Goal: Information Seeking & Learning: Learn about a topic

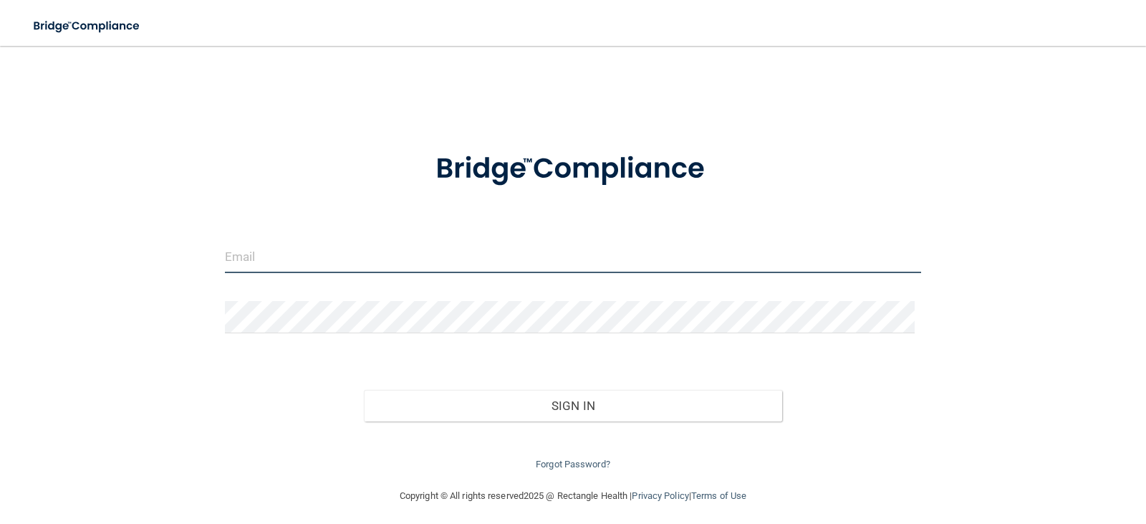
click at [470, 254] on input "email" at bounding box center [573, 257] width 697 height 32
type input "[EMAIL_ADDRESS][DOMAIN_NAME]"
click at [616, 165] on img at bounding box center [573, 169] width 334 height 75
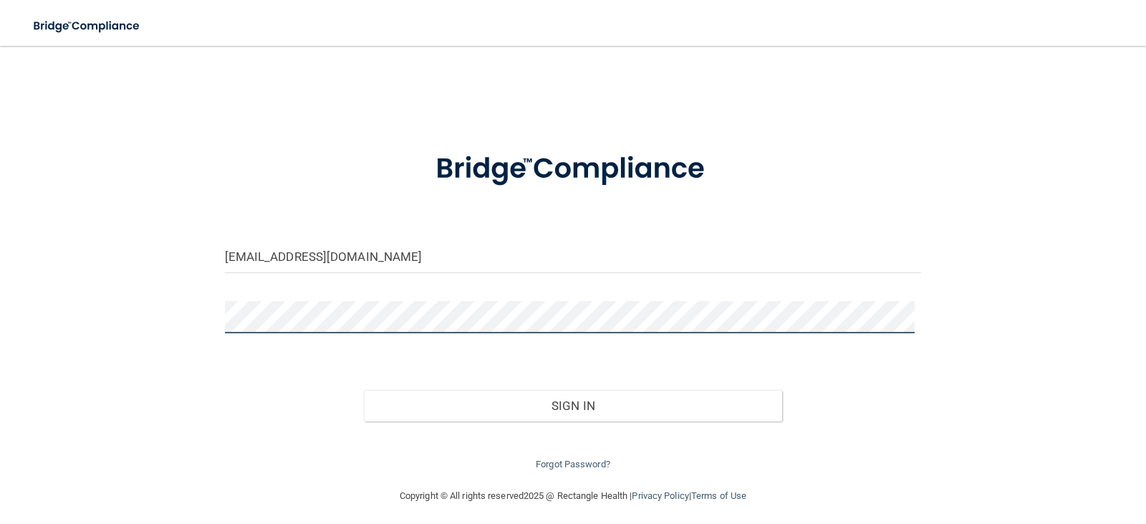
click at [364, 390] on button "Sign In" at bounding box center [573, 406] width 418 height 32
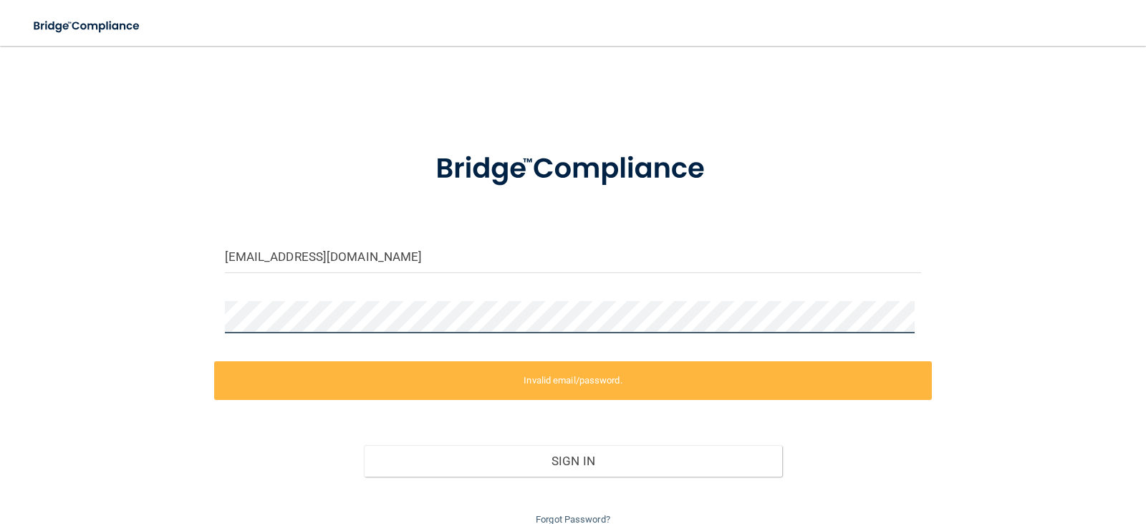
click at [196, 327] on div "[EMAIL_ADDRESS][DOMAIN_NAME] Invalid email/password. You don't have permission …" at bounding box center [573, 294] width 1089 height 468
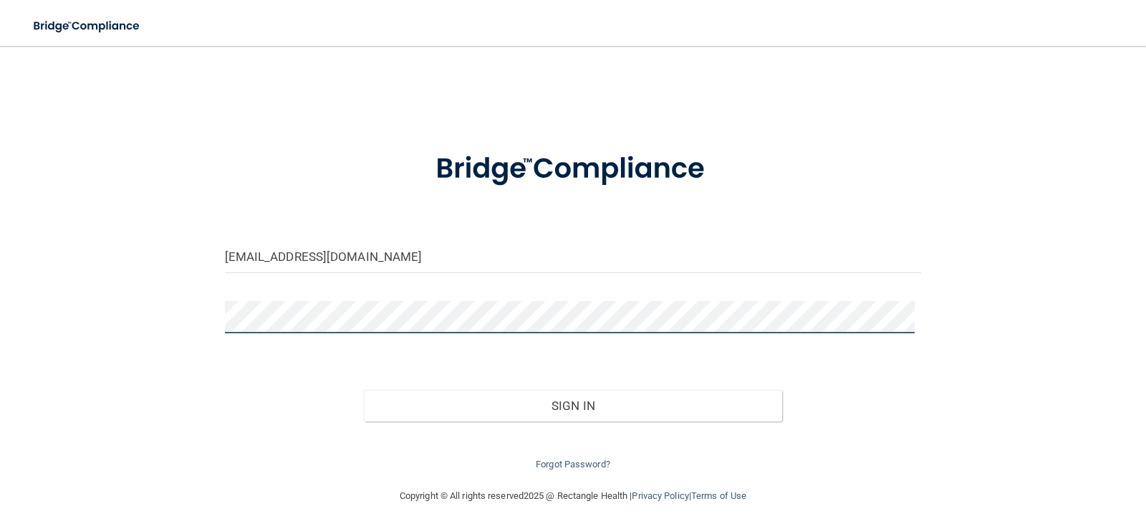
click at [364, 390] on button "Sign In" at bounding box center [573, 406] width 418 height 32
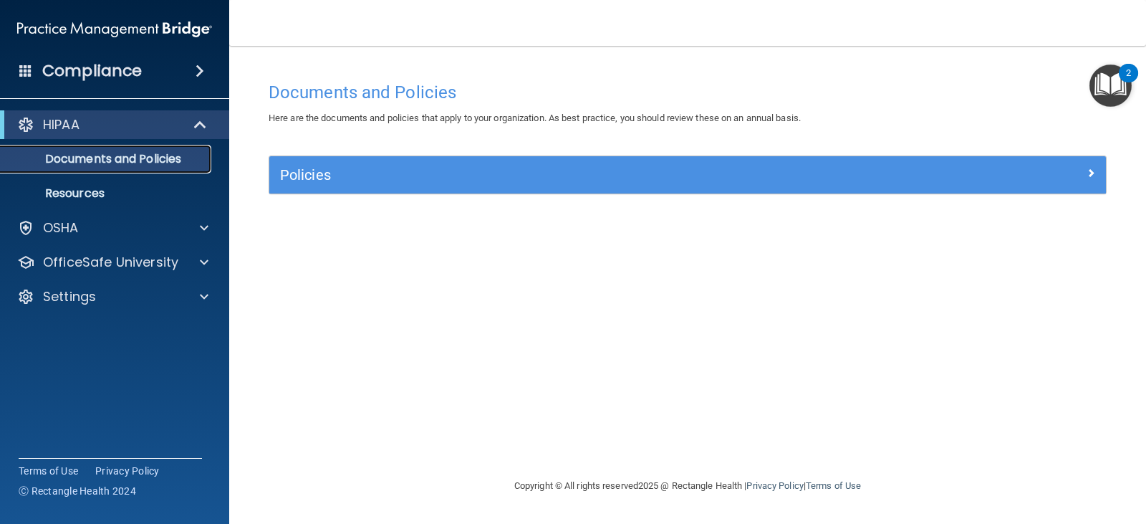
click at [138, 158] on p "Documents and Policies" at bounding box center [107, 159] width 196 height 14
click at [186, 234] on div at bounding box center [202, 227] width 36 height 17
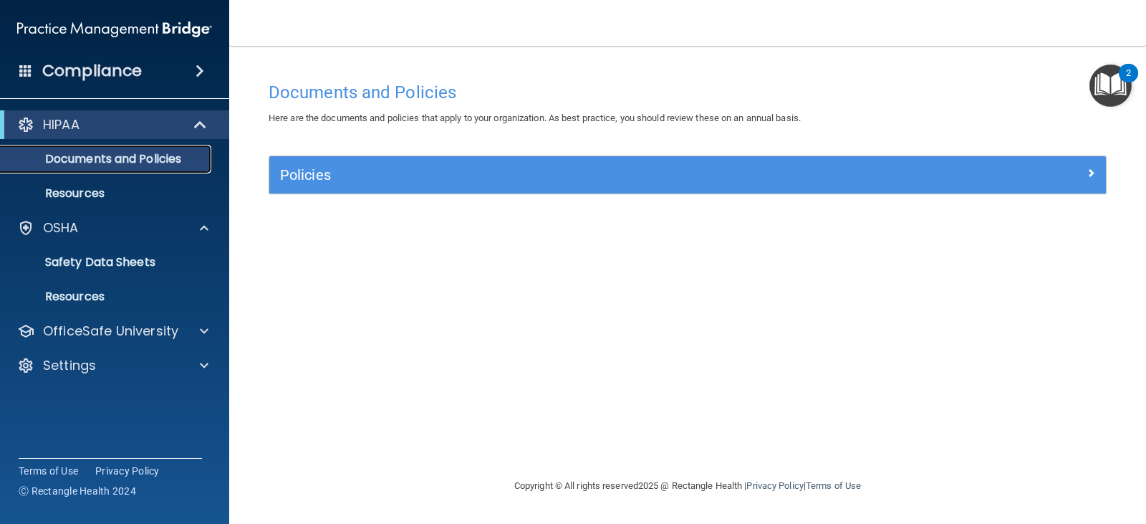
click at [145, 162] on p "Documents and Policies" at bounding box center [107, 159] width 196 height 14
click at [514, 159] on div "Policies" at bounding box center [687, 174] width 837 height 37
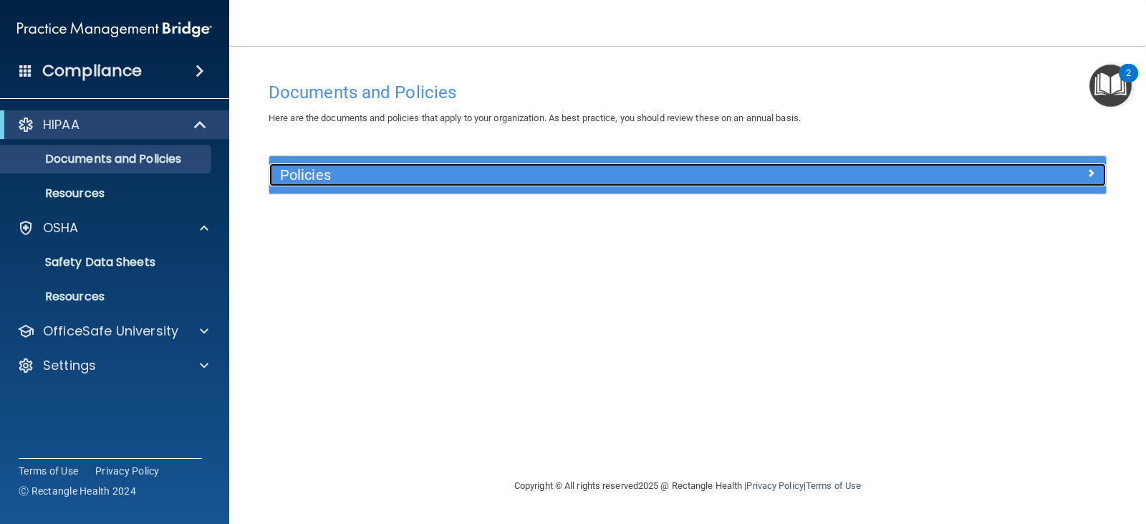
click at [1092, 174] on span at bounding box center [1091, 172] width 9 height 17
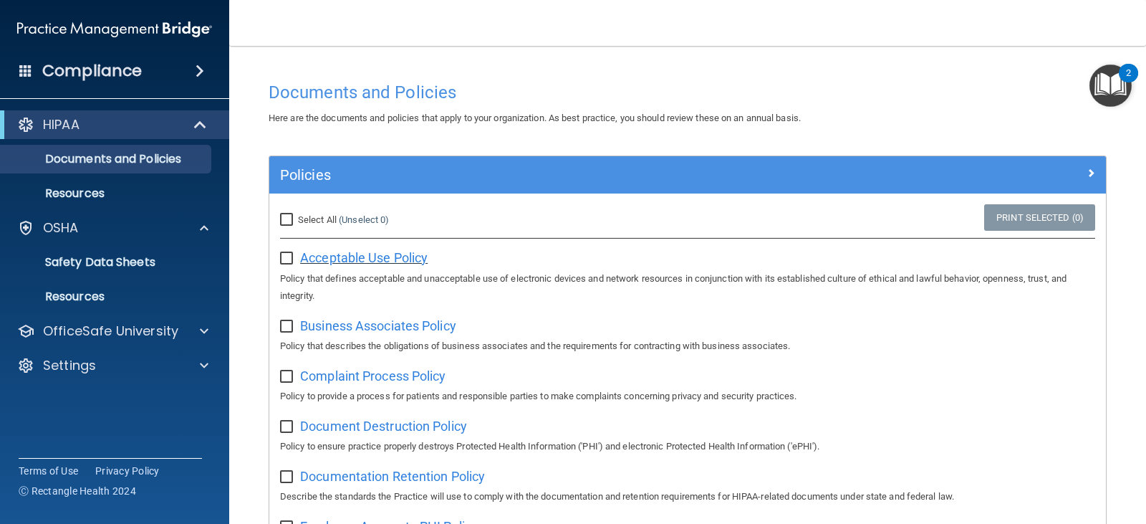
click at [389, 259] on span "Acceptable Use Policy" at bounding box center [364, 257] width 128 height 15
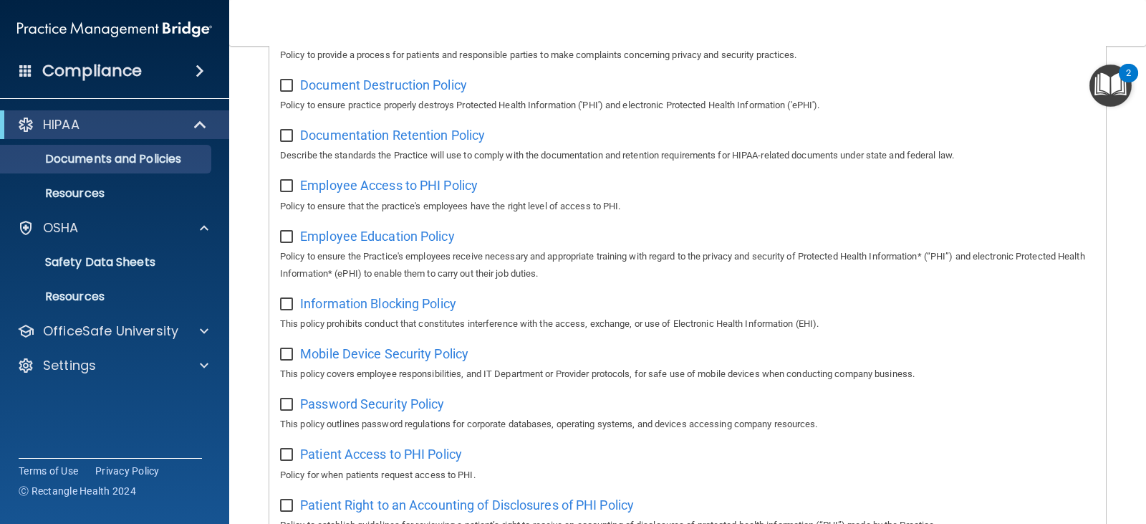
scroll to position [88, 0]
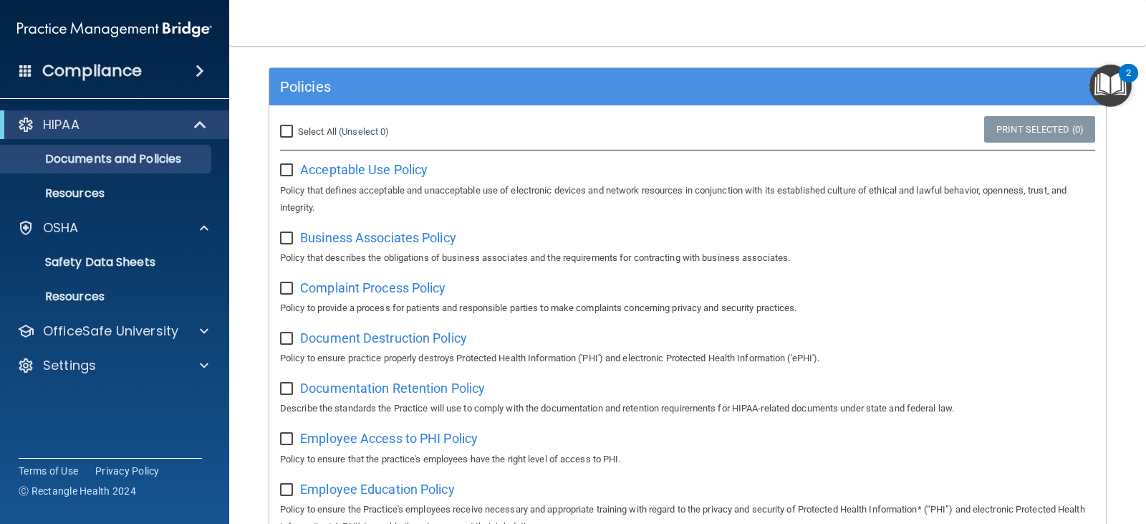
click at [318, 128] on span "Select All" at bounding box center [317, 131] width 39 height 11
click at [297, 128] on input "Select All (Unselect 0) Unselect All" at bounding box center [288, 131] width 16 height 11
checkbox input "true"
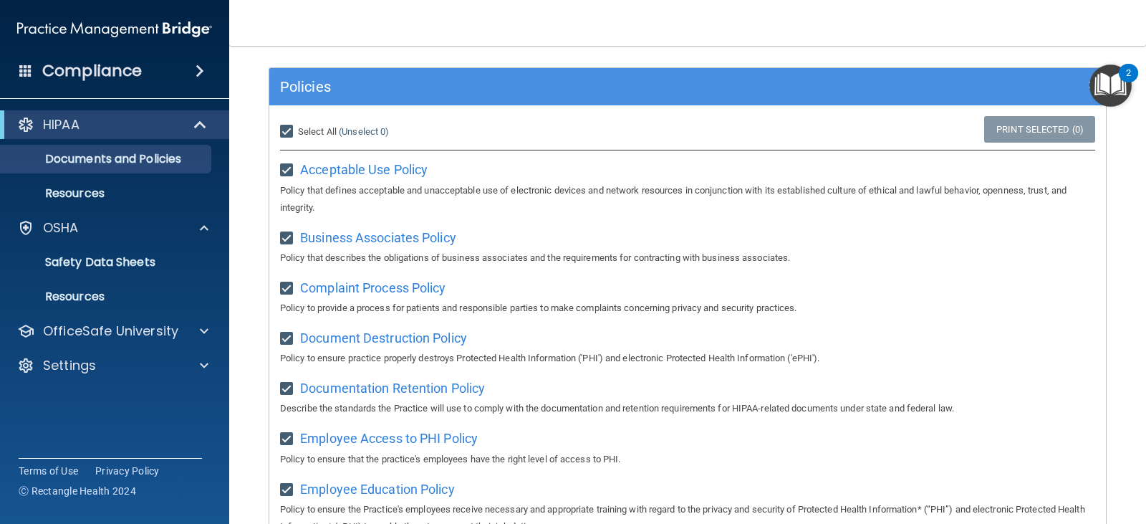
checkbox input "true"
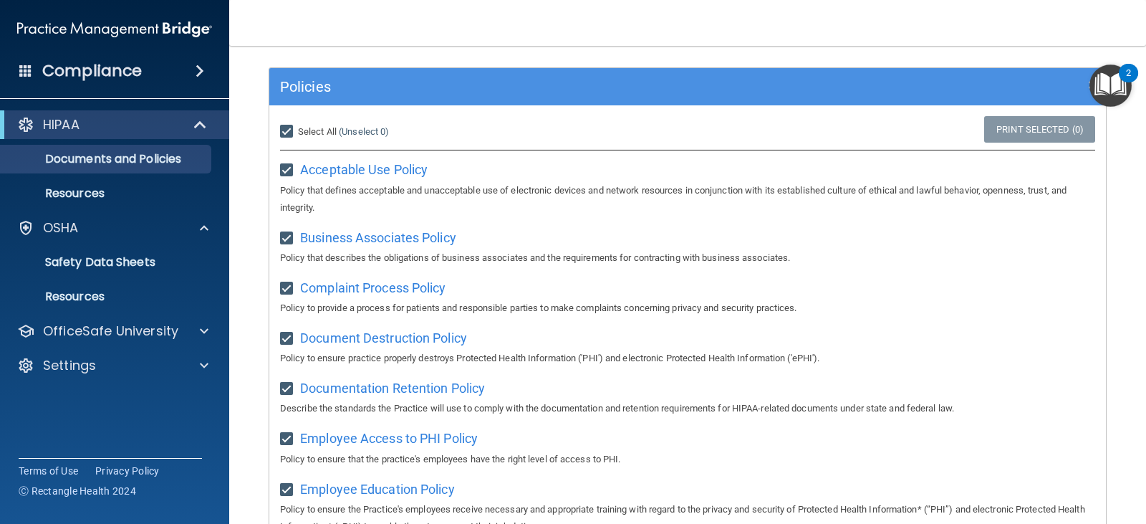
checkbox input "true"
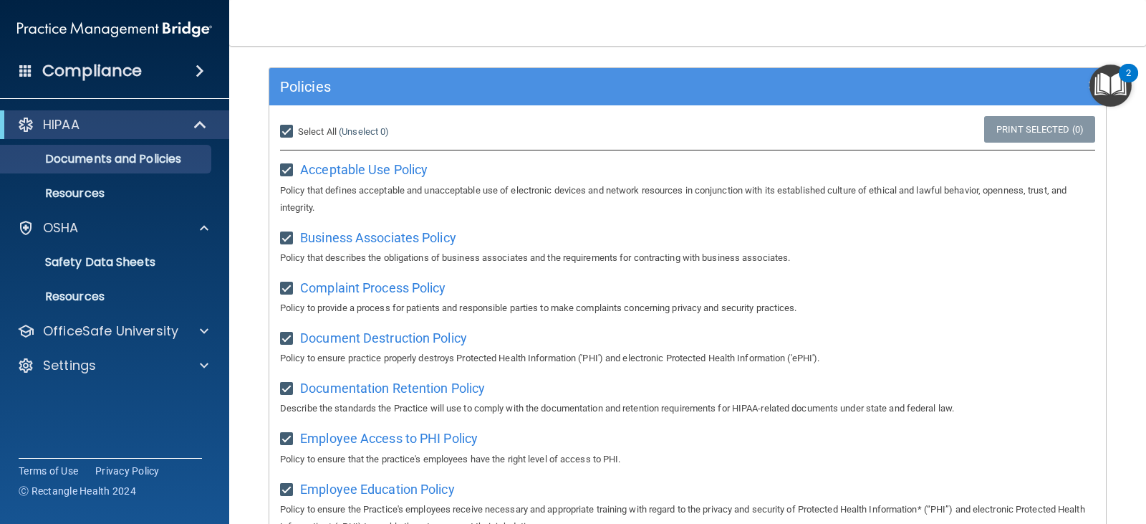
checkbox input "true"
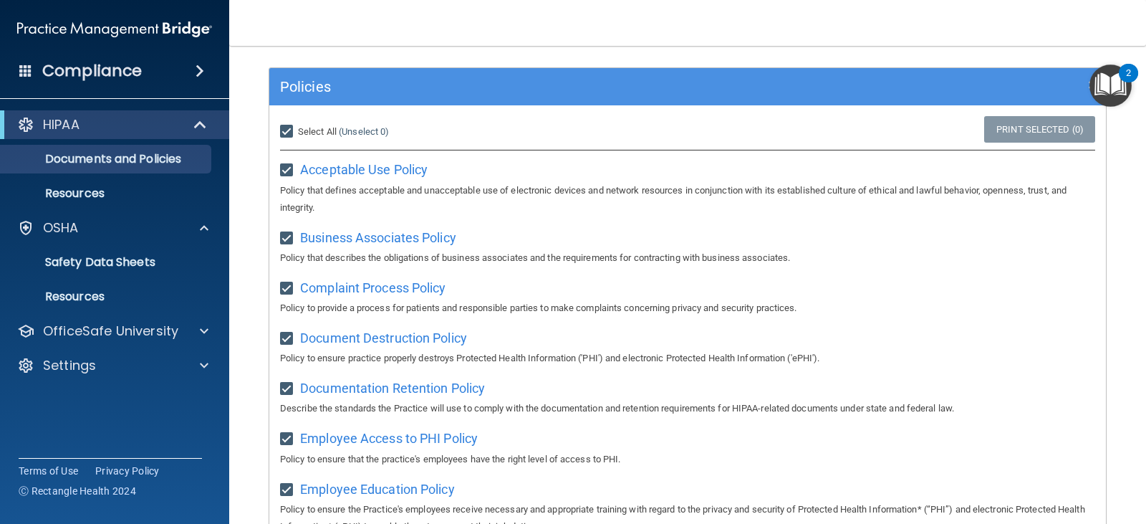
checkbox input "true"
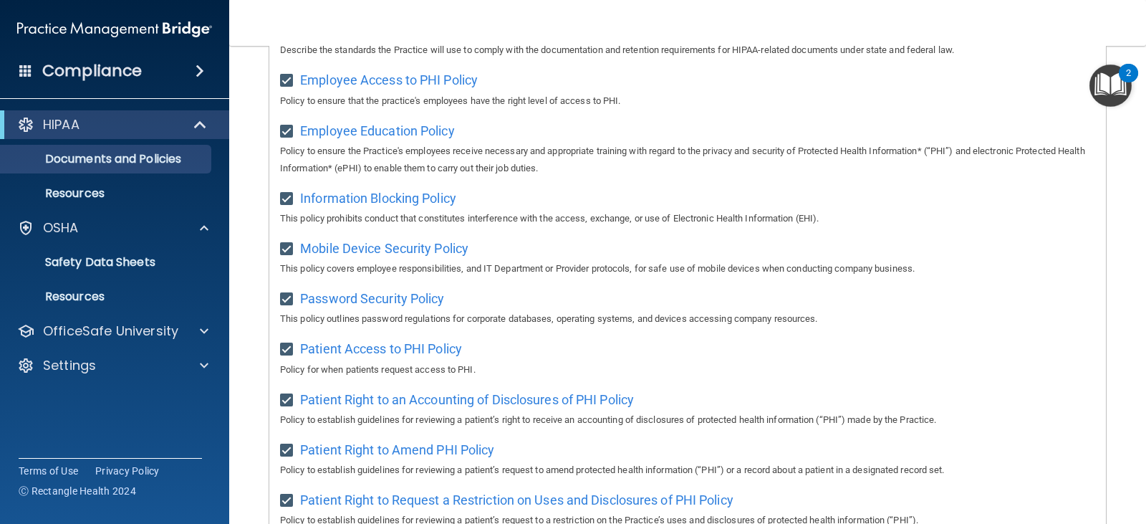
scroll to position [160, 0]
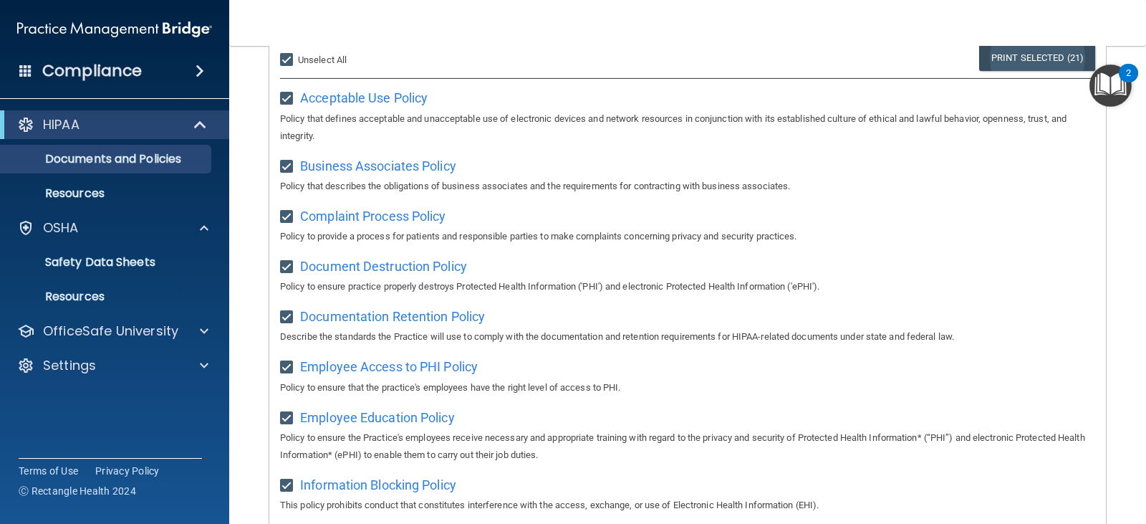
click at [1051, 59] on link "Print Selected (21)" at bounding box center [1037, 57] width 116 height 27
click at [1012, 57] on link "Print Selected (21)" at bounding box center [1037, 57] width 116 height 27
click at [80, 196] on p "Resources" at bounding box center [107, 193] width 196 height 14
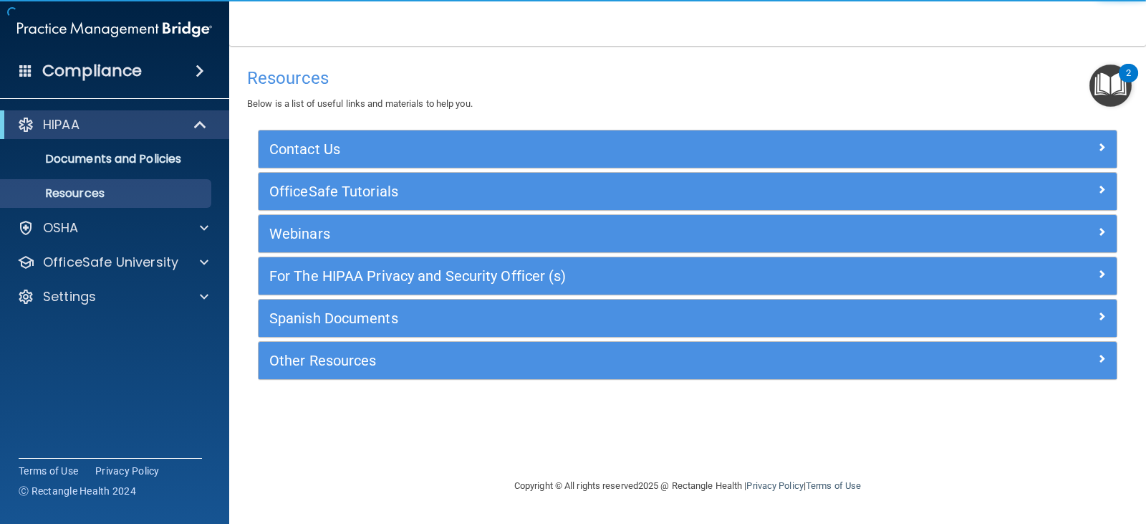
click at [85, 242] on div "HIPAA Documents and Policies Report an Incident Business Associates Emergency P…" at bounding box center [115, 214] width 230 height 218
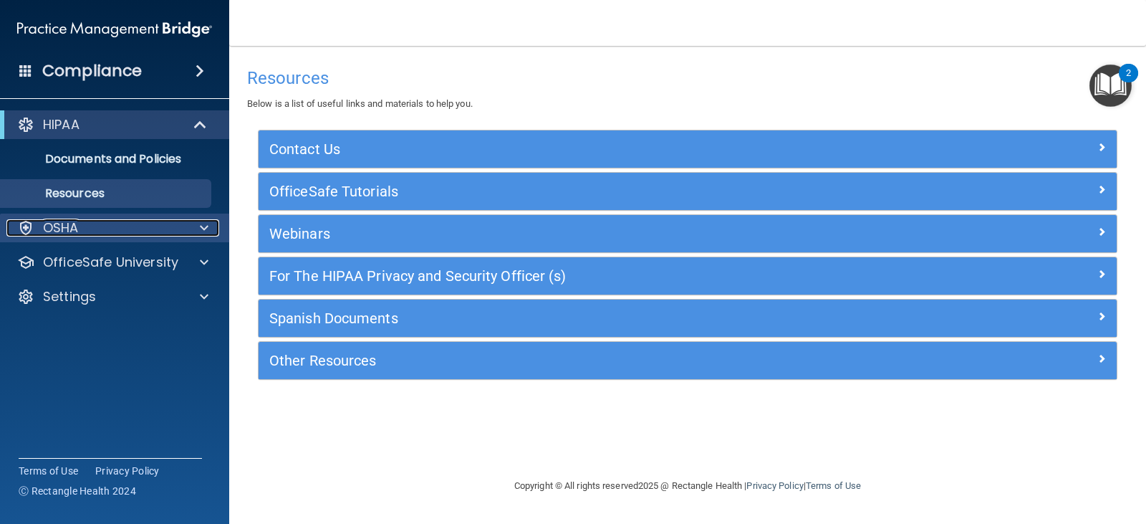
click at [92, 234] on div "OSHA" at bounding box center [95, 227] width 178 height 17
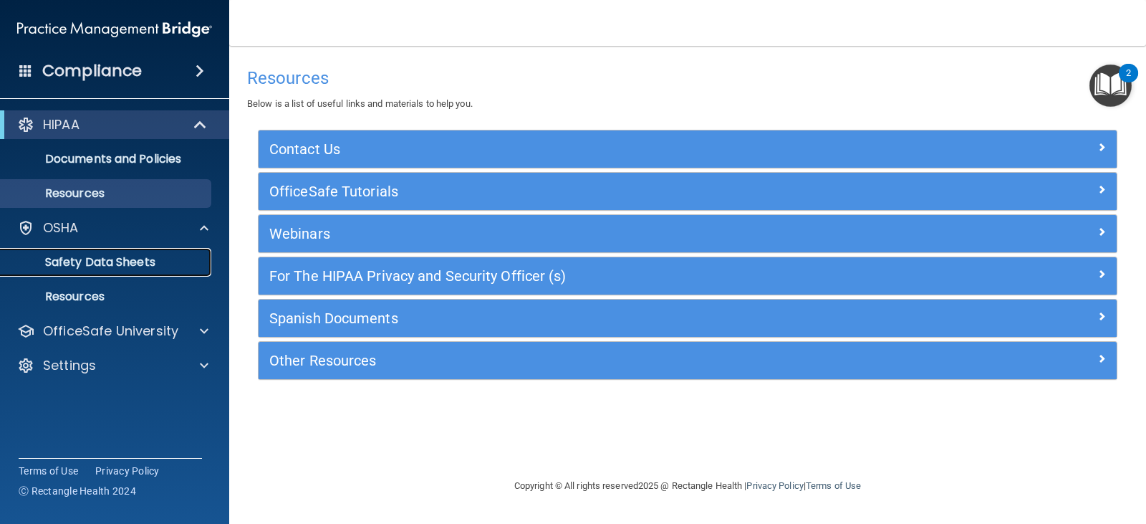
click at [102, 265] on p "Safety Data Sheets" at bounding box center [107, 262] width 196 height 14
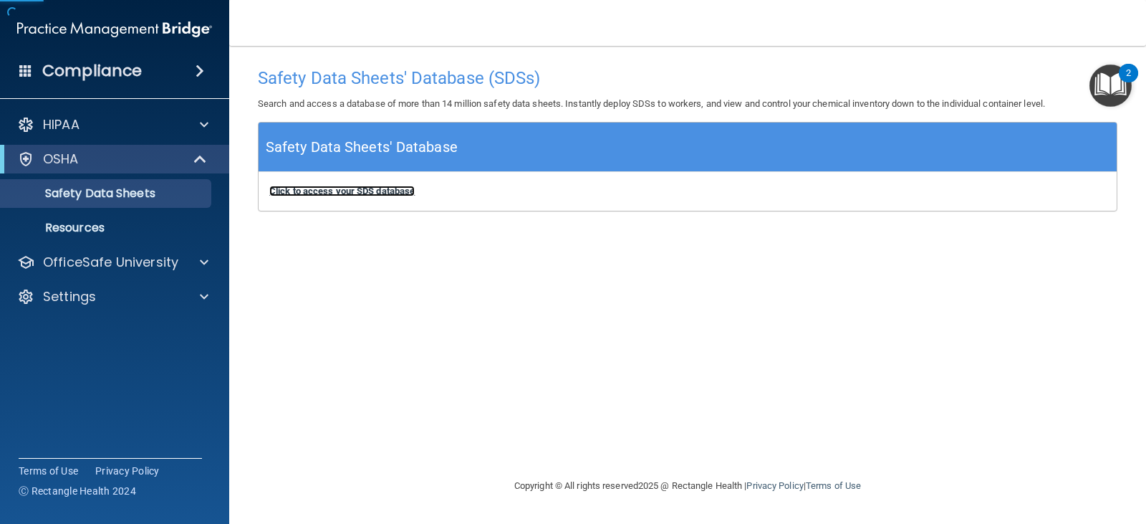
click at [307, 193] on b "Click to access your SDS database" at bounding box center [341, 191] width 145 height 11
click at [343, 196] on b "Click to access your SDS database" at bounding box center [341, 191] width 145 height 11
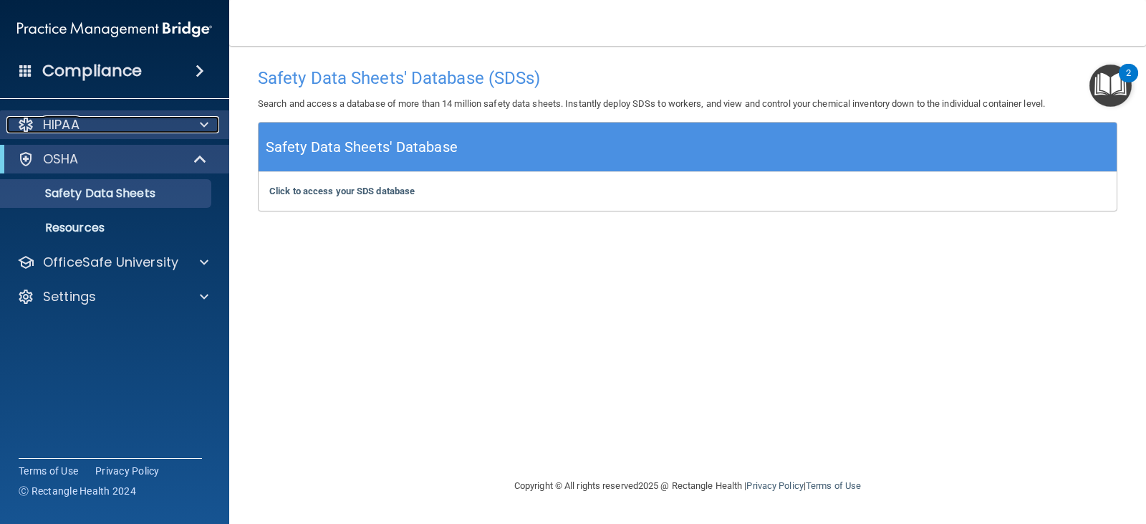
click at [163, 120] on div "HIPAA" at bounding box center [95, 124] width 178 height 17
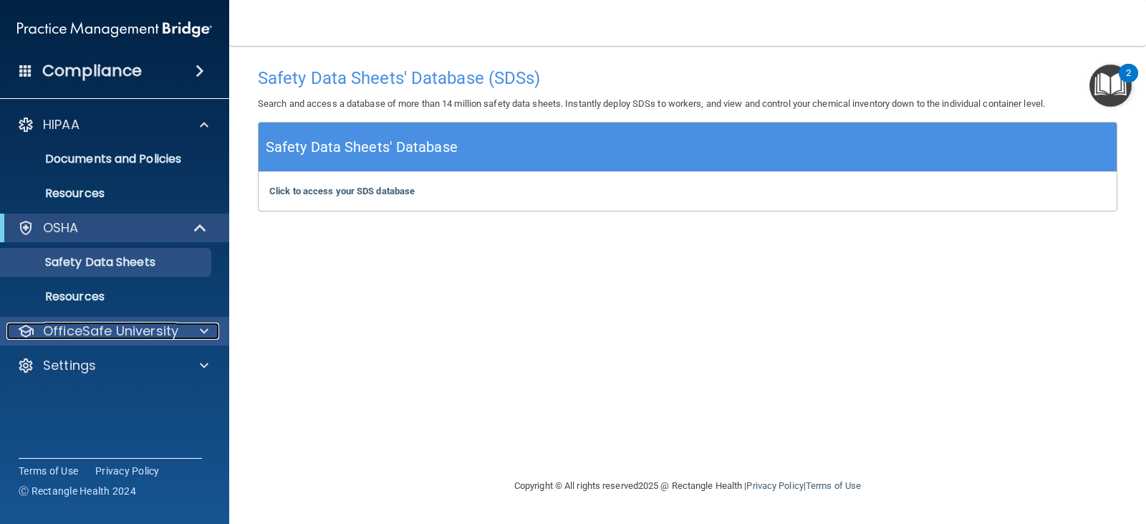
click at [67, 326] on p "OfficeSafe University" at bounding box center [110, 330] width 135 height 17
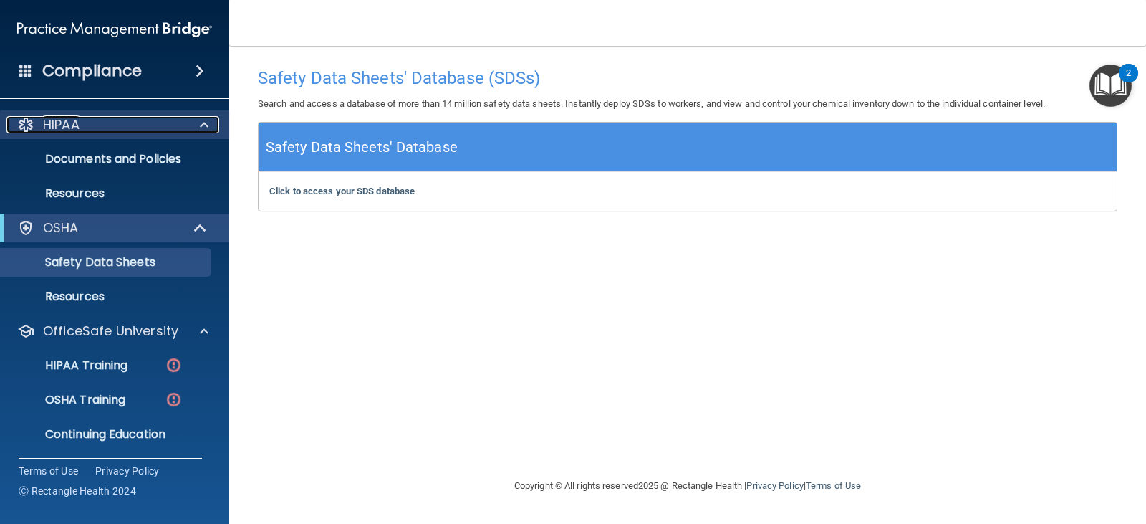
click at [81, 130] on div "HIPAA" at bounding box center [95, 124] width 178 height 17
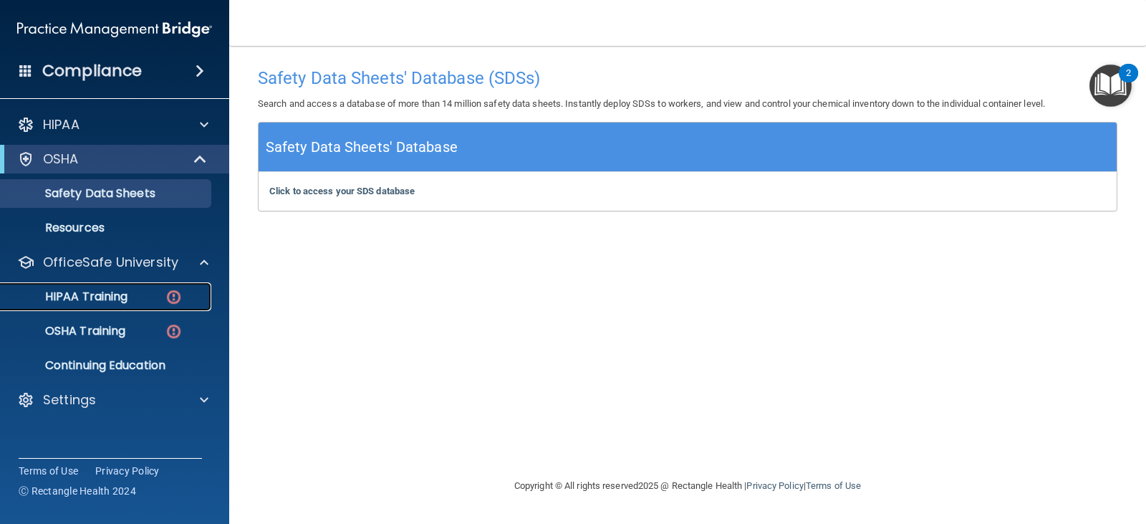
click at [107, 298] on p "HIPAA Training" at bounding box center [68, 296] width 118 height 14
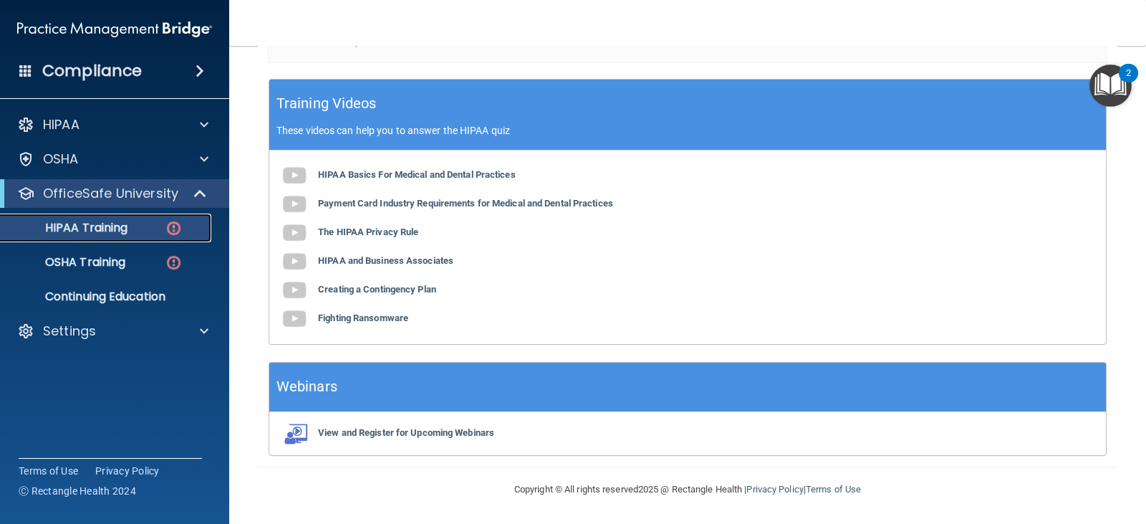
scroll to position [134, 0]
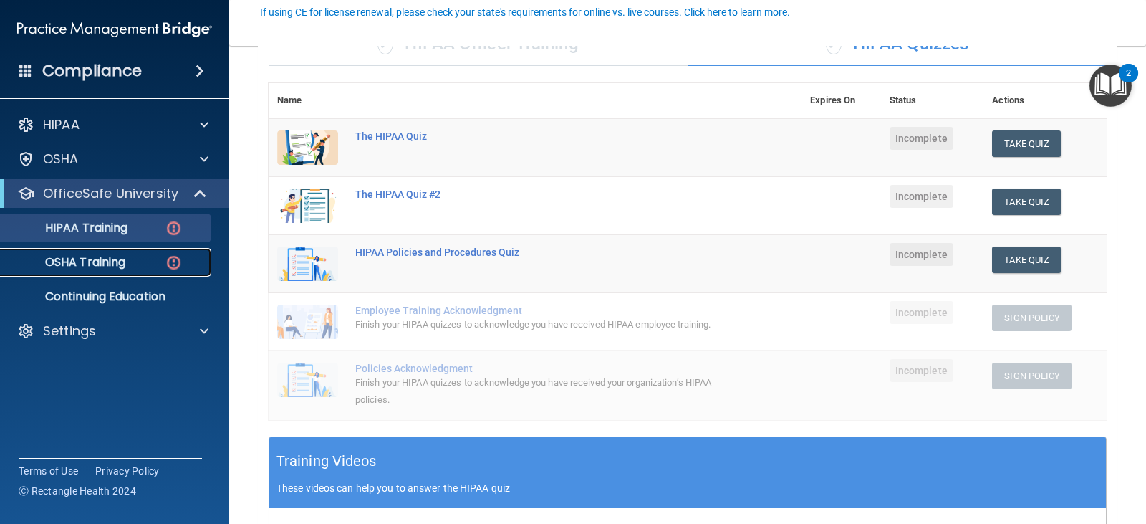
click at [128, 269] on link "OSHA Training" at bounding box center [99, 262] width 226 height 29
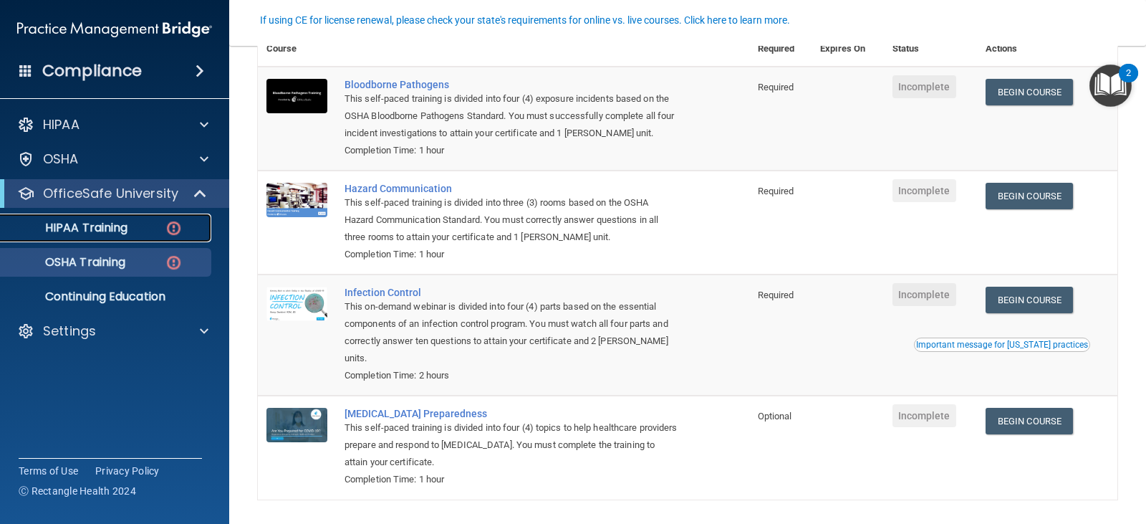
click at [135, 237] on link "HIPAA Training" at bounding box center [99, 227] width 226 height 29
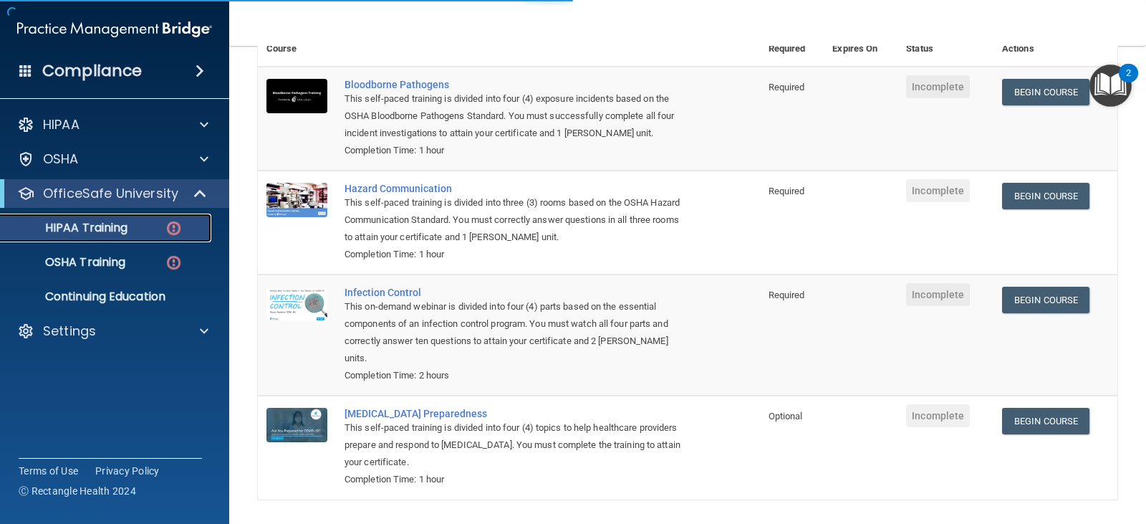
scroll to position [456, 0]
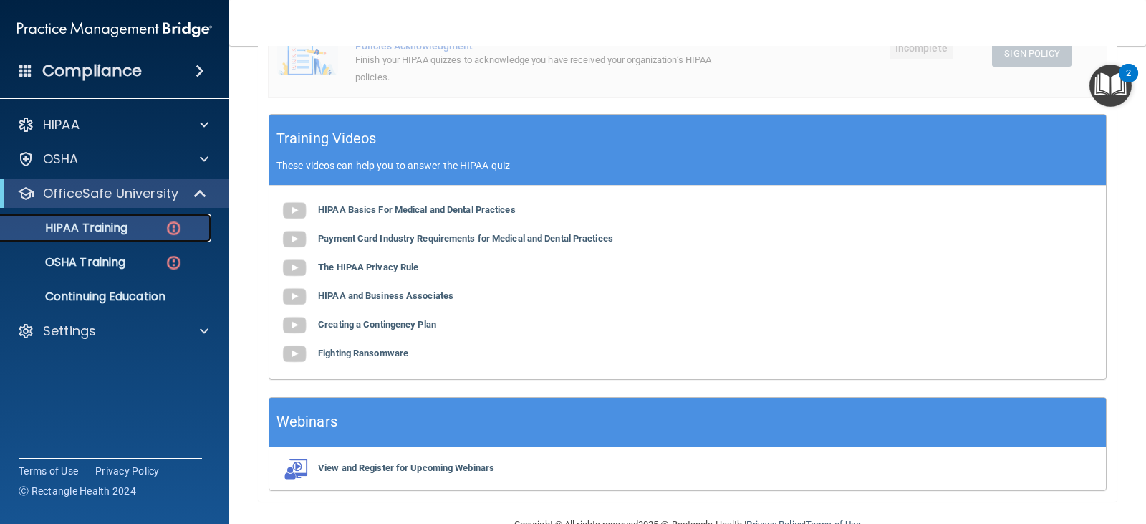
click at [137, 230] on div "HIPAA Training" at bounding box center [107, 228] width 196 height 14
click at [95, 223] on p "HIPAA Training" at bounding box center [68, 228] width 118 height 14
click at [107, 230] on p "HIPAA Training" at bounding box center [68, 228] width 118 height 14
click at [127, 225] on p "HIPAA Training" at bounding box center [68, 228] width 118 height 14
click at [109, 230] on p "HIPAA Training" at bounding box center [68, 228] width 118 height 14
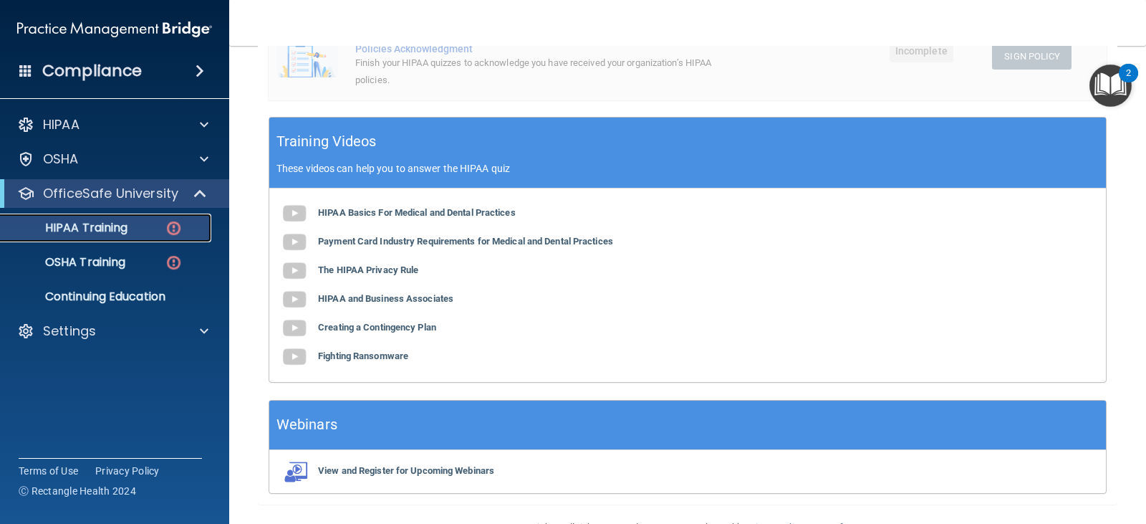
scroll to position [421, 0]
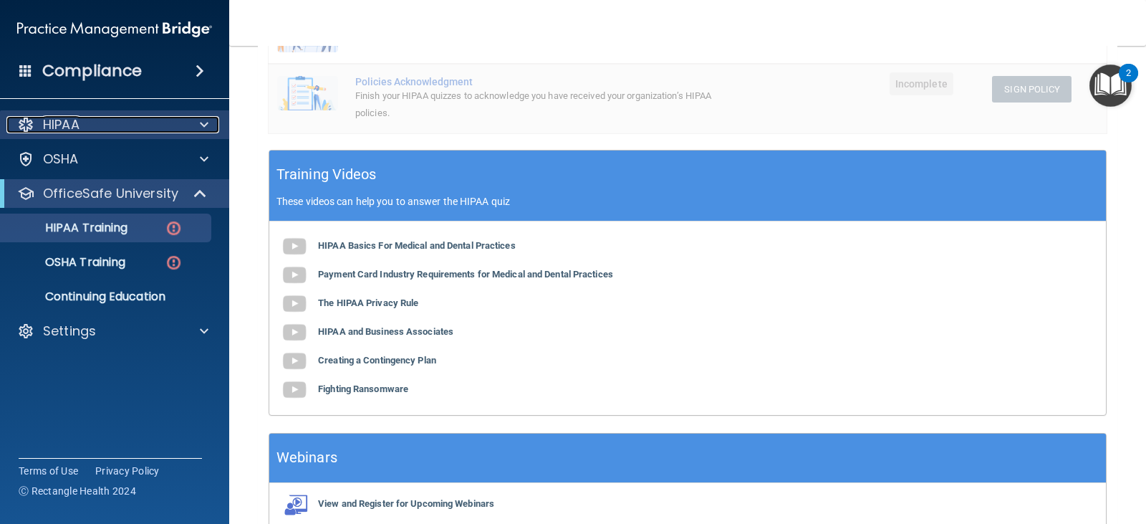
click at [128, 122] on div "HIPAA" at bounding box center [95, 124] width 178 height 17
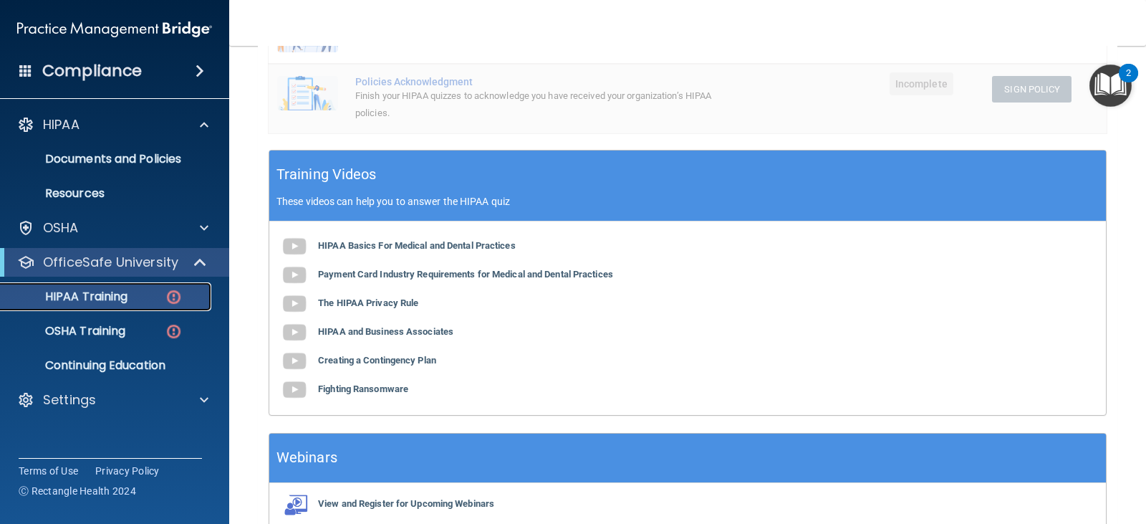
click at [145, 294] on div "HIPAA Training" at bounding box center [107, 296] width 196 height 14
click at [142, 263] on p "OfficeSafe University" at bounding box center [110, 262] width 135 height 17
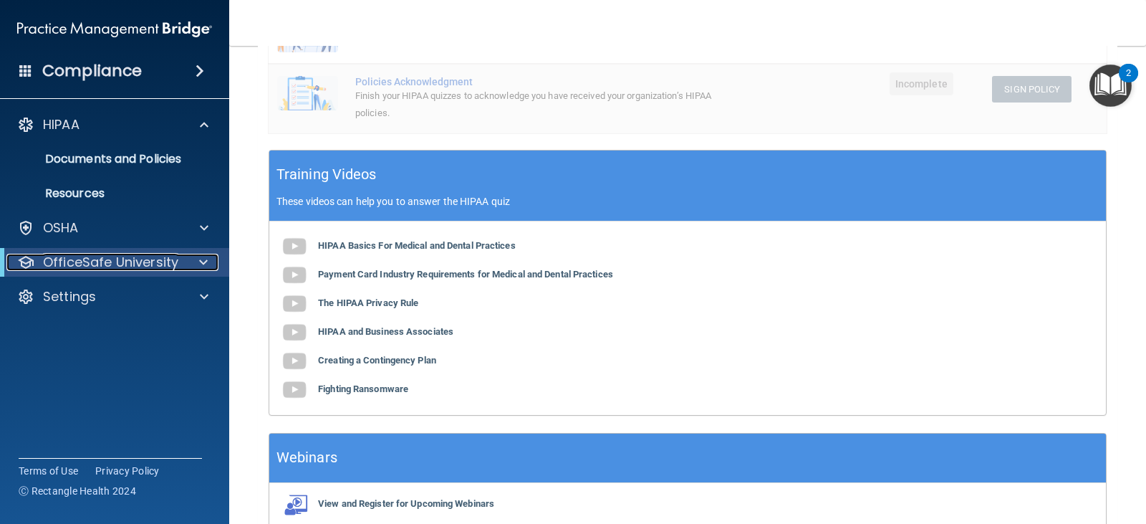
click at [117, 262] on p "OfficeSafe University" at bounding box center [110, 262] width 135 height 17
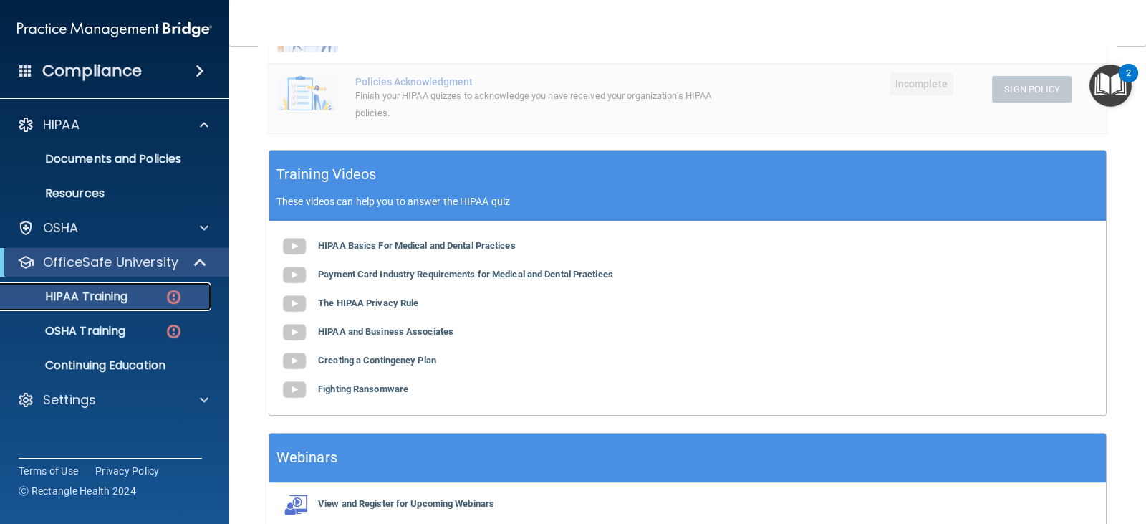
click at [96, 290] on p "HIPAA Training" at bounding box center [68, 296] width 118 height 14
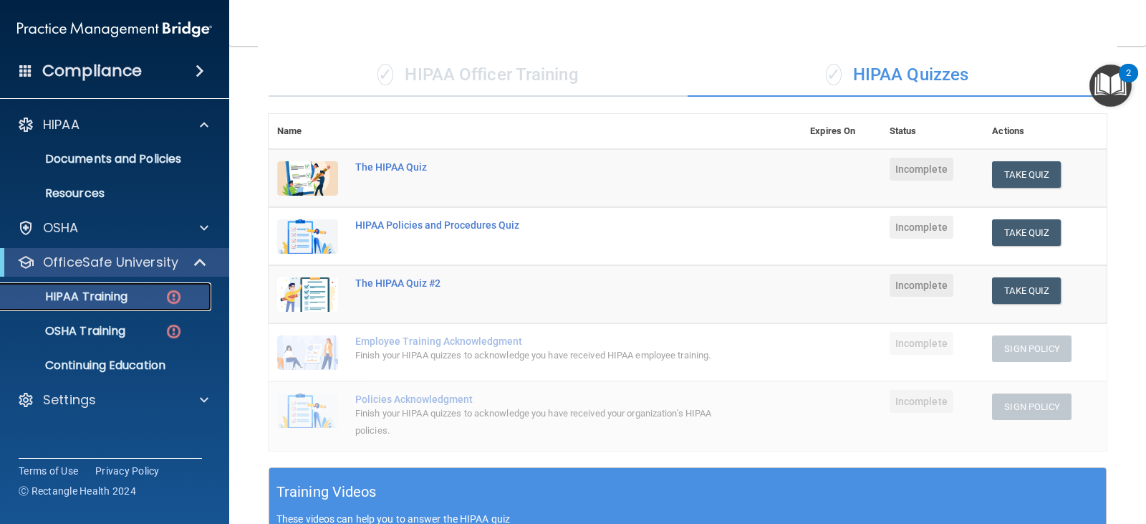
scroll to position [0, 0]
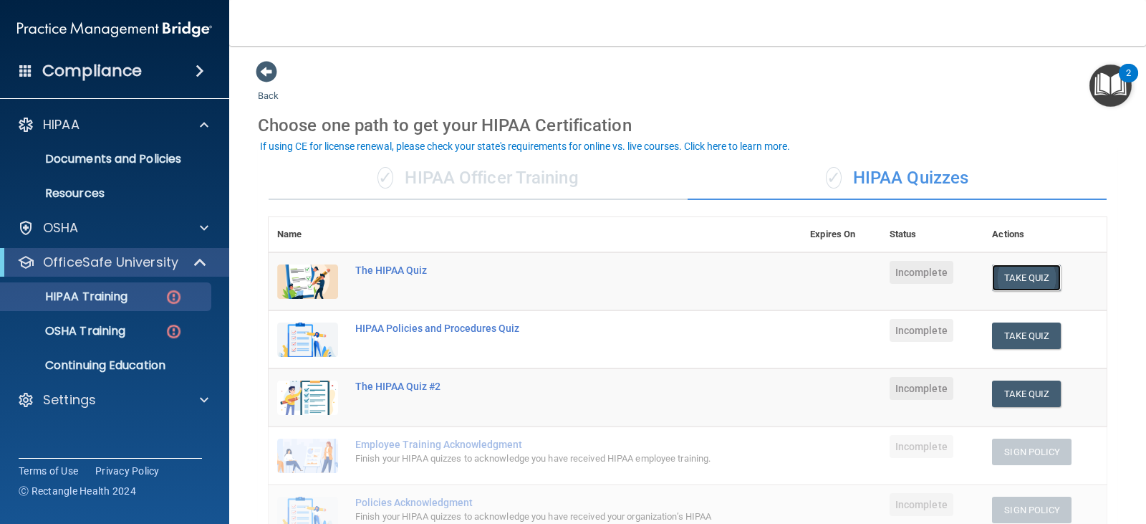
click at [998, 277] on button "Take Quiz" at bounding box center [1026, 277] width 69 height 27
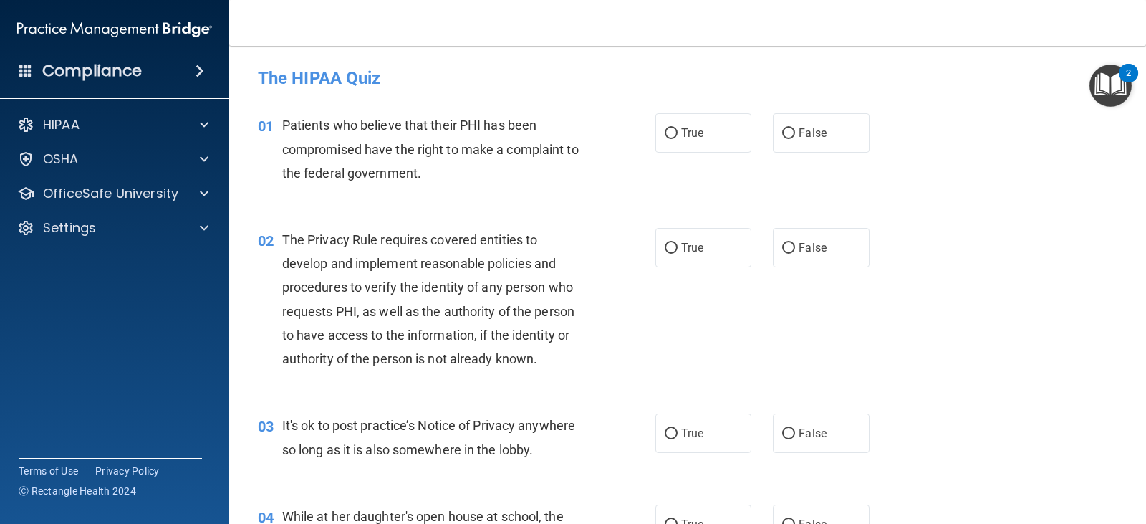
click at [400, 138] on div "Patients who believe that their PHI has been compromised have the right to make…" at bounding box center [439, 149] width 315 height 72
click at [712, 140] on label "True" at bounding box center [704, 132] width 96 height 39
click at [678, 139] on input "True" at bounding box center [671, 133] width 13 height 11
radio input "true"
click at [49, 26] on img at bounding box center [114, 29] width 195 height 29
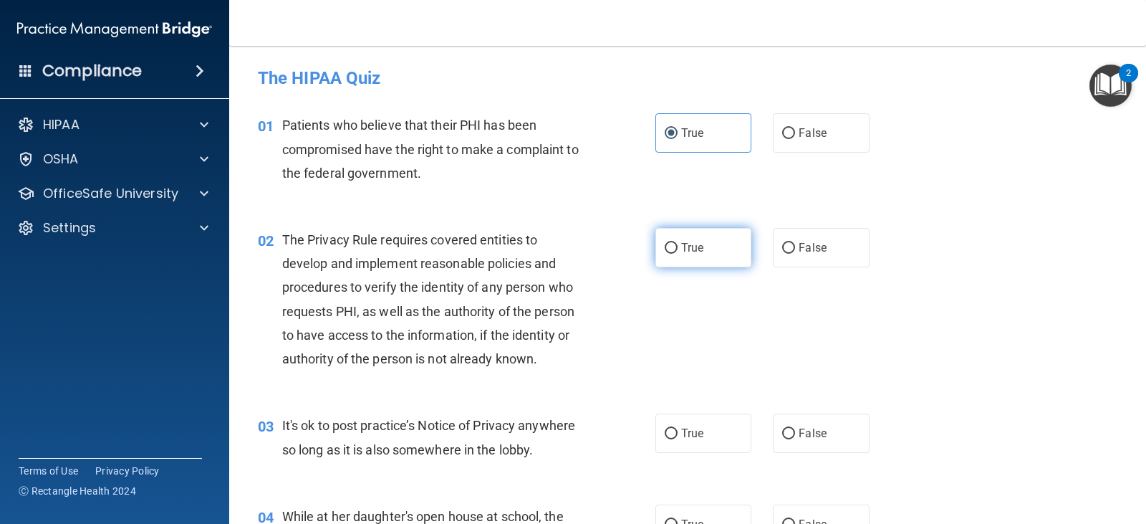
click at [689, 243] on span "True" at bounding box center [692, 248] width 22 height 14
click at [678, 243] on input "True" at bounding box center [671, 248] width 13 height 11
radio input "true"
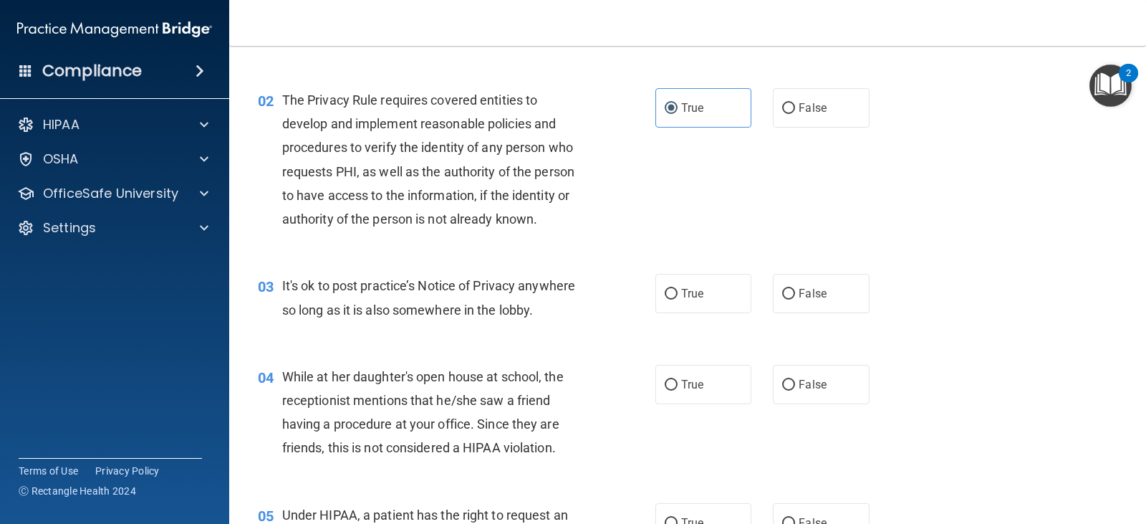
scroll to position [143, 0]
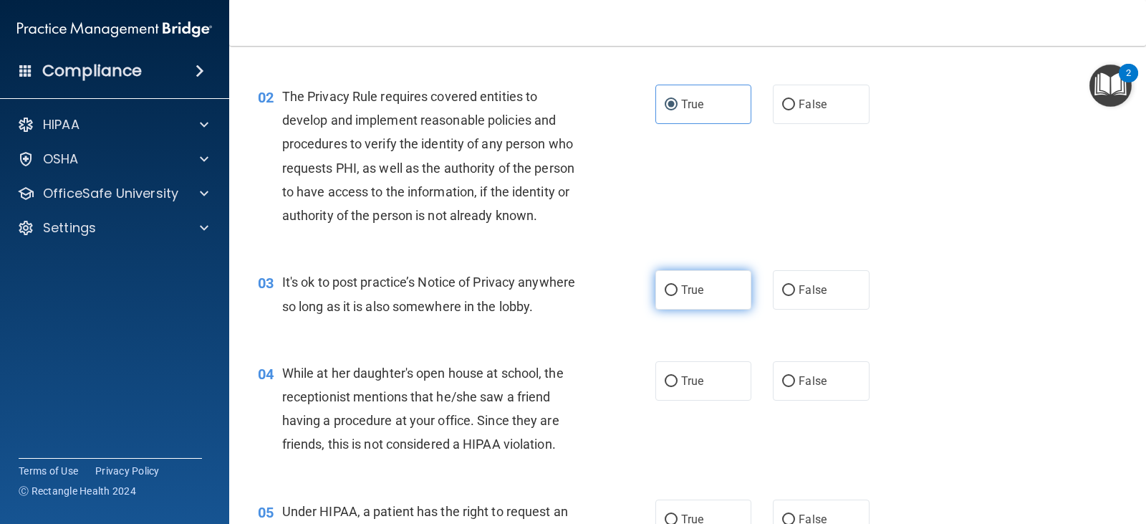
click at [665, 293] on input "True" at bounding box center [671, 290] width 13 height 11
radio input "true"
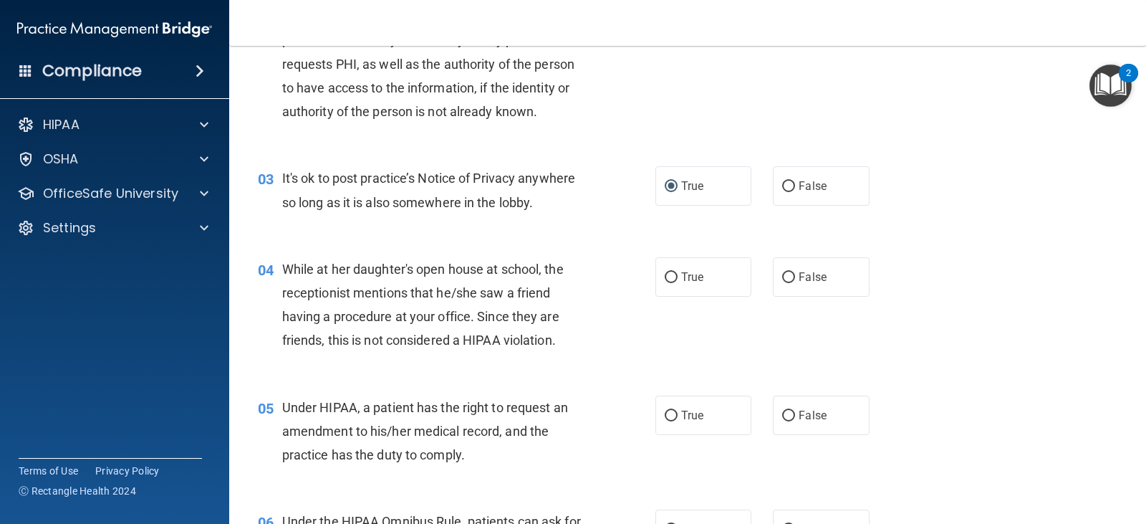
scroll to position [215, 0]
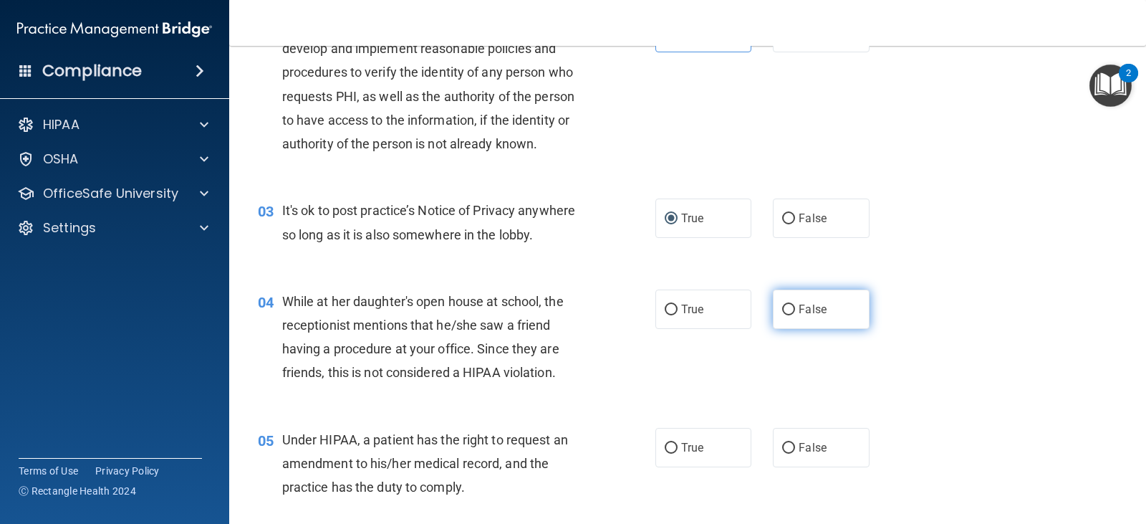
click at [820, 316] on label "False" at bounding box center [821, 308] width 96 height 39
click at [795, 315] on input "False" at bounding box center [788, 309] width 13 height 11
radio input "true"
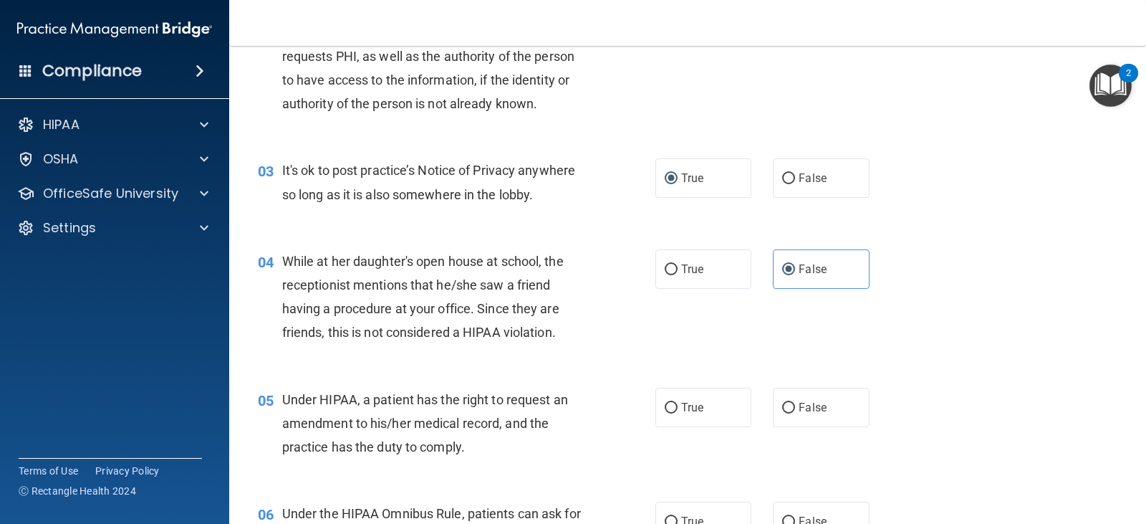
scroll to position [287, 0]
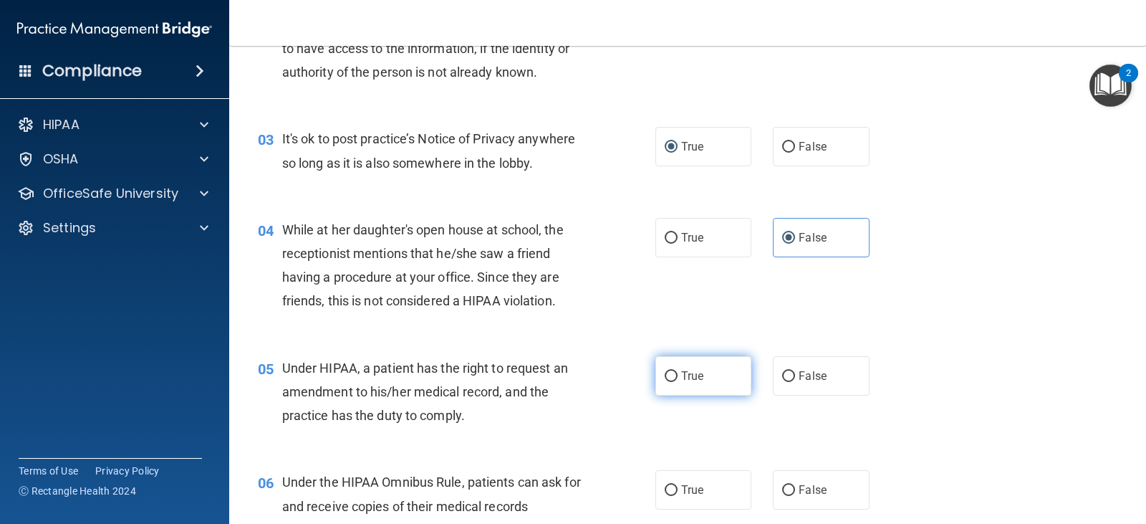
click at [692, 376] on span "True" at bounding box center [692, 376] width 22 height 14
click at [678, 376] on input "True" at bounding box center [671, 376] width 13 height 11
radio input "true"
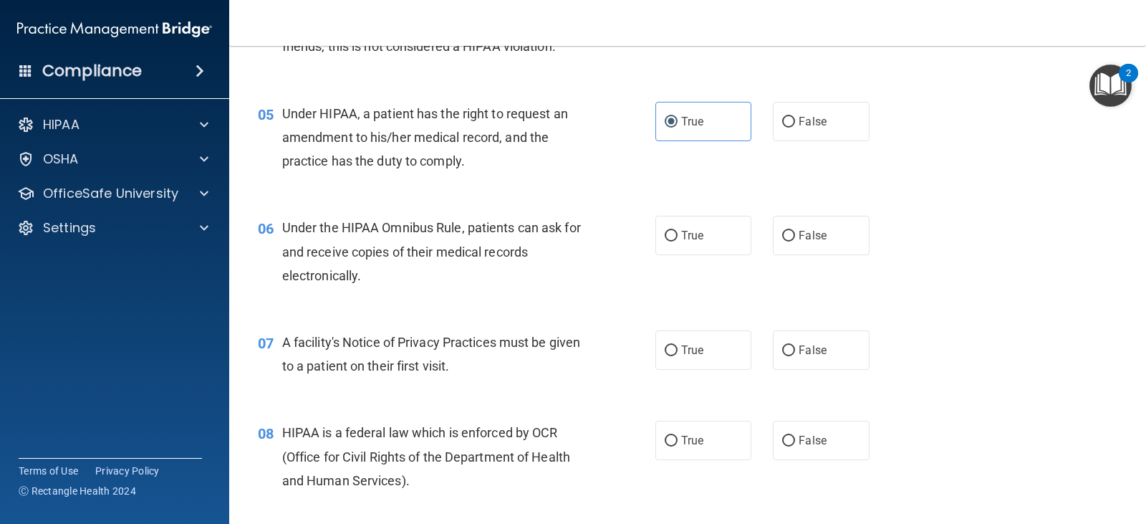
scroll to position [716, 0]
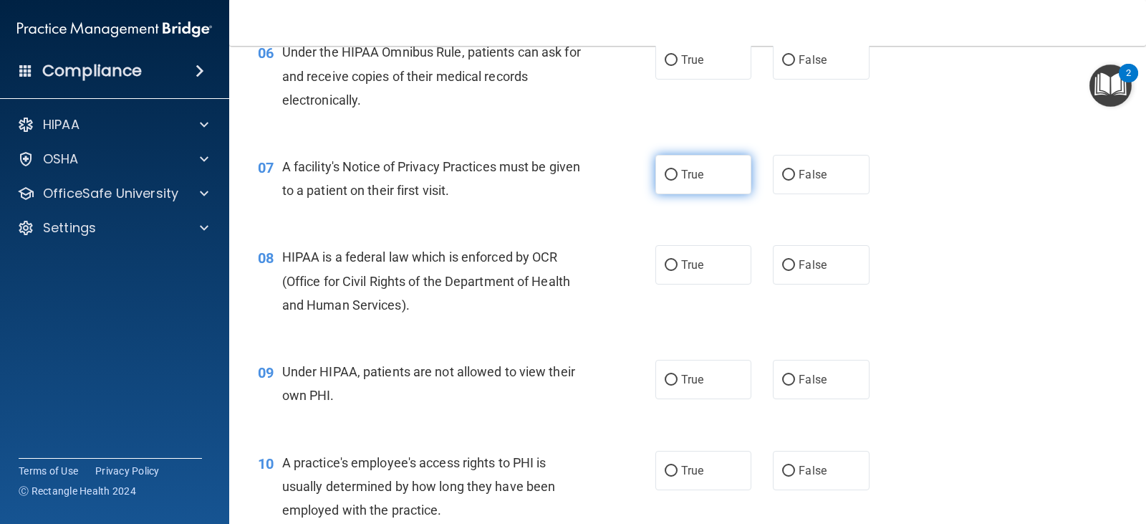
click at [729, 181] on label "True" at bounding box center [704, 174] width 96 height 39
click at [678, 181] on input "True" at bounding box center [671, 175] width 13 height 11
radio input "true"
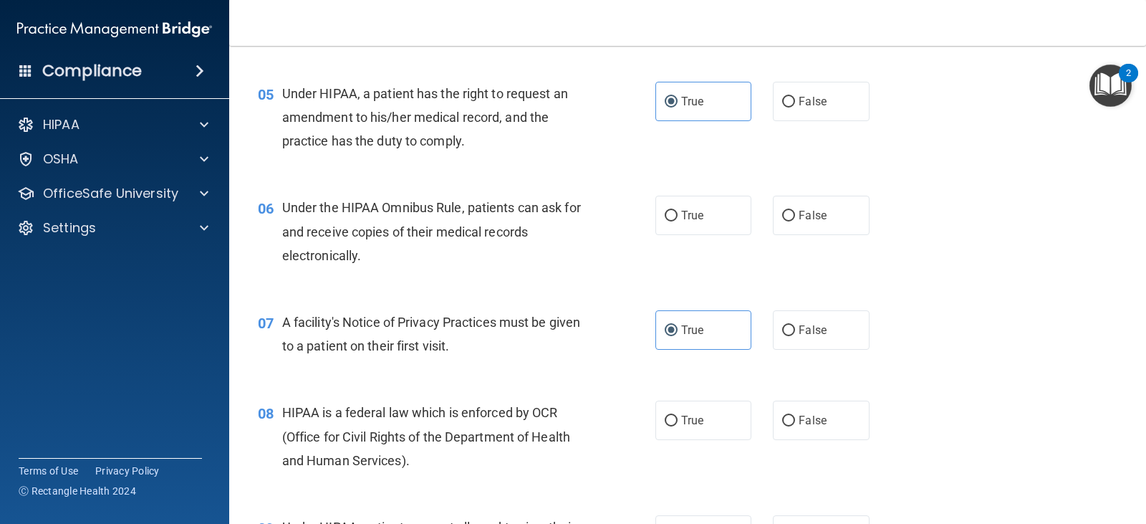
scroll to position [573, 0]
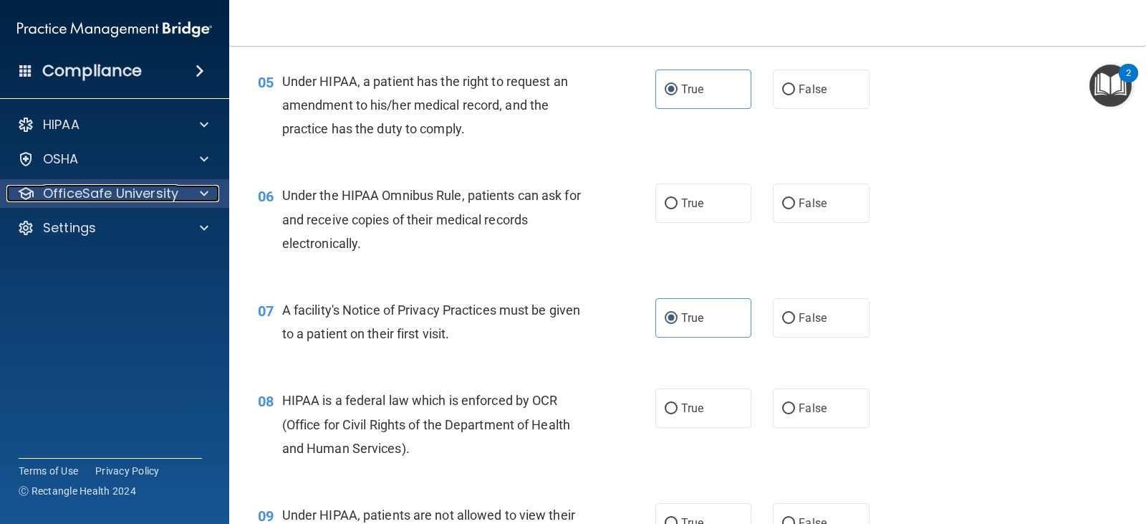
click at [90, 197] on p "OfficeSafe University" at bounding box center [110, 193] width 135 height 17
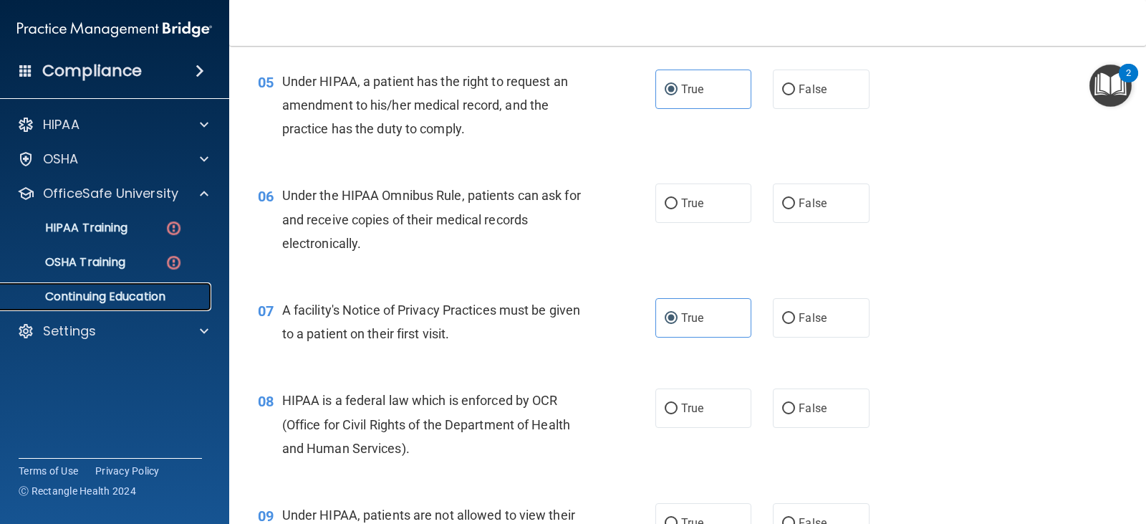
click at [130, 301] on p "Continuing Education" at bounding box center [107, 296] width 196 height 14
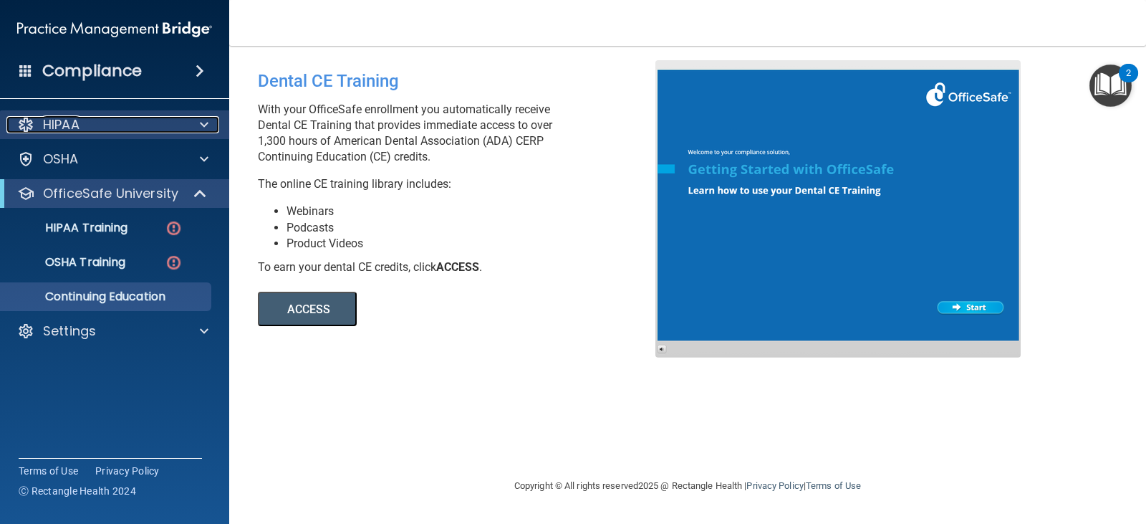
click at [77, 125] on p "HIPAA" at bounding box center [61, 124] width 37 height 17
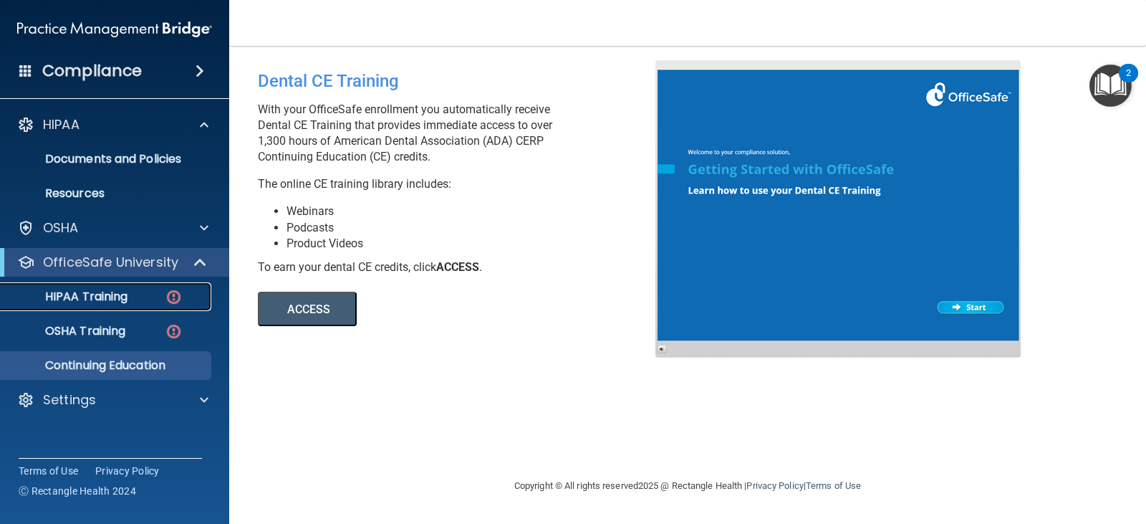
click at [69, 299] on p "HIPAA Training" at bounding box center [68, 296] width 118 height 14
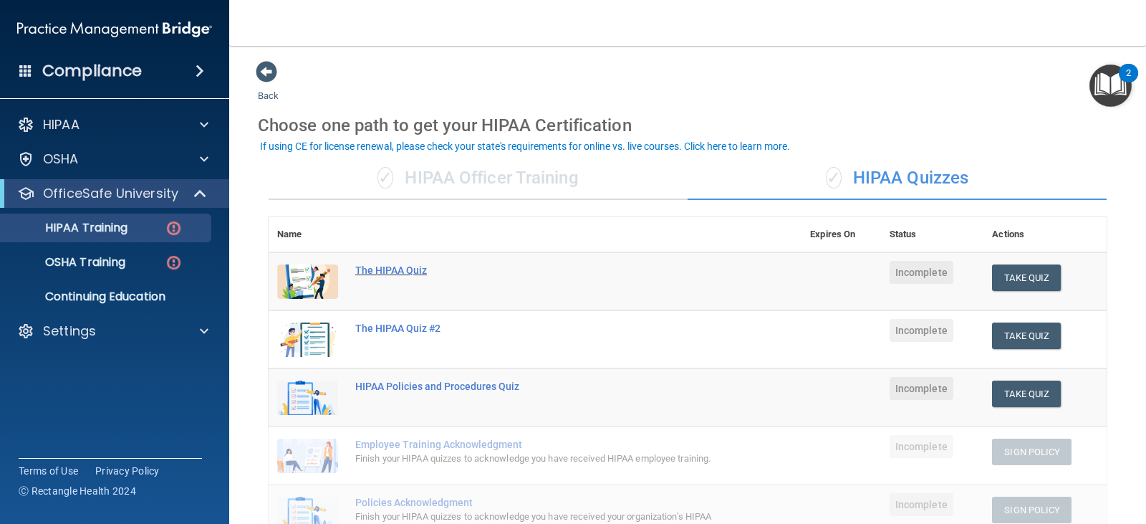
click at [384, 274] on div "The HIPAA Quiz" at bounding box center [542, 269] width 375 height 11
click at [893, 176] on div "✓ HIPAA Quizzes" at bounding box center [897, 178] width 419 height 43
click at [549, 171] on div "✓ HIPAA Officer Training" at bounding box center [478, 178] width 419 height 43
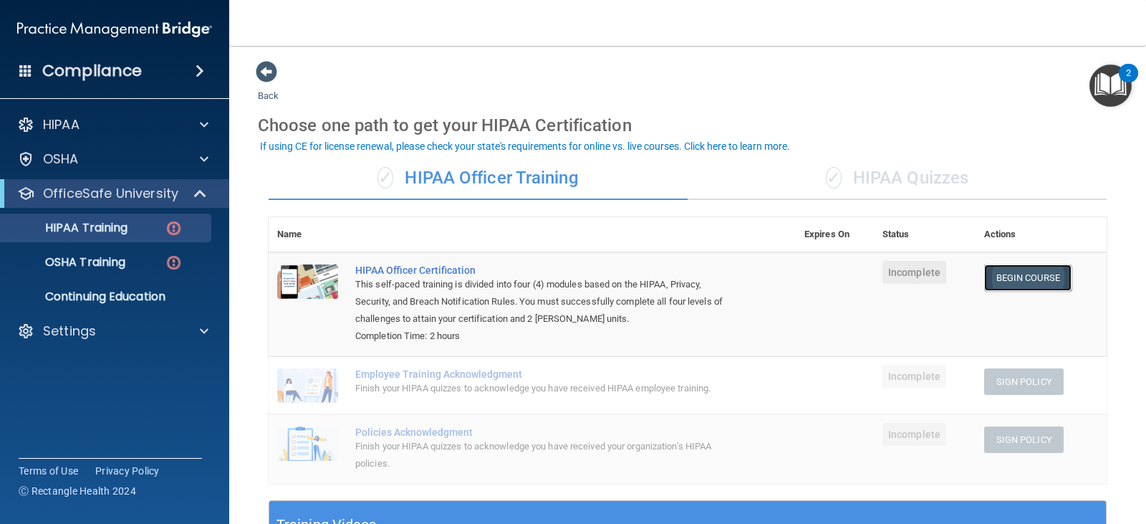
click at [1033, 274] on link "Begin Course" at bounding box center [1027, 277] width 87 height 27
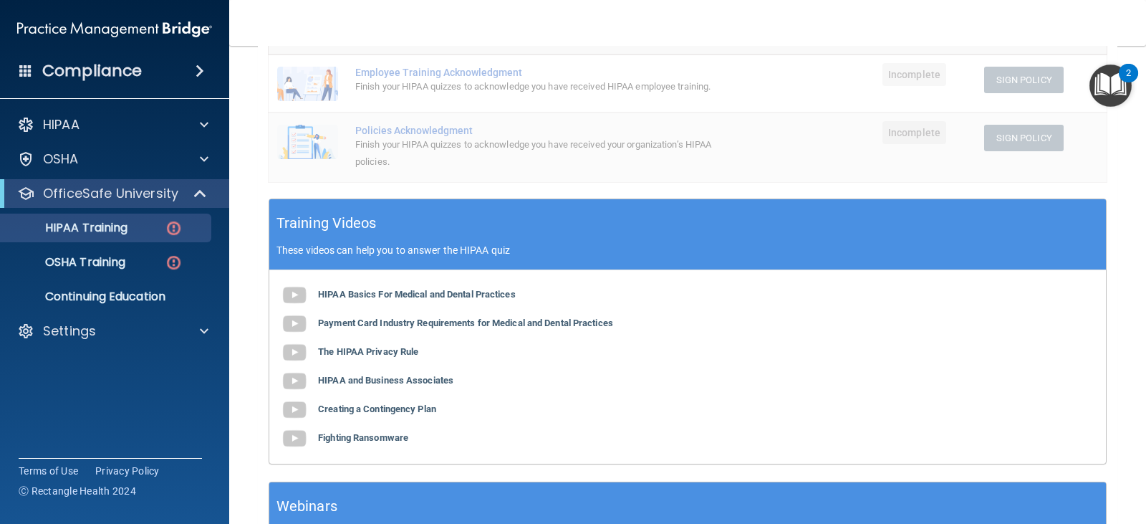
scroll to position [430, 0]
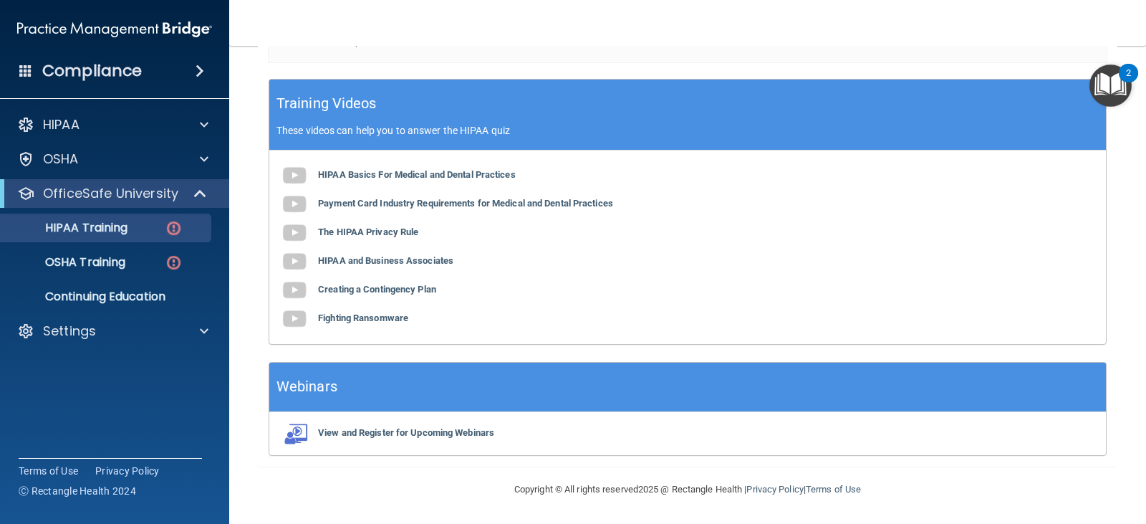
click at [394, 173] on div "HIPAA Basics For Medical and Dental Practices Payment Card Industry Requirement…" at bounding box center [687, 246] width 837 height 193
click at [395, 176] on b "HIPAA Basics For Medical and Dental Practices" at bounding box center [417, 174] width 198 height 11
click at [95, 136] on div "HIPAA" at bounding box center [115, 124] width 230 height 29
click at [191, 133] on div at bounding box center [202, 124] width 36 height 17
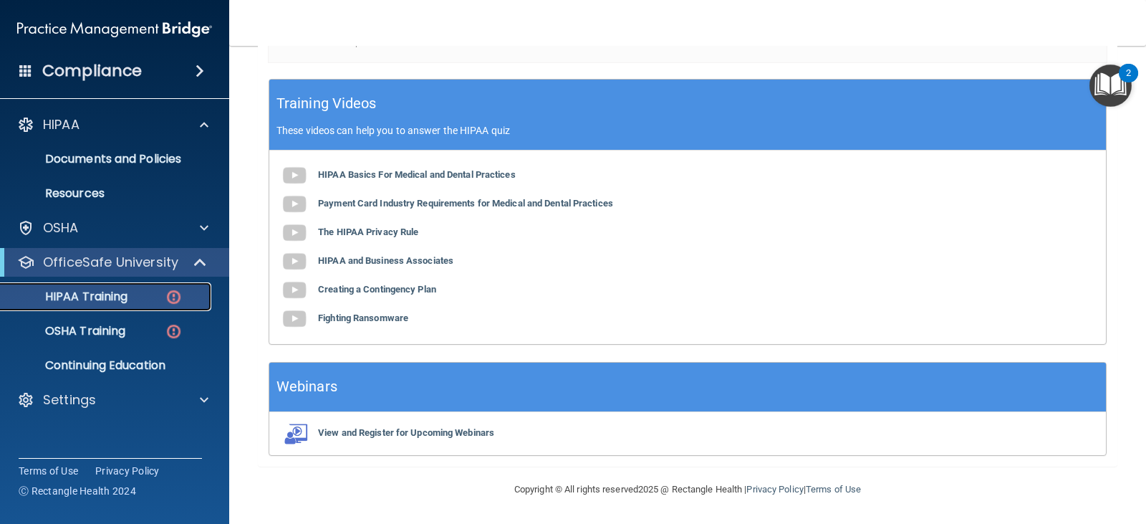
click at [72, 286] on link "HIPAA Training" at bounding box center [99, 296] width 226 height 29
click at [108, 296] on p "HIPAA Training" at bounding box center [68, 296] width 118 height 14
click at [164, 299] on div "HIPAA Training" at bounding box center [107, 296] width 196 height 14
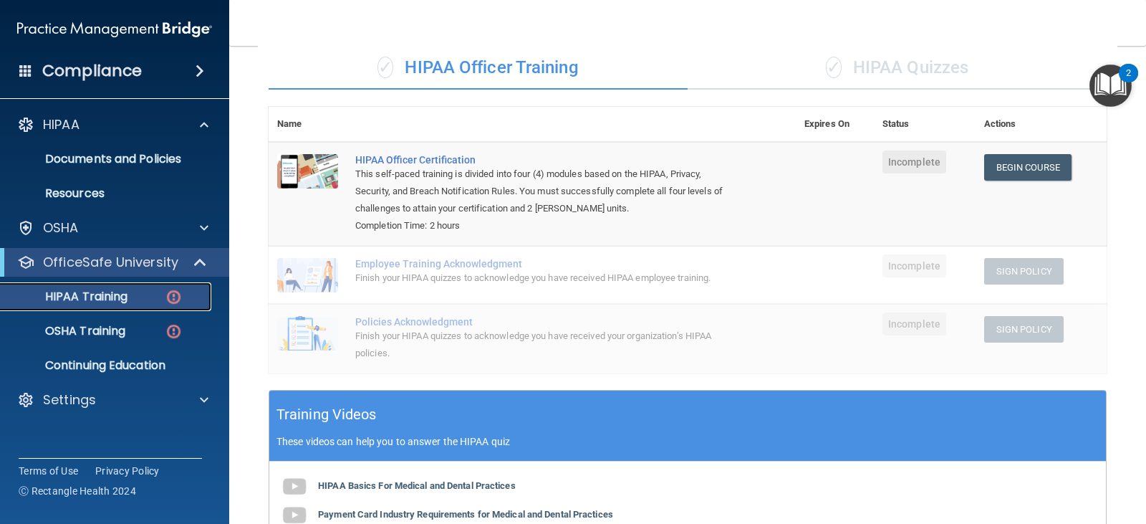
scroll to position [0, 0]
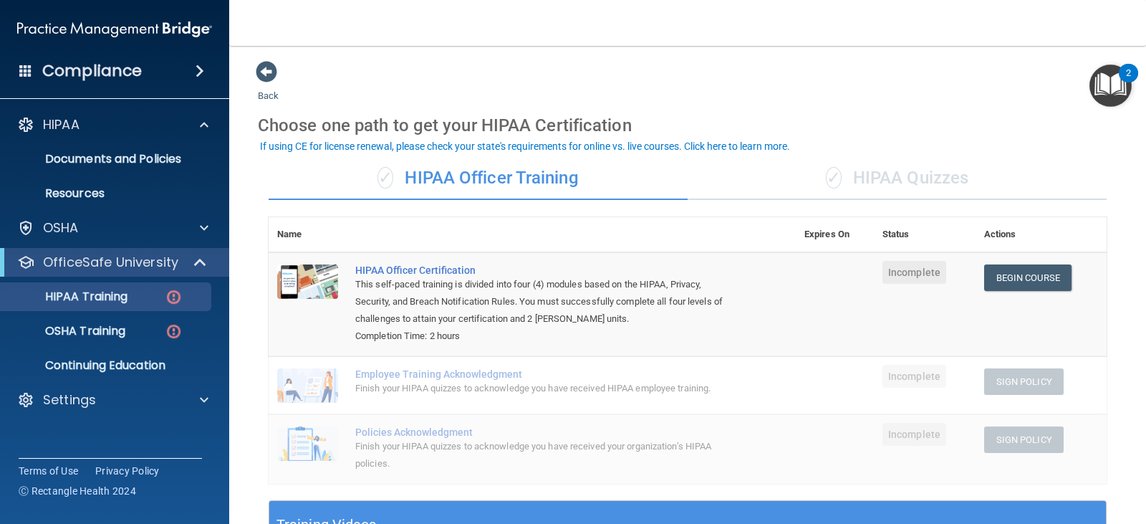
click at [870, 173] on div "✓ HIPAA Quizzes" at bounding box center [897, 178] width 419 height 43
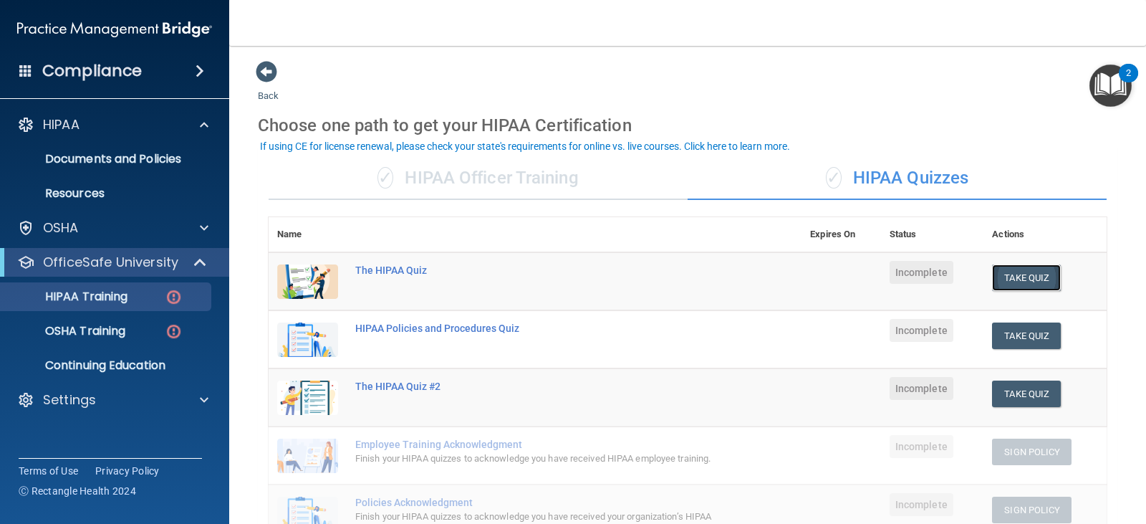
click at [1002, 286] on button "Take Quiz" at bounding box center [1026, 277] width 69 height 27
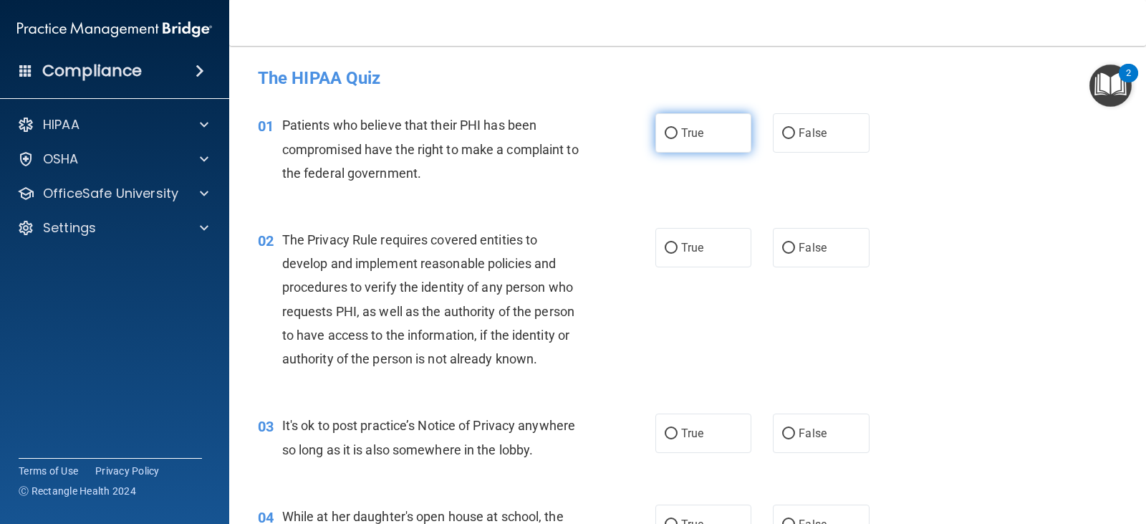
click at [715, 122] on label "True" at bounding box center [704, 132] width 96 height 39
click at [678, 128] on input "True" at bounding box center [671, 133] width 13 height 11
radio input "true"
click at [696, 254] on span "True" at bounding box center [692, 248] width 22 height 14
click at [678, 254] on input "True" at bounding box center [671, 248] width 13 height 11
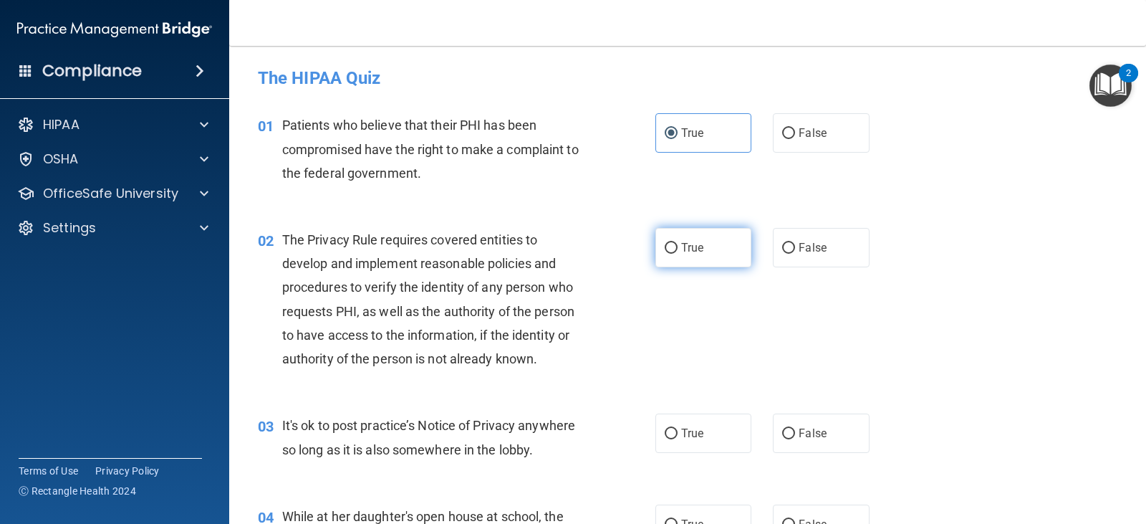
radio input "true"
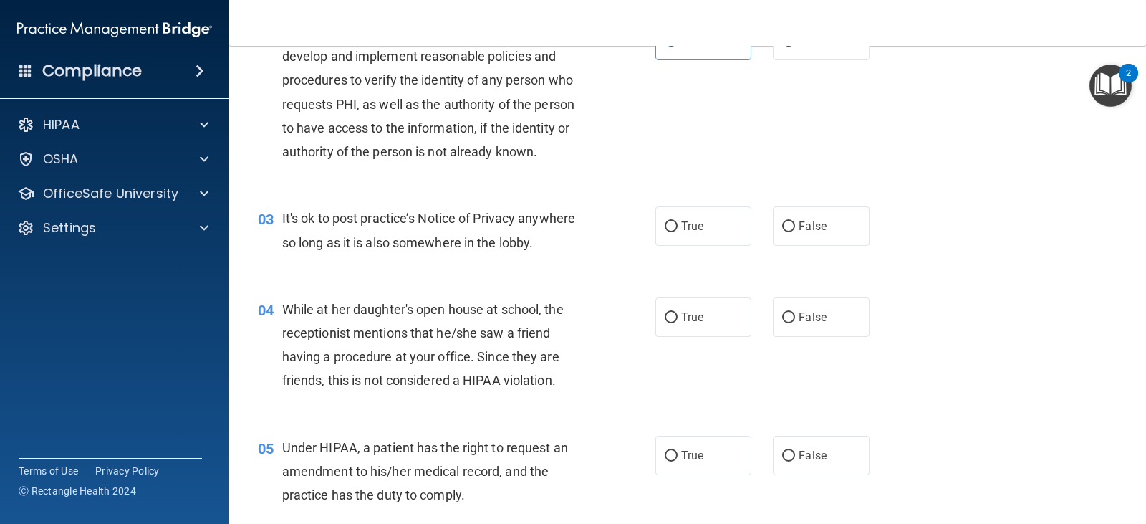
scroll to position [215, 0]
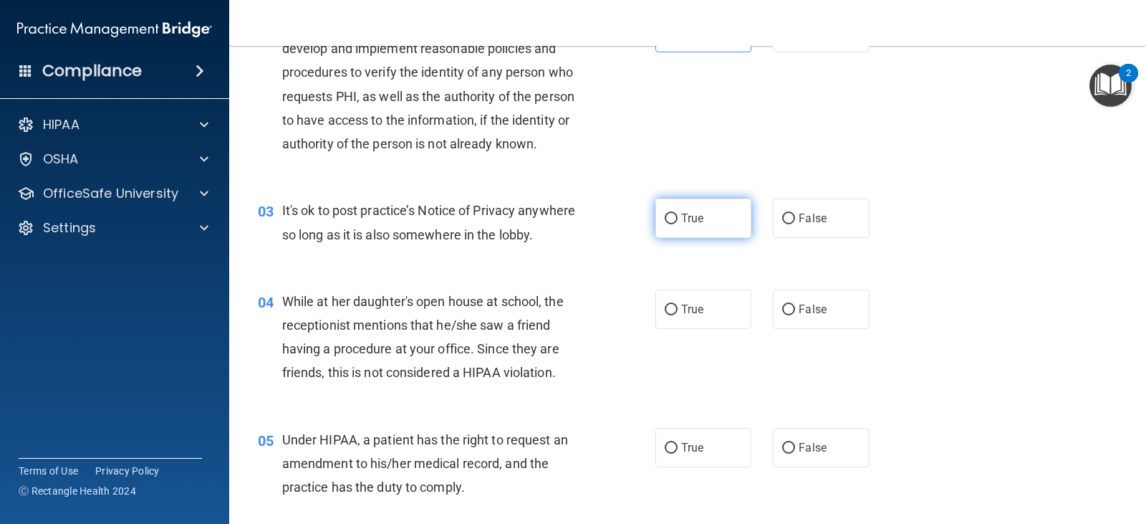
click at [676, 214] on label "True" at bounding box center [704, 217] width 96 height 39
click at [676, 214] on input "True" at bounding box center [671, 218] width 13 height 11
radio input "true"
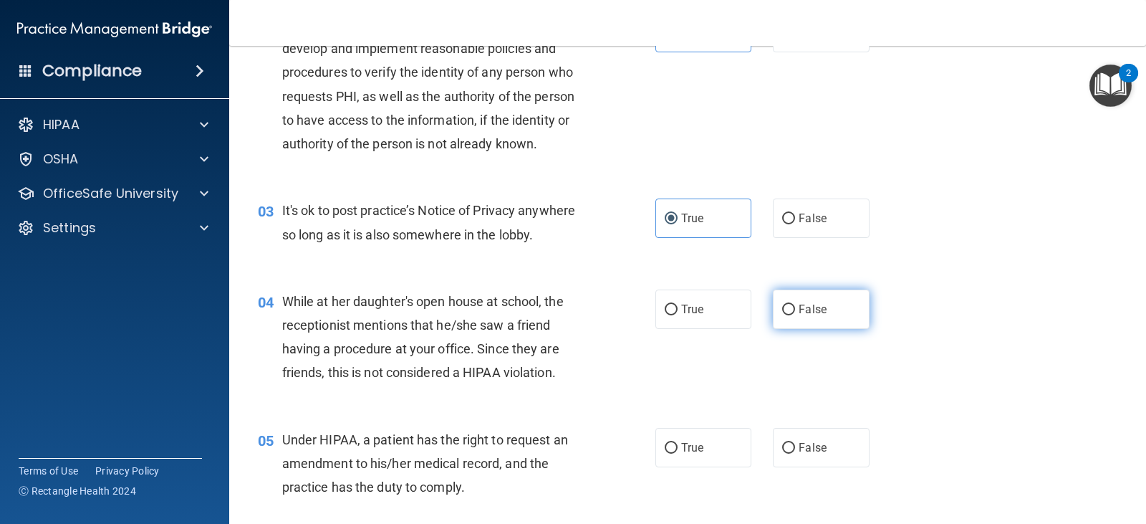
click at [835, 325] on label "False" at bounding box center [821, 308] width 96 height 39
click at [795, 315] on input "False" at bounding box center [788, 309] width 13 height 11
radio input "true"
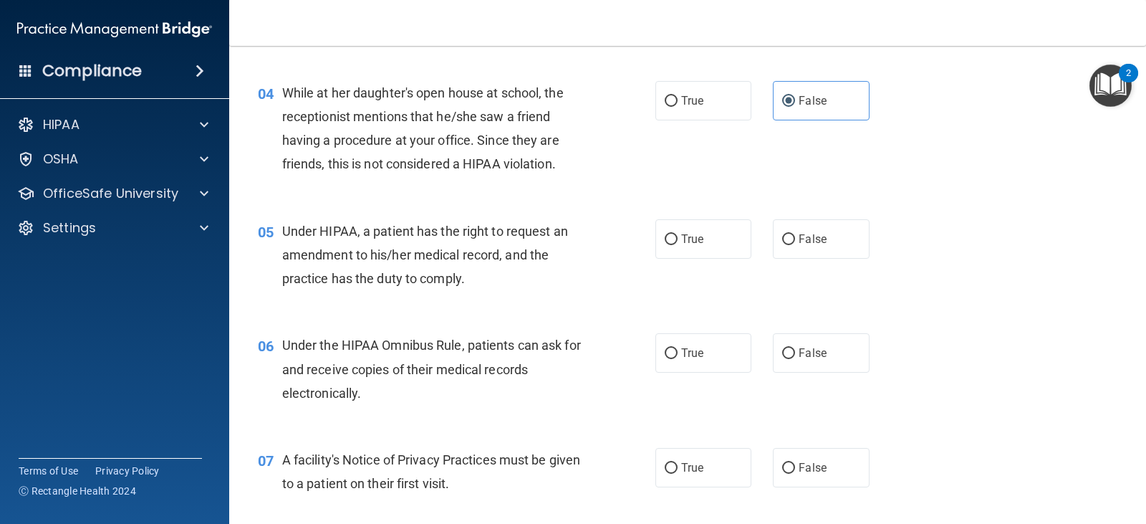
scroll to position [430, 0]
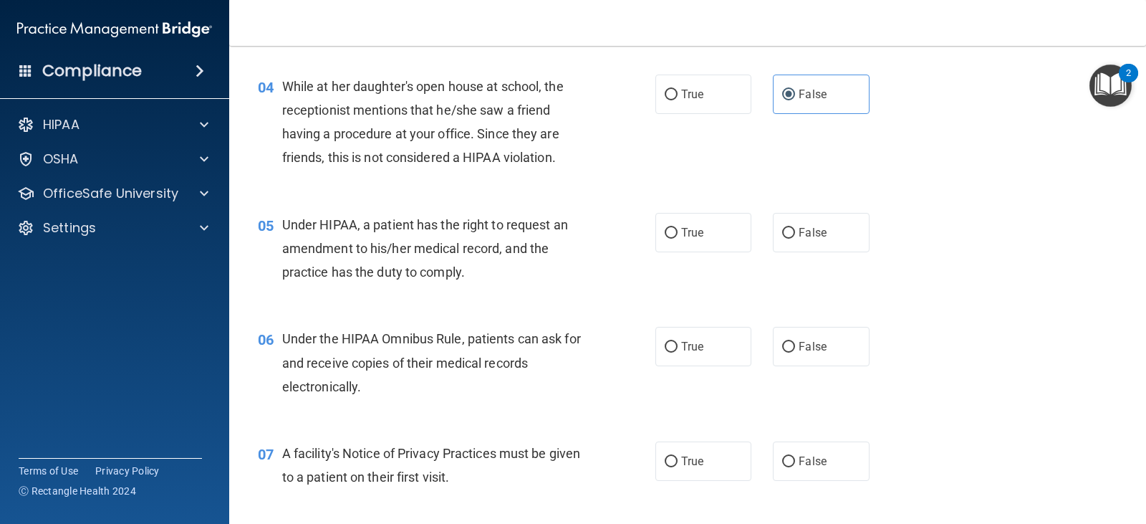
click at [428, 276] on span "Under HIPAA, a patient has the right to request an amendment to his/her medical…" at bounding box center [425, 248] width 286 height 62
click at [681, 235] on span "True" at bounding box center [692, 233] width 22 height 14
click at [678, 235] on input "True" at bounding box center [671, 233] width 13 height 11
radio input "true"
click at [719, 456] on label "True" at bounding box center [704, 460] width 96 height 39
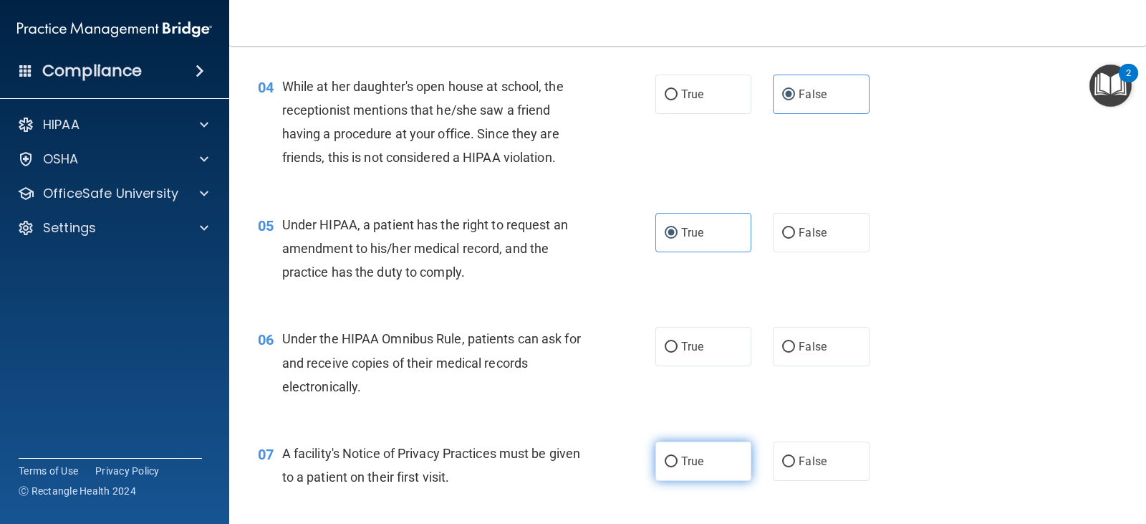
click at [678, 456] on input "True" at bounding box center [671, 461] width 13 height 11
radio input "true"
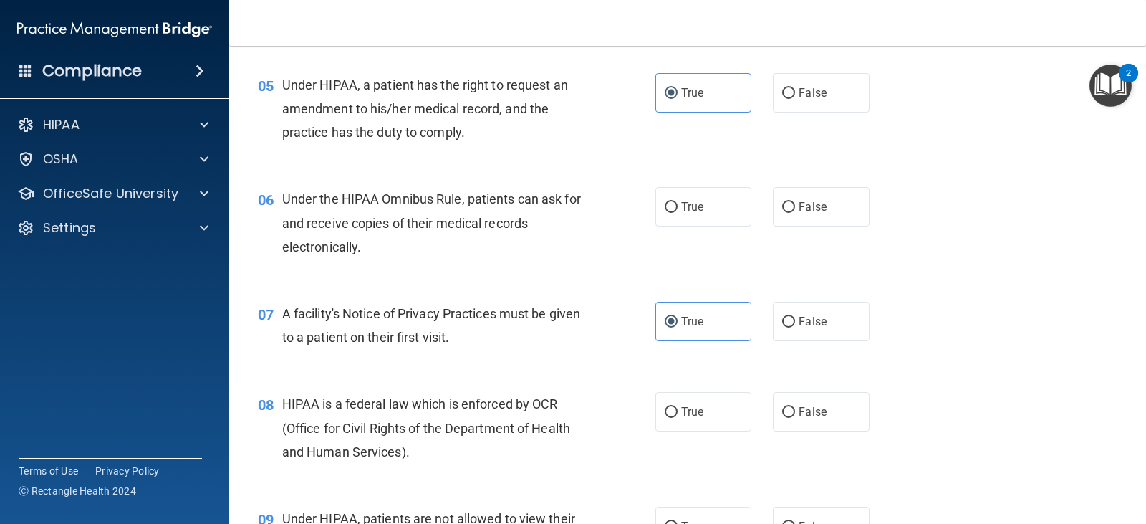
scroll to position [573, 0]
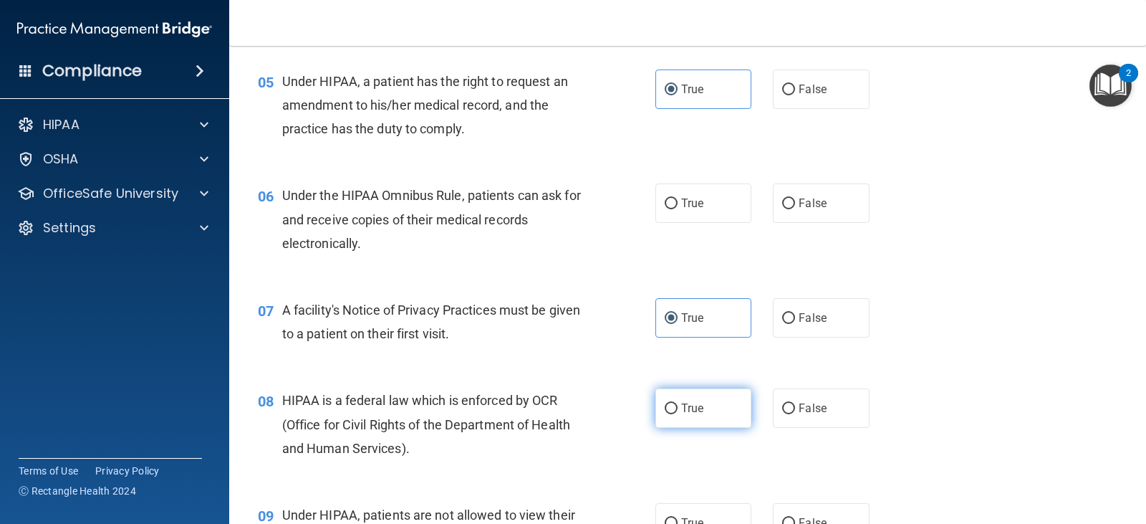
click at [681, 409] on span "True" at bounding box center [692, 408] width 22 height 14
click at [678, 409] on input "True" at bounding box center [671, 408] width 13 height 11
radio input "true"
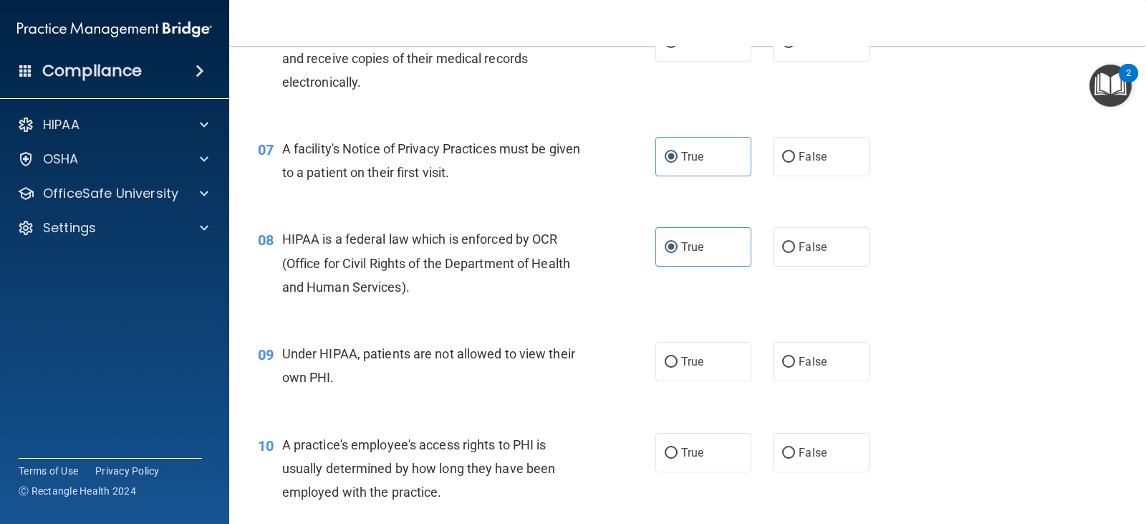
scroll to position [788, 0]
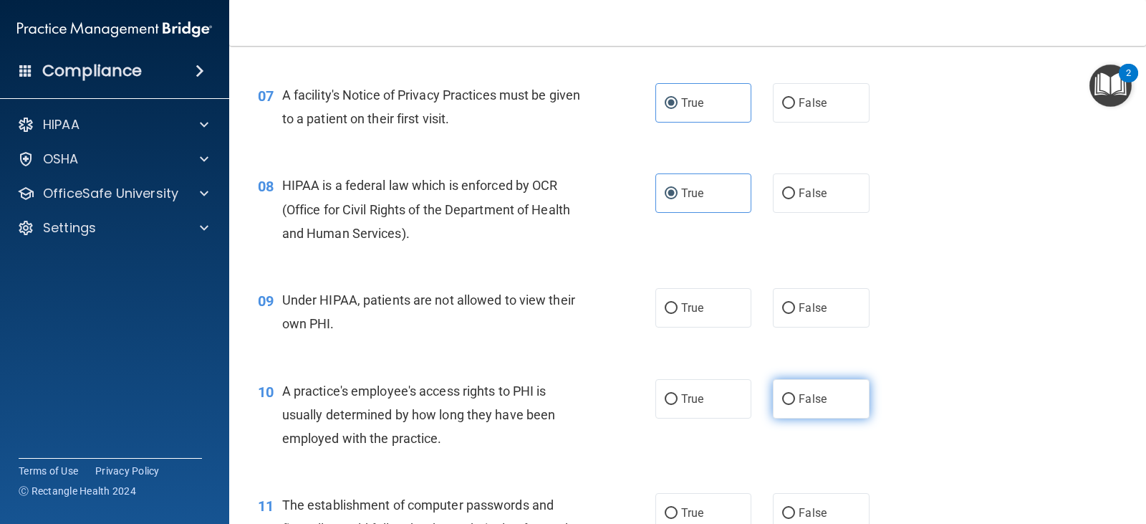
click at [789, 395] on input "False" at bounding box center [788, 399] width 13 height 11
radio input "true"
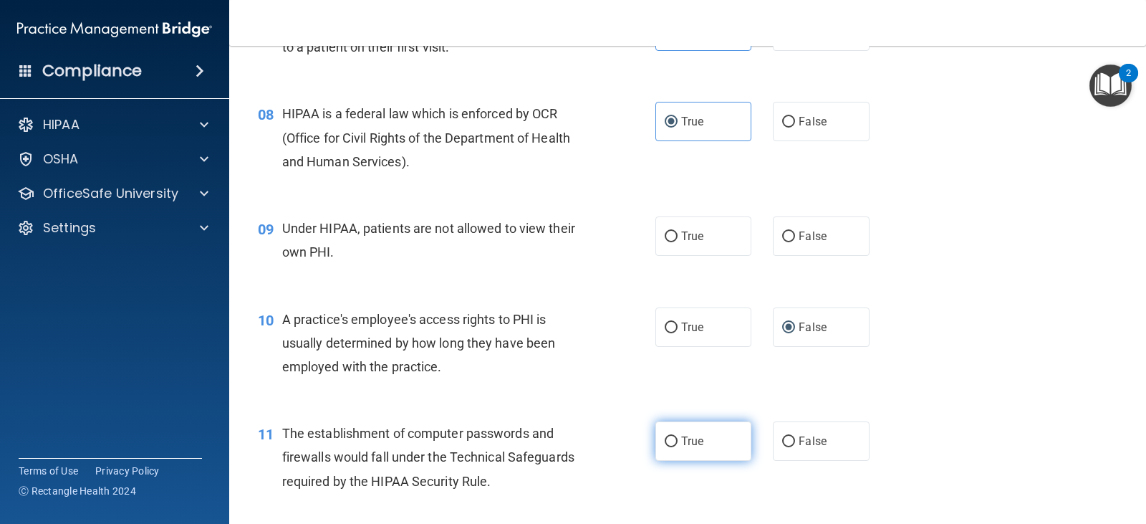
click at [719, 444] on label "True" at bounding box center [704, 440] width 96 height 39
click at [678, 444] on input "True" at bounding box center [671, 441] width 13 height 11
radio input "true"
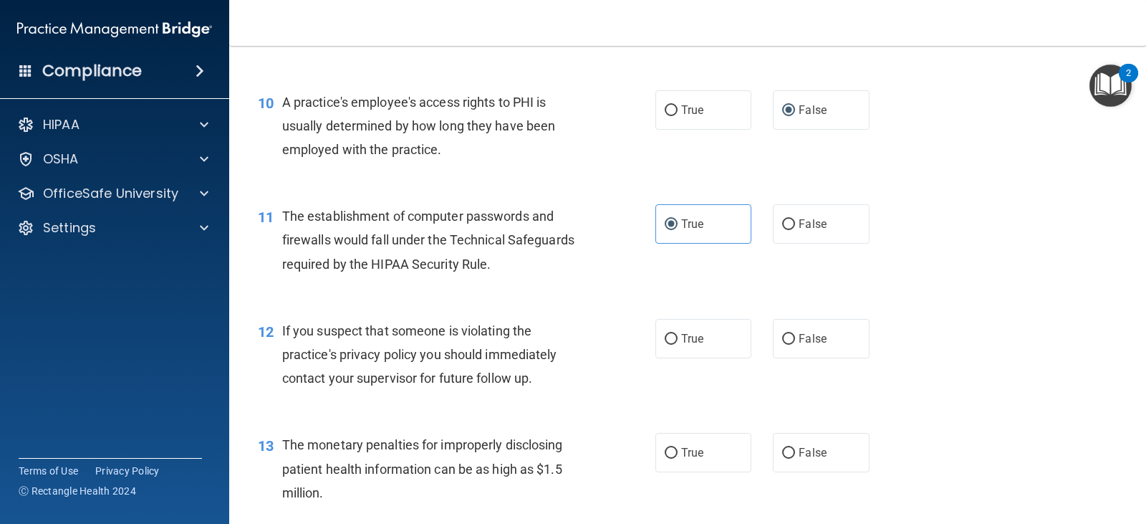
scroll to position [1146, 0]
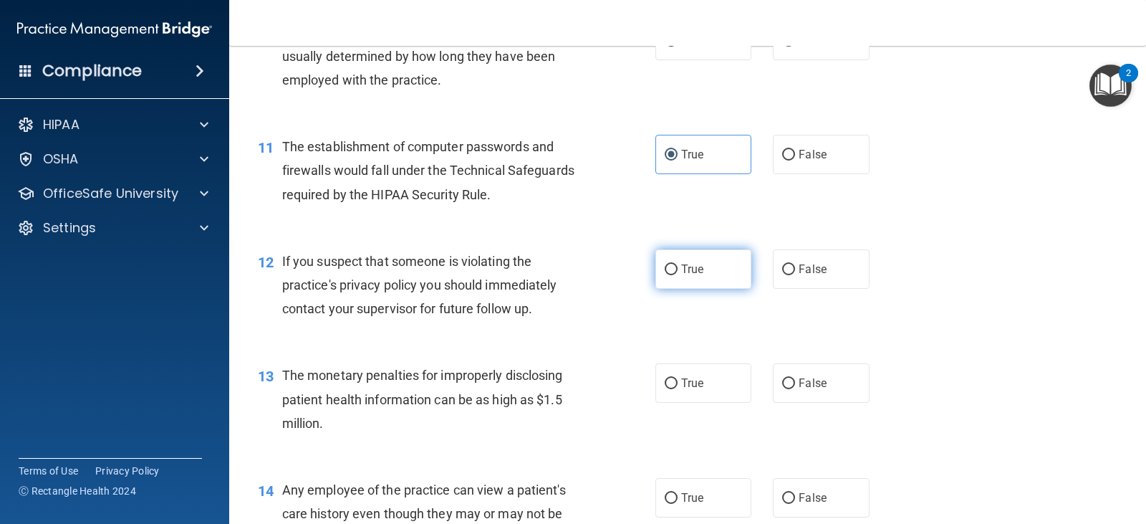
click at [676, 277] on label "True" at bounding box center [704, 268] width 96 height 39
click at [676, 275] on input "True" at bounding box center [671, 269] width 13 height 11
radio input "true"
click at [711, 395] on label "True" at bounding box center [704, 382] width 96 height 39
click at [678, 389] on input "True" at bounding box center [671, 383] width 13 height 11
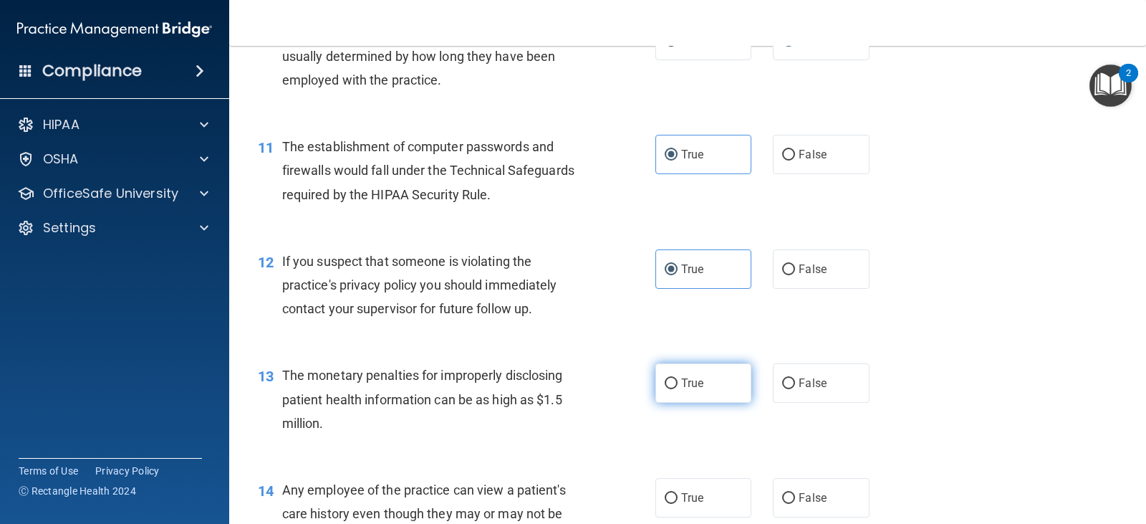
radio input "true"
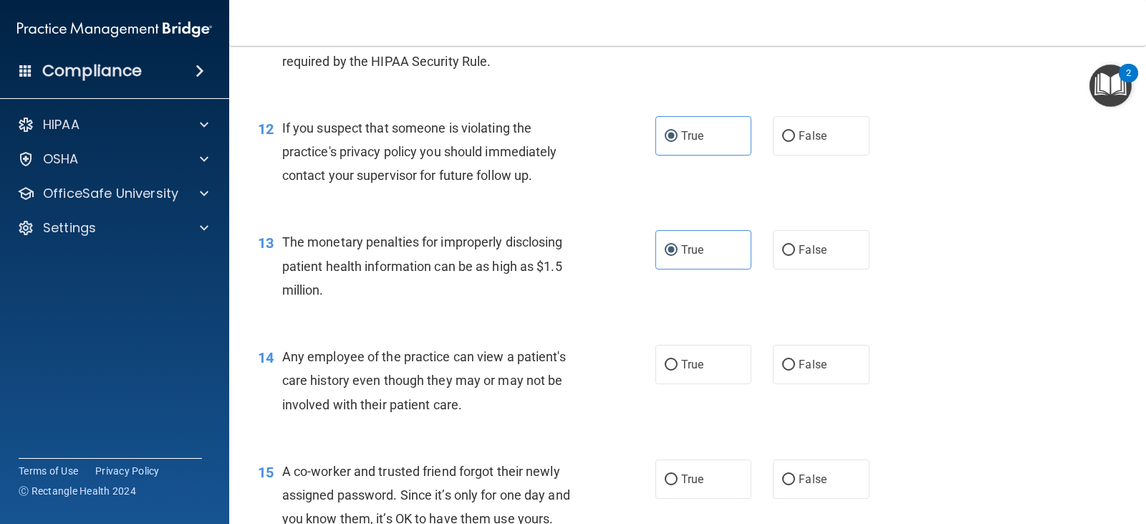
scroll to position [1361, 0]
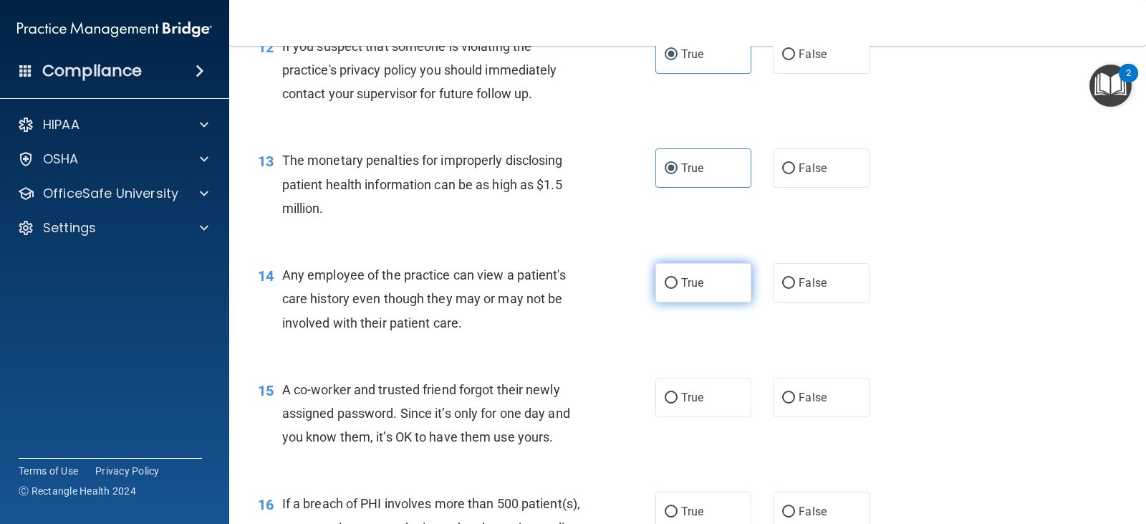
click at [683, 293] on label "True" at bounding box center [704, 282] width 96 height 39
click at [678, 289] on input "True" at bounding box center [671, 283] width 13 height 11
radio input "true"
click at [777, 384] on label "False" at bounding box center [821, 397] width 96 height 39
click at [782, 393] on input "False" at bounding box center [788, 398] width 13 height 11
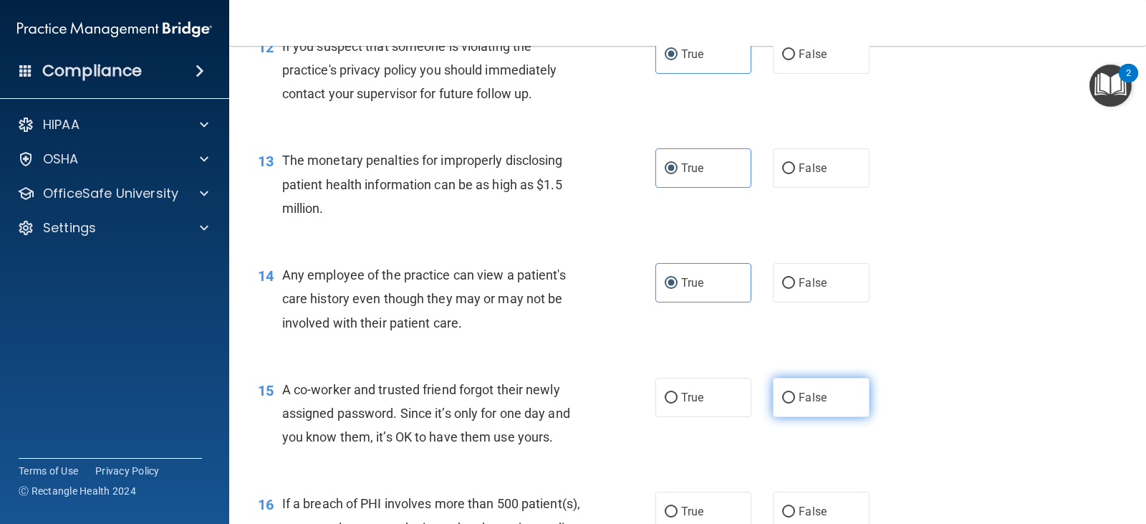
radio input "true"
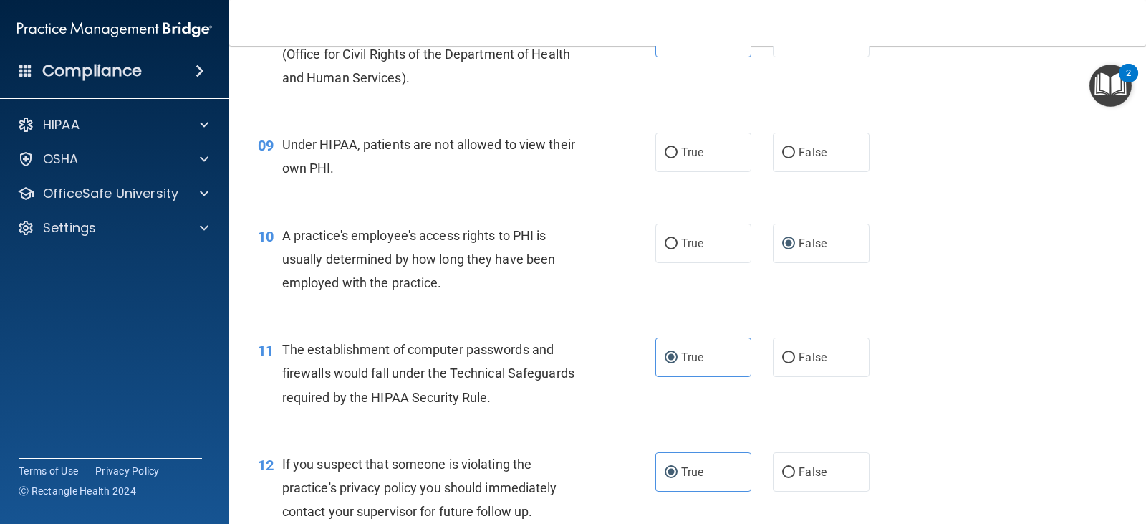
scroll to position [788, 0]
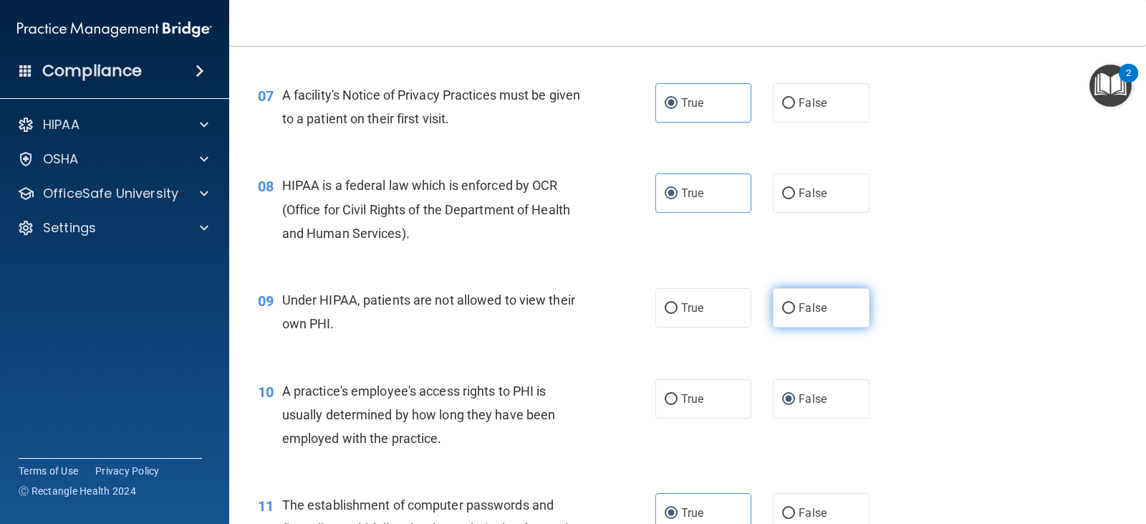
click at [773, 309] on label "False" at bounding box center [821, 307] width 96 height 39
click at [782, 309] on input "False" at bounding box center [788, 308] width 13 height 11
radio input "true"
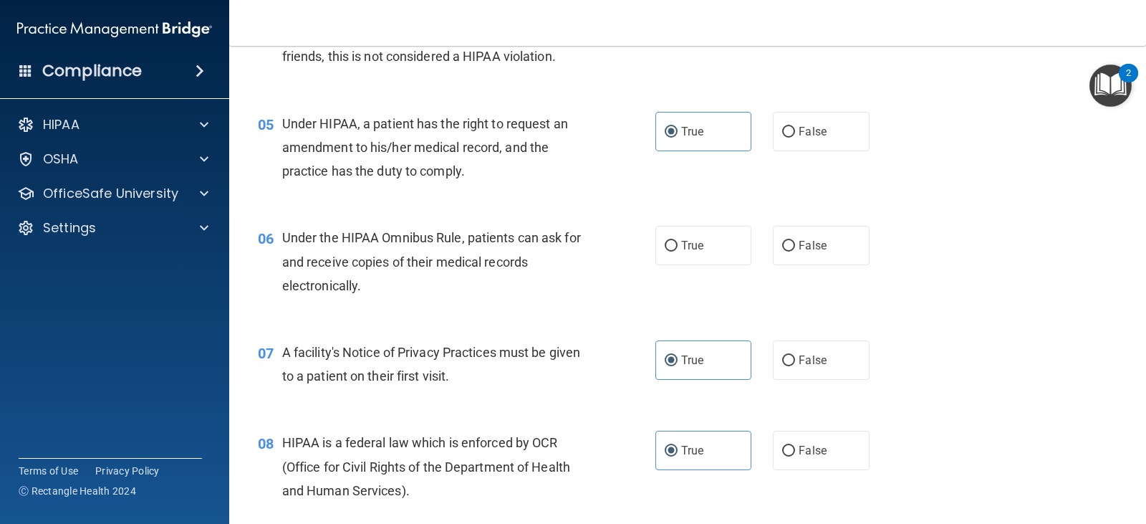
scroll to position [502, 0]
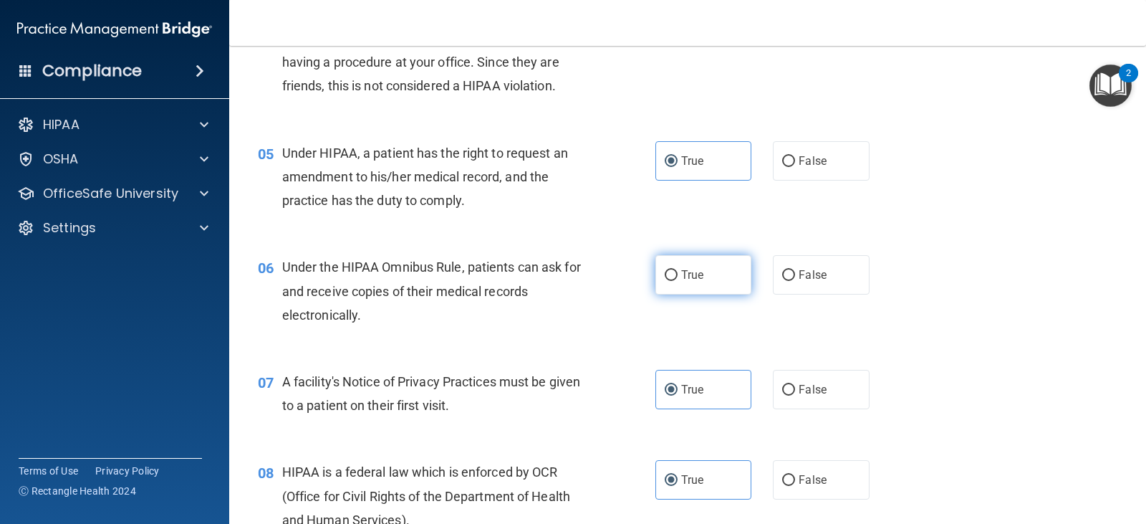
click at [739, 277] on label "True" at bounding box center [704, 274] width 96 height 39
click at [678, 277] on input "True" at bounding box center [671, 275] width 13 height 11
radio input "true"
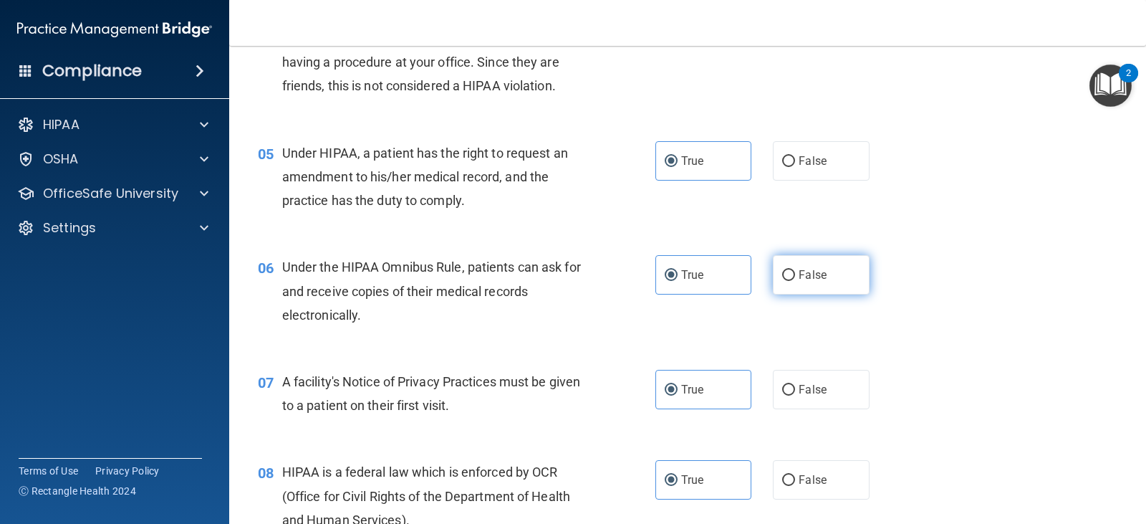
click at [773, 275] on label "False" at bounding box center [821, 274] width 96 height 39
click at [782, 275] on input "False" at bounding box center [788, 275] width 13 height 11
radio input "true"
radio input "false"
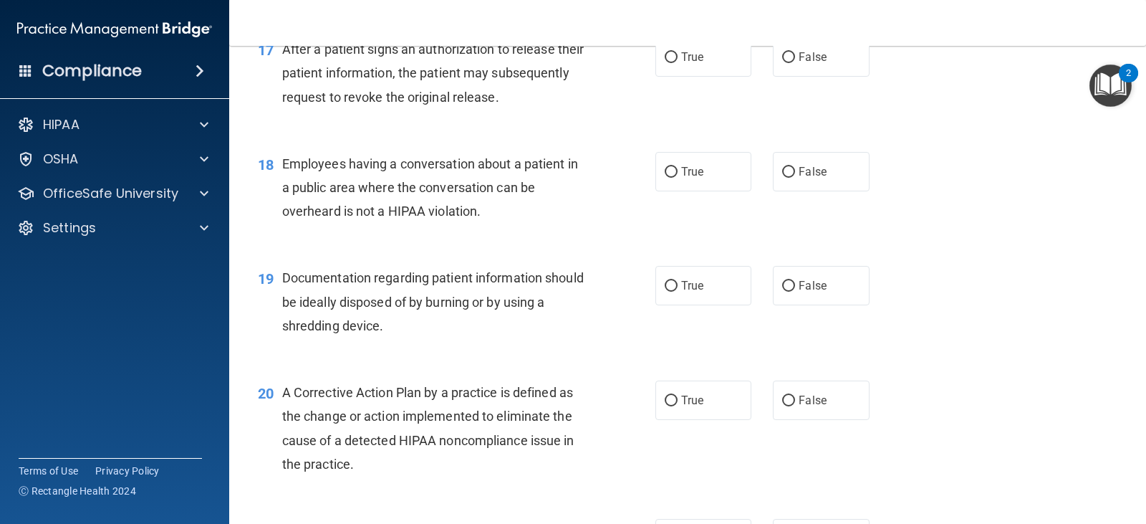
scroll to position [1648, 0]
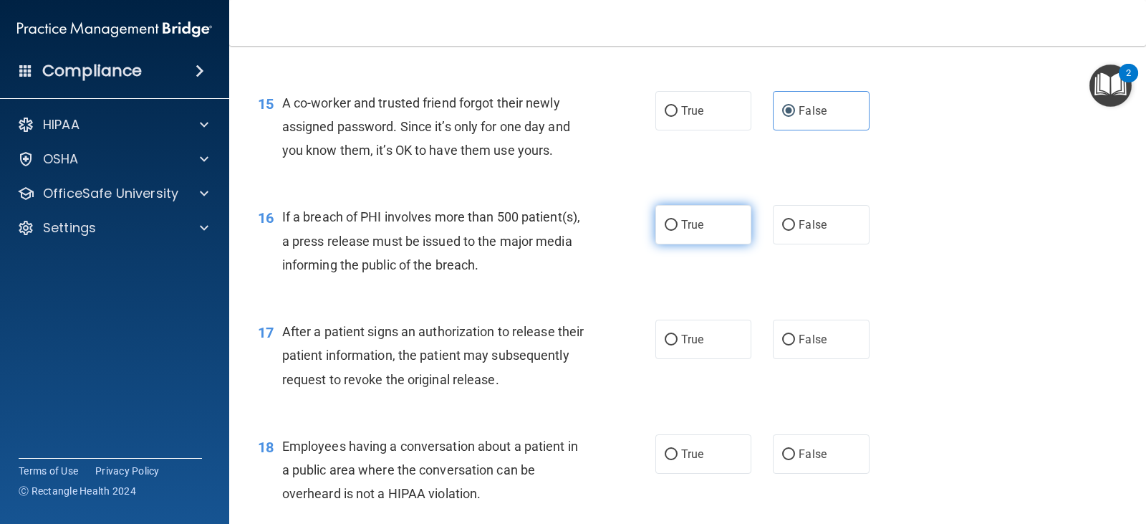
click at [696, 216] on label "True" at bounding box center [704, 224] width 96 height 39
click at [678, 220] on input "True" at bounding box center [671, 225] width 13 height 11
radio input "true"
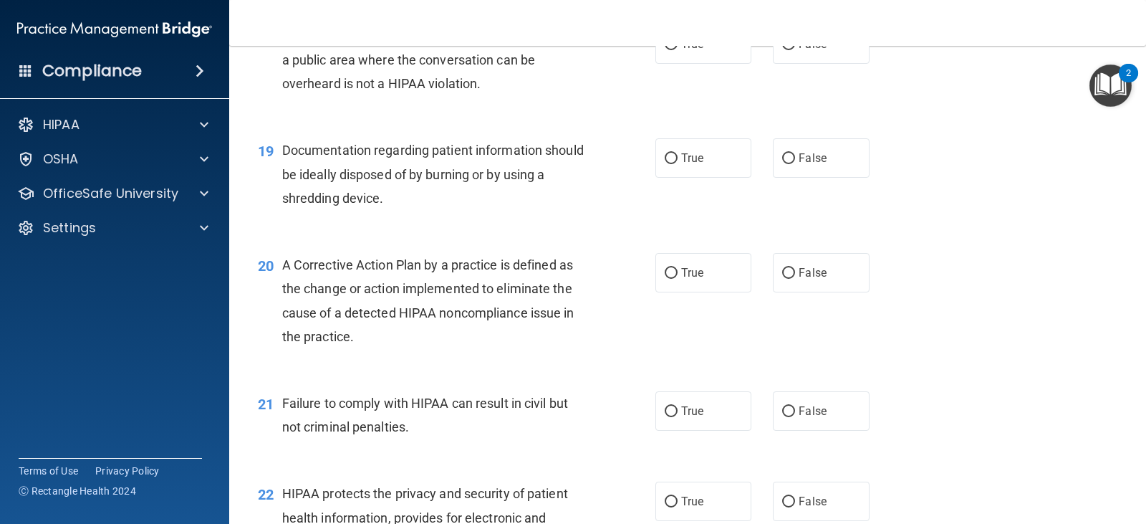
scroll to position [2078, 0]
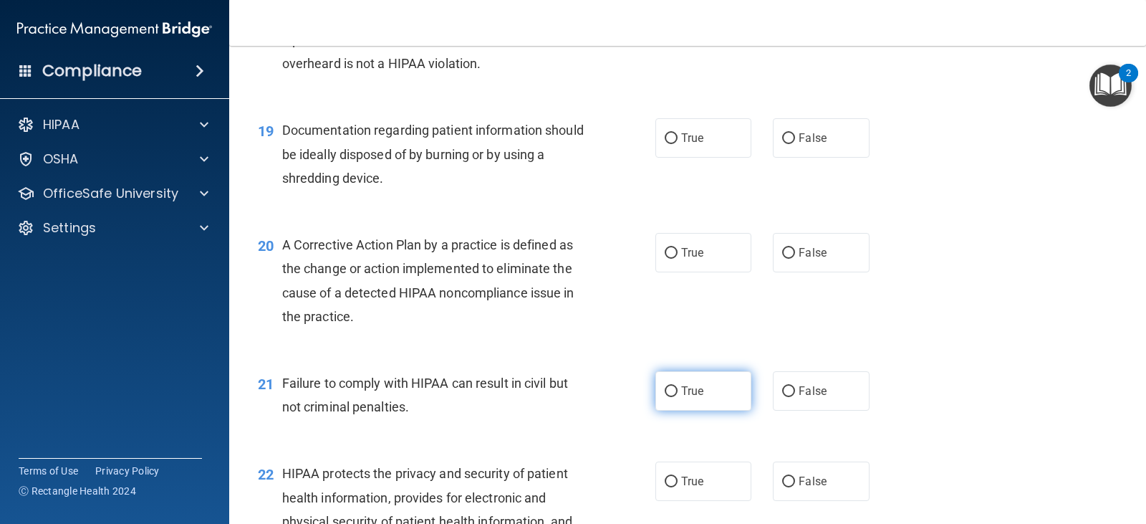
click at [705, 388] on label "True" at bounding box center [704, 390] width 96 height 39
click at [678, 388] on input "True" at bounding box center [671, 391] width 13 height 11
radio input "true"
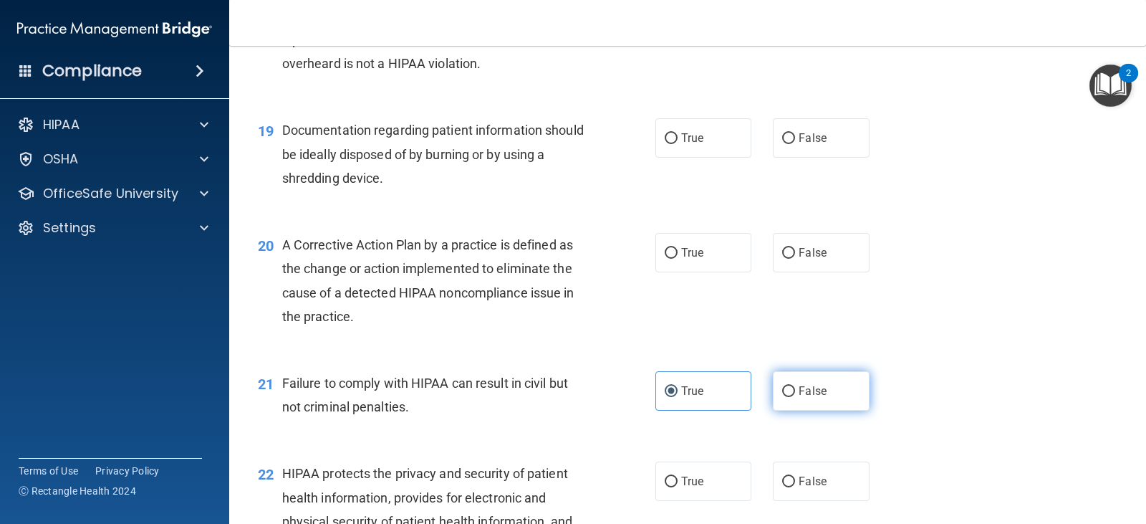
click at [778, 383] on label "False" at bounding box center [821, 390] width 96 height 39
click at [782, 386] on input "False" at bounding box center [788, 391] width 13 height 11
radio input "true"
radio input "false"
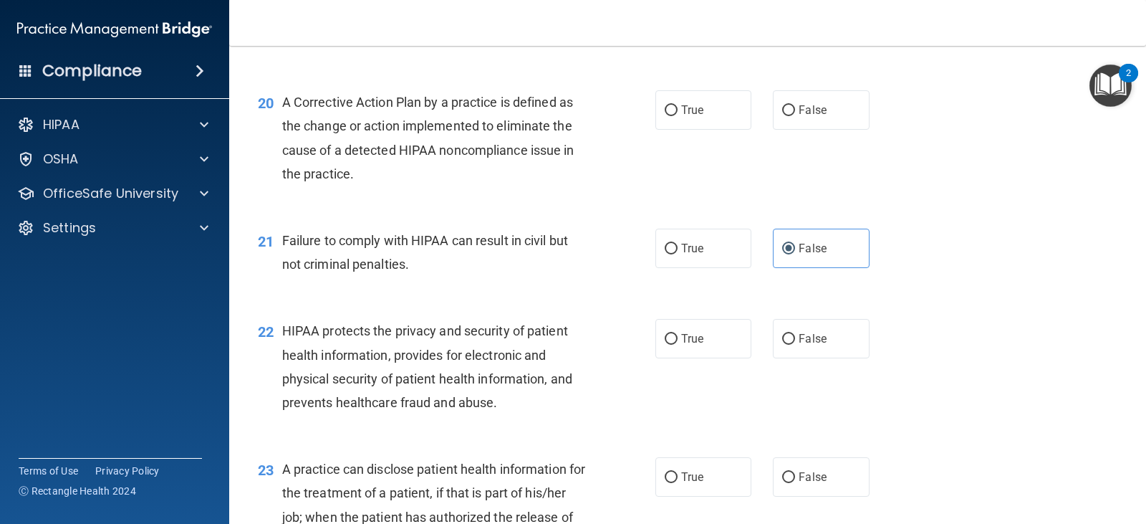
scroll to position [2221, 0]
click at [691, 348] on label "True" at bounding box center [704, 337] width 96 height 39
click at [678, 344] on input "True" at bounding box center [671, 338] width 13 height 11
radio input "true"
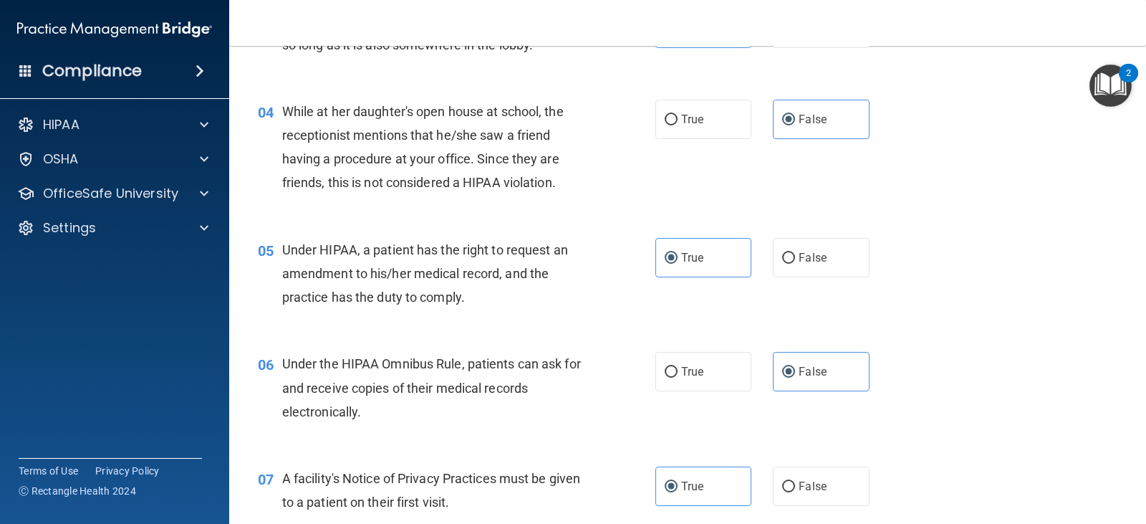
scroll to position [430, 0]
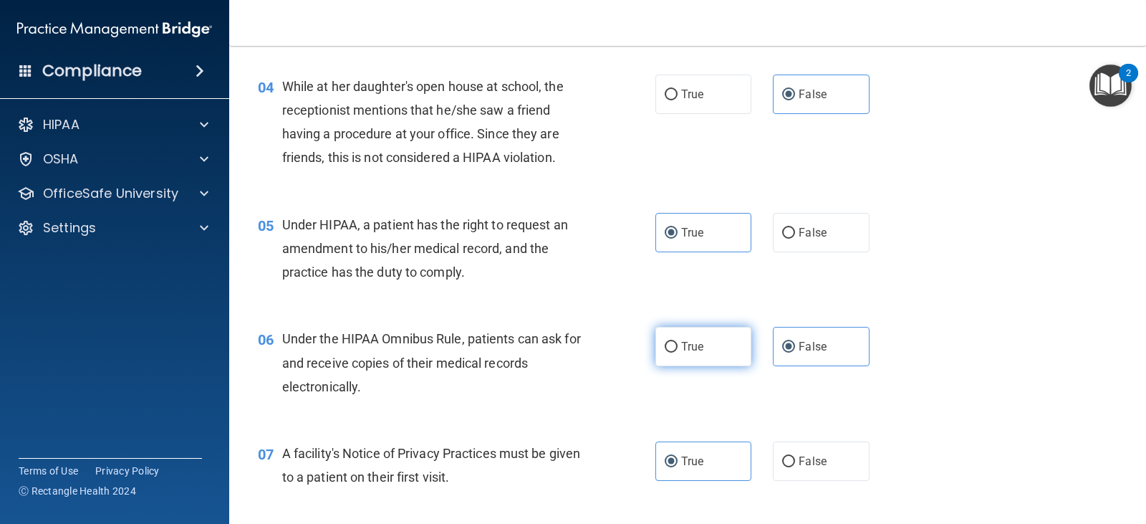
click at [719, 349] on label "True" at bounding box center [704, 346] width 96 height 39
click at [678, 349] on input "True" at bounding box center [671, 347] width 13 height 11
radio input "true"
radio input "false"
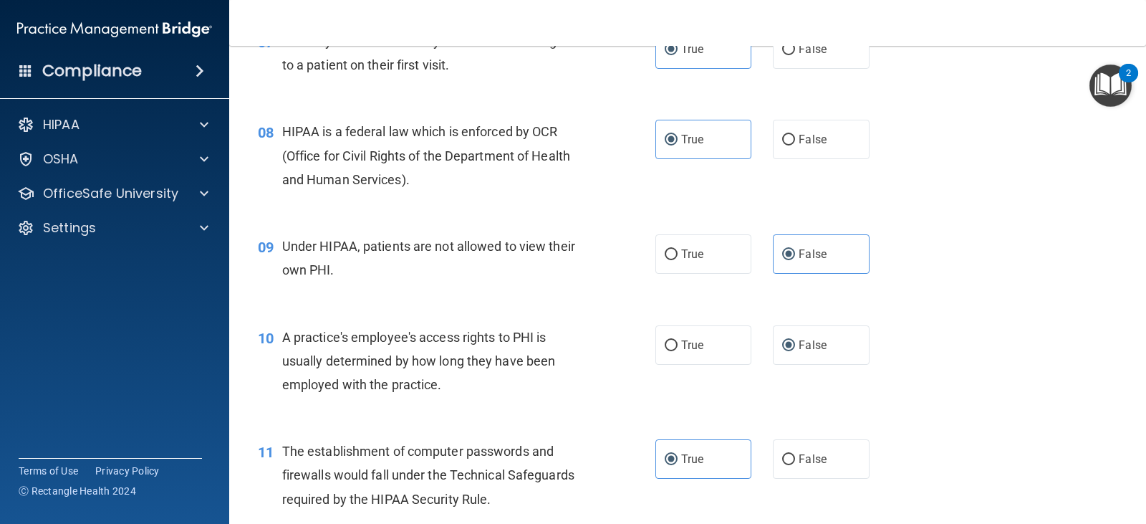
scroll to position [860, 0]
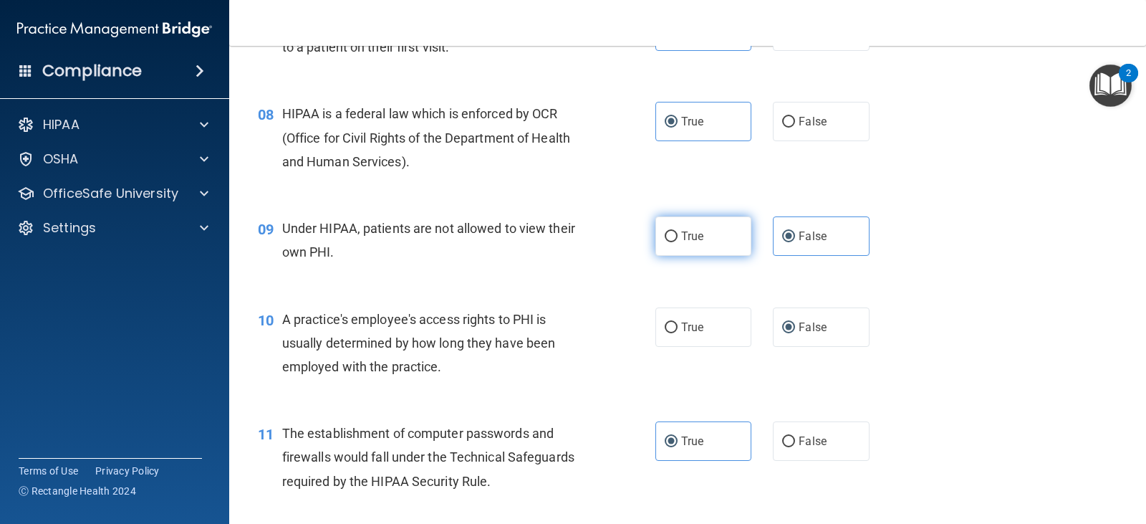
click at [681, 252] on label "True" at bounding box center [704, 235] width 96 height 39
click at [678, 242] on input "True" at bounding box center [671, 236] width 13 height 11
radio input "true"
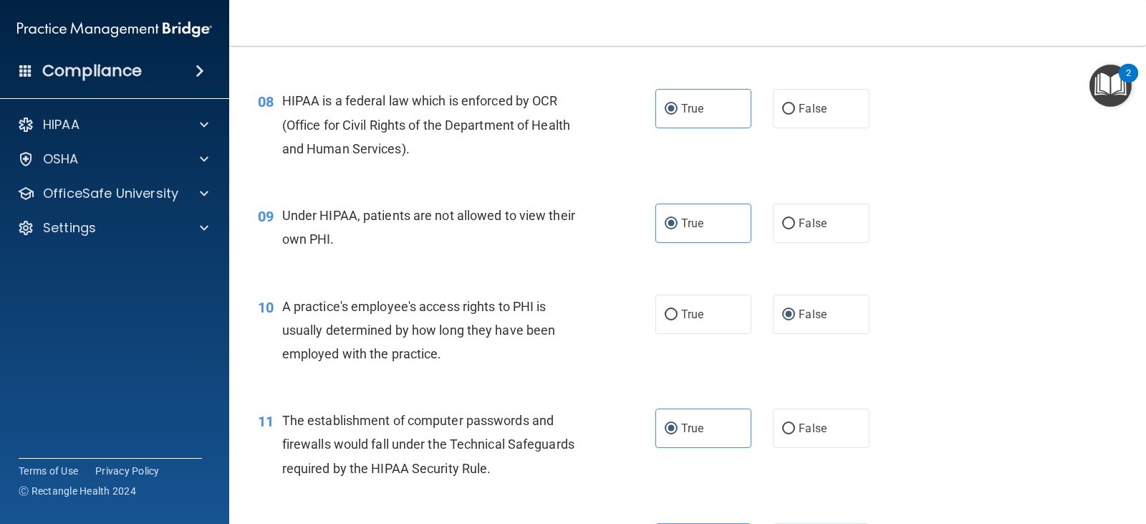
scroll to position [931, 0]
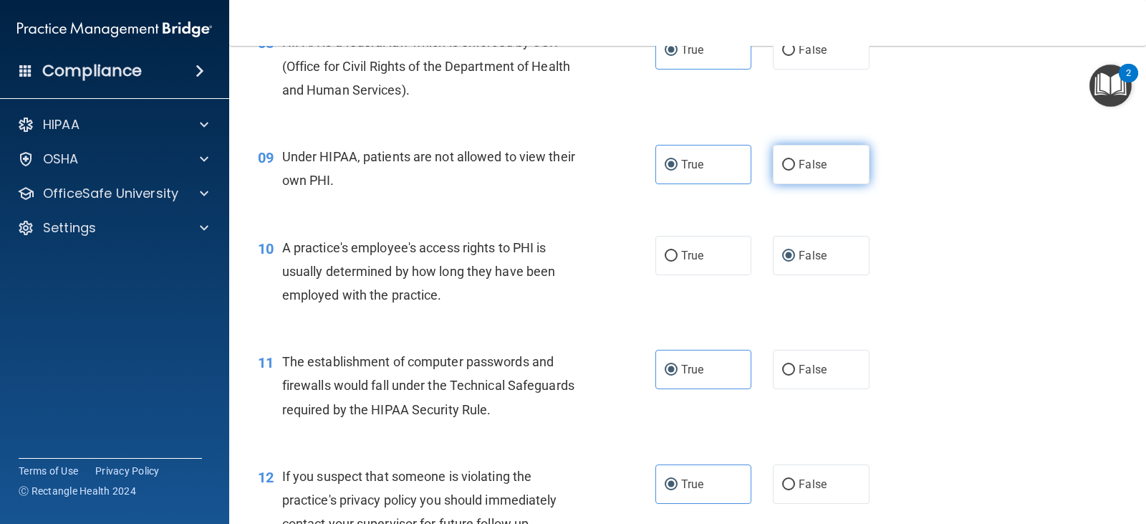
click at [792, 181] on label "False" at bounding box center [821, 164] width 96 height 39
click at [792, 171] on input "False" at bounding box center [788, 165] width 13 height 11
radio input "true"
radio input "false"
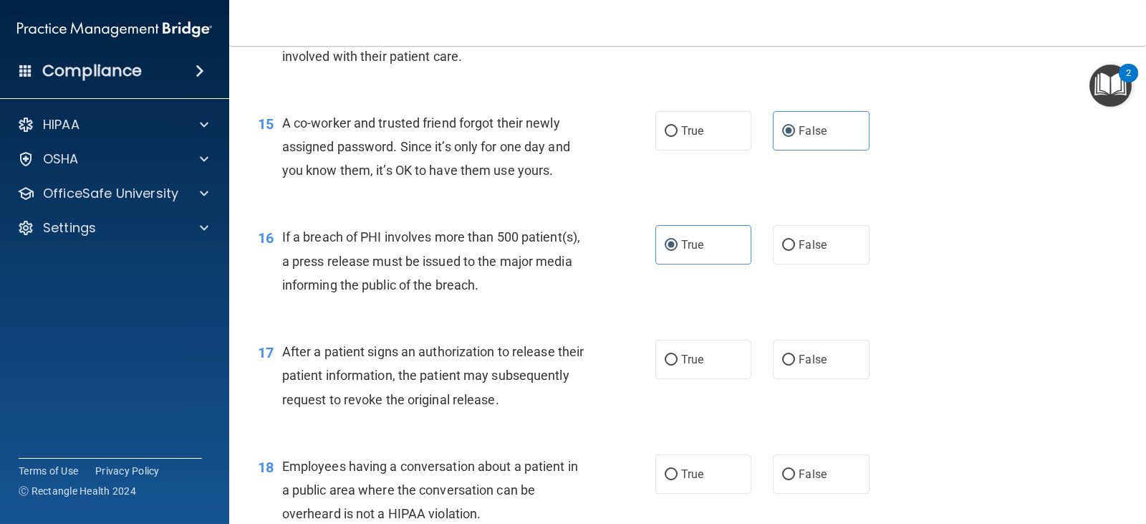
scroll to position [1648, 0]
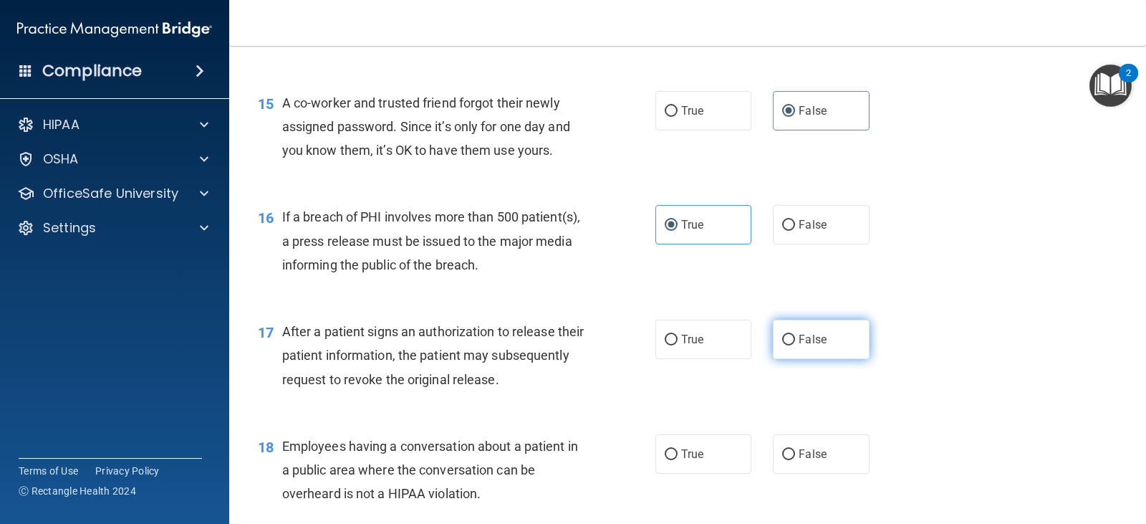
click at [788, 326] on label "False" at bounding box center [821, 339] width 96 height 39
click at [788, 335] on input "False" at bounding box center [788, 340] width 13 height 11
radio input "true"
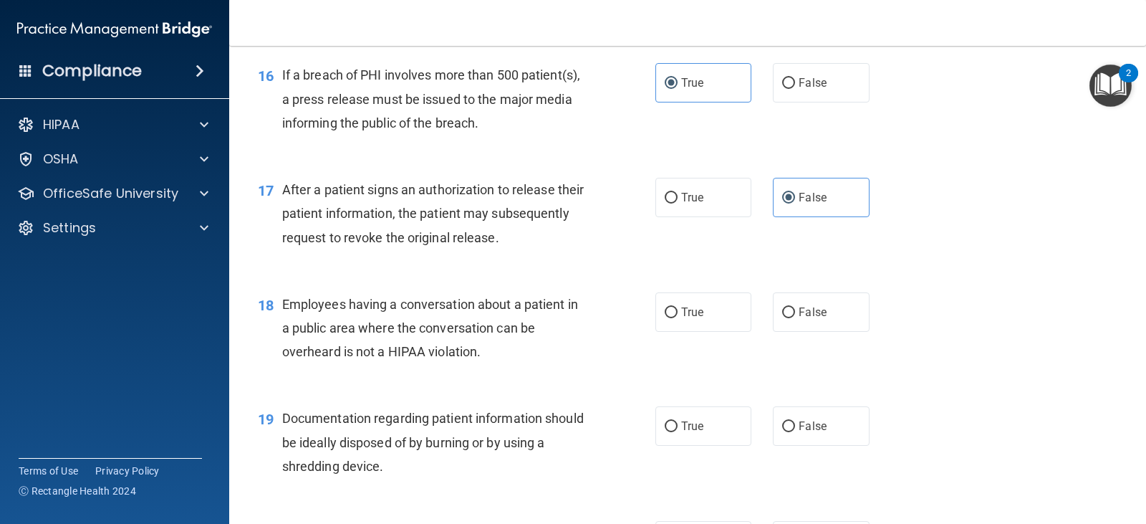
scroll to position [1791, 0]
click at [322, 298] on span "Employees having a conversation about a patient in a public area where the conv…" at bounding box center [430, 326] width 296 height 62
click at [355, 295] on span "Employees having a conversation about a patient in a public area where the conv…" at bounding box center [430, 326] width 296 height 62
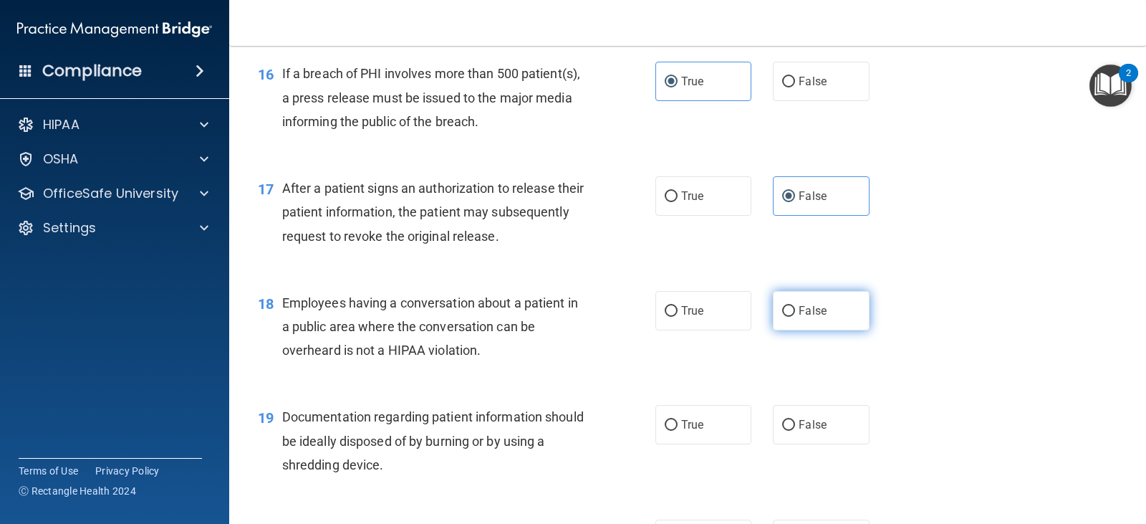
click at [827, 309] on label "False" at bounding box center [821, 310] width 96 height 39
click at [795, 309] on input "False" at bounding box center [788, 311] width 13 height 11
radio input "true"
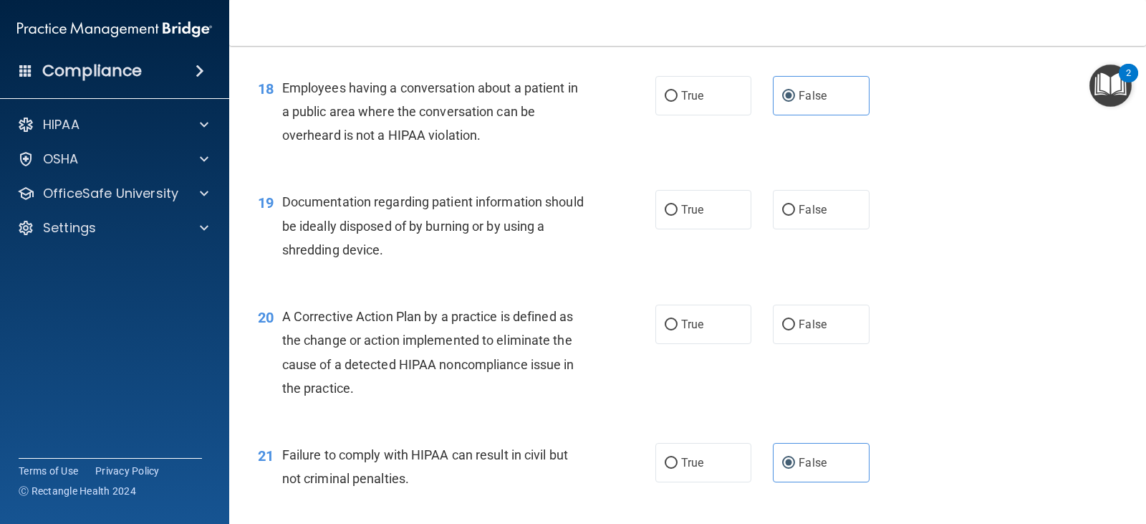
scroll to position [1934, 0]
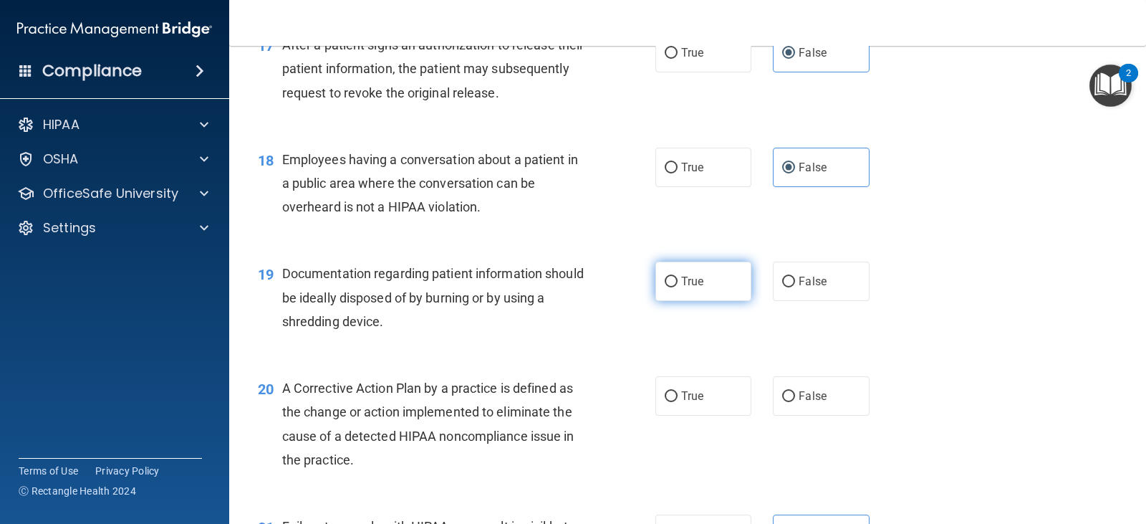
click at [699, 274] on span "True" at bounding box center [692, 281] width 22 height 14
click at [678, 277] on input "True" at bounding box center [671, 282] width 13 height 11
radio input "true"
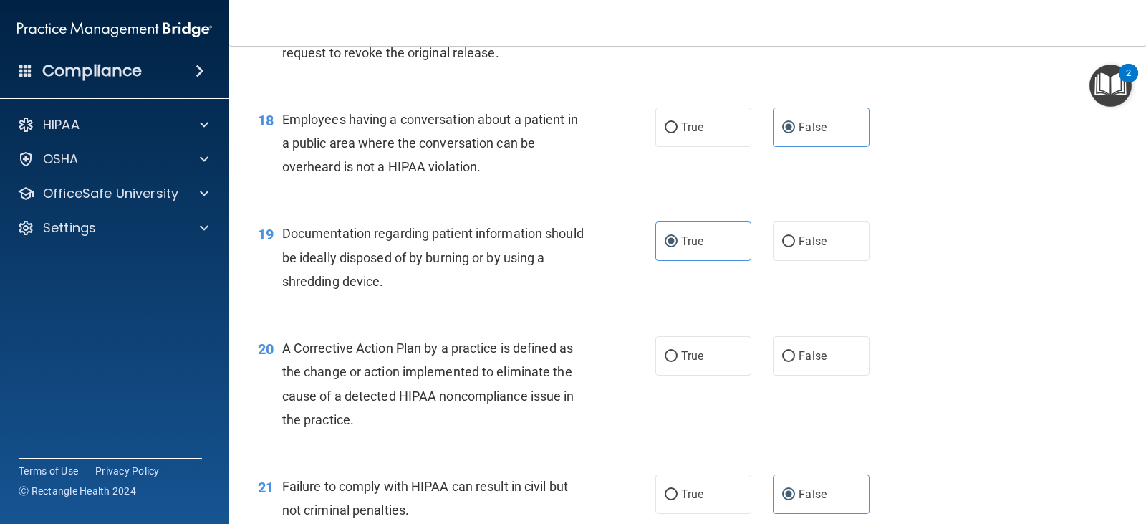
scroll to position [2006, 0]
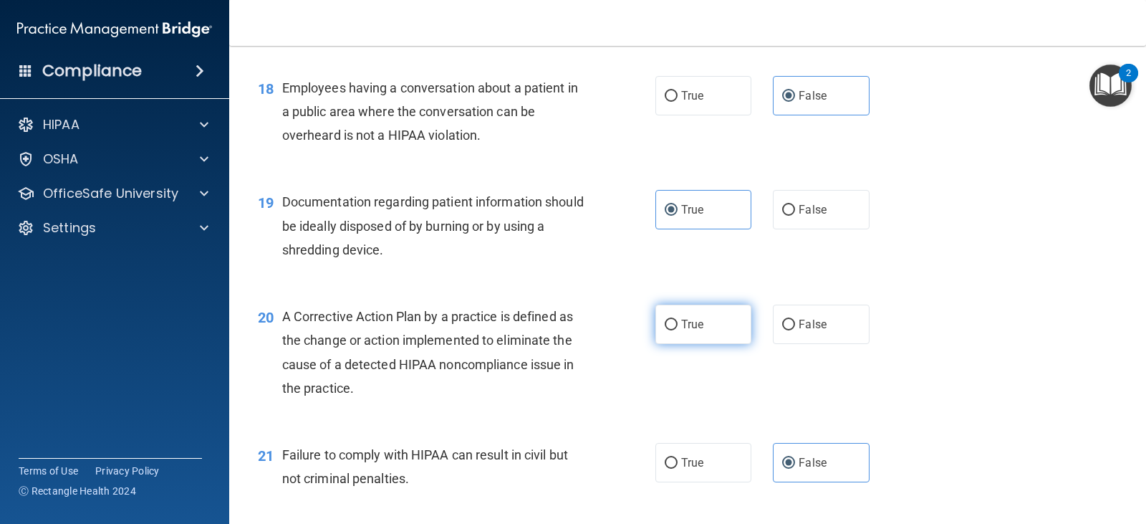
click at [665, 330] on input "True" at bounding box center [671, 325] width 13 height 11
radio input "true"
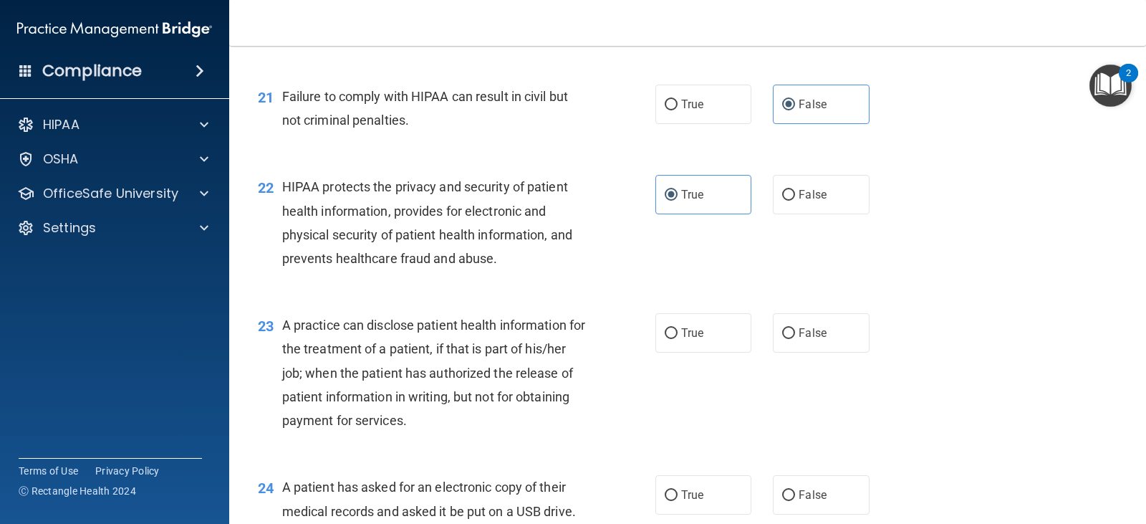
scroll to position [2436, 0]
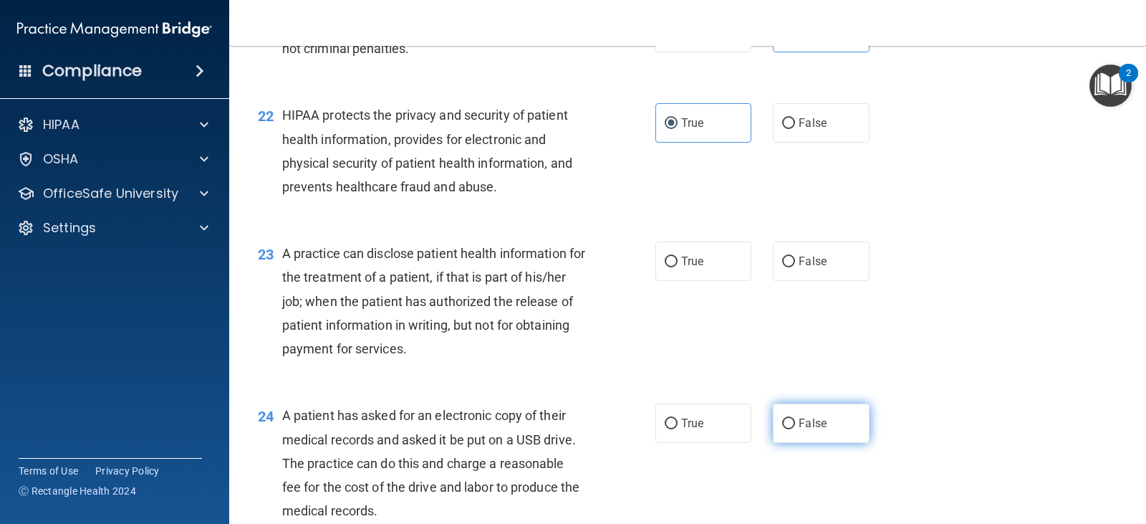
click at [775, 426] on label "False" at bounding box center [821, 422] width 96 height 39
click at [782, 426] on input "False" at bounding box center [788, 423] width 13 height 11
radio input "true"
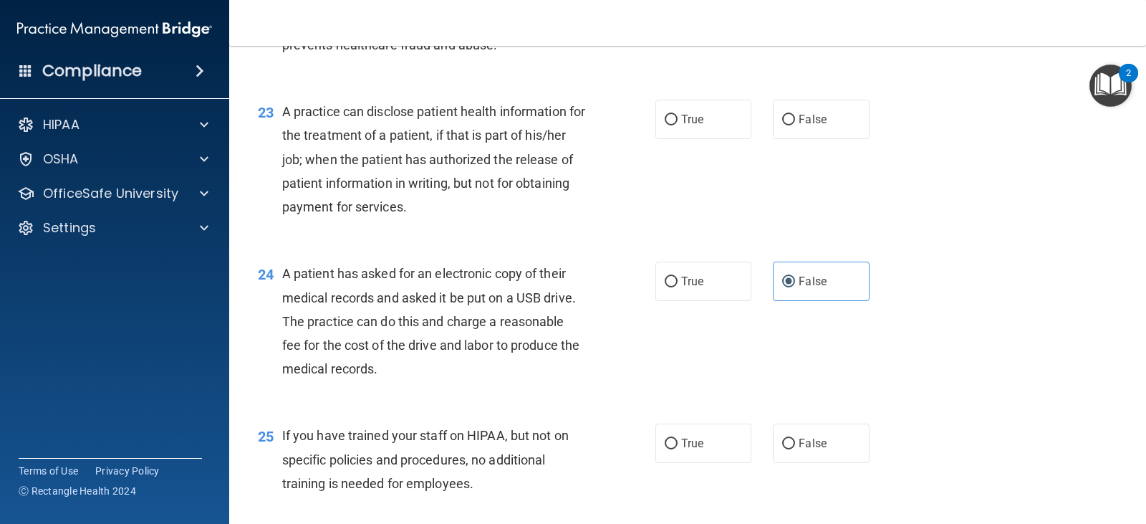
scroll to position [2579, 0]
click at [796, 454] on label "False" at bounding box center [821, 441] width 96 height 39
click at [795, 448] on input "False" at bounding box center [788, 442] width 13 height 11
radio input "true"
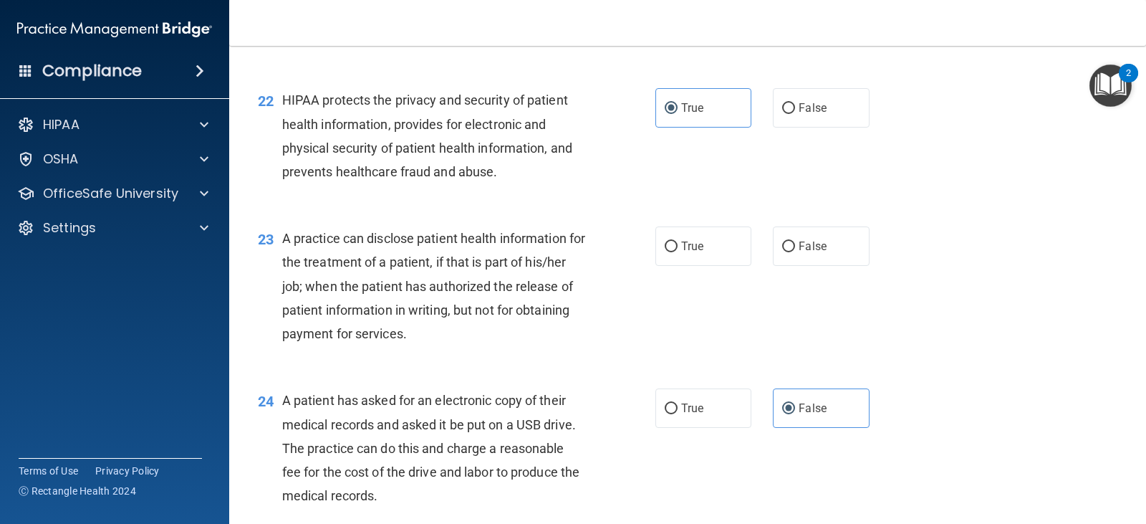
scroll to position [2436, 0]
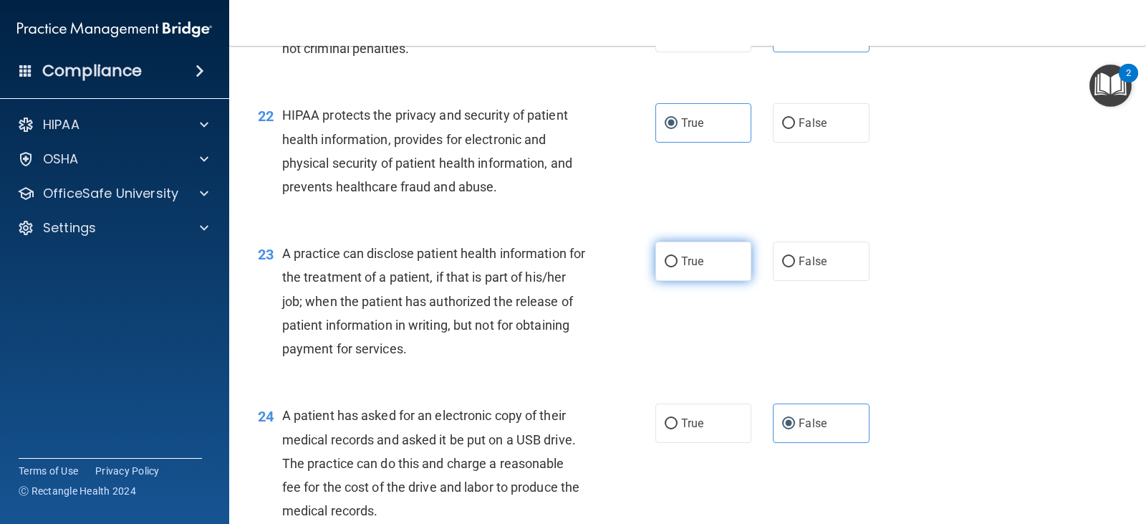
click at [681, 267] on span "True" at bounding box center [692, 261] width 22 height 14
click at [678, 267] on input "True" at bounding box center [671, 261] width 13 height 11
radio input "true"
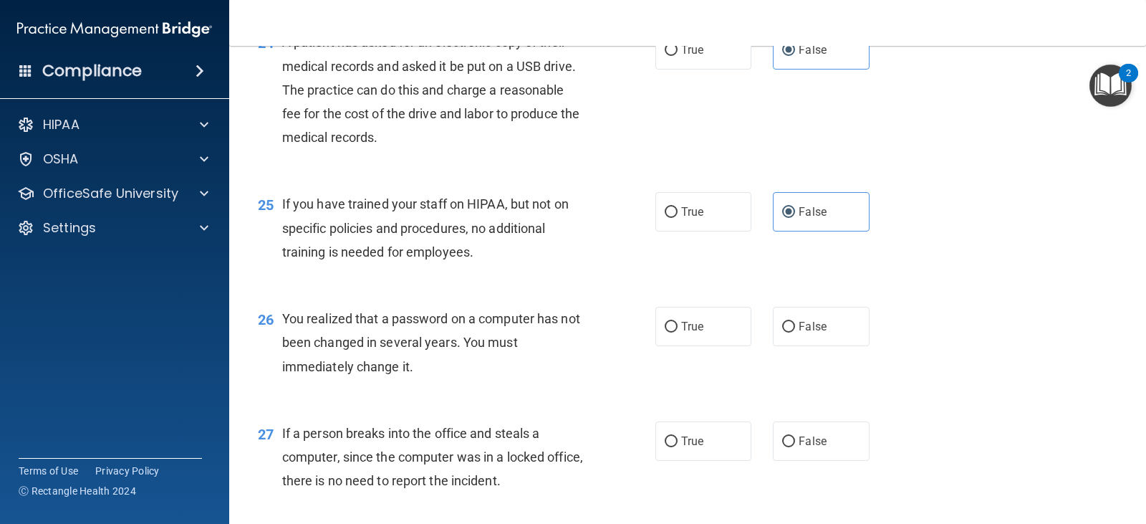
scroll to position [2866, 0]
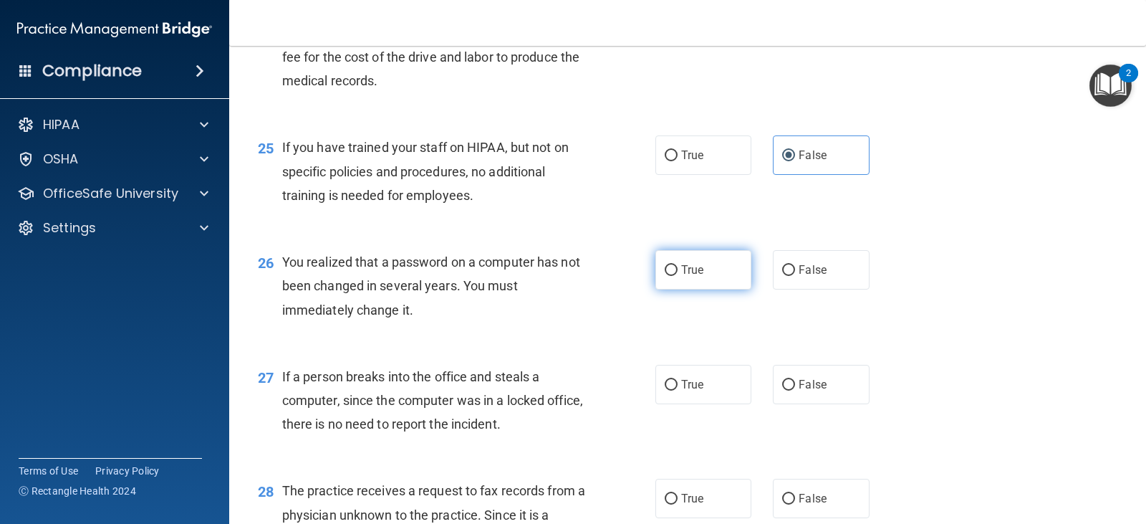
click at [665, 270] on input "True" at bounding box center [671, 270] width 13 height 11
radio input "true"
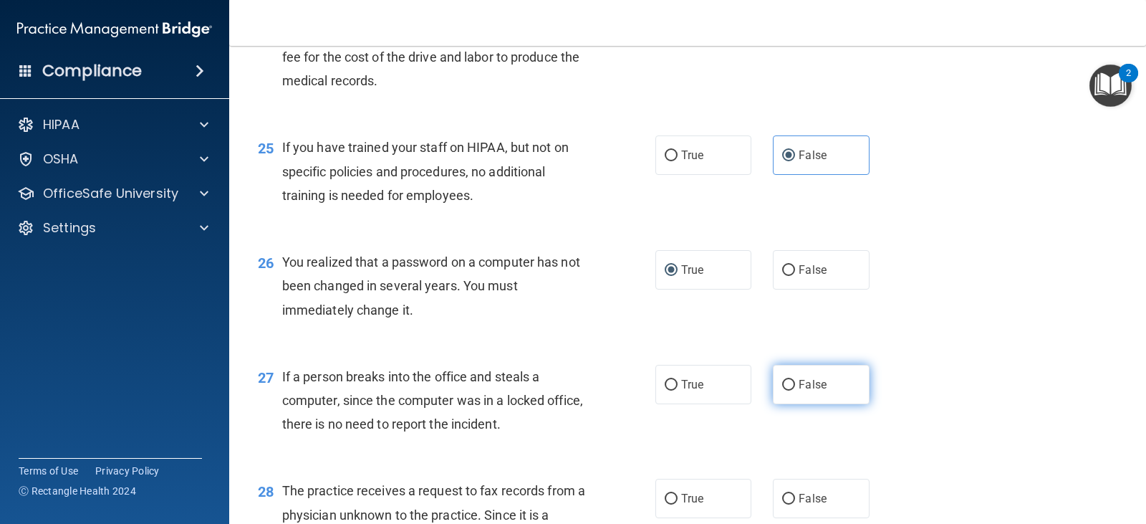
click at [777, 398] on label "False" at bounding box center [821, 384] width 96 height 39
click at [782, 390] on input "False" at bounding box center [788, 385] width 13 height 11
radio input "true"
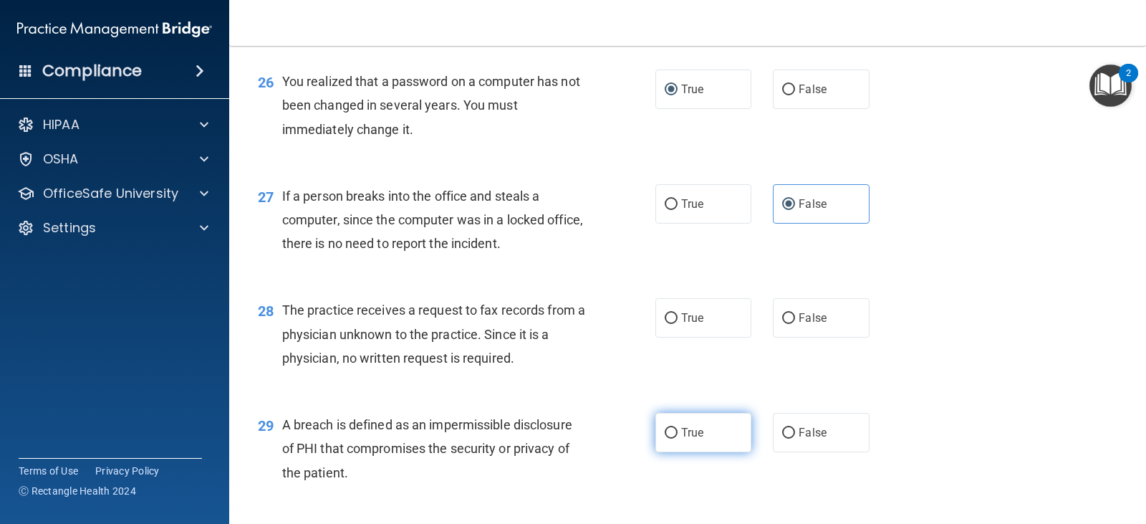
scroll to position [3081, 0]
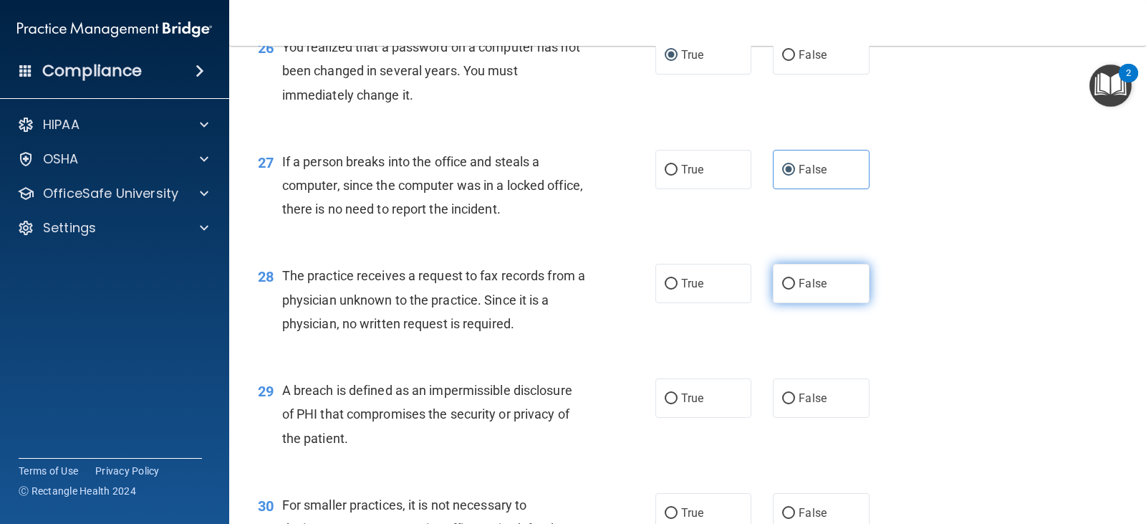
click at [795, 294] on label "False" at bounding box center [821, 283] width 96 height 39
click at [795, 289] on input "False" at bounding box center [788, 284] width 13 height 11
radio input "true"
click at [721, 387] on label "True" at bounding box center [704, 397] width 96 height 39
click at [678, 393] on input "True" at bounding box center [671, 398] width 13 height 11
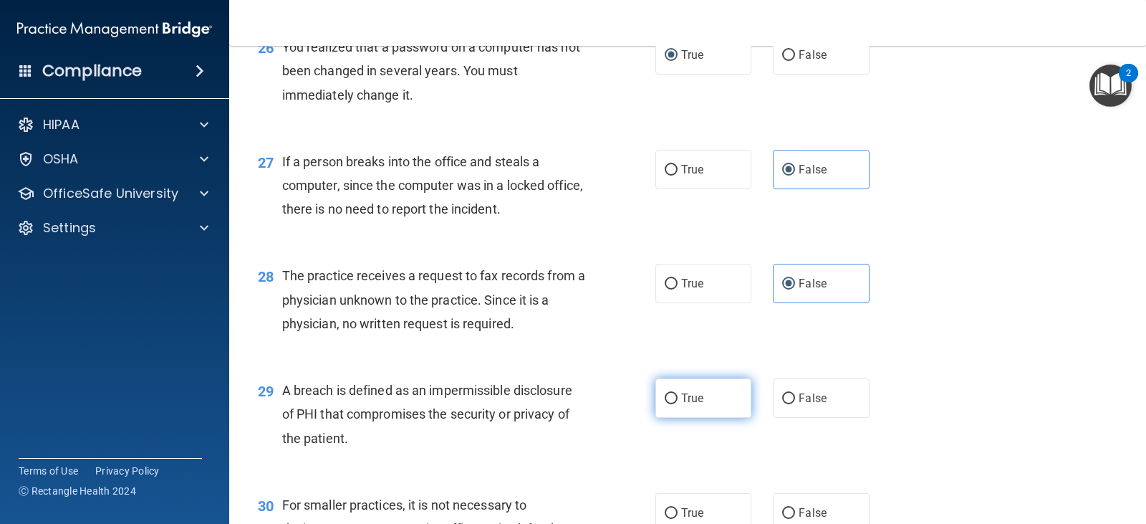
radio input "true"
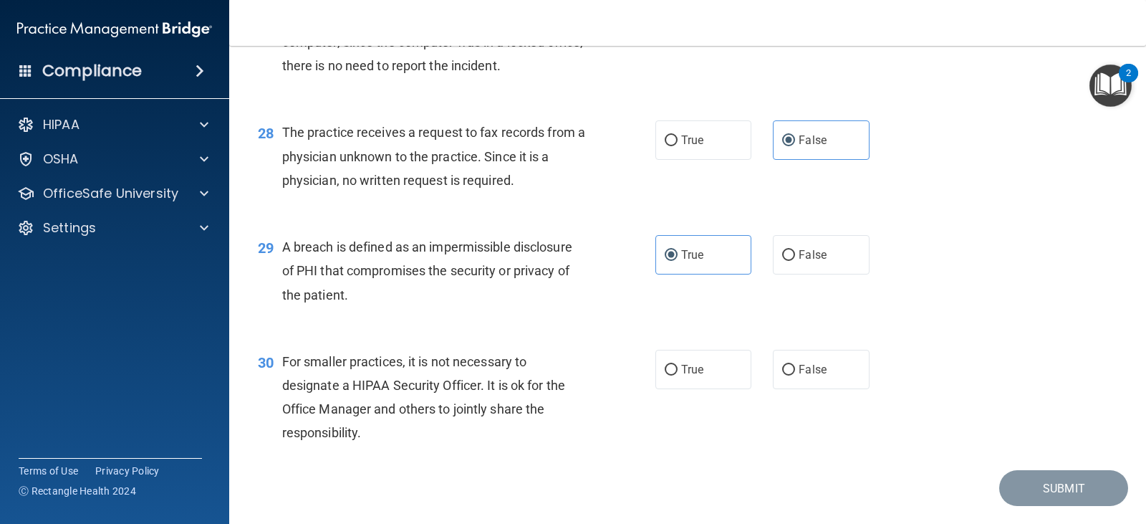
scroll to position [3263, 0]
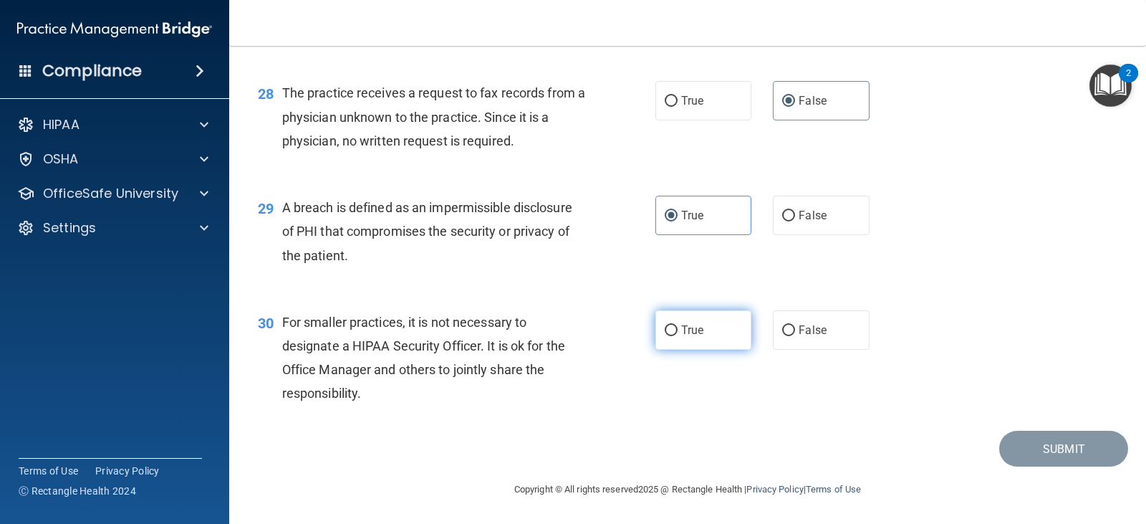
click at [667, 337] on label "True" at bounding box center [704, 329] width 96 height 39
click at [667, 336] on input "True" at bounding box center [671, 330] width 13 height 11
radio input "true"
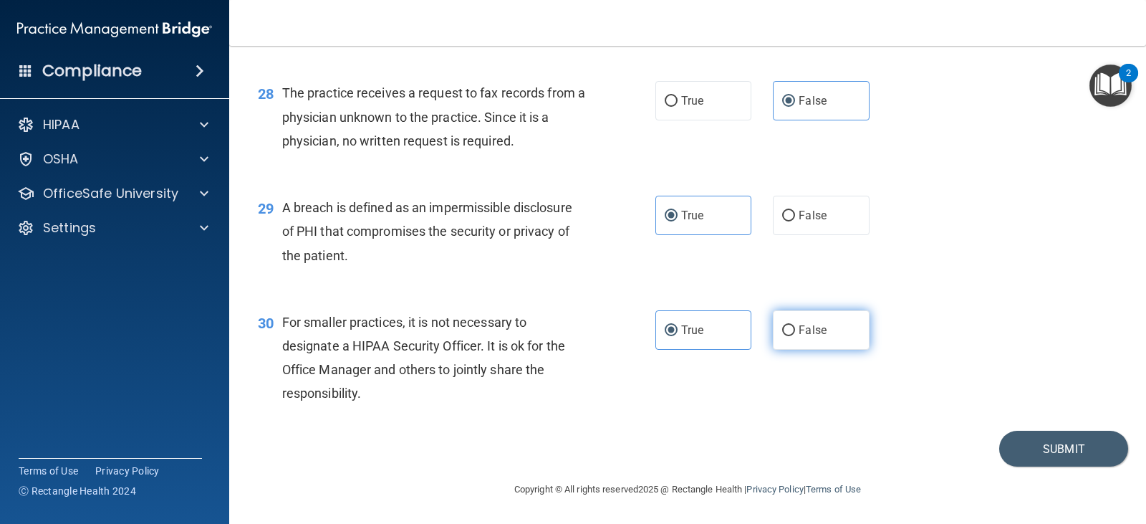
click at [780, 344] on label "False" at bounding box center [821, 329] width 96 height 39
click at [782, 336] on input "False" at bounding box center [788, 330] width 13 height 11
radio input "true"
radio input "false"
click at [1036, 445] on button "Submit" at bounding box center [1063, 449] width 129 height 37
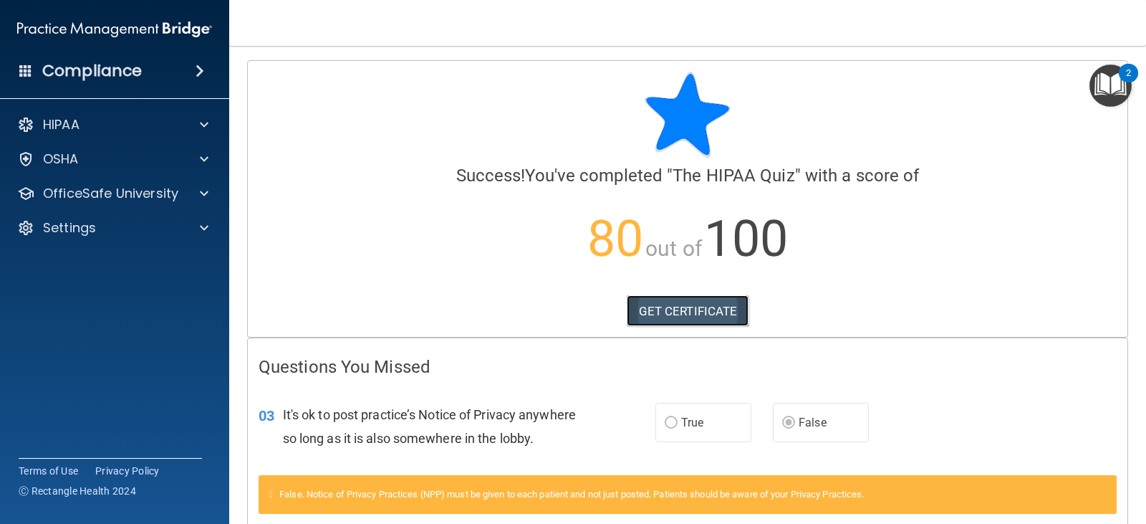
click at [711, 318] on link "GET CERTIFICATE" at bounding box center [688, 311] width 123 height 32
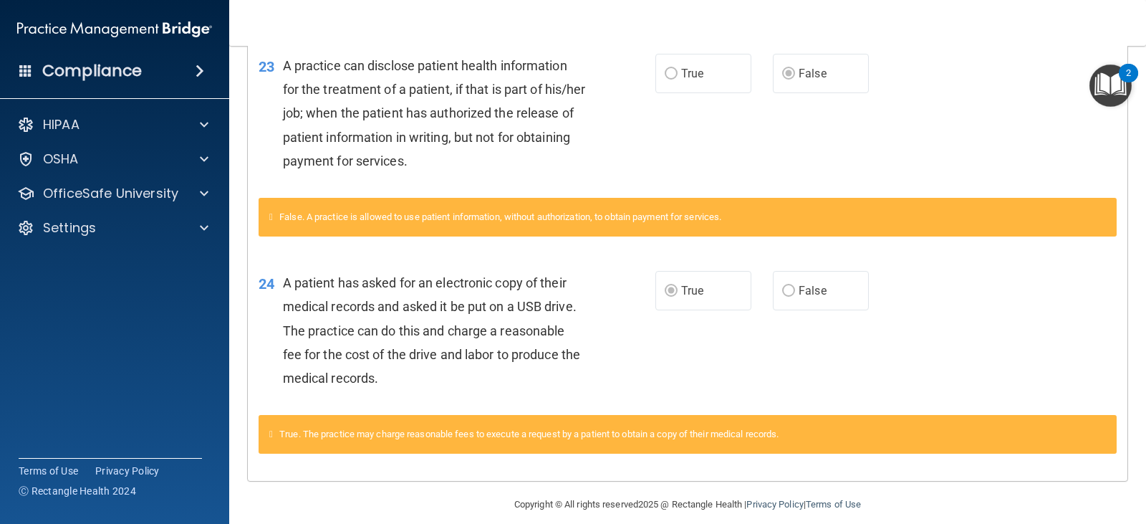
scroll to position [1018, 0]
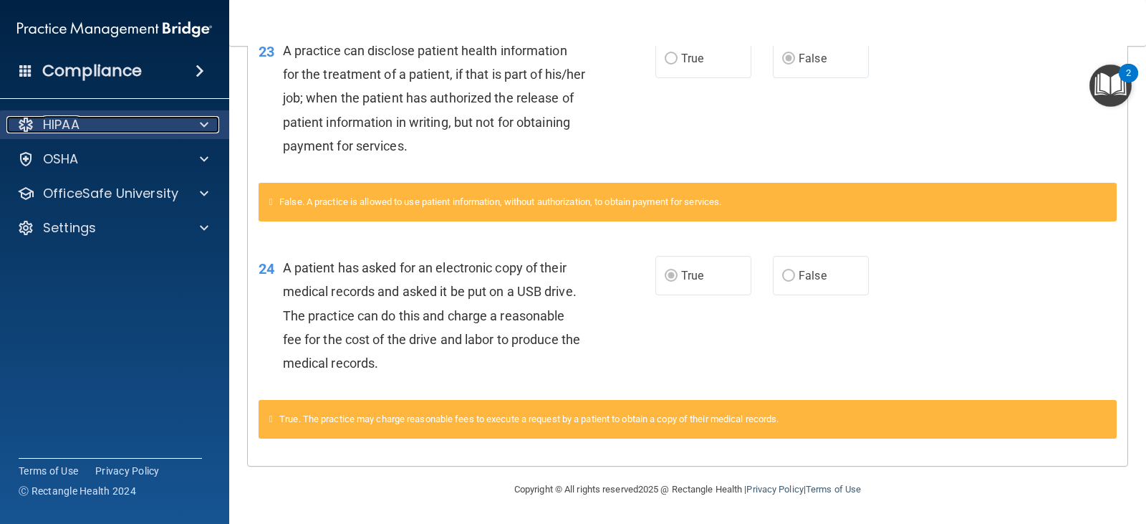
click at [108, 127] on div "HIPAA" at bounding box center [95, 124] width 178 height 17
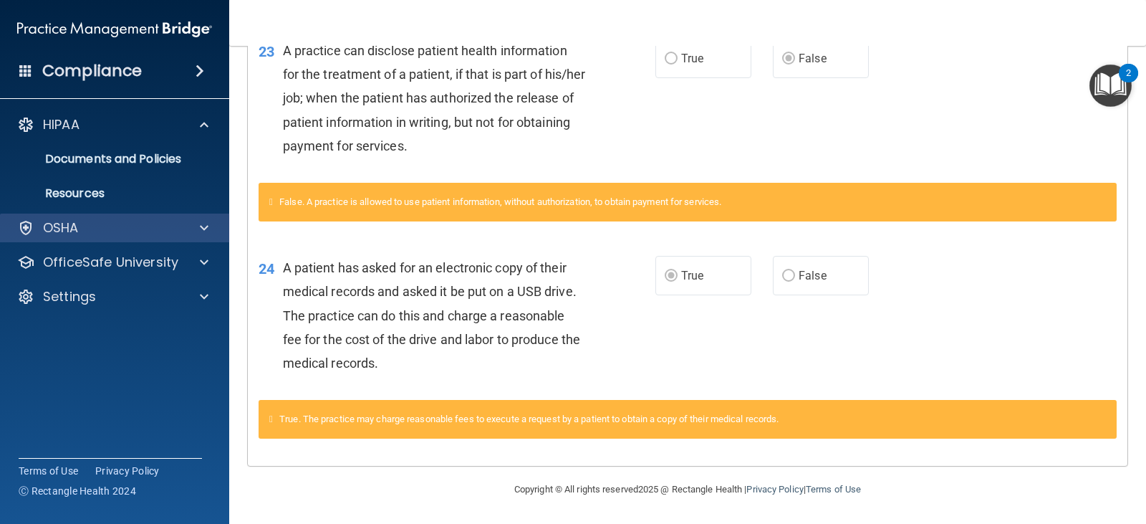
click at [102, 239] on div "OSHA" at bounding box center [115, 227] width 230 height 29
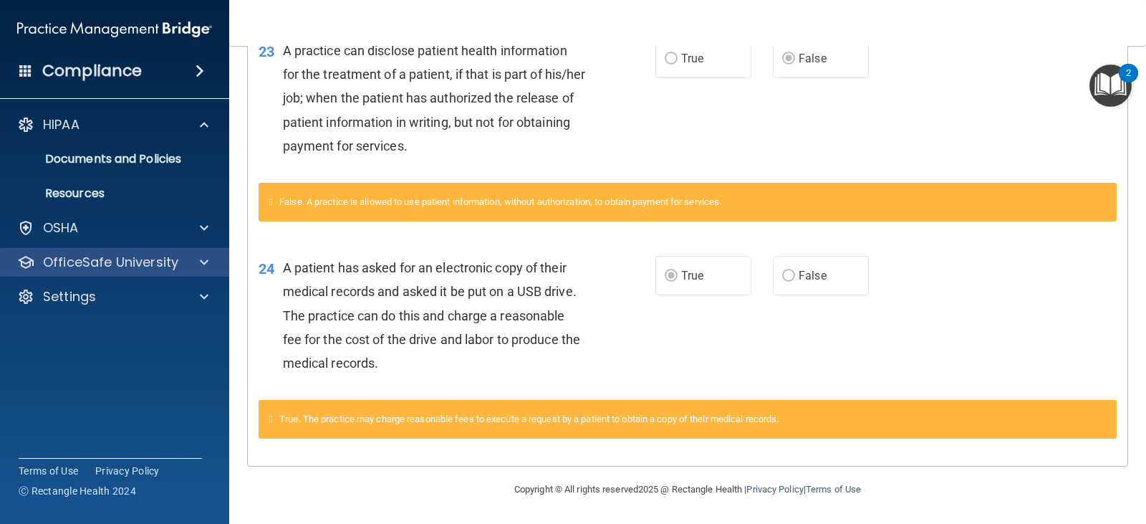
click at [102, 271] on div "OfficeSafe University" at bounding box center [115, 262] width 230 height 29
click at [199, 273] on div "OfficeSafe University" at bounding box center [115, 262] width 230 height 29
click at [203, 264] on span at bounding box center [204, 262] width 9 height 17
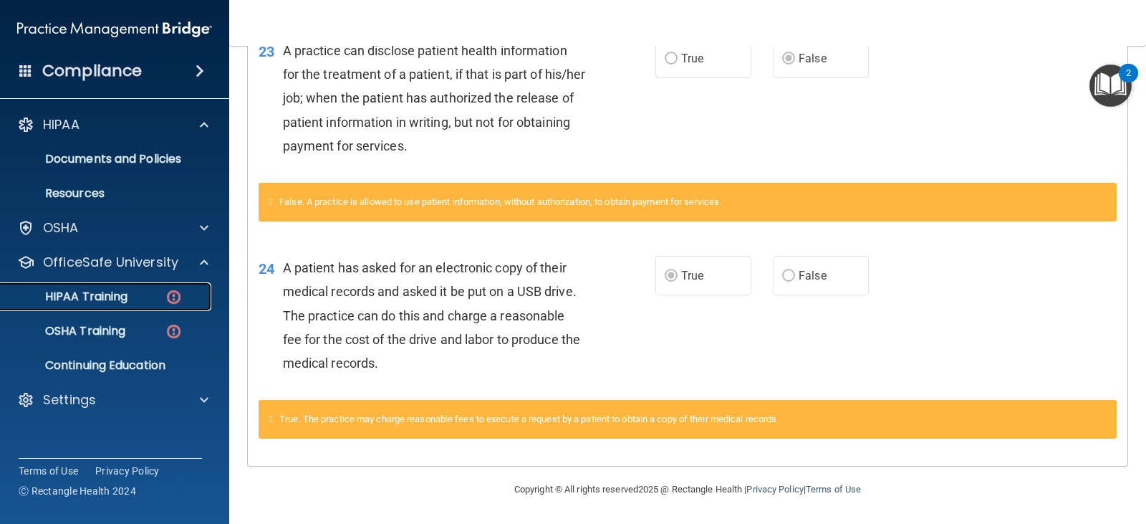
click at [144, 303] on div "HIPAA Training" at bounding box center [107, 296] width 196 height 14
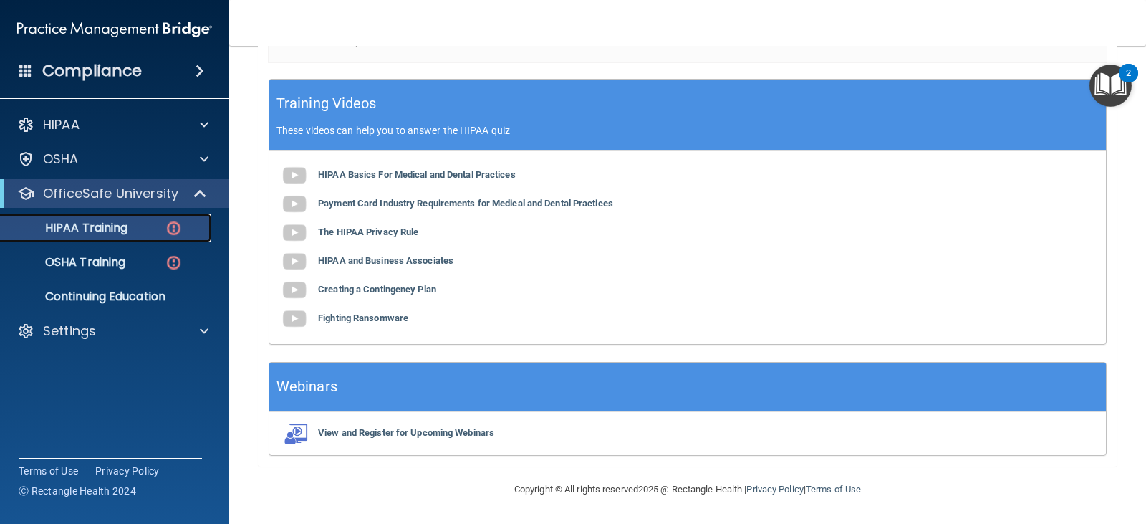
scroll to position [90, 0]
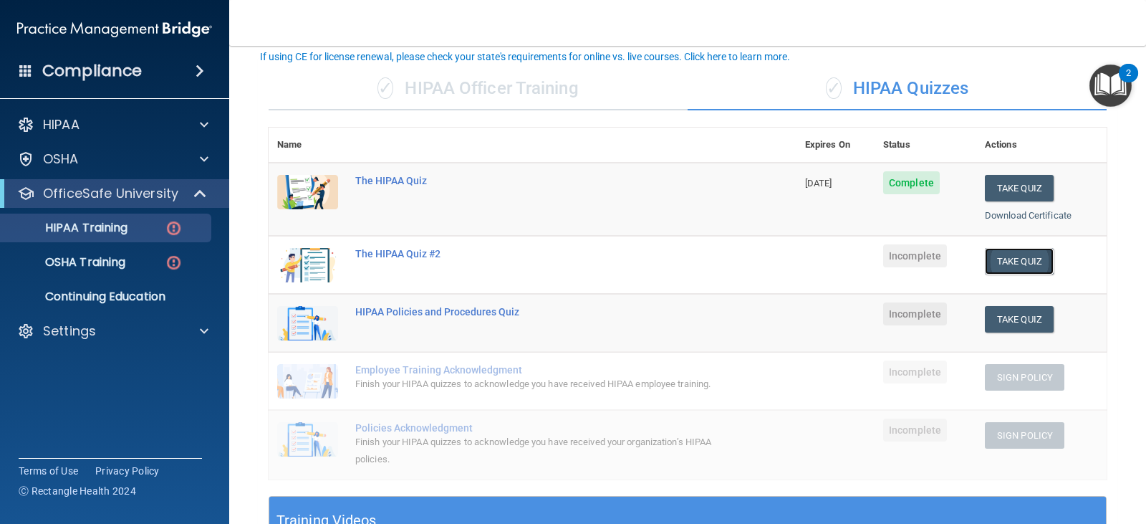
click at [997, 261] on button "Take Quiz" at bounding box center [1019, 261] width 69 height 27
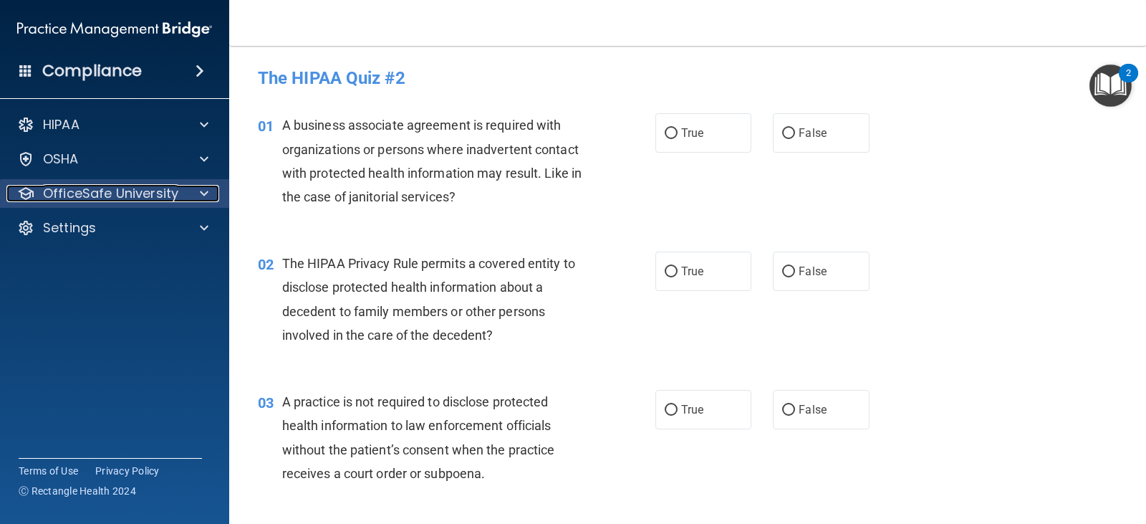
click at [152, 190] on p "OfficeSafe University" at bounding box center [110, 193] width 135 height 17
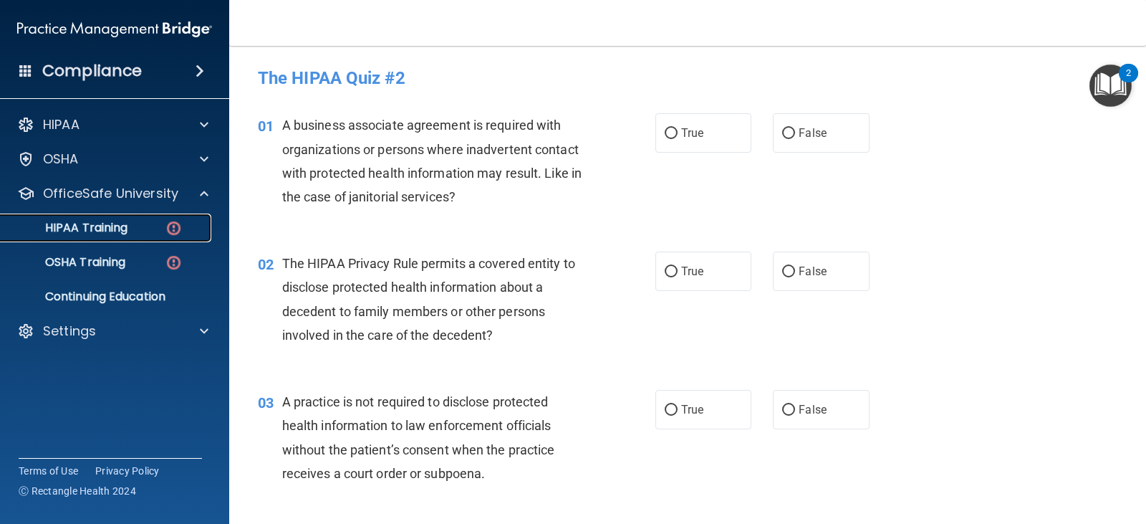
click at [117, 224] on p "HIPAA Training" at bounding box center [68, 228] width 118 height 14
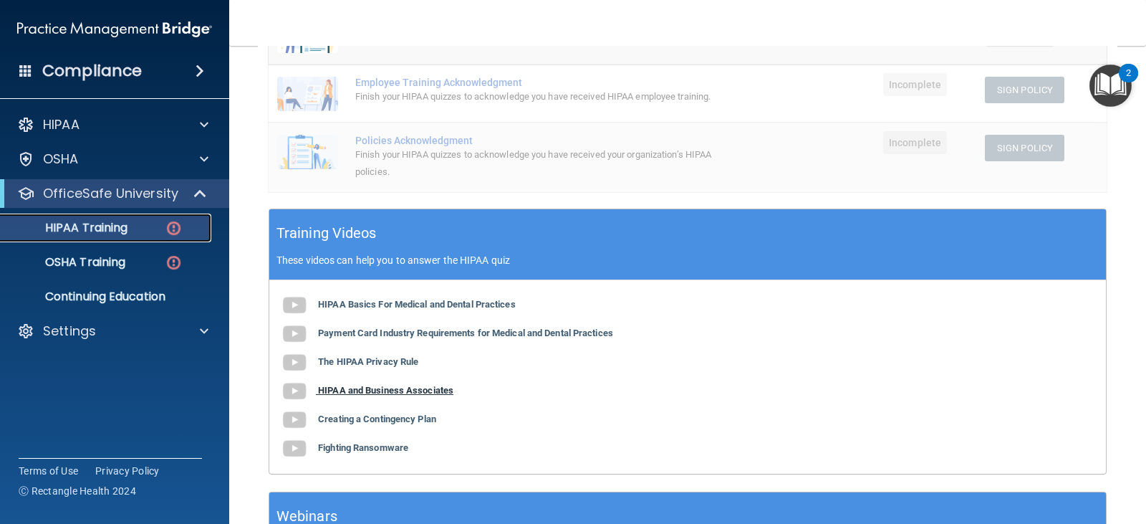
scroll to position [376, 0]
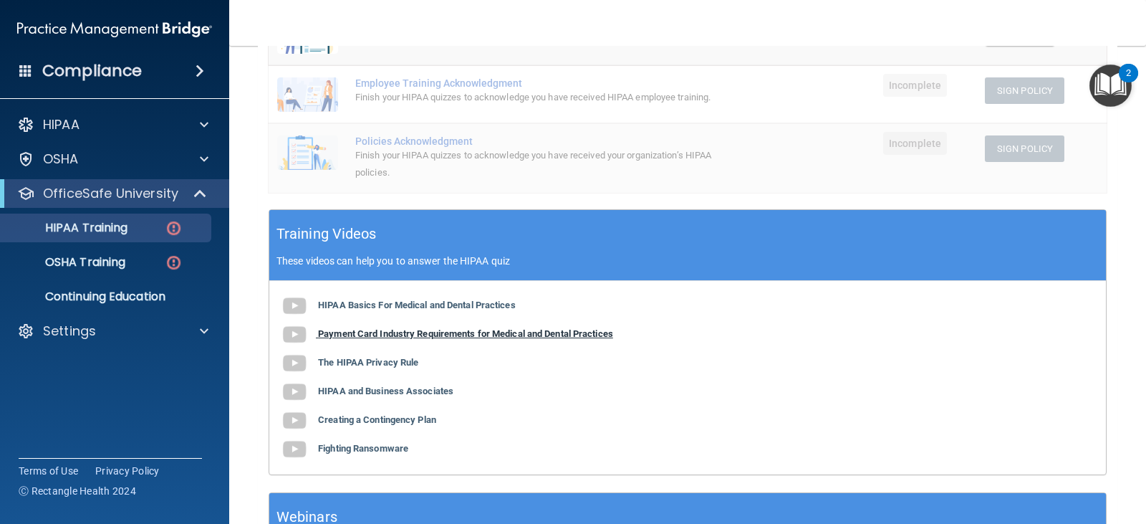
click at [426, 339] on b "Payment Card Industry Requirements for Medical and Dental Practices" at bounding box center [465, 333] width 295 height 11
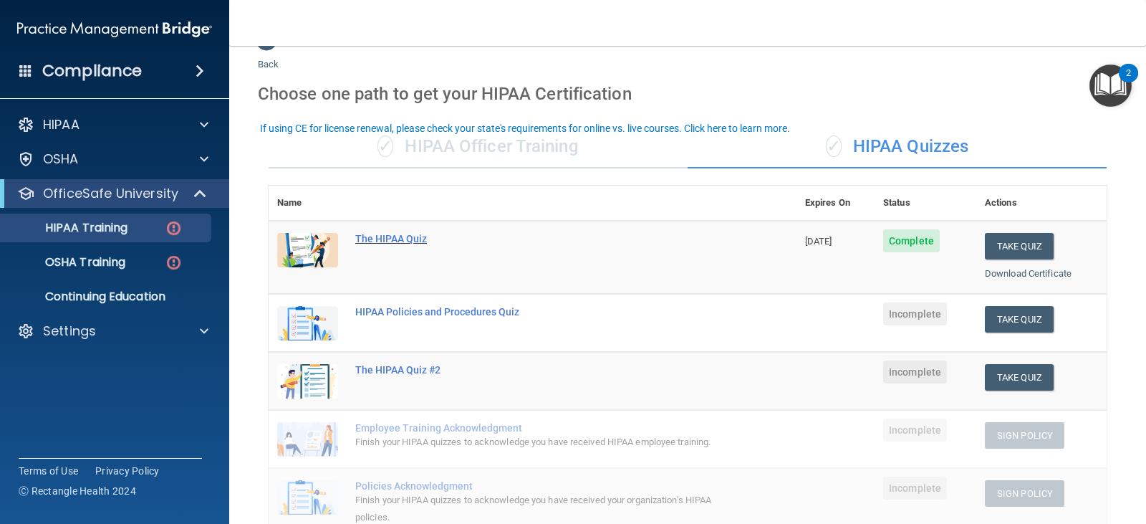
scroll to position [18, 0]
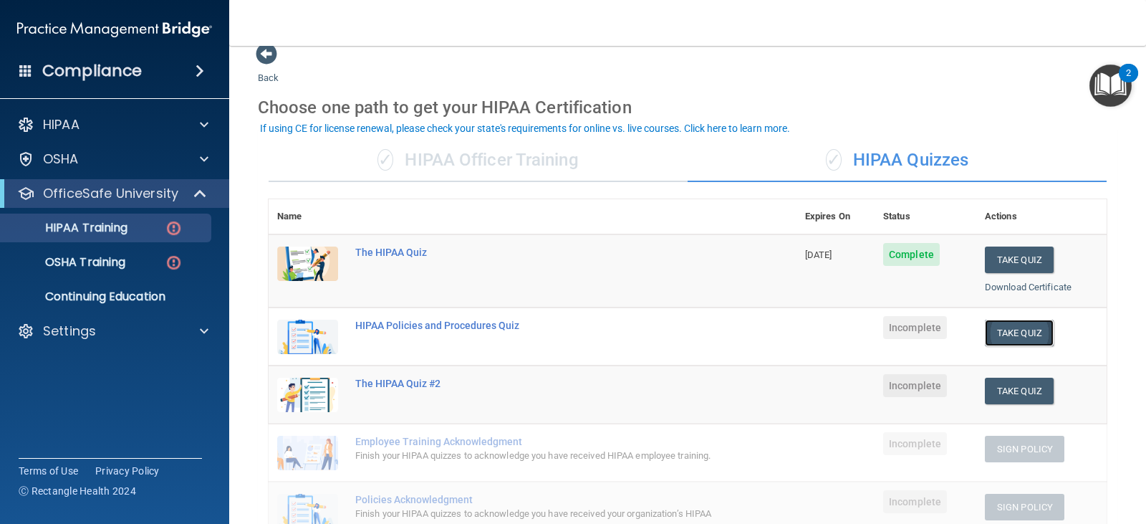
click at [1022, 328] on button "Take Quiz" at bounding box center [1019, 333] width 69 height 27
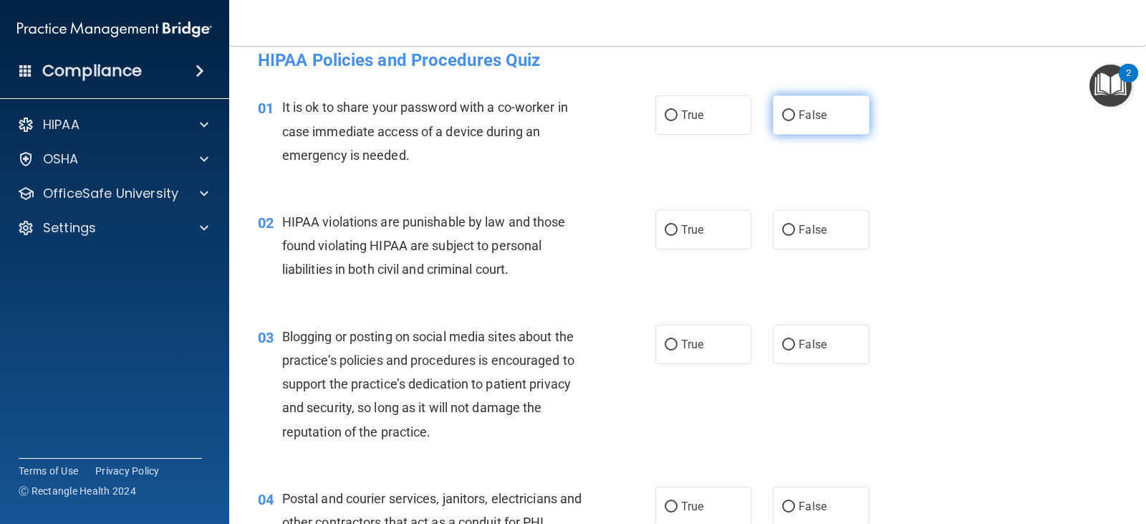
click at [777, 122] on label "False" at bounding box center [821, 114] width 96 height 39
click at [782, 121] on input "False" at bounding box center [788, 115] width 13 height 11
radio input "true"
click at [666, 239] on label "True" at bounding box center [704, 229] width 96 height 39
click at [666, 236] on input "True" at bounding box center [671, 230] width 13 height 11
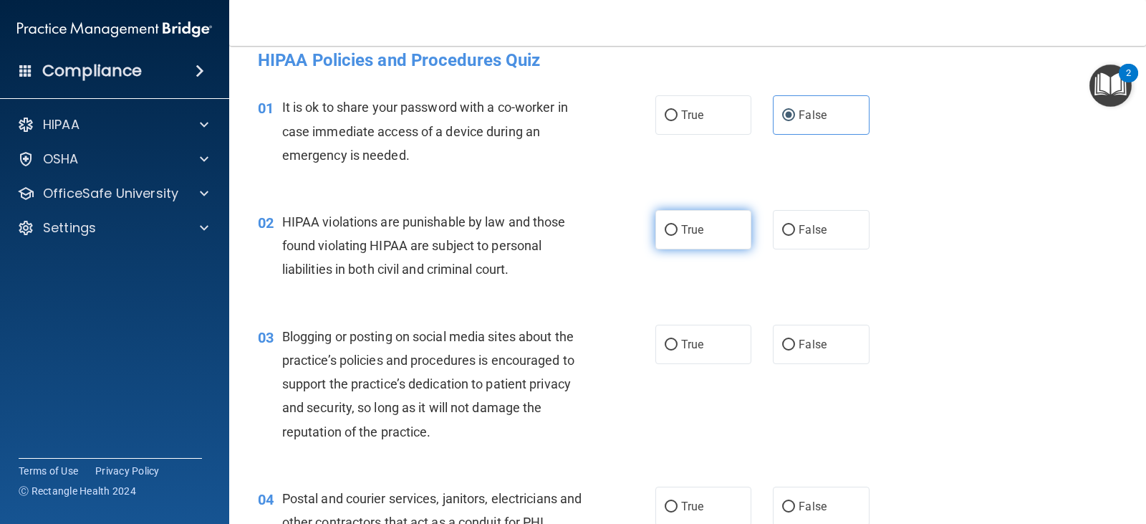
radio input "true"
click at [682, 323] on div "03 Blogging or posting on social media sites about the practice’s policies and …" at bounding box center [687, 388] width 881 height 162
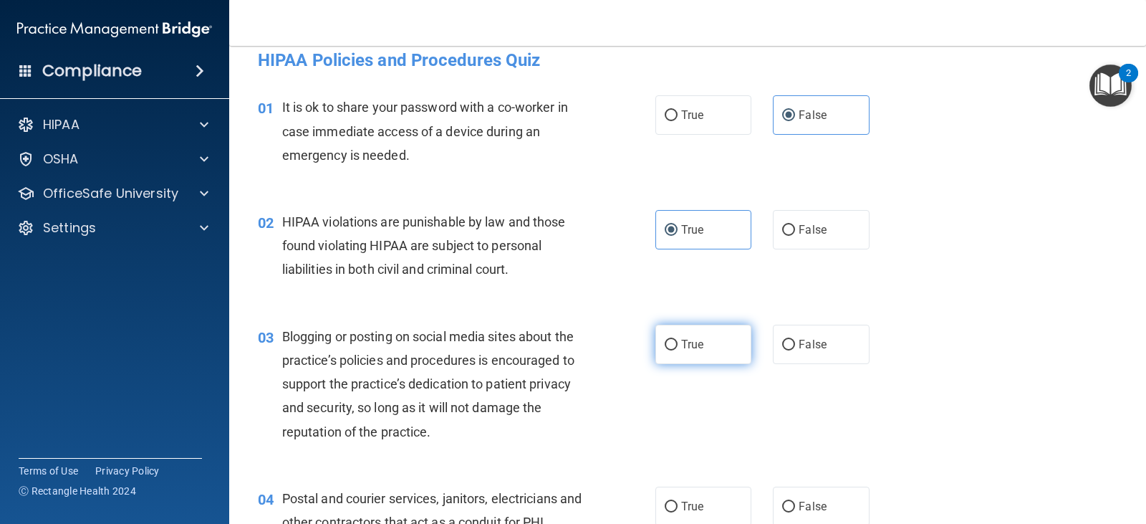
click at [681, 341] on span "True" at bounding box center [692, 344] width 22 height 14
click at [678, 341] on input "True" at bounding box center [671, 345] width 13 height 11
radio input "true"
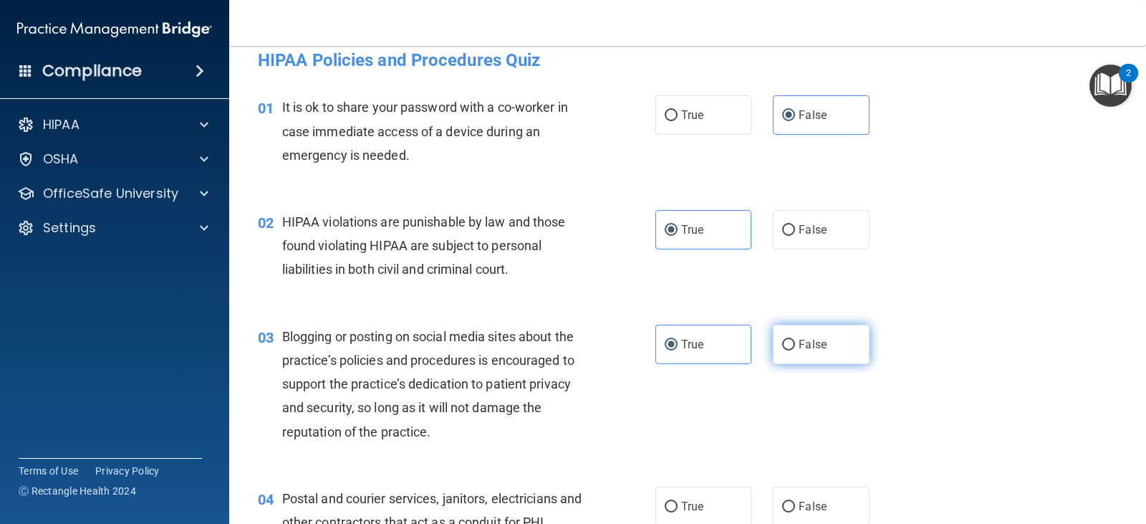
click at [851, 332] on label "False" at bounding box center [821, 344] width 96 height 39
click at [795, 340] on input "False" at bounding box center [788, 345] width 13 height 11
radio input "true"
radio input "false"
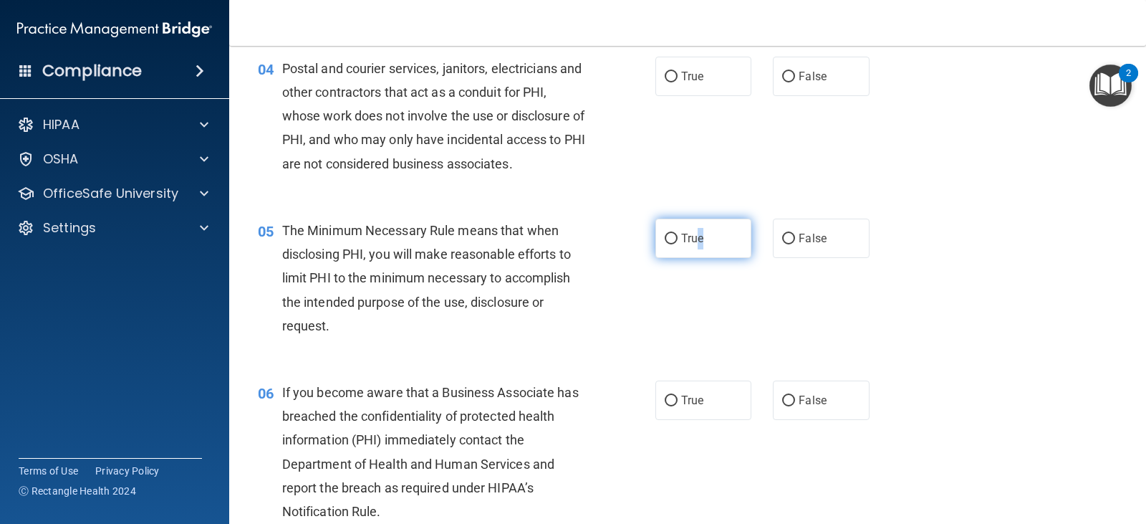
click at [699, 241] on label "True" at bounding box center [704, 238] width 96 height 39
click at [678, 241] on input "True" at bounding box center [671, 239] width 13 height 11
radio input "true"
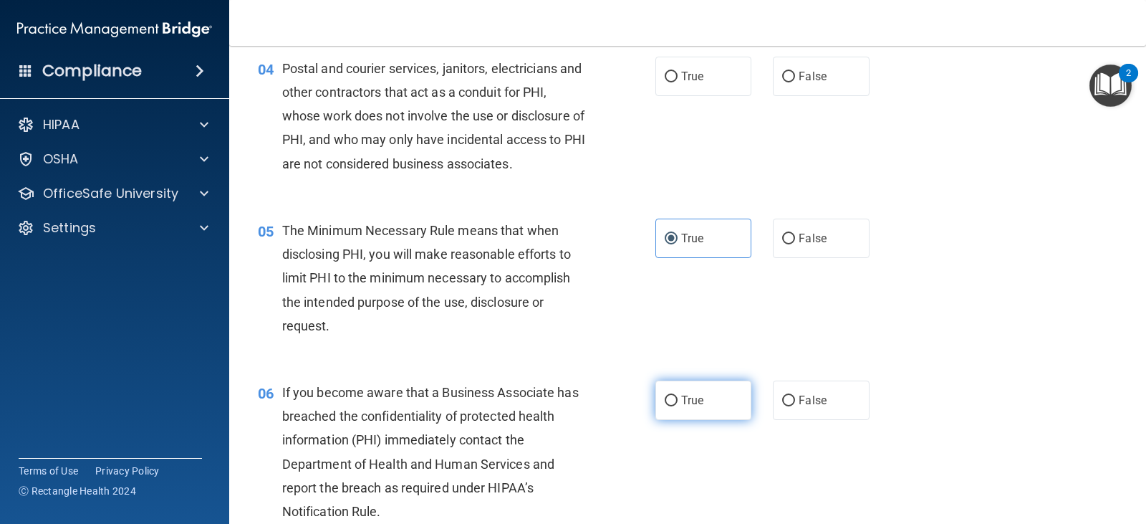
click at [721, 400] on label "True" at bounding box center [704, 399] width 96 height 39
click at [678, 400] on input "True" at bounding box center [671, 400] width 13 height 11
radio input "true"
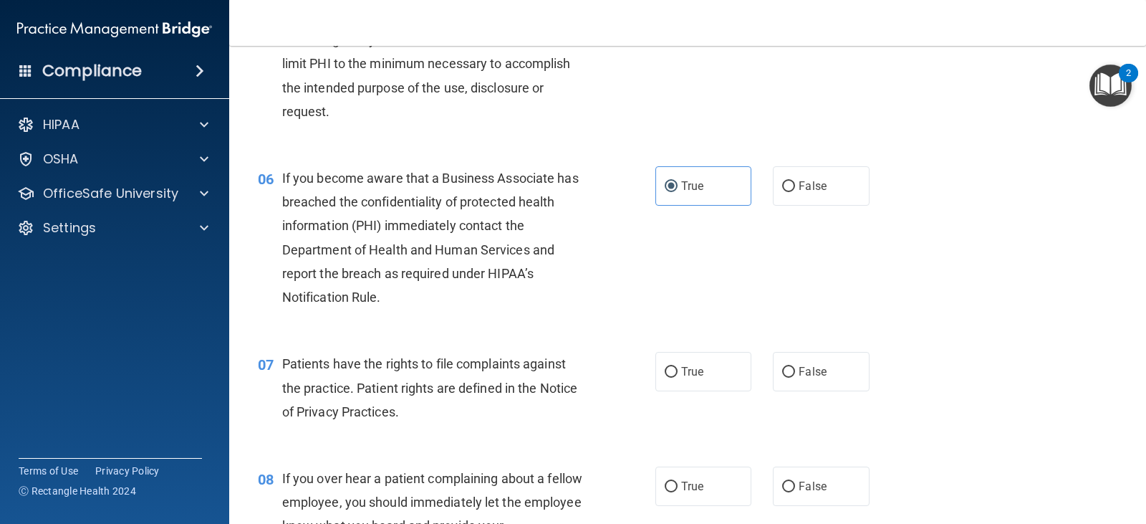
scroll to position [663, 0]
click at [668, 369] on input "True" at bounding box center [671, 371] width 13 height 11
radio input "true"
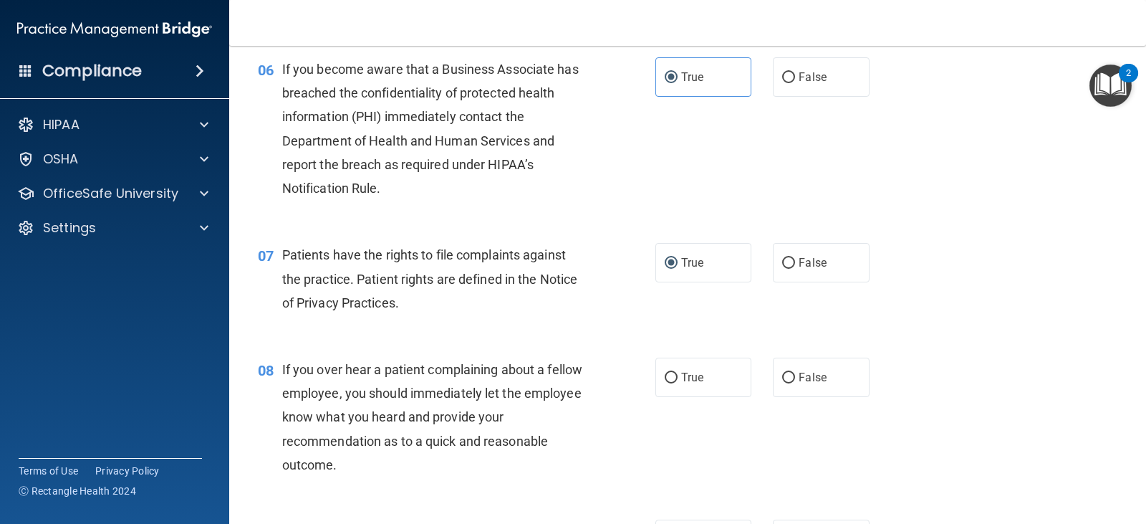
scroll to position [806, 0]
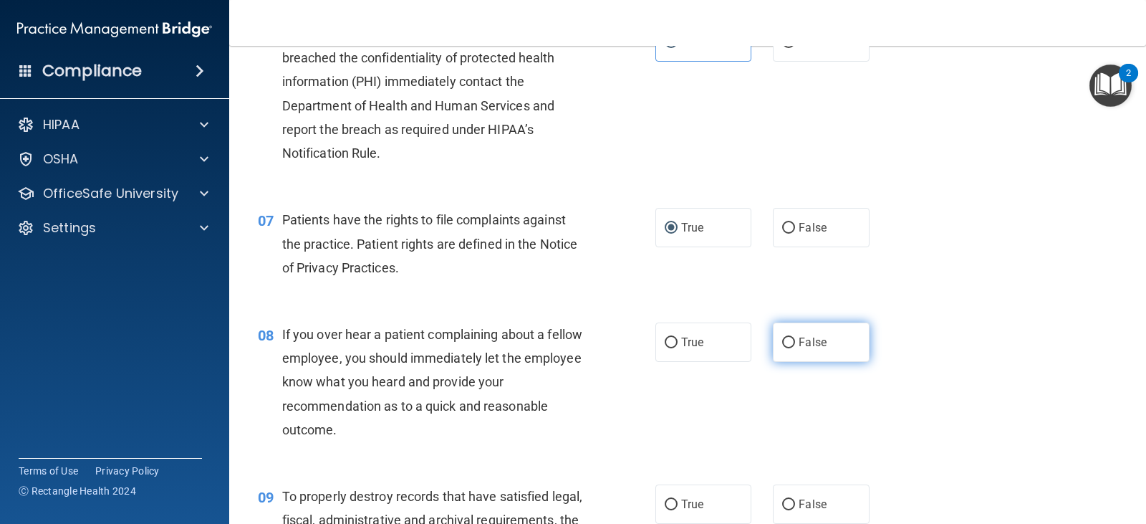
click at [799, 342] on span "False" at bounding box center [813, 342] width 28 height 14
click at [794, 342] on input "False" at bounding box center [788, 342] width 13 height 11
radio input "true"
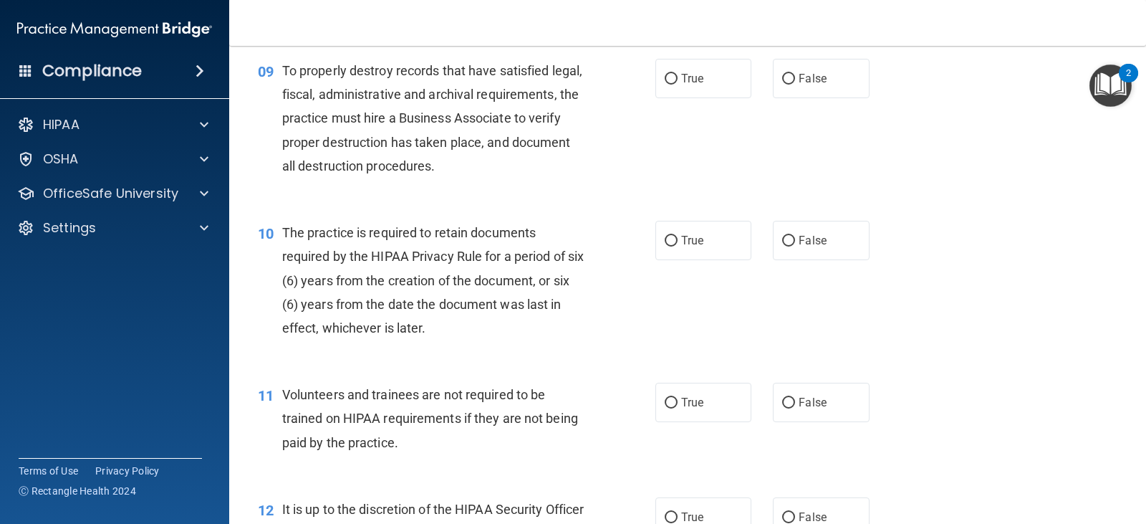
scroll to position [1093, 0]
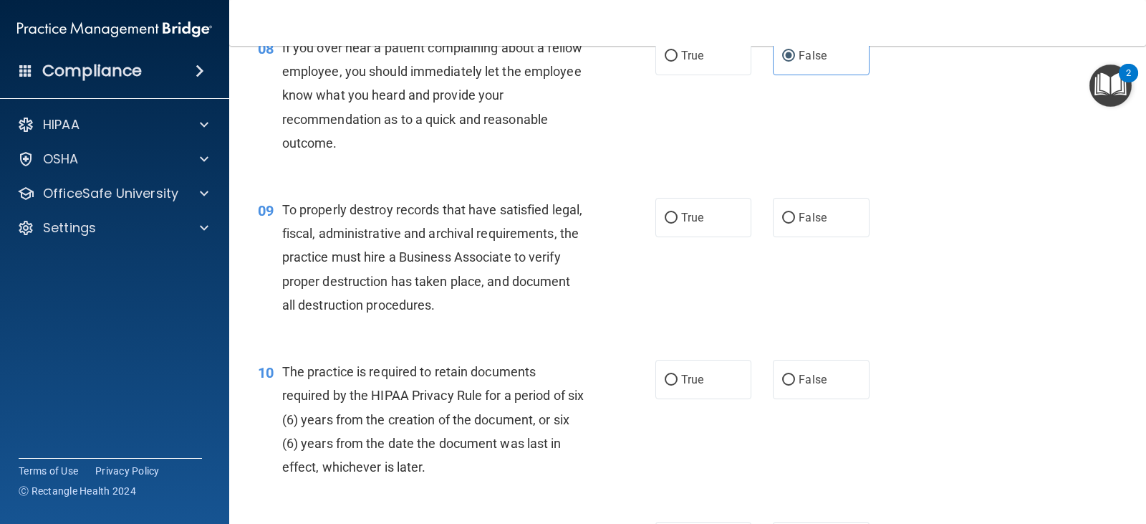
click at [641, 232] on div "09 To properly destroy records that have satisfied legal, fiscal, administrativ…" at bounding box center [456, 261] width 441 height 126
click at [673, 226] on label "True" at bounding box center [704, 217] width 96 height 39
click at [673, 224] on input "True" at bounding box center [671, 218] width 13 height 11
radio input "true"
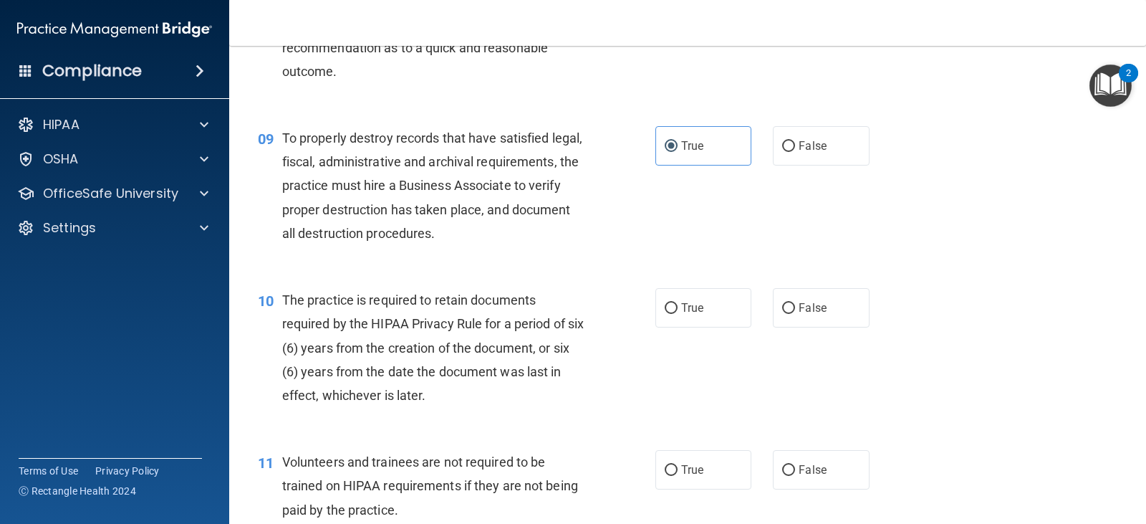
scroll to position [1236, 0]
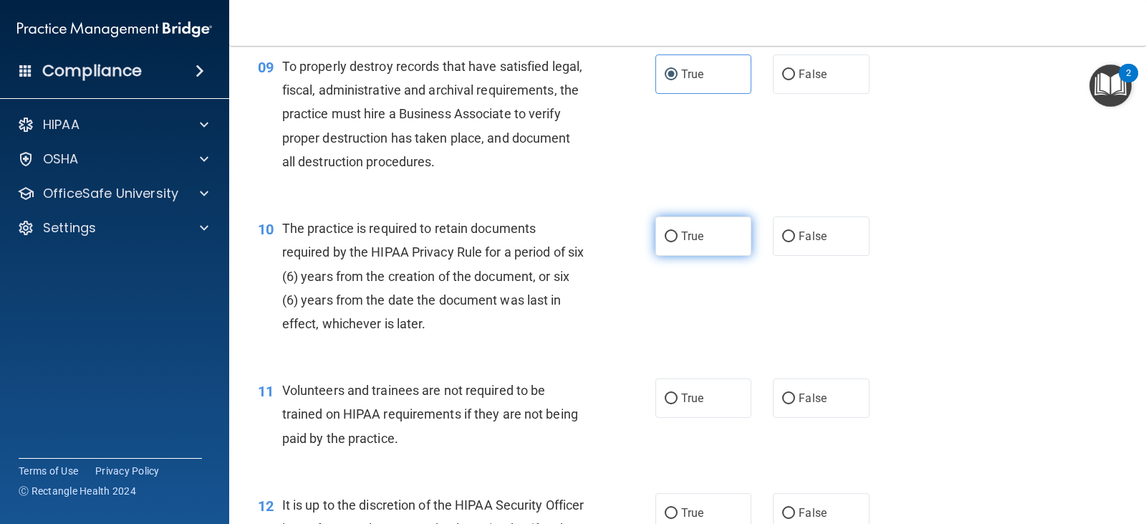
click at [684, 246] on label "True" at bounding box center [704, 235] width 96 height 39
click at [678, 242] on input "True" at bounding box center [671, 236] width 13 height 11
radio input "true"
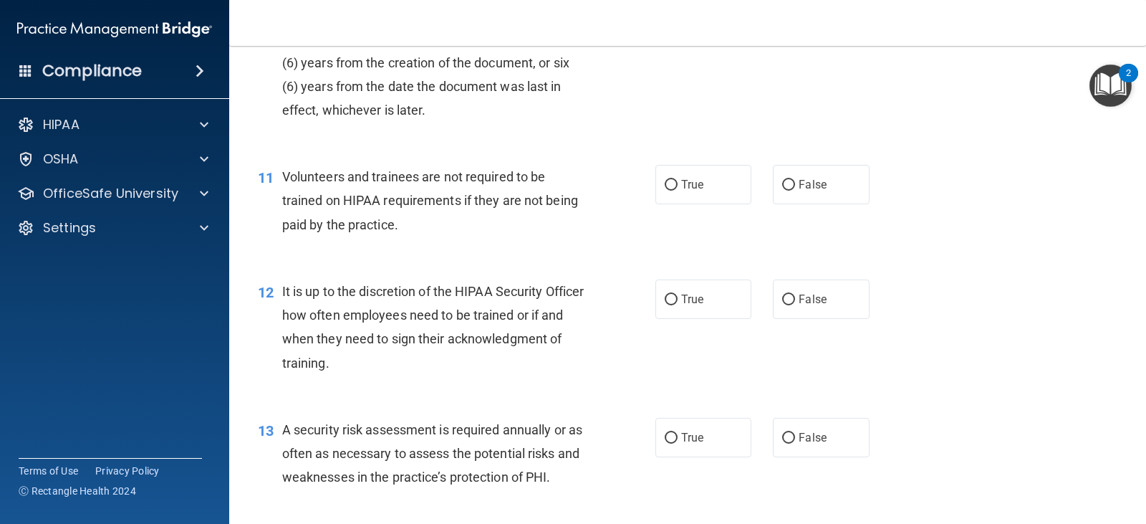
scroll to position [1451, 0]
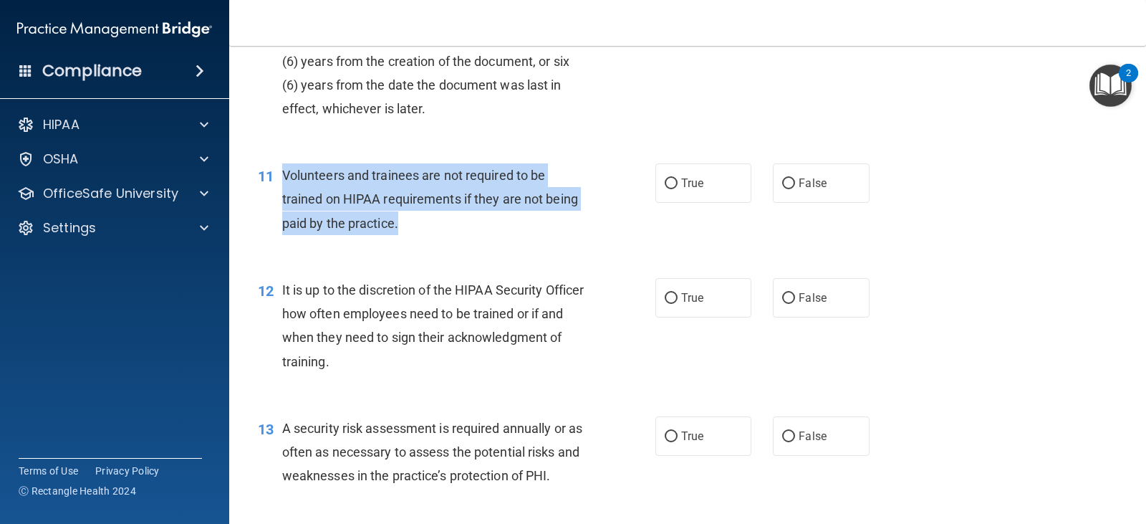
drag, startPoint x: 283, startPoint y: 176, endPoint x: 401, endPoint y: 236, distance: 132.7
click at [401, 236] on div "11 Volunteers and trainees are not required to be trained on HIPAA requirements…" at bounding box center [456, 202] width 441 height 79
click at [404, 235] on div "11 Volunteers and trainees are not required to be trained on HIPAA requirements…" at bounding box center [456, 202] width 441 height 79
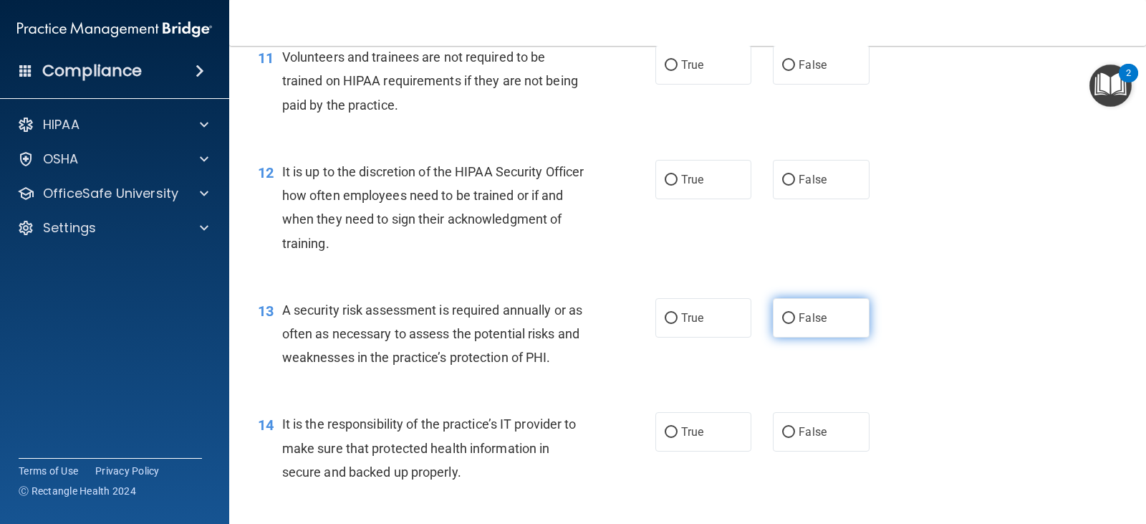
scroll to position [1594, 0]
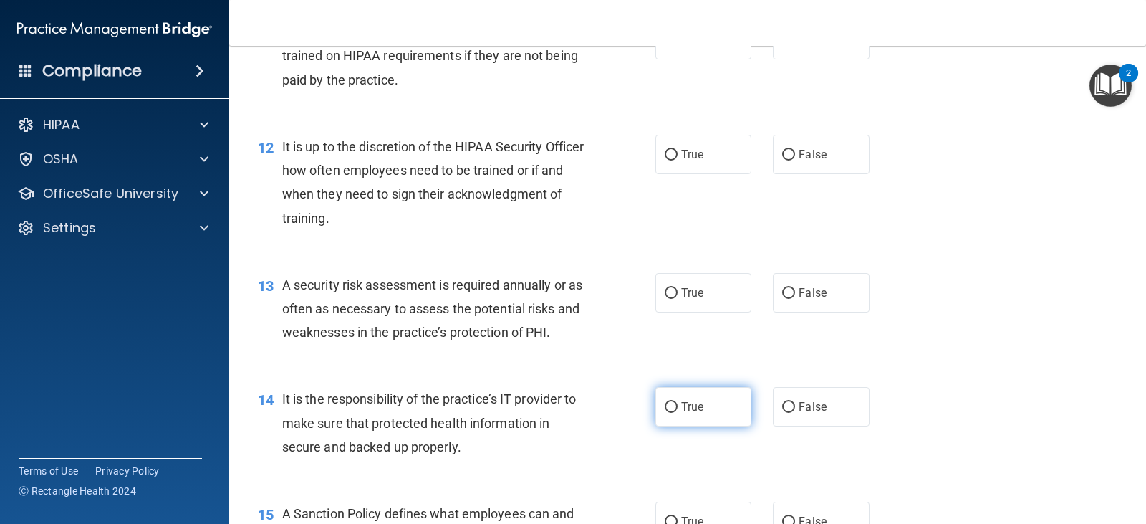
click at [656, 405] on label "True" at bounding box center [704, 406] width 96 height 39
click at [665, 405] on input "True" at bounding box center [671, 407] width 13 height 11
radio input "true"
click at [696, 293] on span "True" at bounding box center [692, 293] width 22 height 14
click at [678, 293] on input "True" at bounding box center [671, 293] width 13 height 11
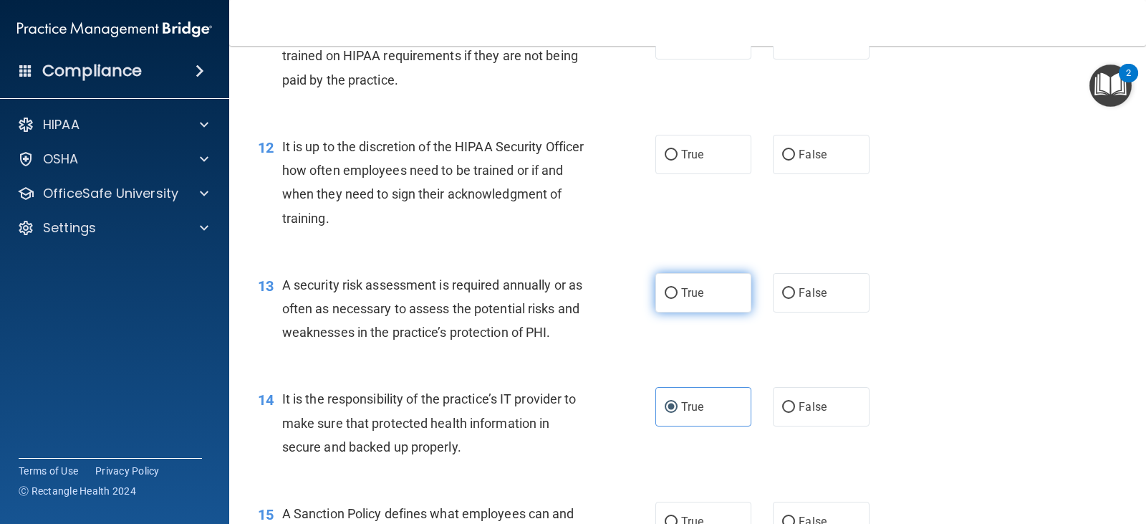
radio input "true"
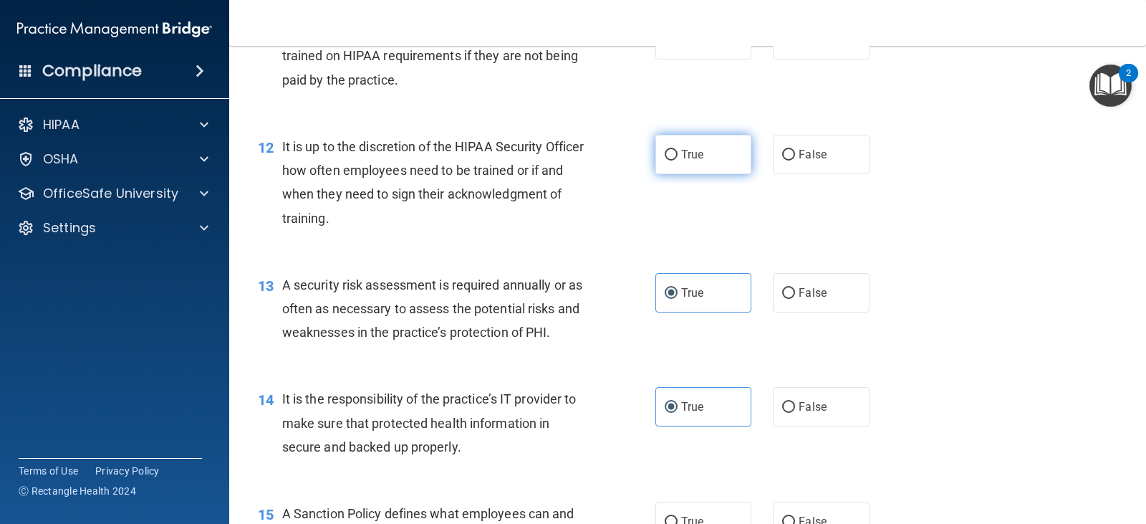
click at [703, 135] on label "True" at bounding box center [704, 154] width 96 height 39
click at [678, 150] on input "True" at bounding box center [671, 155] width 13 height 11
radio input "true"
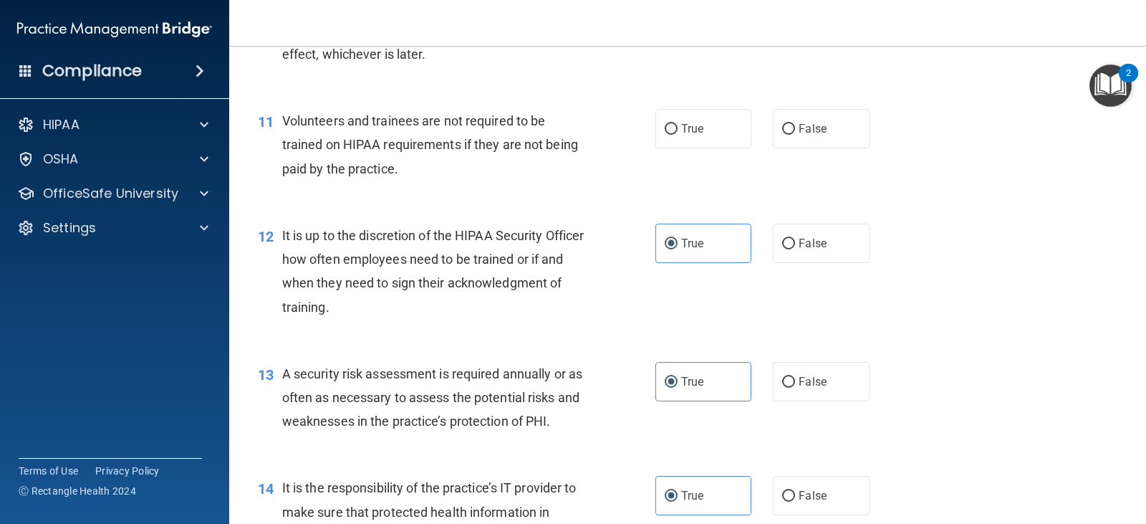
scroll to position [1379, 0]
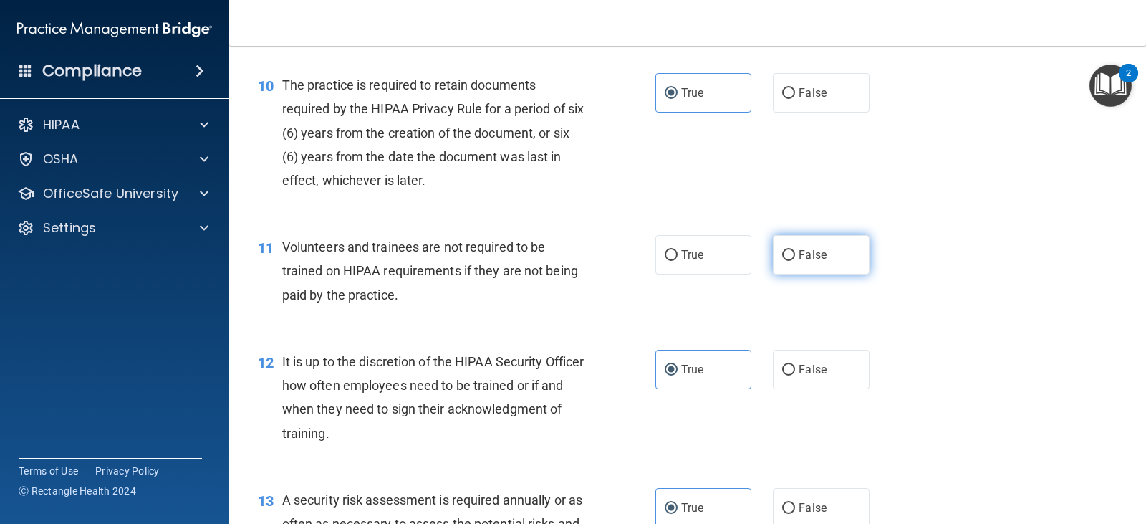
click at [773, 249] on label "False" at bounding box center [821, 254] width 96 height 39
click at [782, 250] on input "False" at bounding box center [788, 255] width 13 height 11
radio input "true"
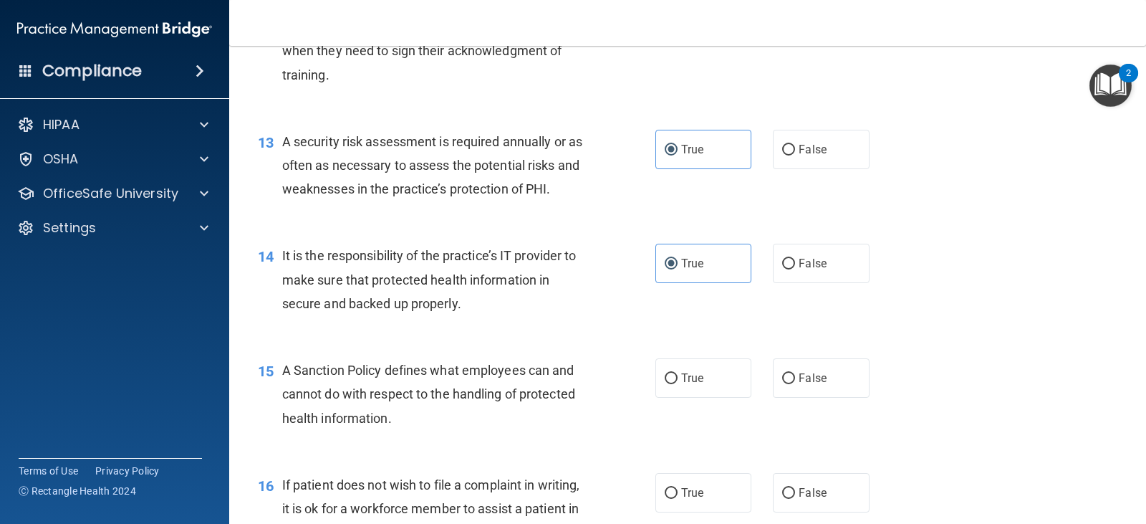
scroll to position [1952, 0]
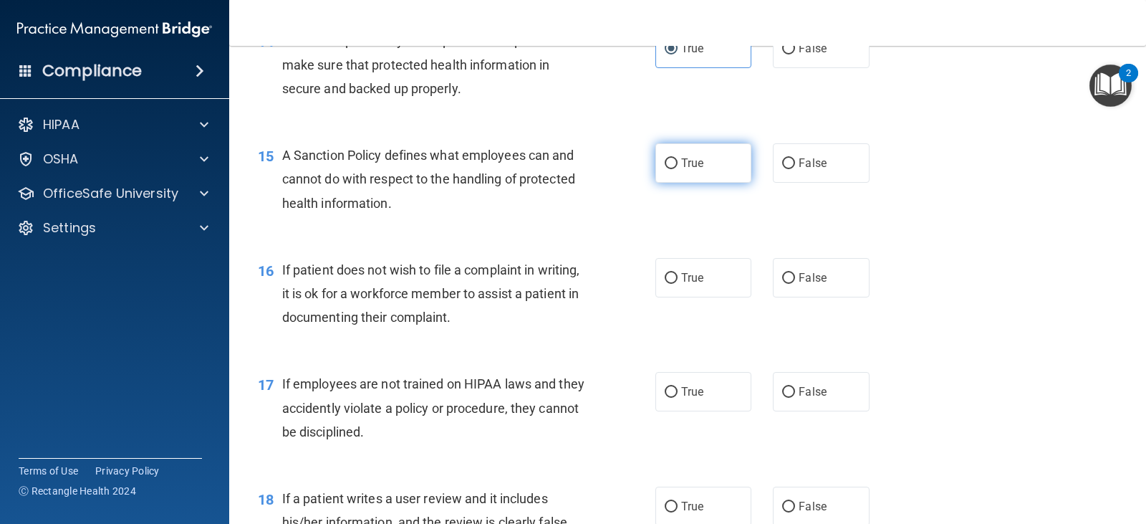
click at [699, 150] on label "True" at bounding box center [704, 162] width 96 height 39
click at [678, 158] on input "True" at bounding box center [671, 163] width 13 height 11
radio input "true"
click at [864, 243] on div "16 If patient does not wish to file a complaint in writing, it is ok for a work…" at bounding box center [687, 297] width 881 height 115
click at [813, 286] on label "False" at bounding box center [821, 277] width 96 height 39
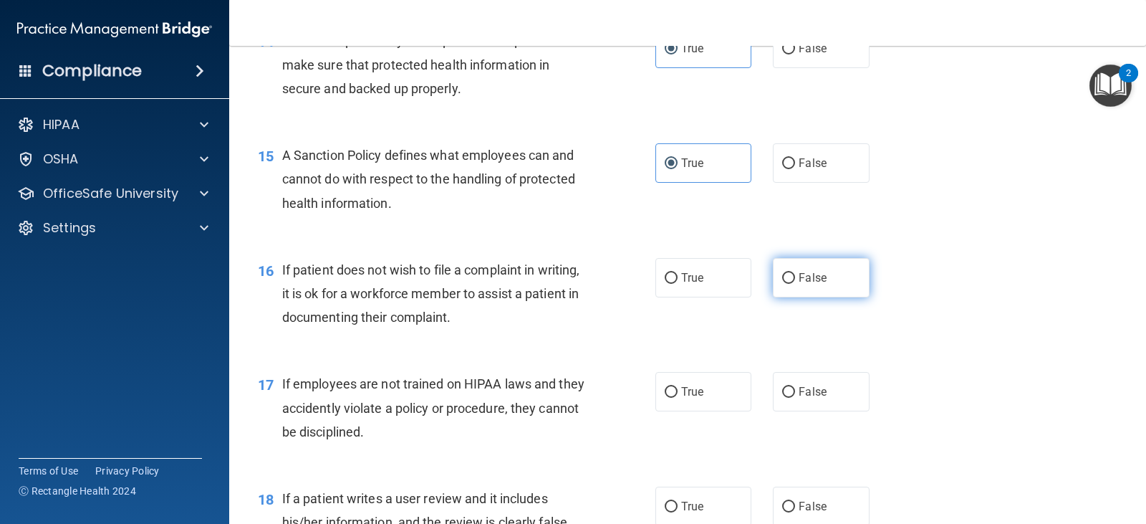
click at [795, 284] on input "False" at bounding box center [788, 278] width 13 height 11
radio input "true"
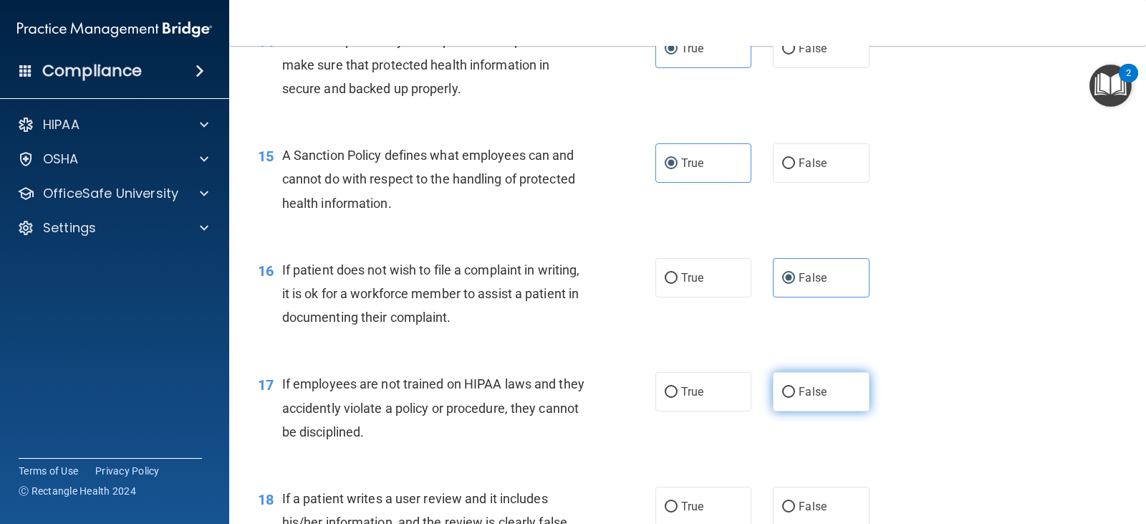
click at [808, 410] on label "False" at bounding box center [821, 391] width 96 height 39
click at [795, 398] on input "False" at bounding box center [788, 392] width 13 height 11
radio input "true"
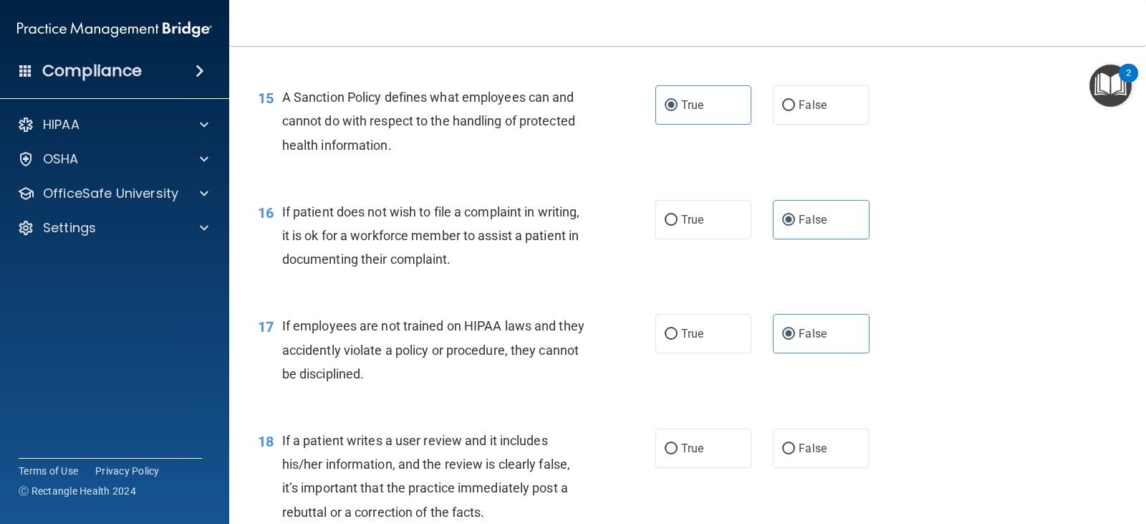
scroll to position [2096, 0]
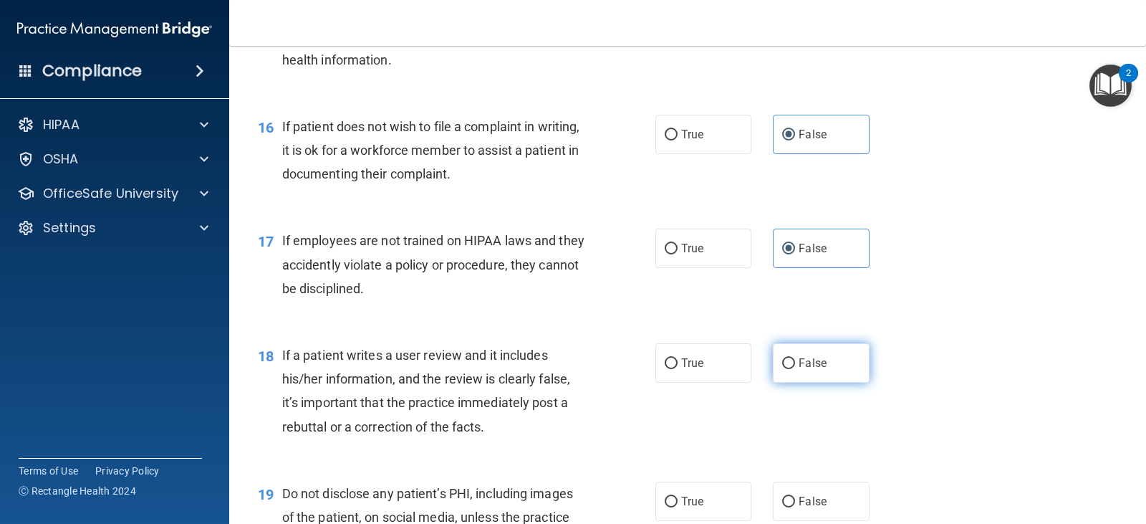
click at [848, 358] on label "False" at bounding box center [821, 362] width 96 height 39
click at [795, 358] on input "False" at bounding box center [788, 363] width 13 height 11
radio input "true"
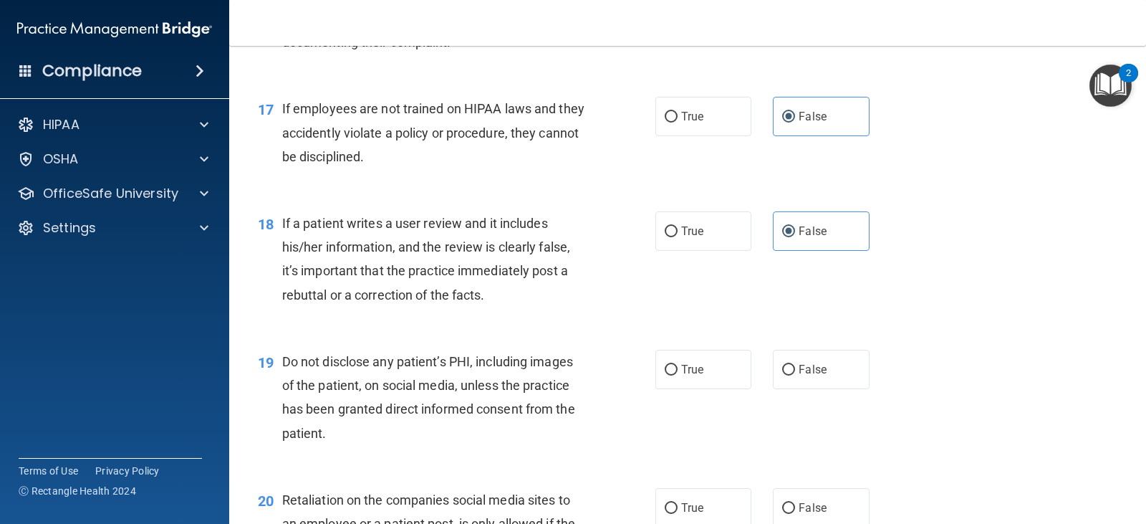
scroll to position [2239, 0]
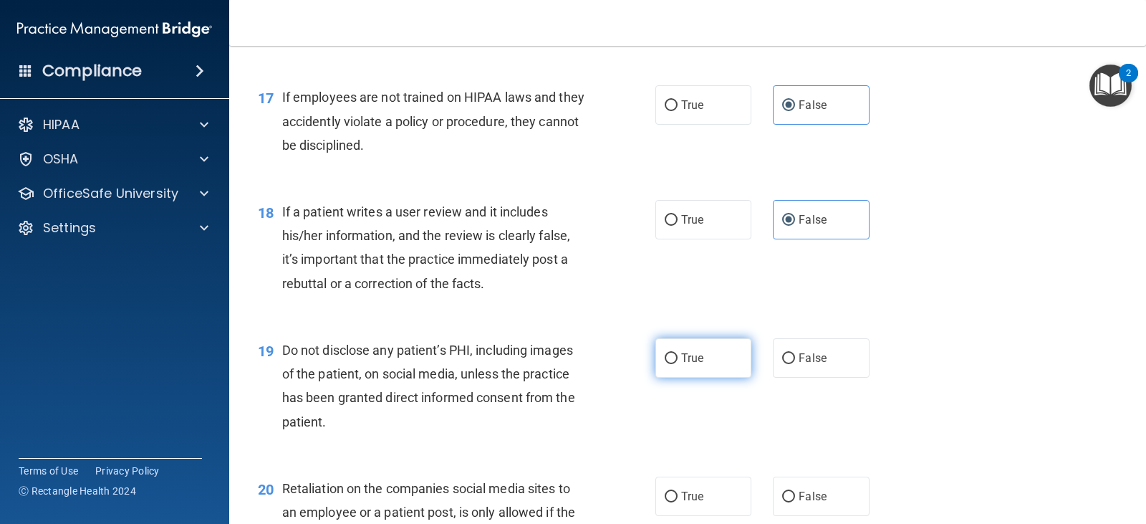
click at [674, 353] on label "True" at bounding box center [704, 357] width 96 height 39
click at [674, 353] on input "True" at bounding box center [671, 358] width 13 height 11
radio input "true"
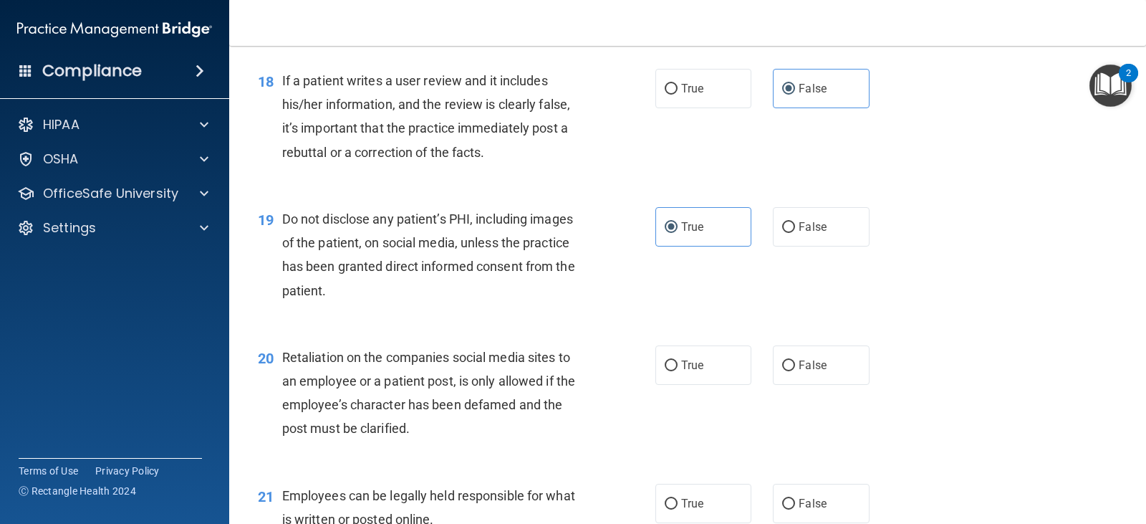
scroll to position [2454, 0]
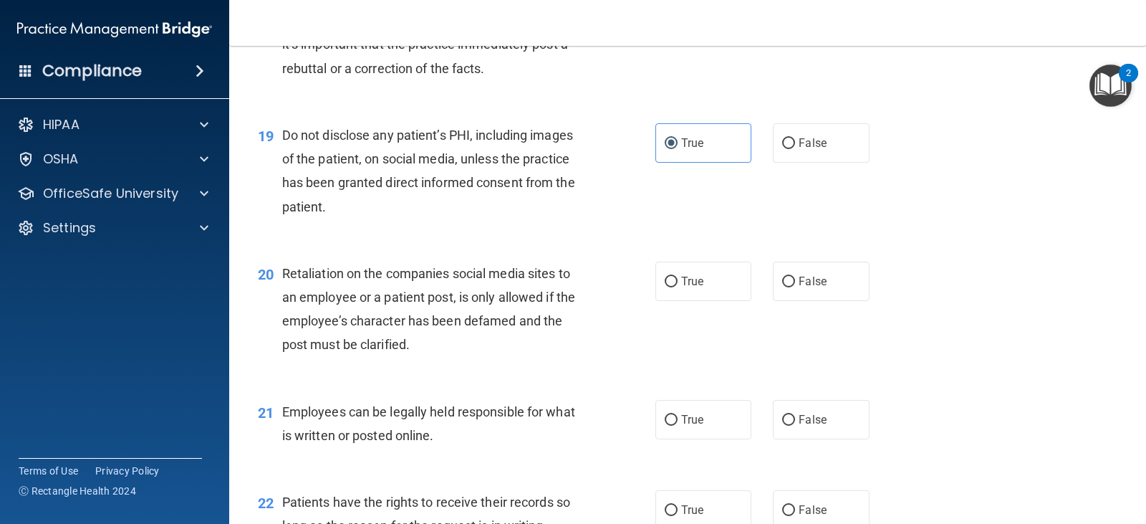
click at [379, 299] on span "Retaliation on the companies social media sites to an employee or a patient pos…" at bounding box center [428, 309] width 293 height 87
click at [775, 282] on label "False" at bounding box center [821, 281] width 96 height 39
click at [782, 282] on input "False" at bounding box center [788, 282] width 13 height 11
radio input "true"
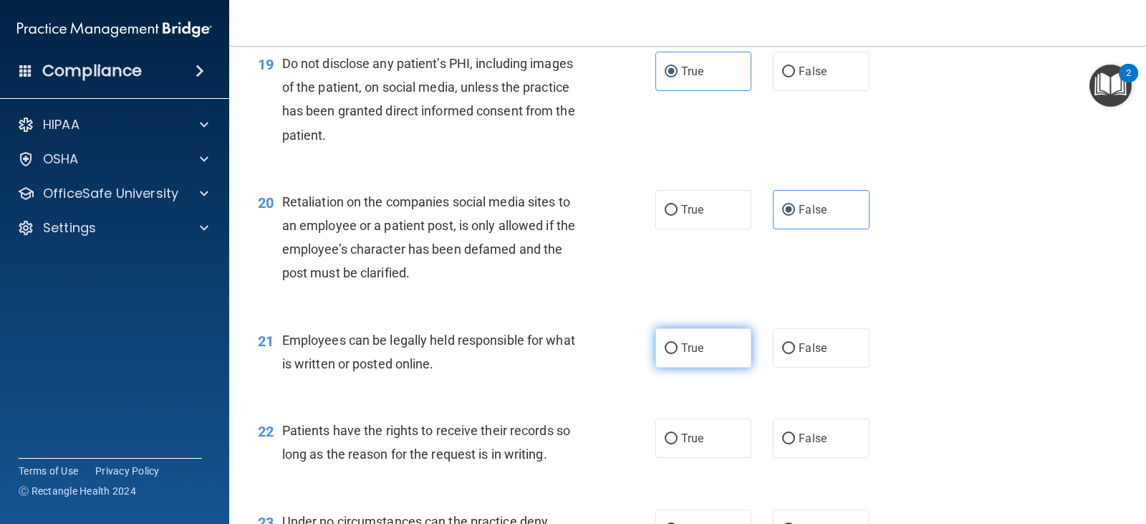
click at [669, 360] on label "True" at bounding box center [704, 347] width 96 height 39
click at [669, 354] on input "True" at bounding box center [671, 348] width 13 height 11
radio input "true"
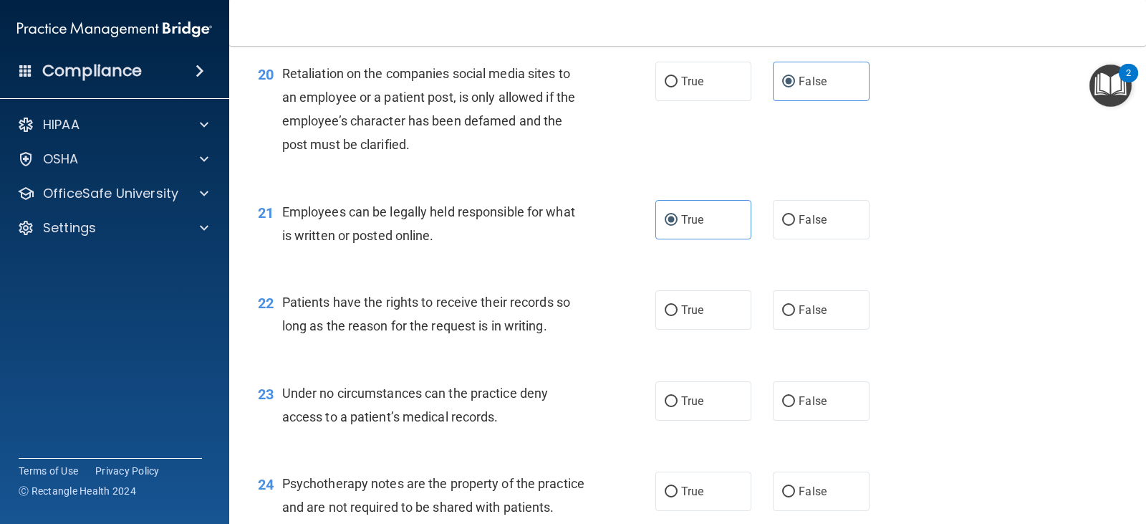
scroll to position [2740, 0]
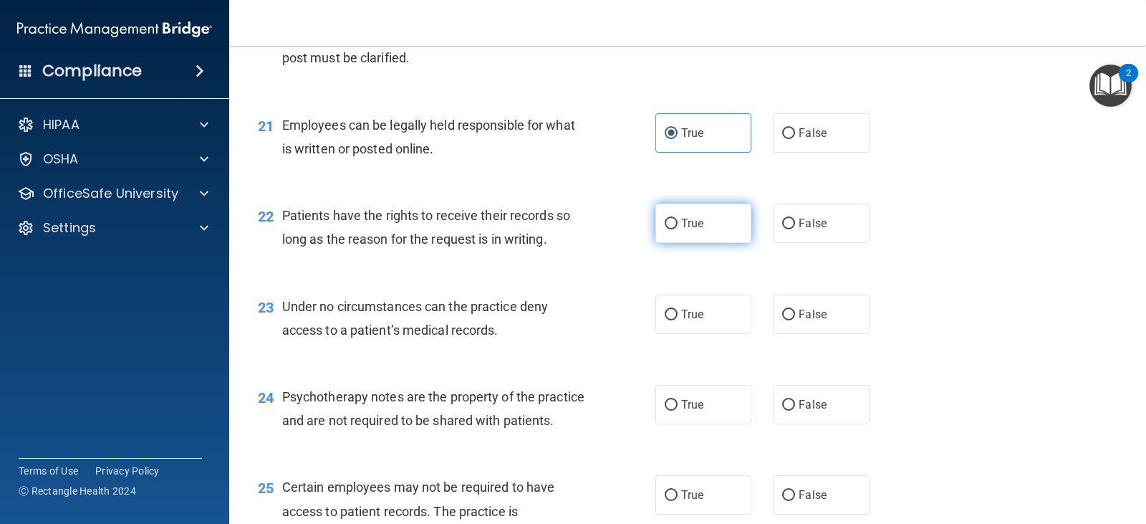
click at [658, 232] on label "True" at bounding box center [704, 222] width 96 height 39
click at [665, 229] on input "True" at bounding box center [671, 224] width 13 height 11
radio input "true"
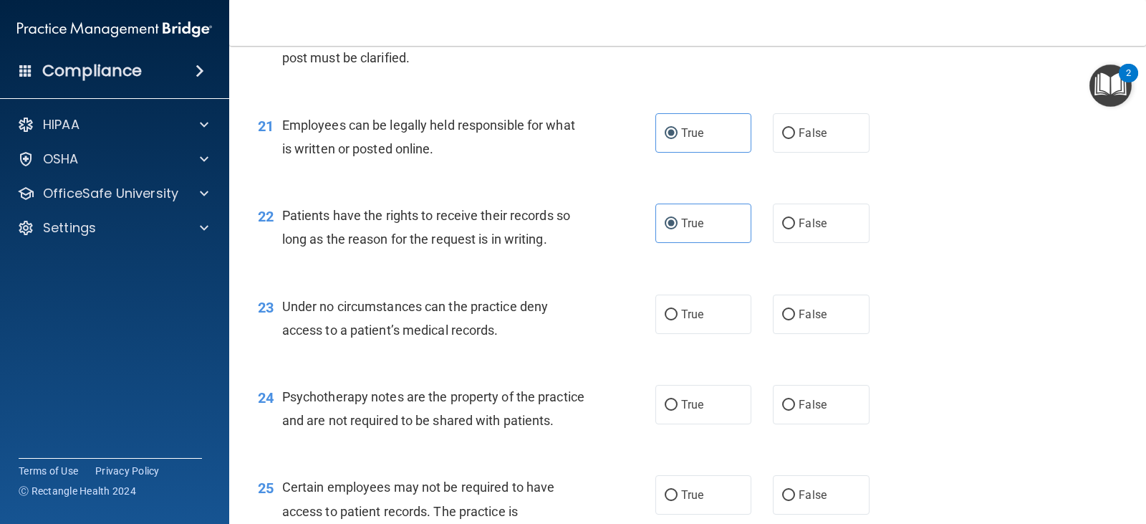
click at [718, 335] on div "23 Under no circumstances can the practice deny access to a patient’s medical r…" at bounding box center [687, 322] width 881 height 90
click at [721, 325] on label "True" at bounding box center [704, 313] width 96 height 39
click at [678, 320] on input "True" at bounding box center [671, 315] width 13 height 11
radio input "true"
click at [722, 399] on label "True" at bounding box center [704, 404] width 96 height 39
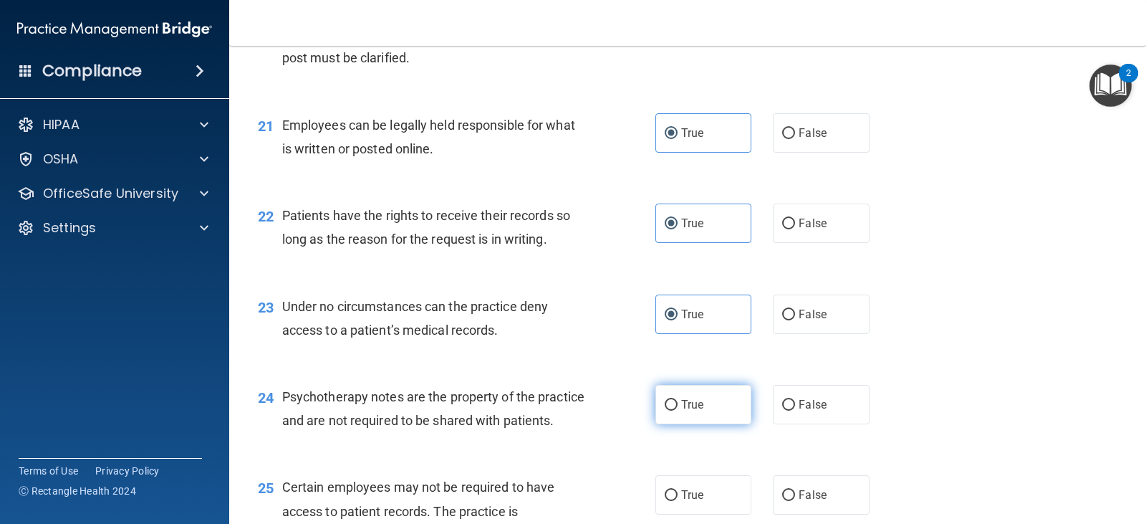
click at [678, 400] on input "True" at bounding box center [671, 405] width 13 height 11
radio input "true"
click at [750, 315] on div "True False" at bounding box center [771, 313] width 231 height 39
click at [779, 320] on label "False" at bounding box center [821, 313] width 96 height 39
click at [782, 320] on input "False" at bounding box center [788, 315] width 13 height 11
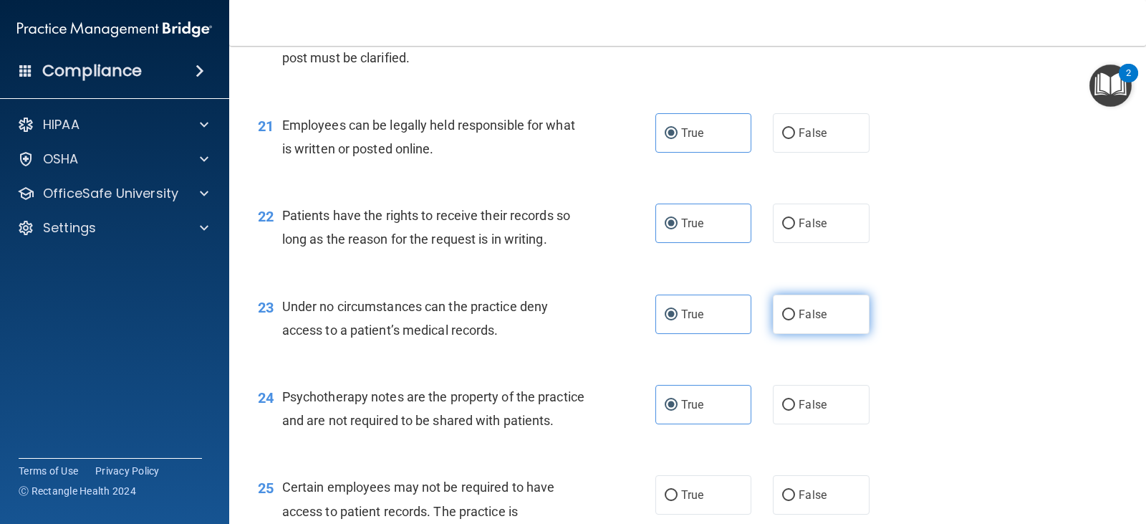
radio input "true"
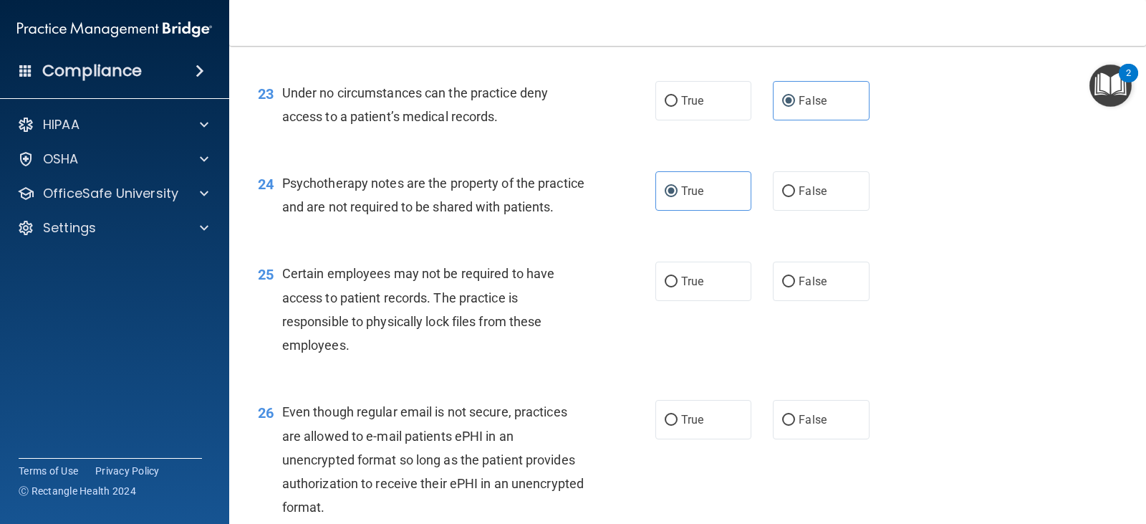
scroll to position [2955, 0]
click at [701, 117] on label "True" at bounding box center [704, 99] width 96 height 39
click at [678, 105] on input "True" at bounding box center [671, 100] width 13 height 11
radio input "true"
radio input "false"
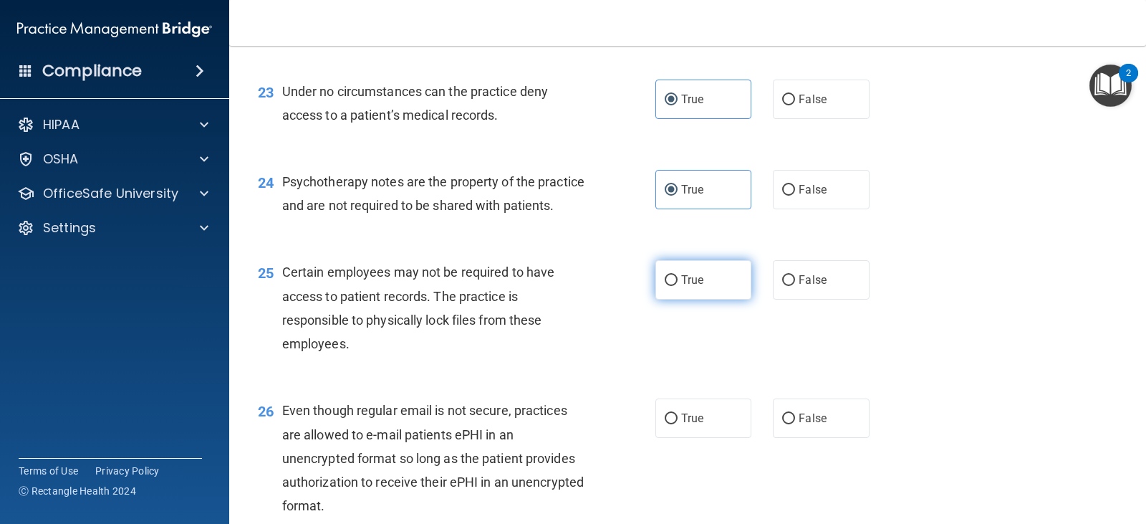
click at [665, 286] on input "True" at bounding box center [671, 280] width 13 height 11
radio input "true"
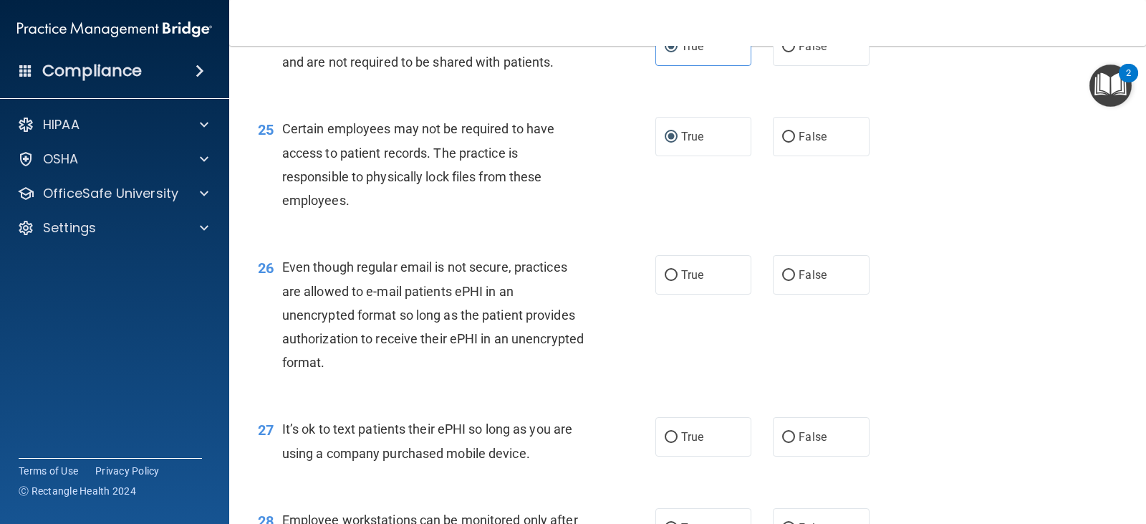
scroll to position [3170, 0]
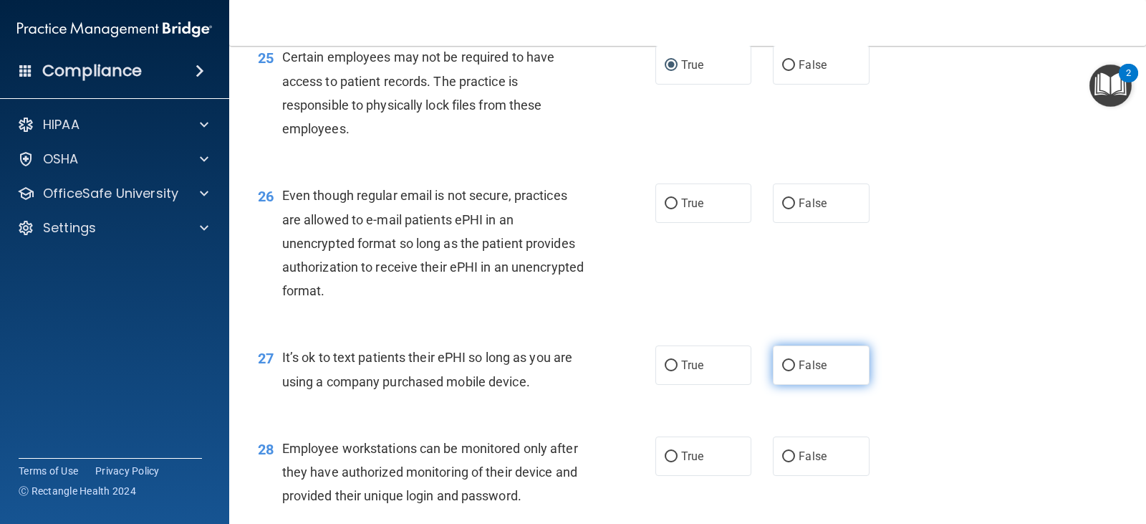
click at [782, 371] on input "False" at bounding box center [788, 365] width 13 height 11
radio input "true"
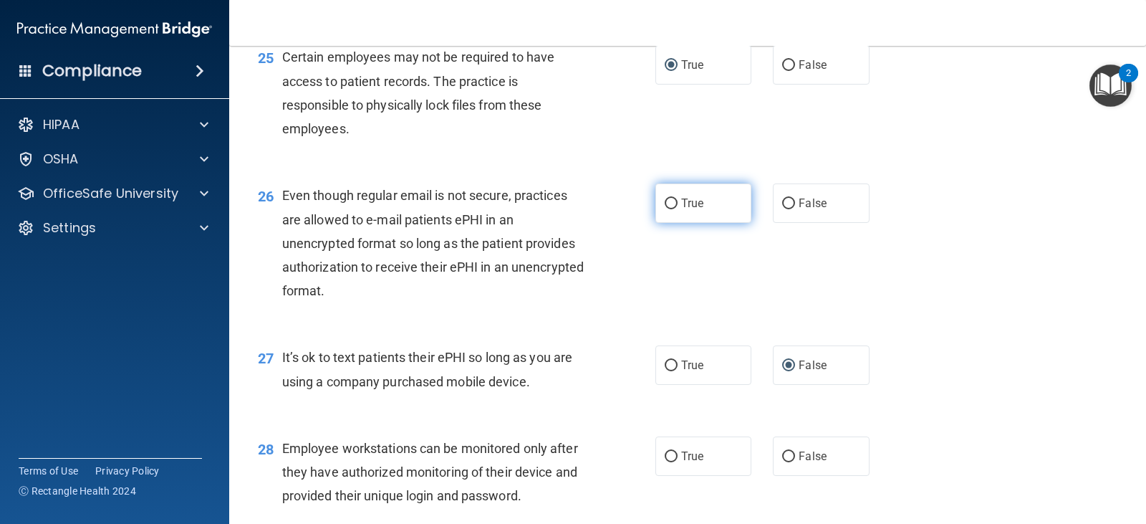
click at [666, 223] on label "True" at bounding box center [704, 202] width 96 height 39
click at [666, 209] on input "True" at bounding box center [671, 203] width 13 height 11
radio input "true"
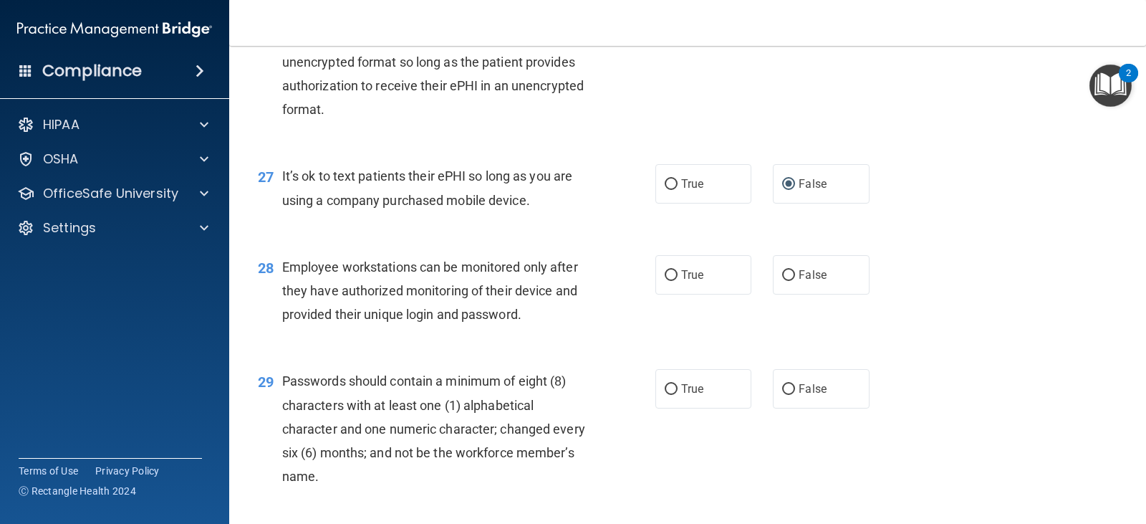
scroll to position [3385, 0]
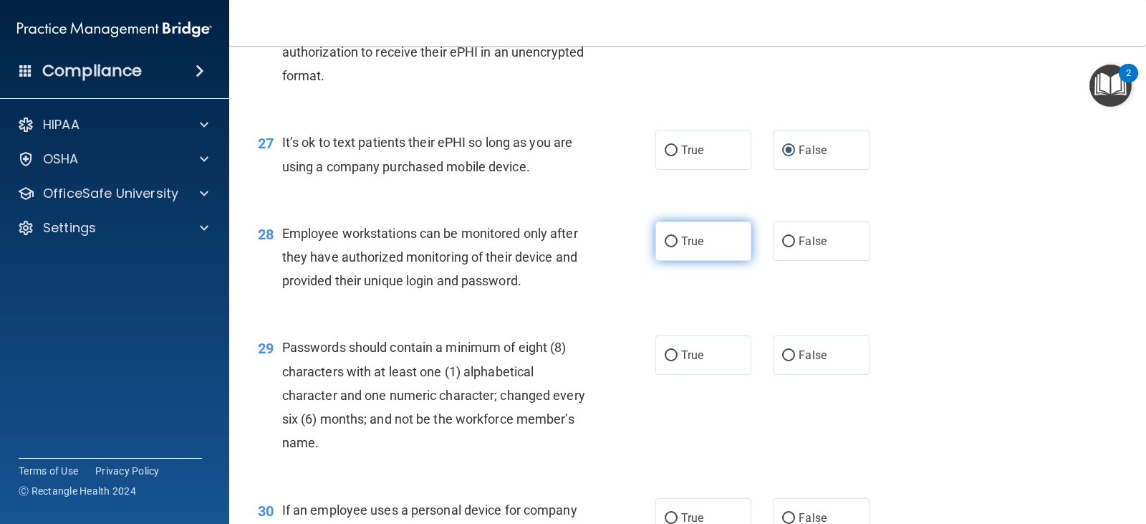
click at [665, 247] on input "True" at bounding box center [671, 241] width 13 height 11
radio input "true"
click at [630, 378] on div "29 Passwords should contain a minimum of eight (8) characters with at least one…" at bounding box center [456, 398] width 441 height 126
click at [640, 379] on div "29 Passwords should contain a minimum of eight (8) characters with at least one…" at bounding box center [456, 398] width 441 height 126
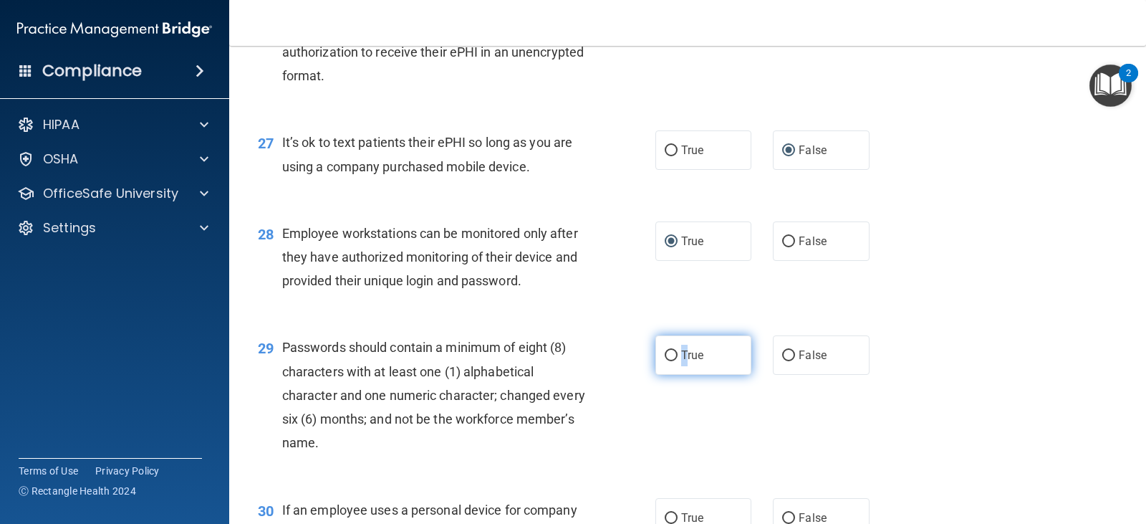
click at [681, 362] on span "True" at bounding box center [692, 355] width 22 height 14
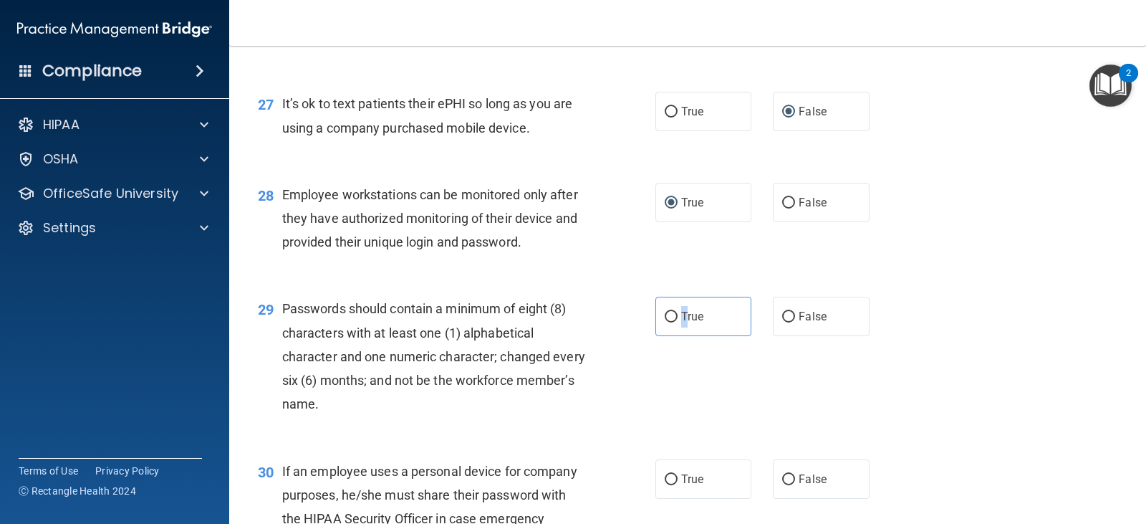
scroll to position [3457, 0]
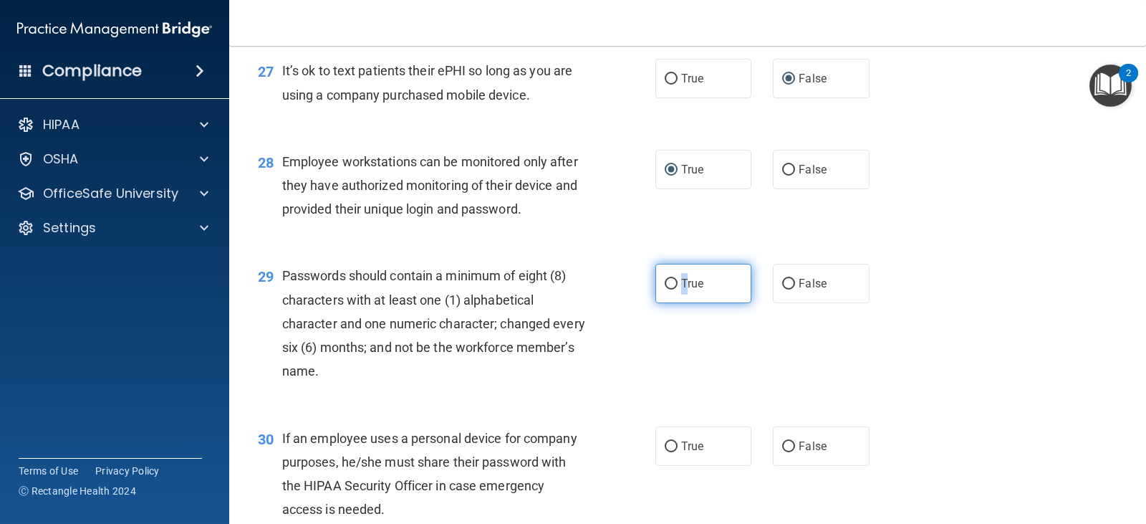
click at [683, 303] on label "True" at bounding box center [704, 283] width 96 height 39
click at [678, 289] on input "True" at bounding box center [671, 284] width 13 height 11
radio input "true"
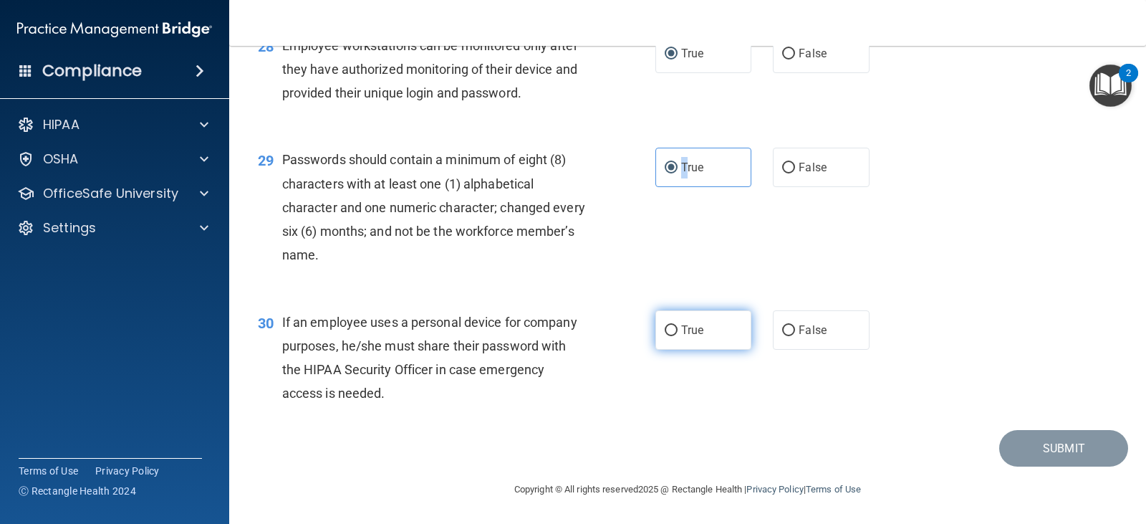
scroll to position [3597, 0]
click at [734, 321] on label "True" at bounding box center [704, 329] width 96 height 39
click at [678, 325] on input "True" at bounding box center [671, 330] width 13 height 11
radio input "true"
click at [773, 319] on label "False" at bounding box center [821, 329] width 96 height 39
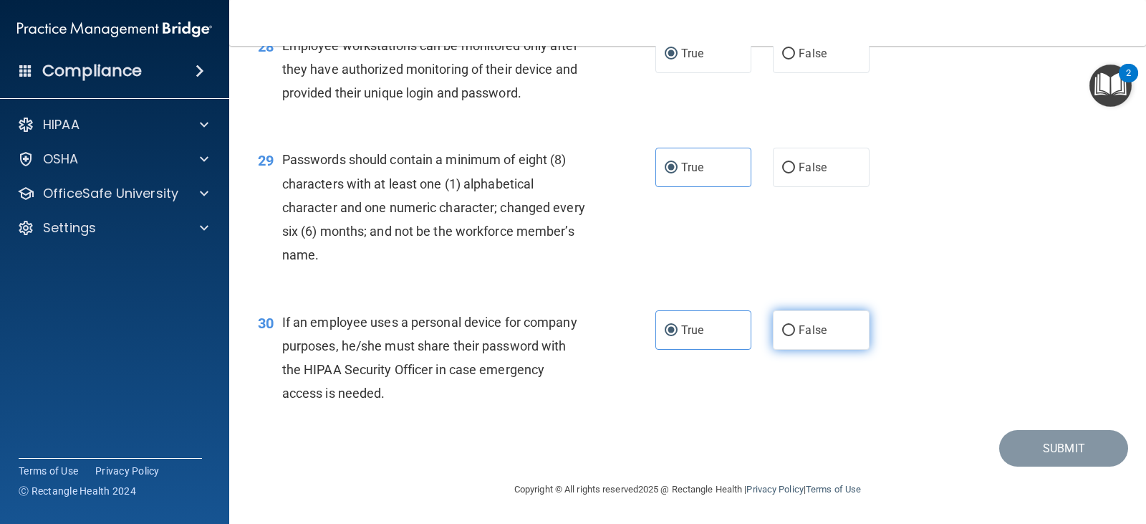
click at [782, 325] on input "False" at bounding box center [788, 330] width 13 height 11
radio input "true"
radio input "false"
click at [1100, 358] on div "30 If an employee uses a personal device for company purposes, he/she must shar…" at bounding box center [687, 361] width 881 height 138
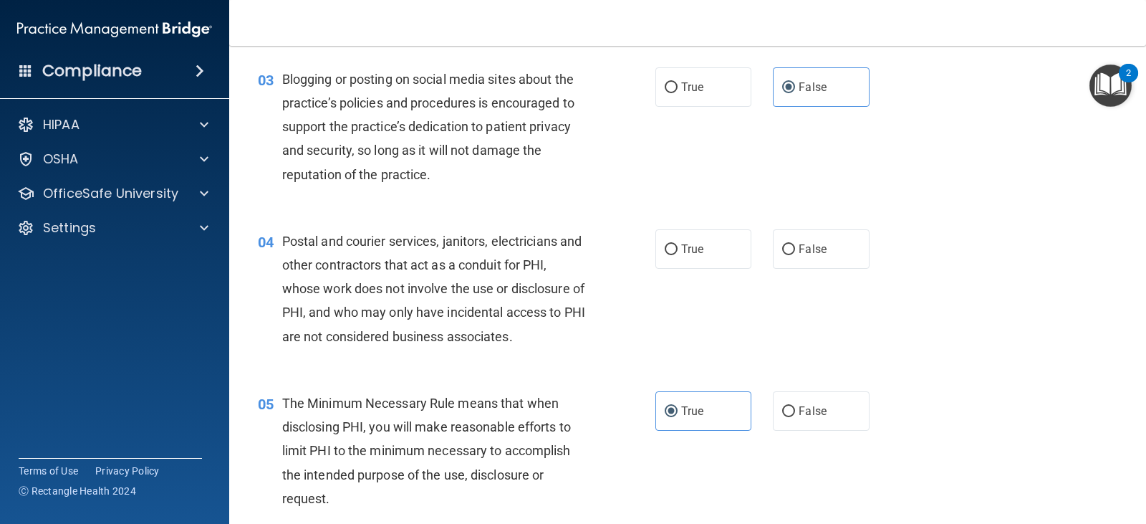
scroll to position [229, 0]
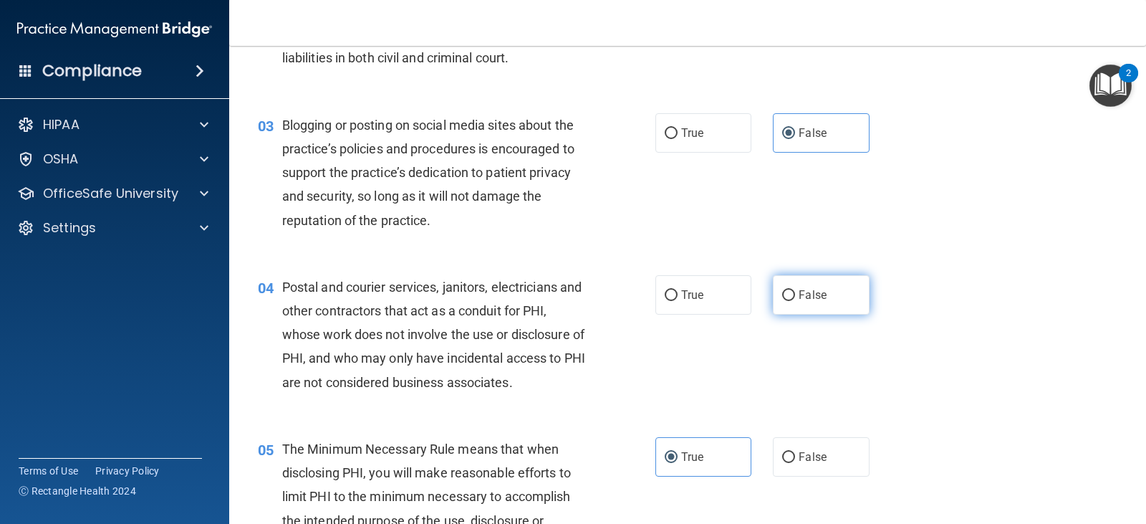
click at [810, 297] on span "False" at bounding box center [813, 295] width 28 height 14
click at [795, 297] on input "False" at bounding box center [788, 295] width 13 height 11
radio input "true"
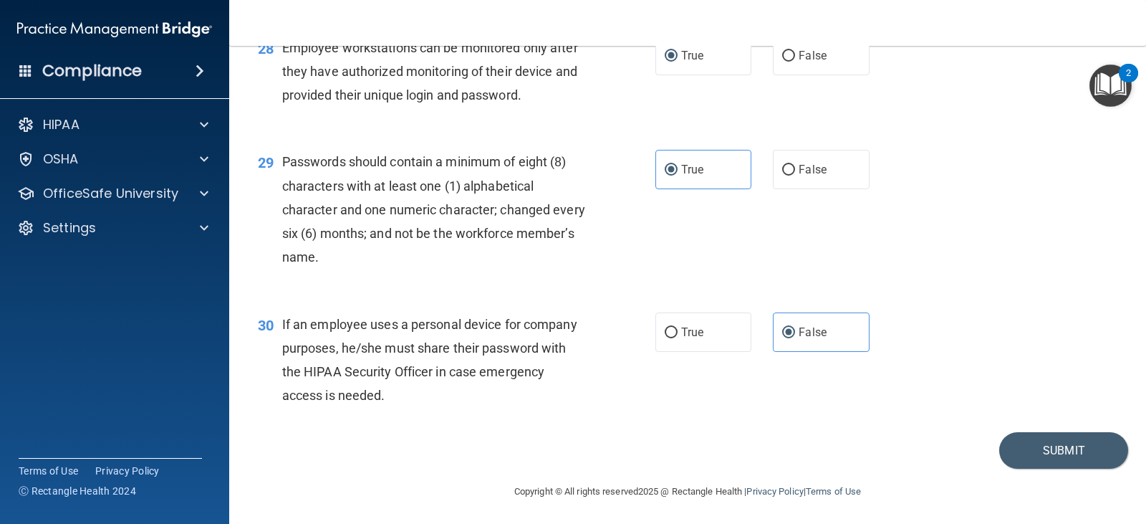
scroll to position [3597, 0]
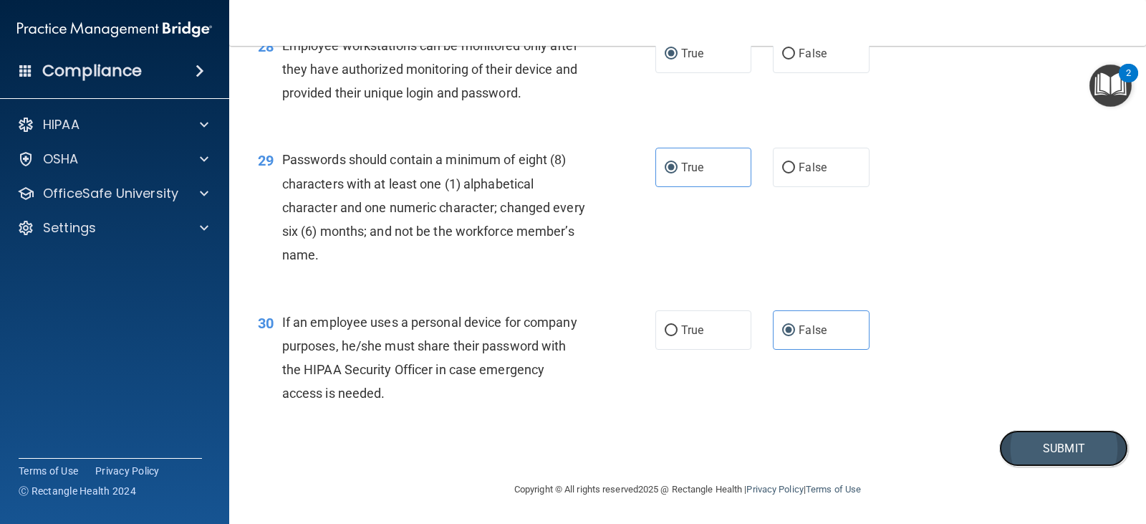
click at [1026, 441] on button "Submit" at bounding box center [1063, 448] width 129 height 37
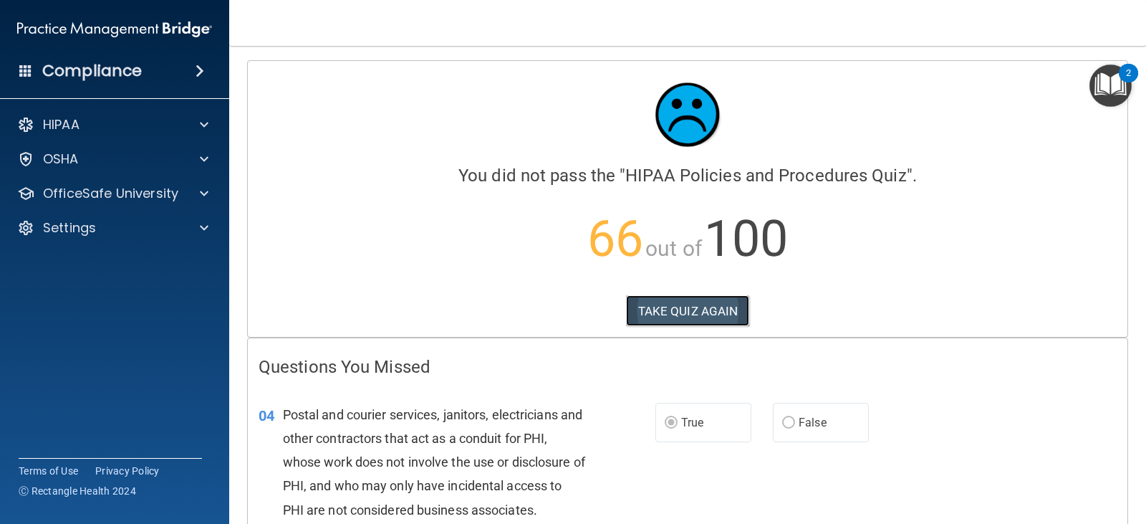
click at [698, 319] on button "TAKE QUIZ AGAIN" at bounding box center [688, 311] width 124 height 32
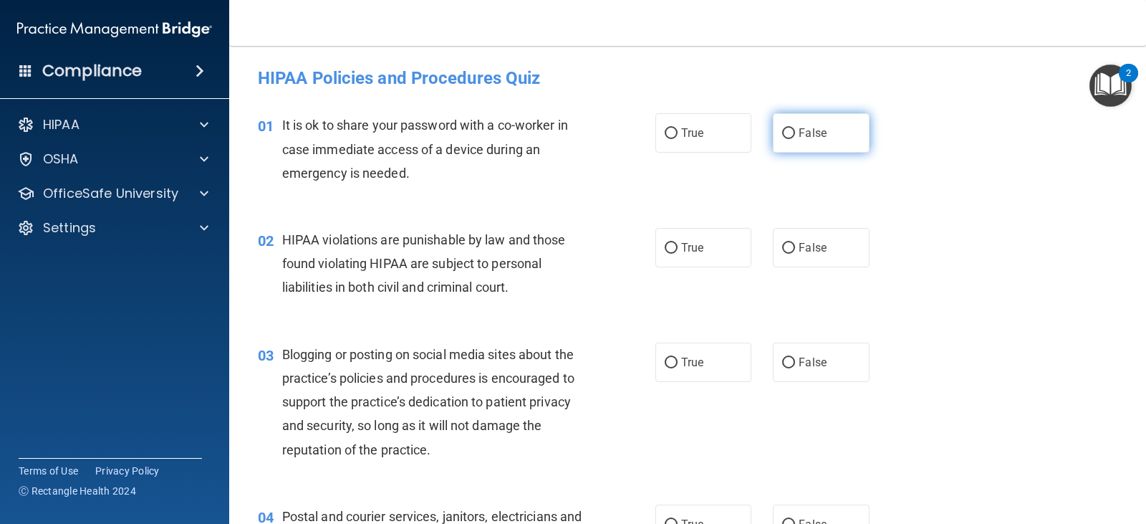
click at [773, 135] on label "False" at bounding box center [821, 132] width 96 height 39
click at [782, 135] on input "False" at bounding box center [788, 133] width 13 height 11
radio input "true"
click at [691, 239] on label "True" at bounding box center [704, 247] width 96 height 39
click at [678, 243] on input "True" at bounding box center [671, 248] width 13 height 11
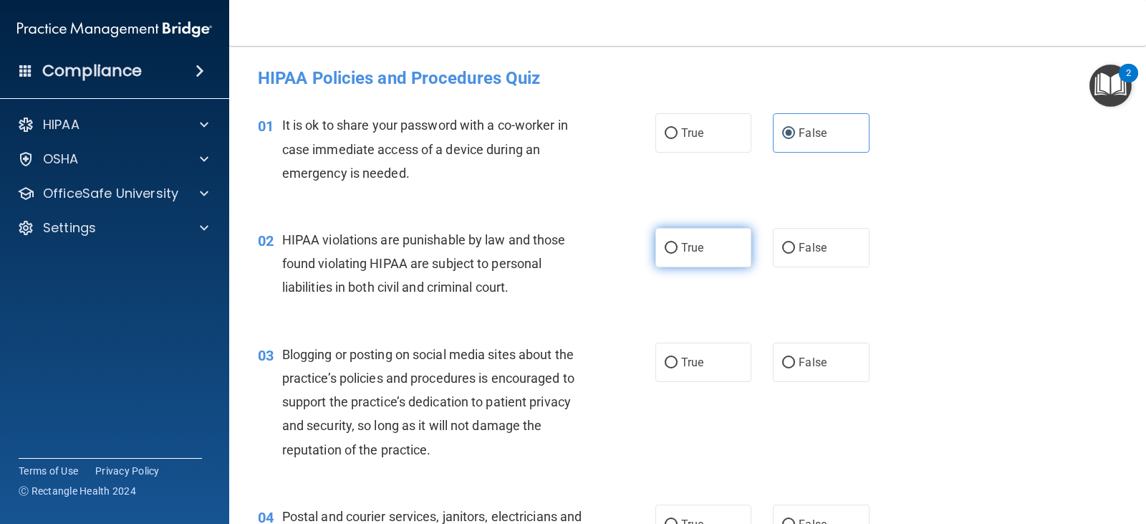
radio input "true"
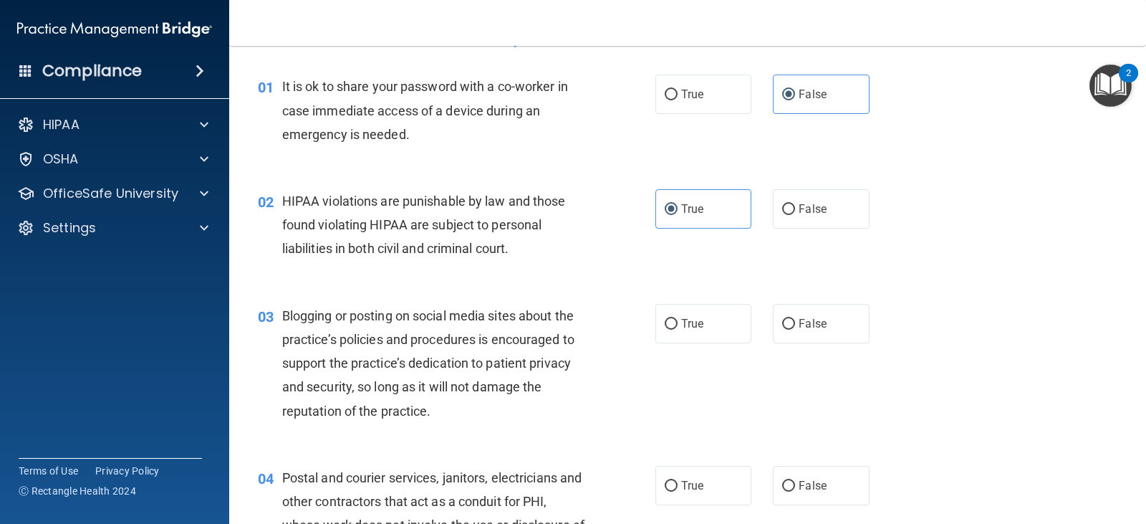
scroll to position [72, 0]
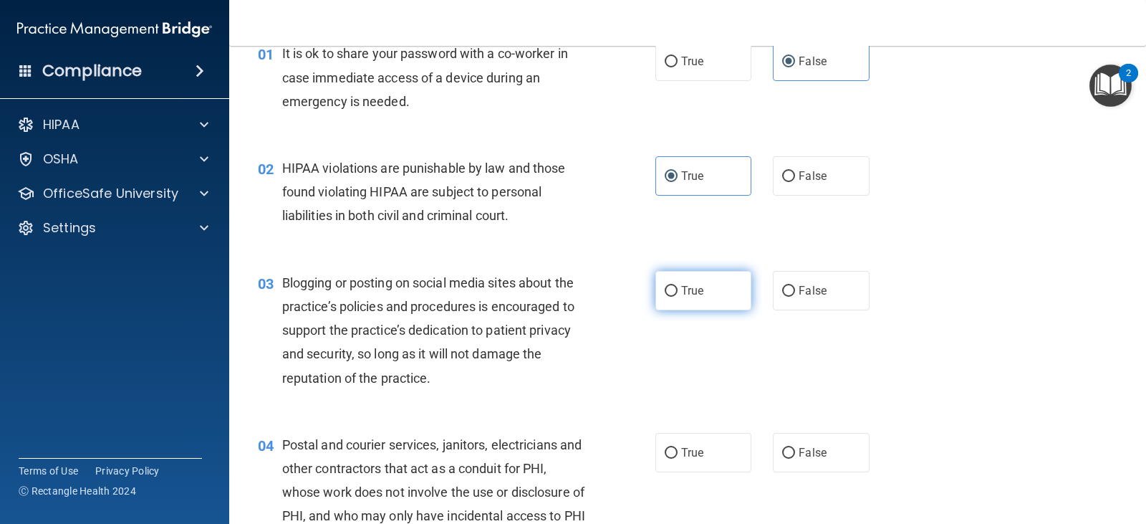
click at [694, 287] on span "True" at bounding box center [692, 291] width 22 height 14
click at [678, 287] on input "True" at bounding box center [671, 291] width 13 height 11
radio input "true"
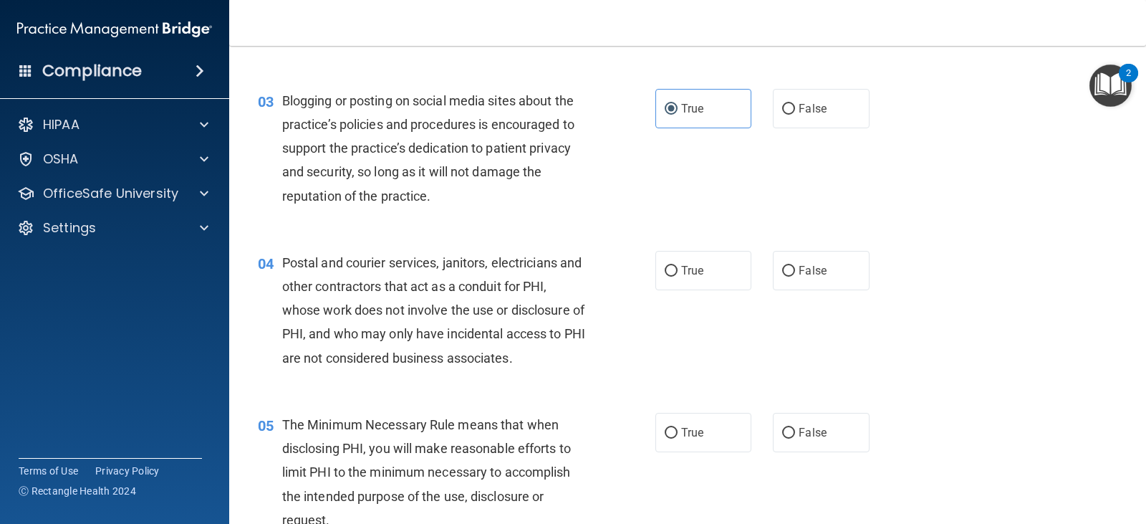
scroll to position [287, 0]
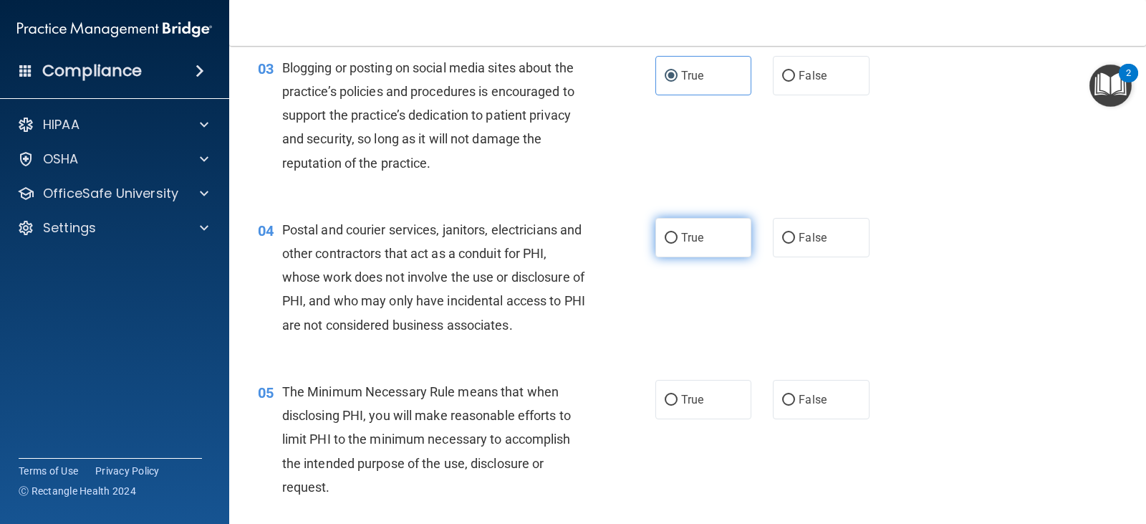
click at [692, 234] on span "True" at bounding box center [692, 238] width 22 height 14
click at [678, 234] on input "True" at bounding box center [671, 238] width 13 height 11
radio input "true"
click at [383, 304] on span "Postal and courier services, janitors, electricians and other contractors that …" at bounding box center [433, 277] width 303 height 110
click at [497, 304] on span "Postal and courier services, janitors, electricians and other contractors that …" at bounding box center [433, 277] width 303 height 110
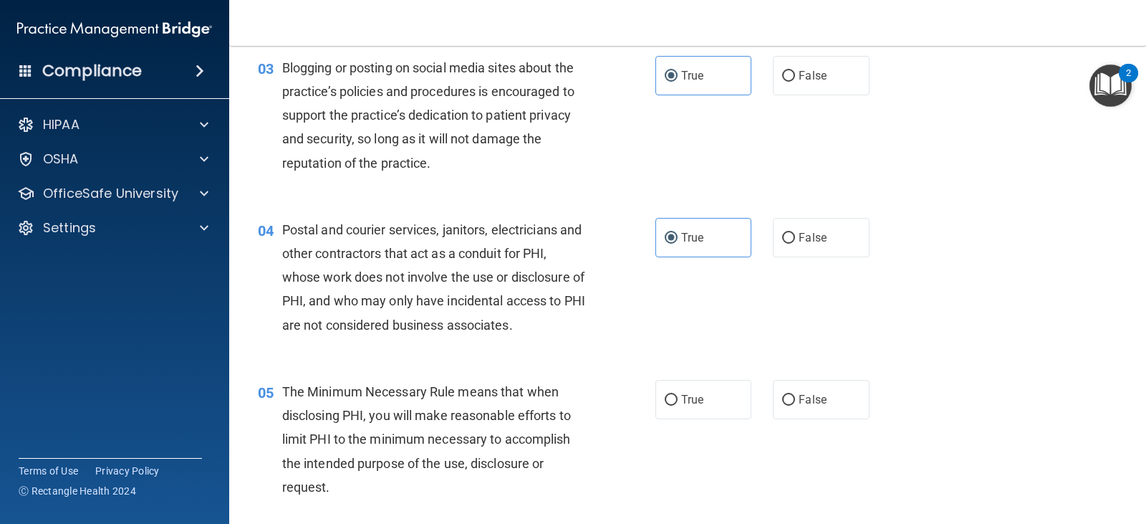
click at [573, 304] on span "Postal and courier services, janitors, electricians and other contractors that …" at bounding box center [433, 277] width 303 height 110
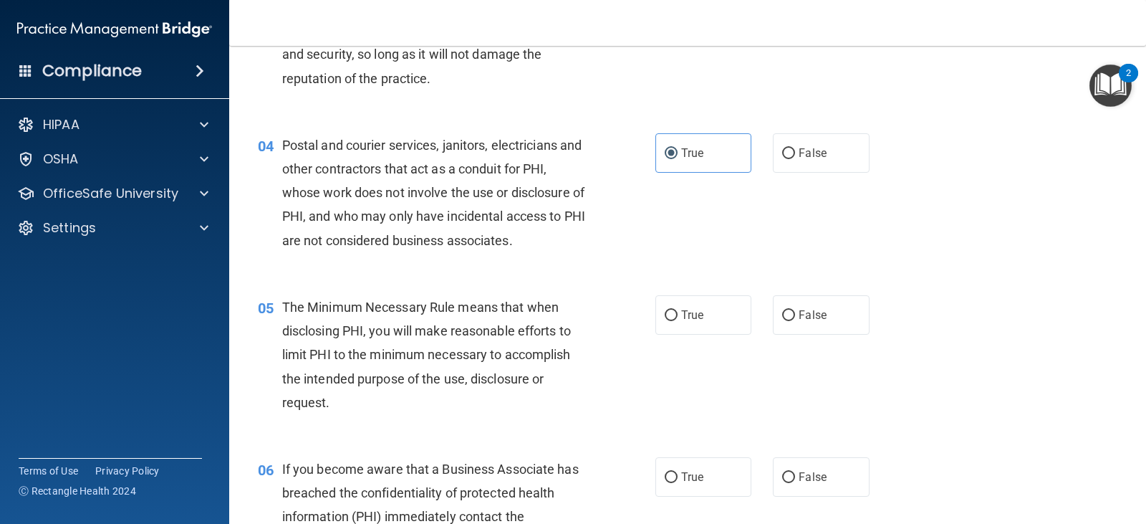
scroll to position [358, 0]
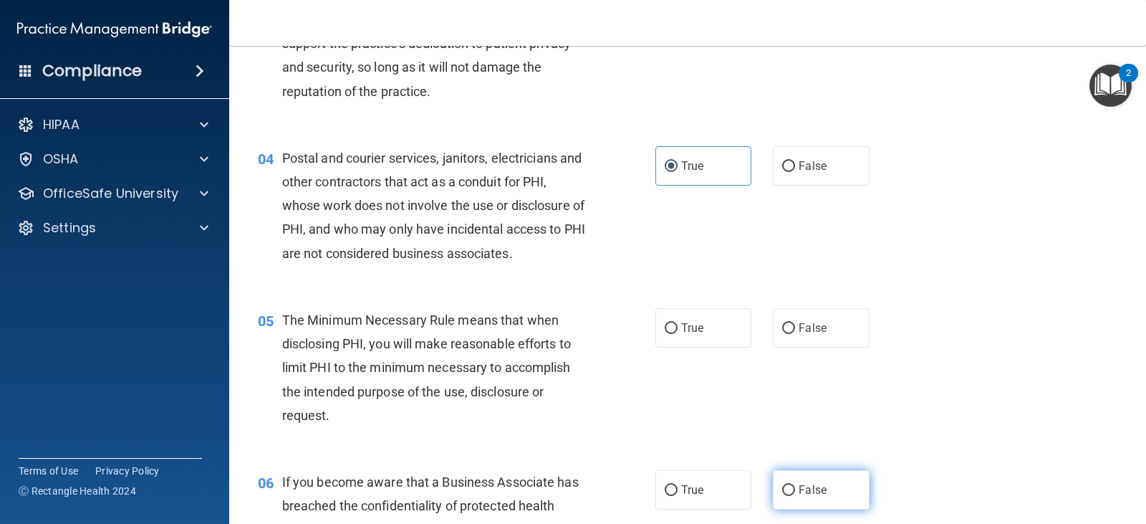
click at [833, 495] on label "False" at bounding box center [821, 489] width 96 height 39
click at [795, 495] on input "False" at bounding box center [788, 490] width 13 height 11
radio input "true"
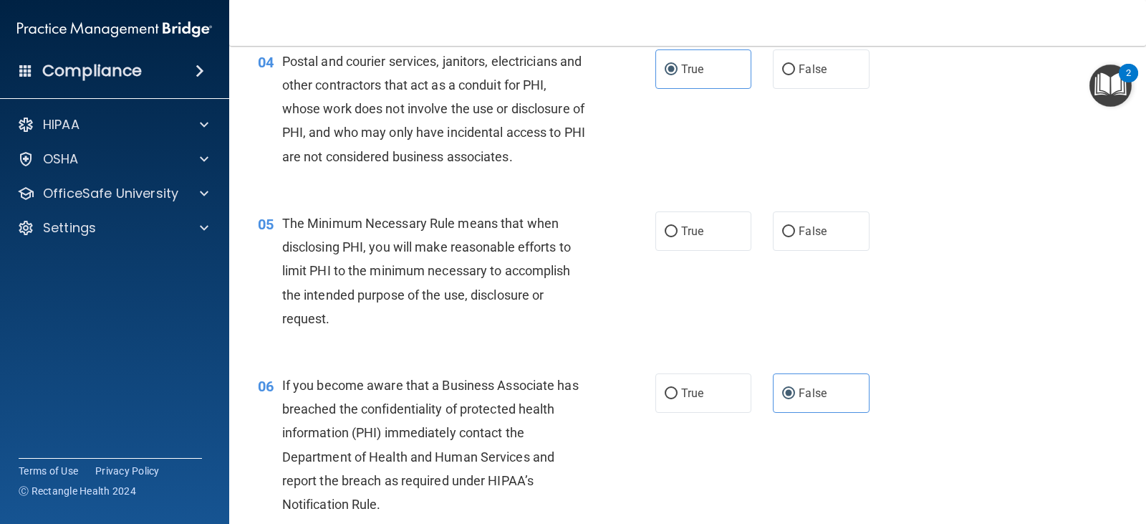
scroll to position [430, 0]
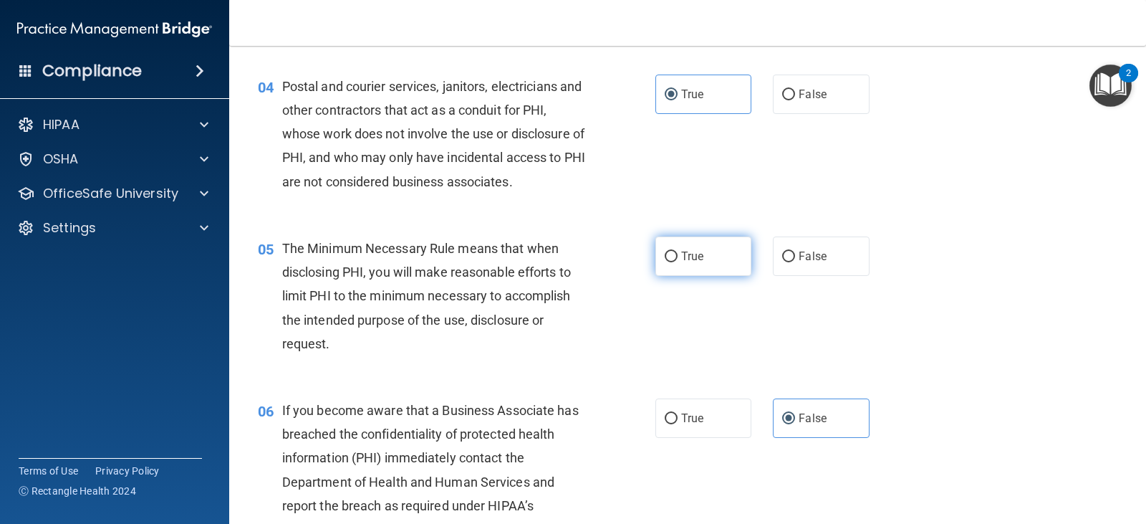
click at [696, 258] on span "True" at bounding box center [692, 256] width 22 height 14
click at [678, 258] on input "True" at bounding box center [671, 256] width 13 height 11
radio input "true"
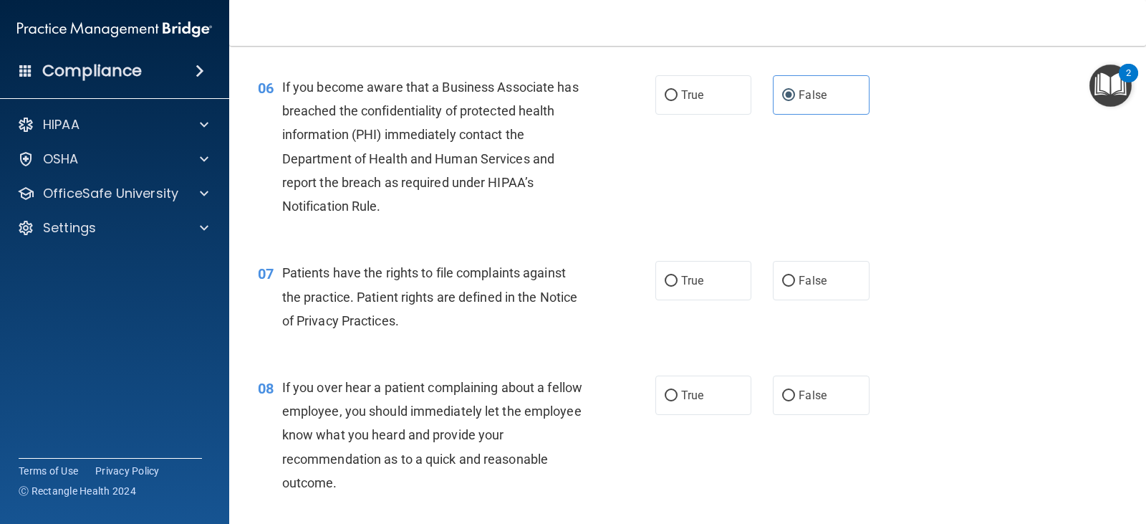
scroll to position [788, 0]
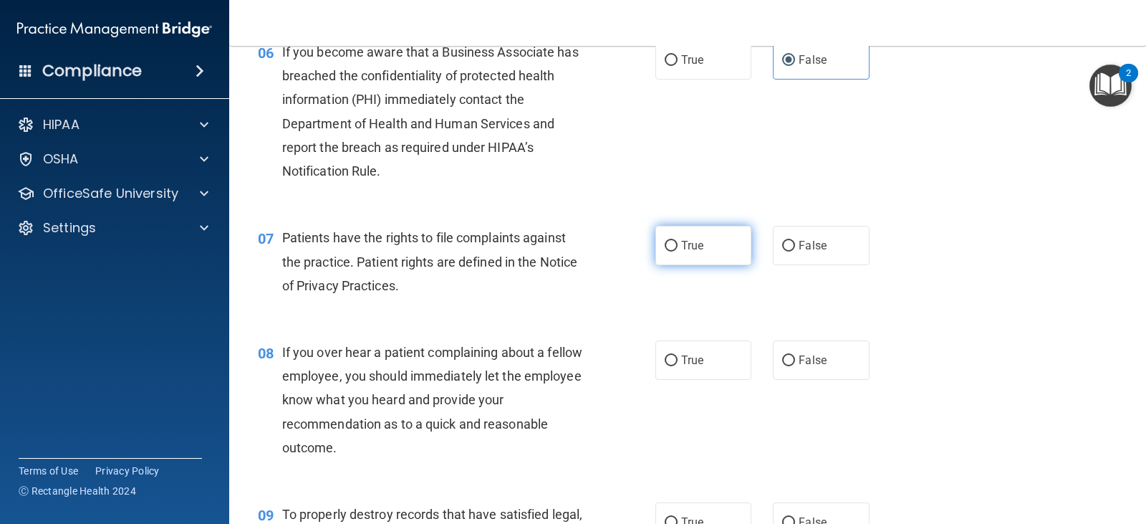
click at [724, 254] on label "True" at bounding box center [704, 245] width 96 height 39
click at [678, 251] on input "True" at bounding box center [671, 246] width 13 height 11
radio input "true"
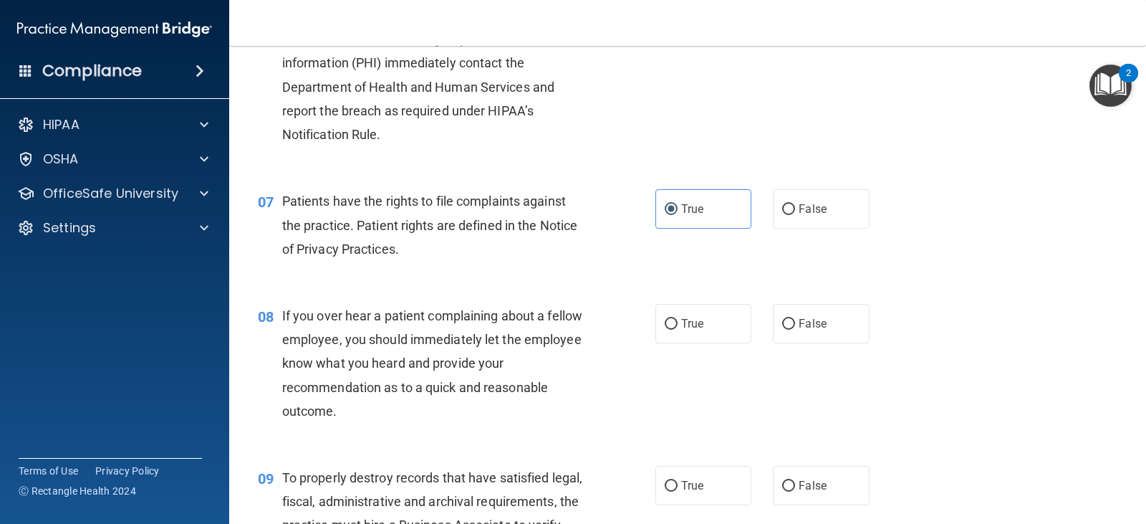
scroll to position [860, 0]
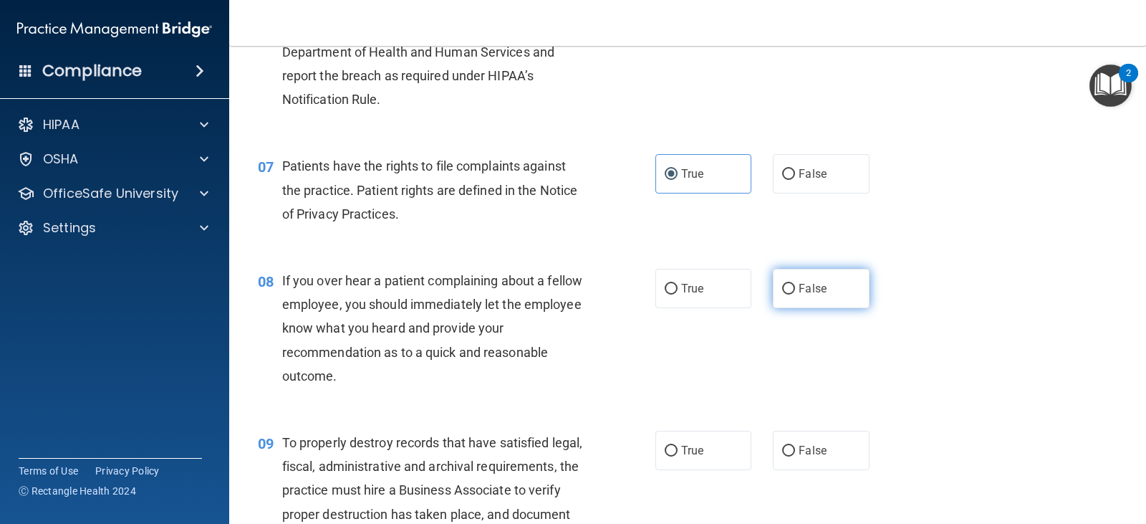
click at [785, 284] on input "False" at bounding box center [788, 289] width 13 height 11
radio input "true"
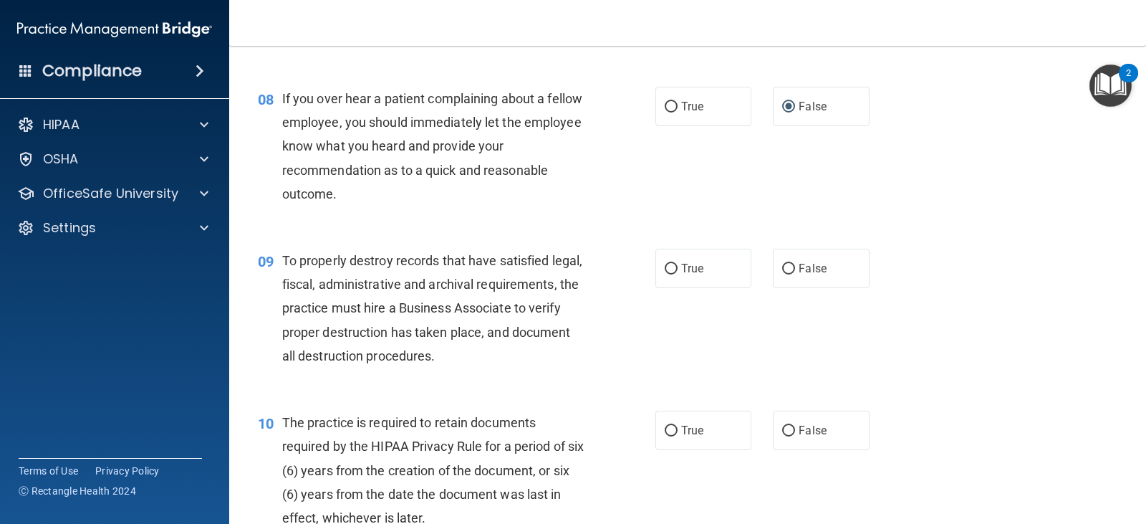
scroll to position [1075, 0]
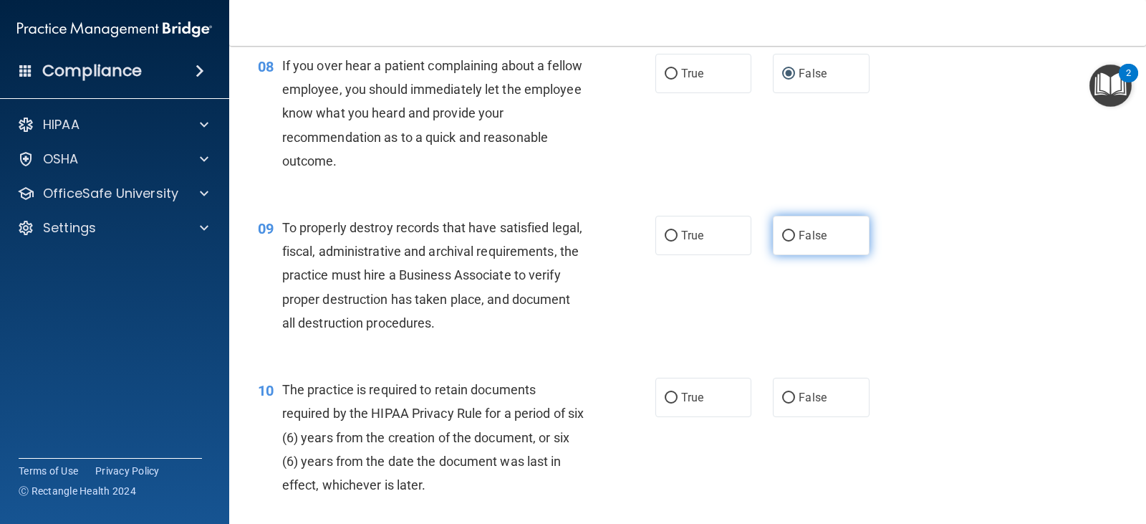
click at [814, 234] on span "False" at bounding box center [813, 236] width 28 height 14
click at [795, 234] on input "False" at bounding box center [788, 236] width 13 height 11
radio input "true"
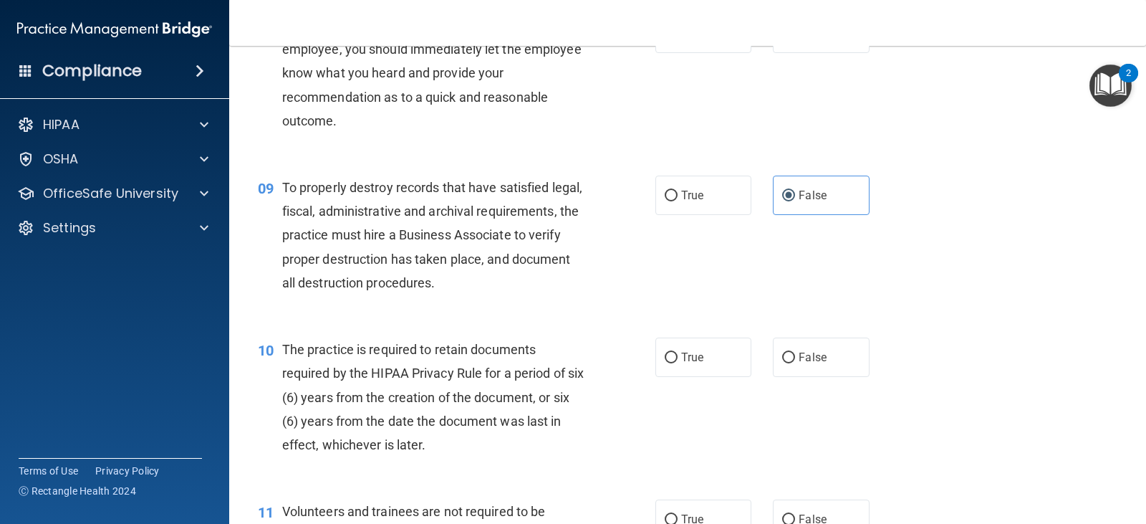
scroll to position [1146, 0]
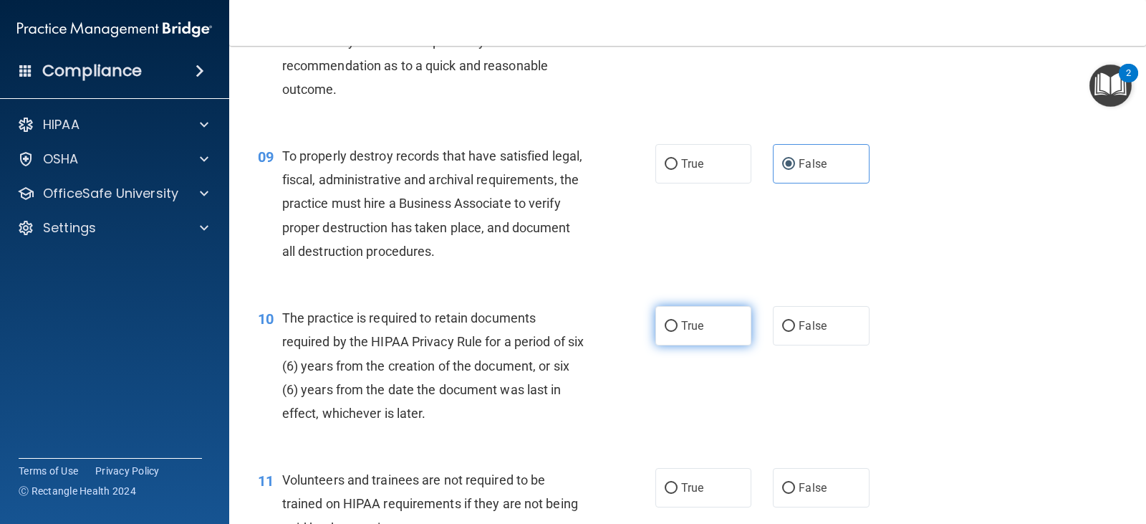
click at [727, 339] on label "True" at bounding box center [704, 325] width 96 height 39
click at [678, 332] on input "True" at bounding box center [671, 326] width 13 height 11
radio input "true"
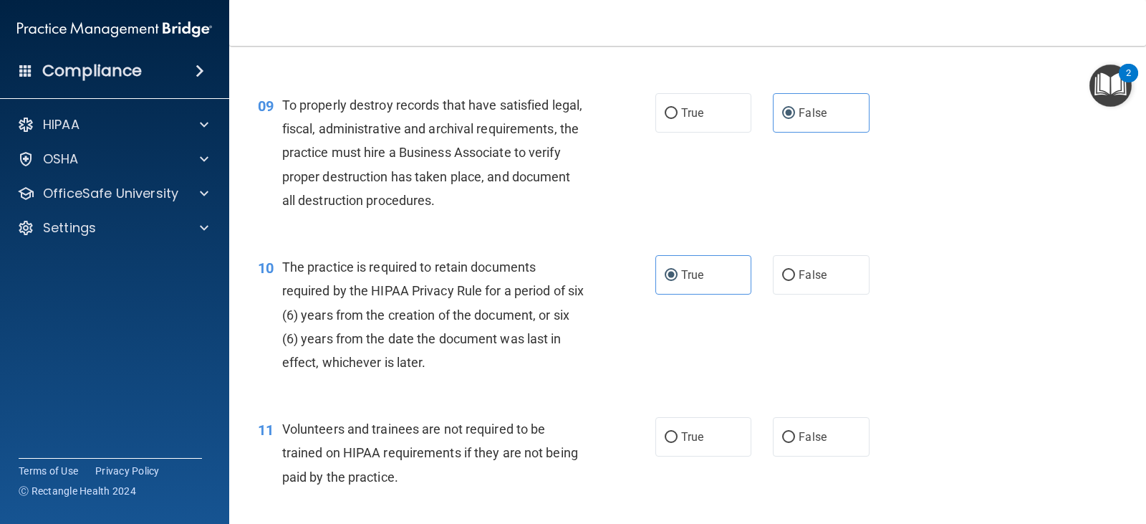
scroll to position [1361, 0]
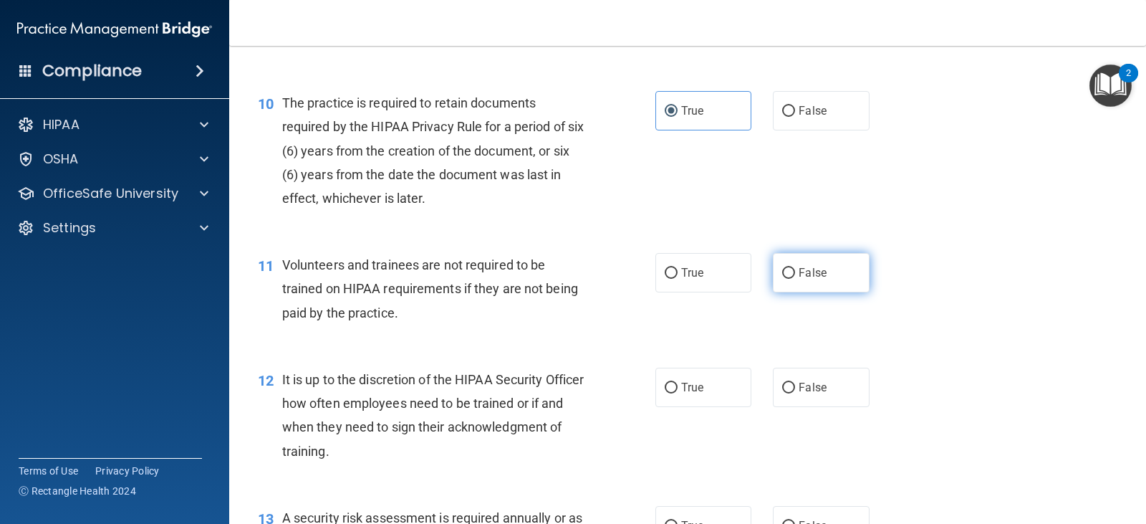
click at [799, 270] on span "False" at bounding box center [813, 273] width 28 height 14
click at [795, 270] on input "False" at bounding box center [788, 273] width 13 height 11
radio input "true"
click at [802, 382] on span "False" at bounding box center [813, 387] width 28 height 14
click at [795, 383] on input "False" at bounding box center [788, 388] width 13 height 11
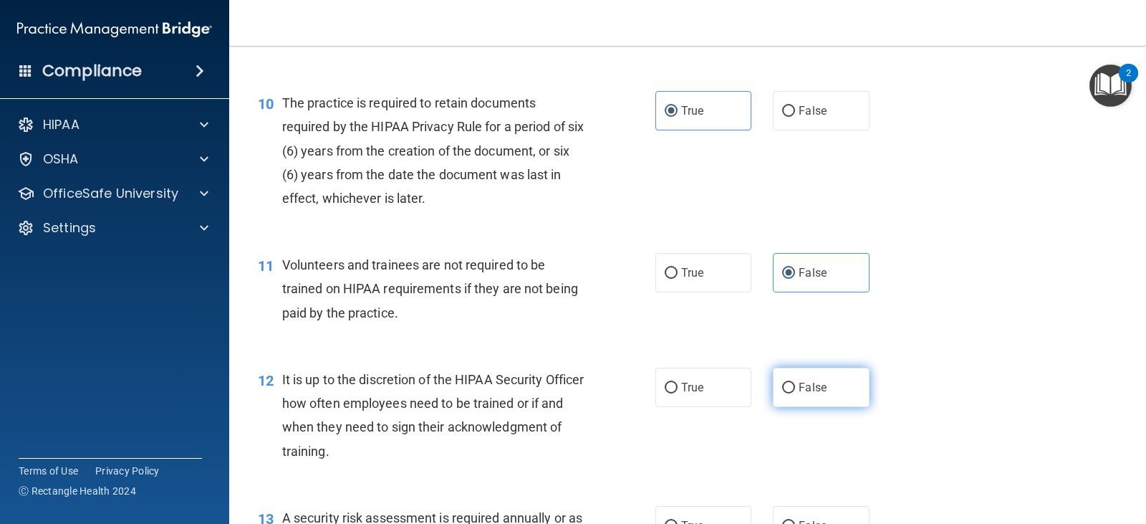
radio input "true"
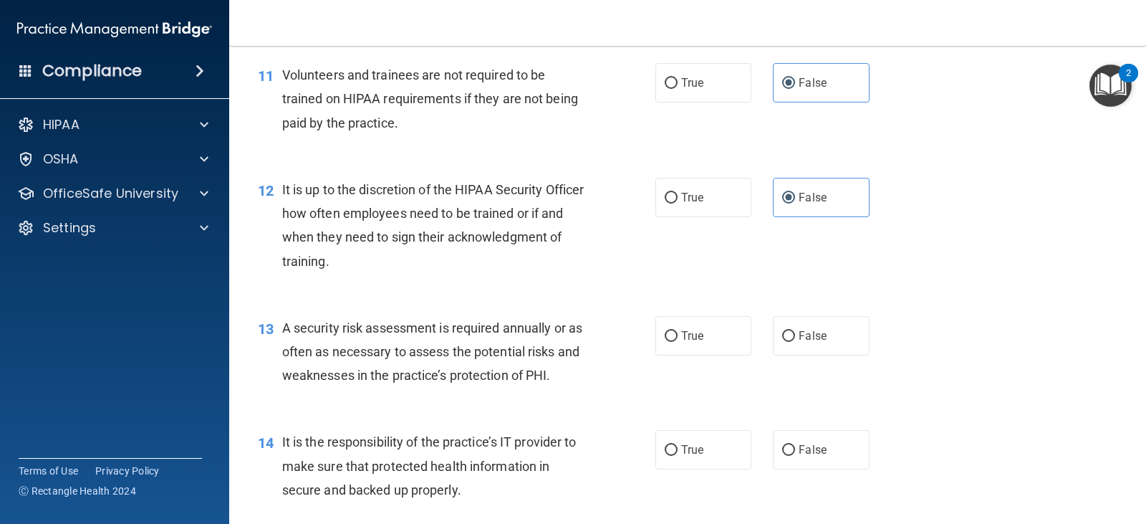
scroll to position [1576, 0]
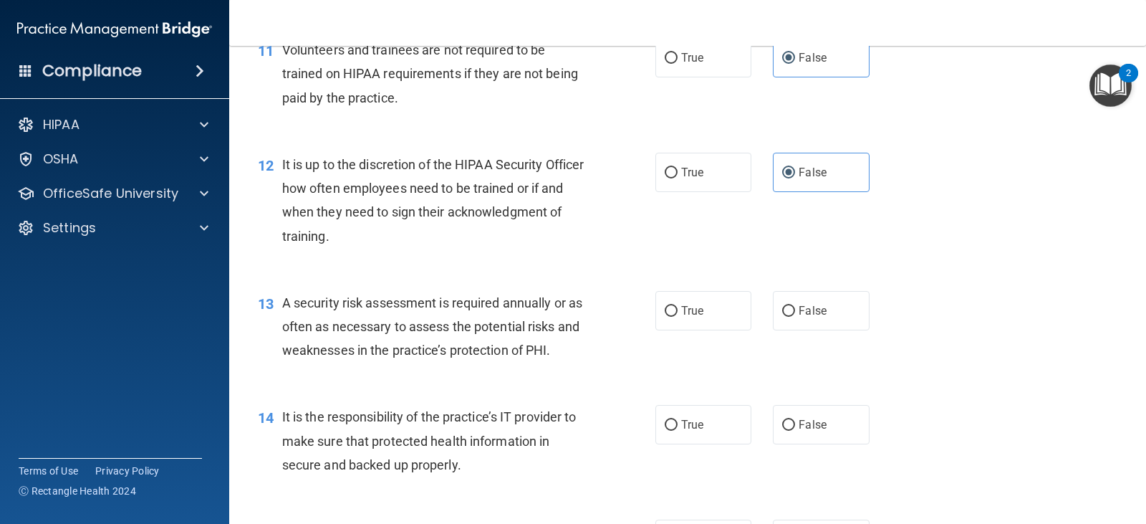
click at [682, 340] on div "13 A security risk assessment is required annually or as often as necessary to …" at bounding box center [687, 330] width 881 height 115
click at [684, 328] on label "True" at bounding box center [704, 310] width 96 height 39
click at [678, 317] on input "True" at bounding box center [671, 311] width 13 height 11
radio input "true"
click at [783, 421] on input "False" at bounding box center [788, 425] width 13 height 11
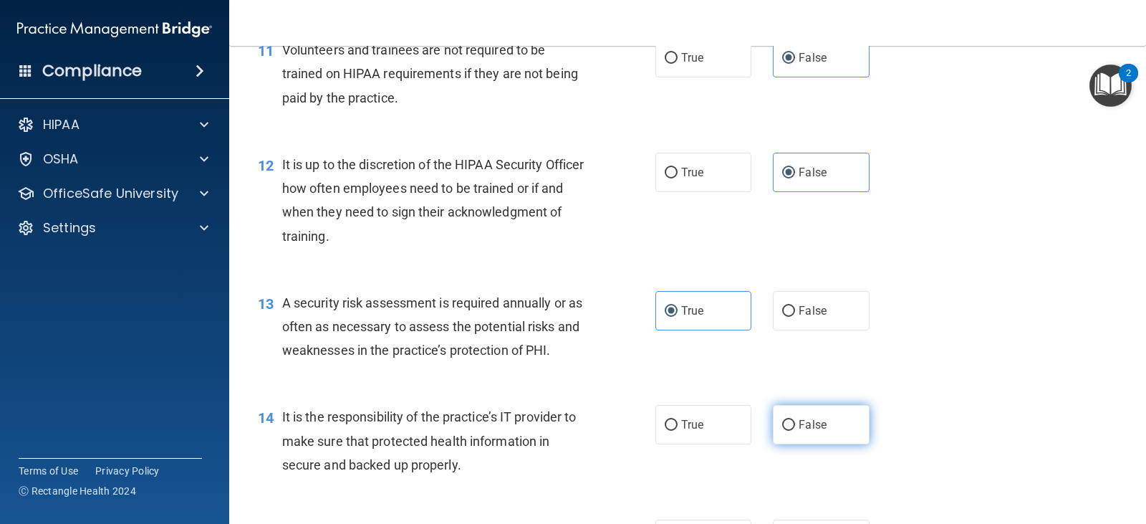
radio input "true"
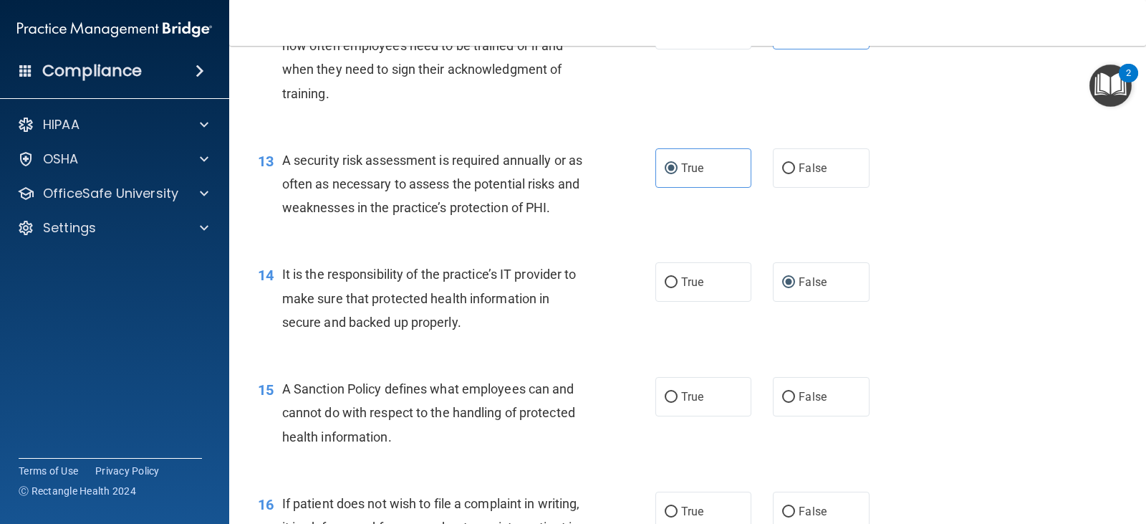
scroll to position [1719, 0]
click at [787, 395] on input "False" at bounding box center [788, 396] width 13 height 11
radio input "true"
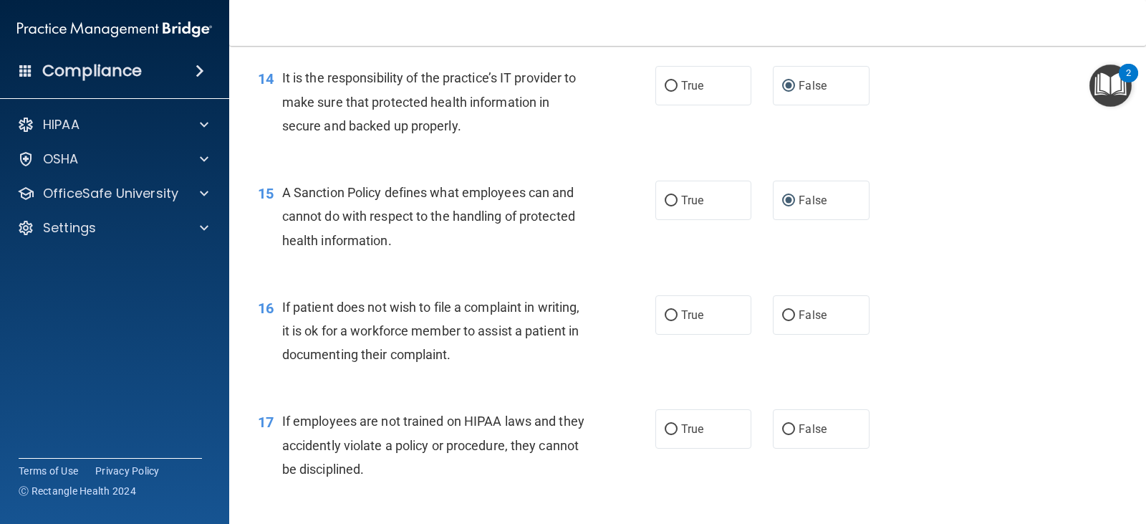
scroll to position [1934, 0]
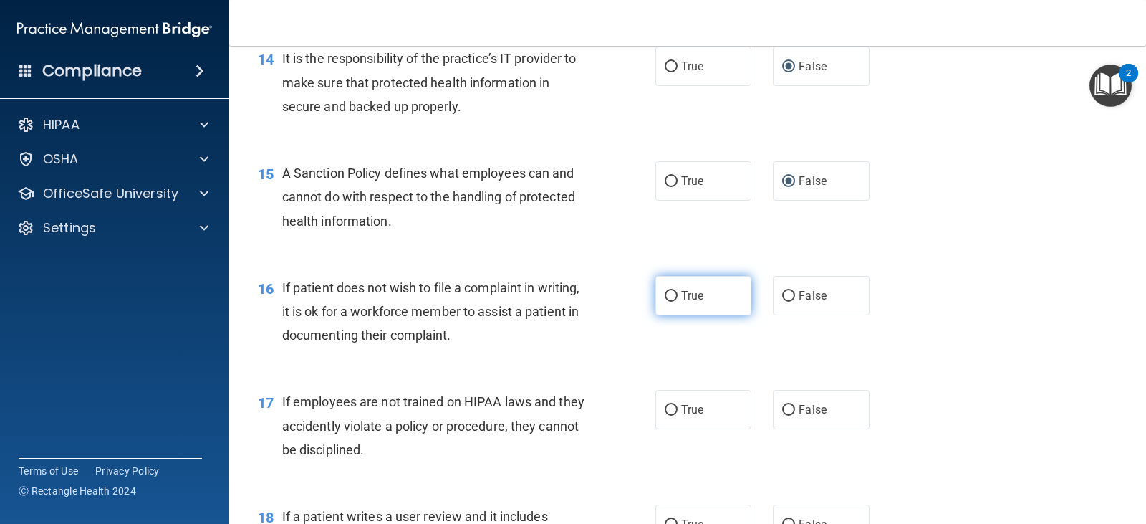
click at [731, 304] on label "True" at bounding box center [704, 295] width 96 height 39
click at [678, 302] on input "True" at bounding box center [671, 296] width 13 height 11
radio input "true"
click at [773, 417] on label "False" at bounding box center [821, 409] width 96 height 39
click at [782, 416] on input "False" at bounding box center [788, 410] width 13 height 11
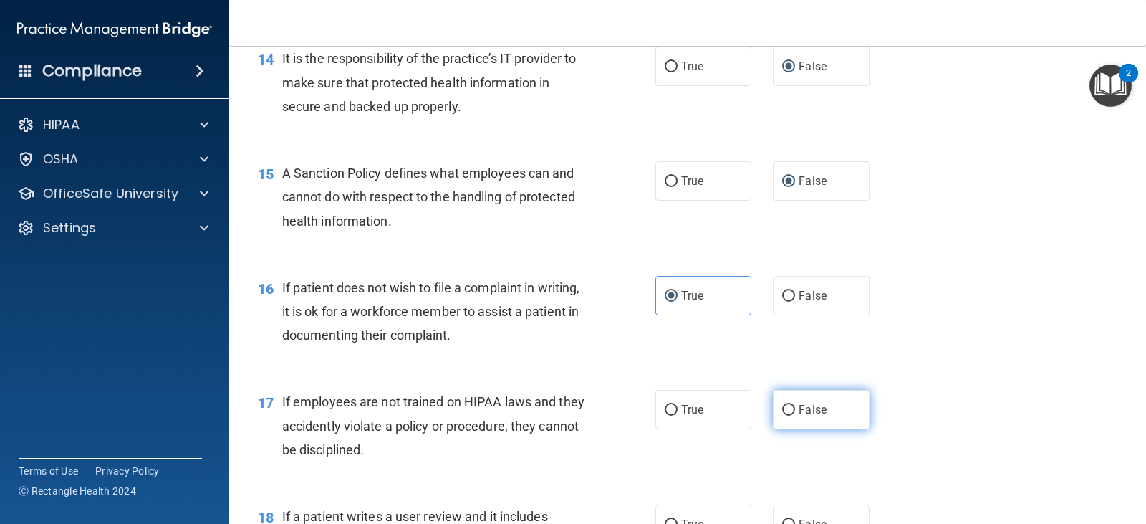
radio input "true"
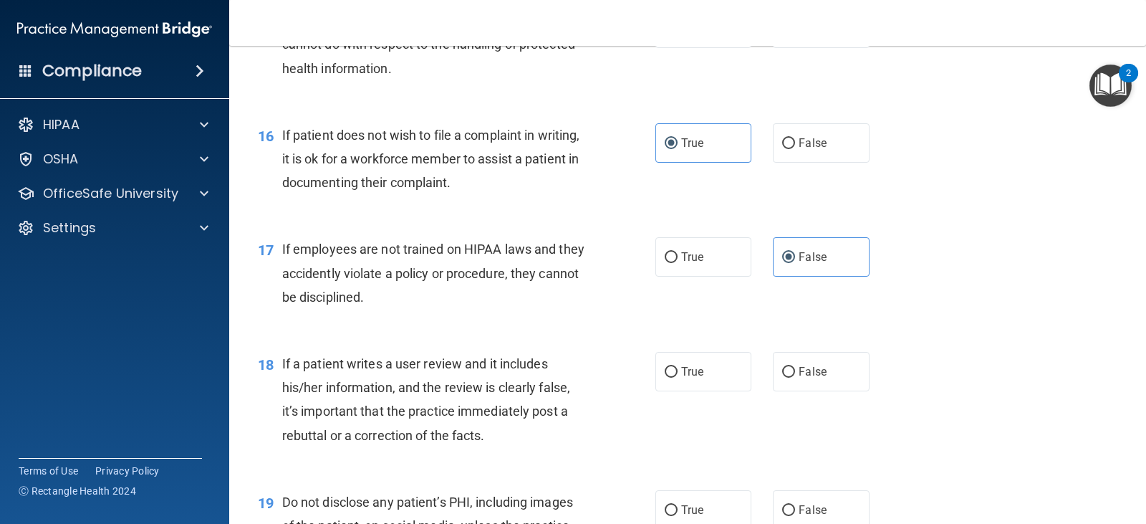
scroll to position [2078, 0]
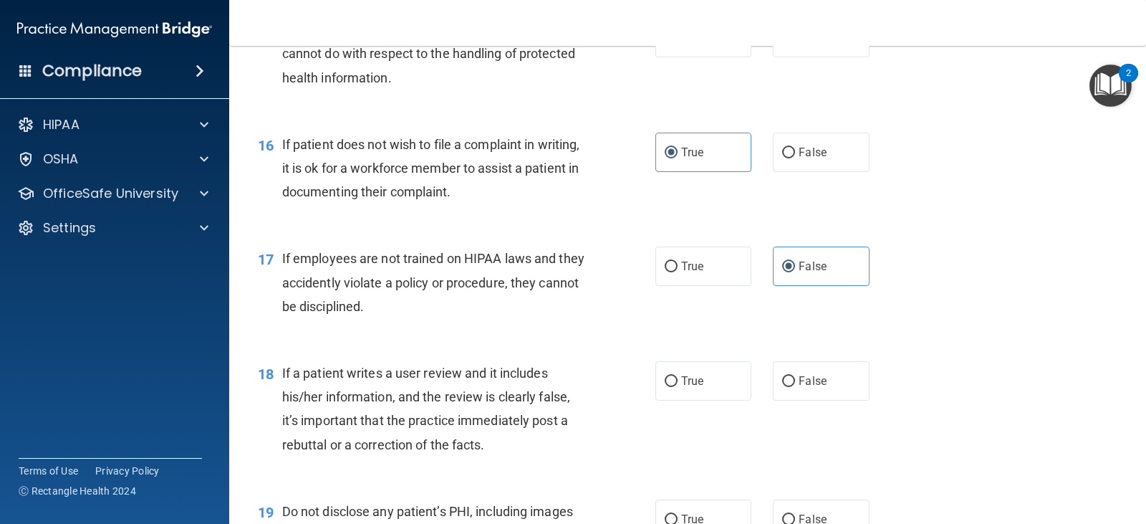
click at [518, 398] on span "If a patient writes a user review and it includes his/her information, and the …" at bounding box center [426, 408] width 288 height 87
click at [509, 382] on div "If a patient writes a user review and it includes his/her information, and the …" at bounding box center [439, 408] width 315 height 95
click at [567, 389] on span "If a patient writes a user review and it includes his/her information, and the …" at bounding box center [426, 408] width 288 height 87
click at [807, 395] on label "False" at bounding box center [821, 380] width 96 height 39
click at [795, 387] on input "False" at bounding box center [788, 381] width 13 height 11
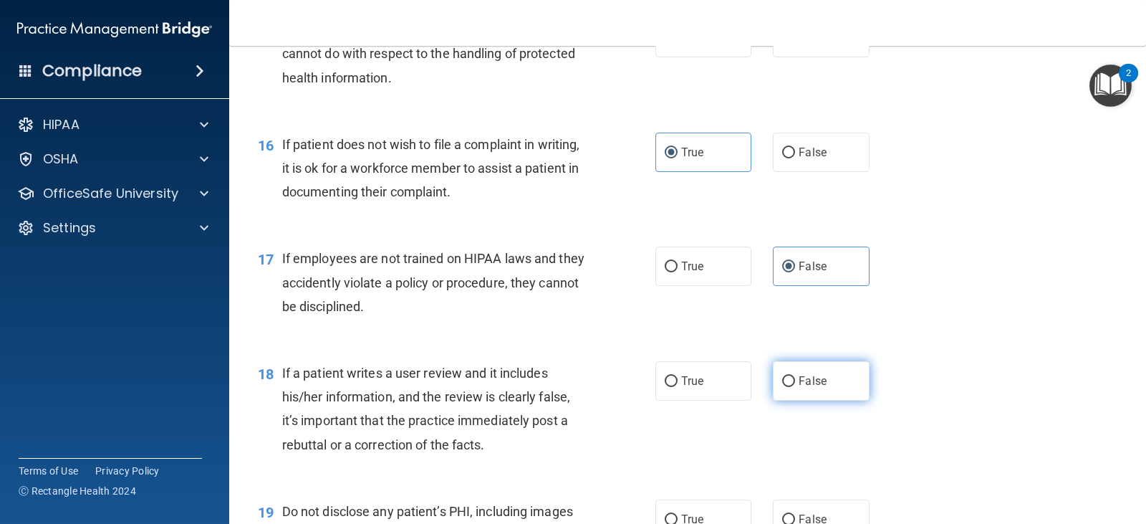
radio input "true"
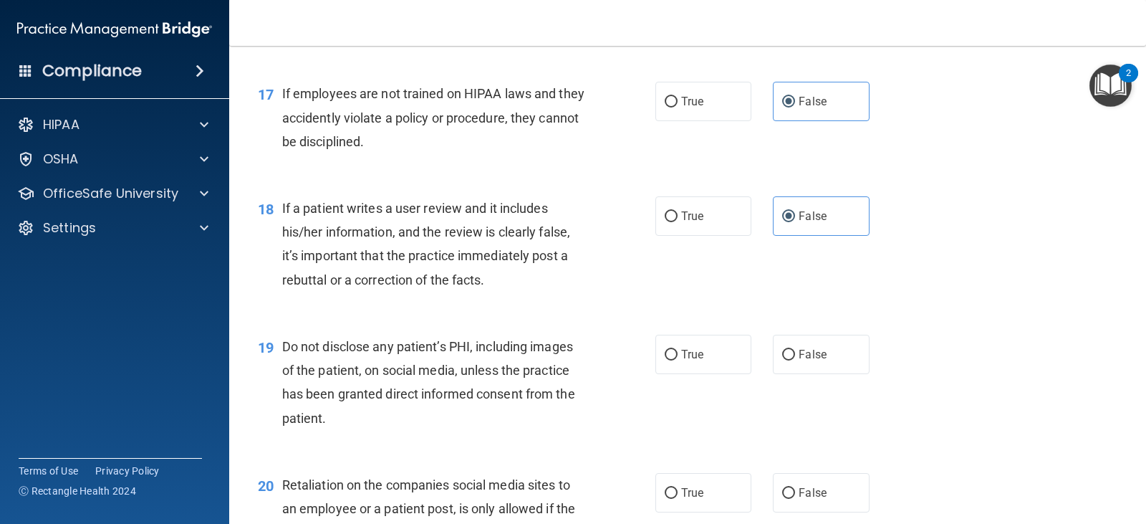
scroll to position [2293, 0]
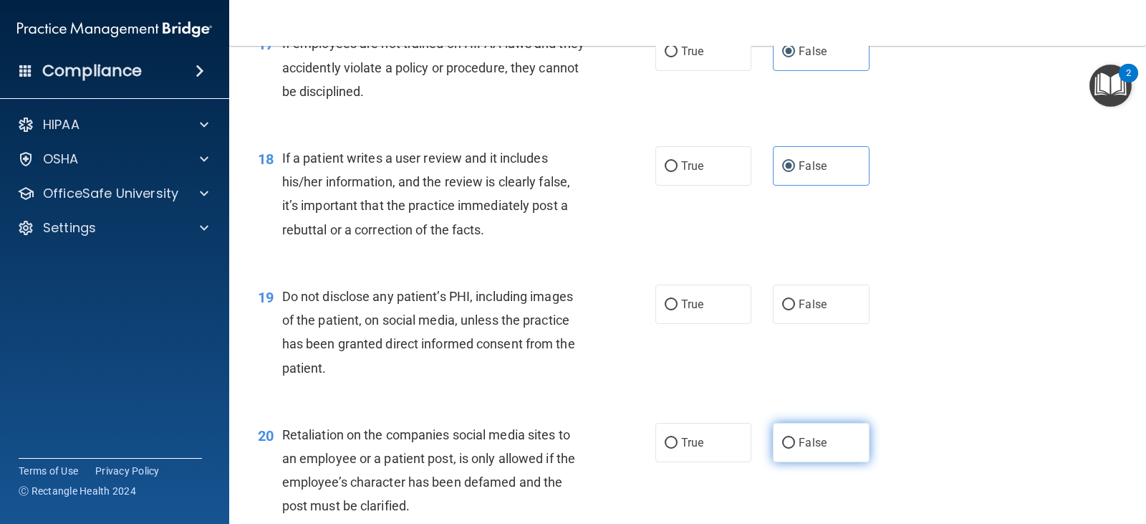
click at [824, 449] on label "False" at bounding box center [821, 442] width 96 height 39
click at [795, 448] on input "False" at bounding box center [788, 443] width 13 height 11
radio input "true"
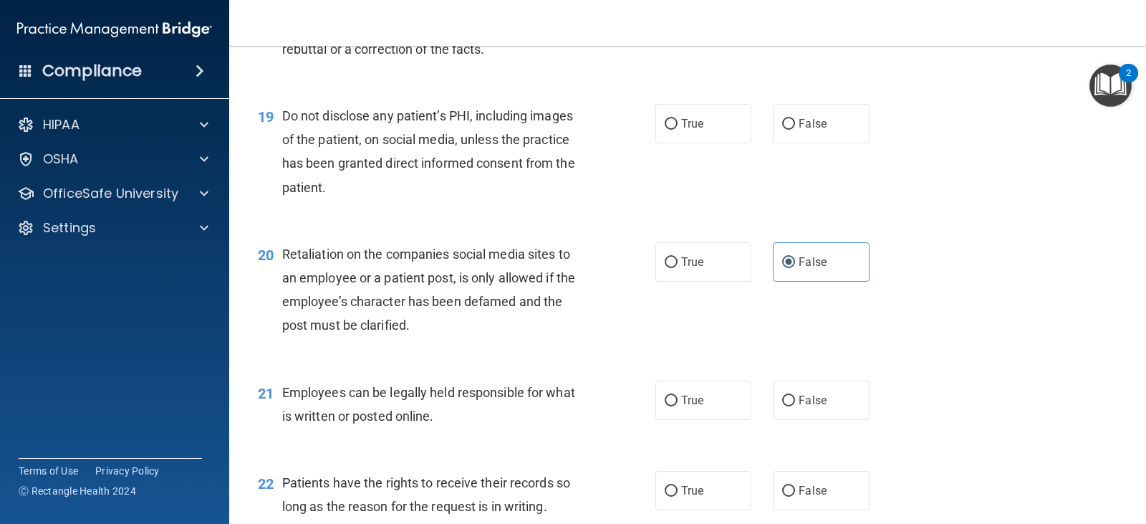
scroll to position [2508, 0]
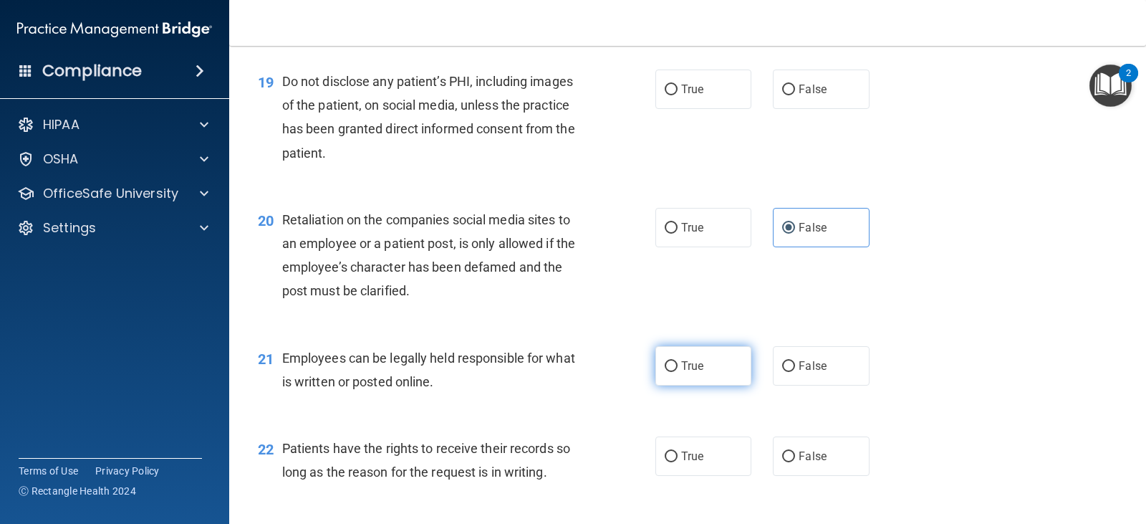
click at [670, 368] on input "True" at bounding box center [671, 366] width 13 height 11
radio input "true"
click at [810, 468] on label "False" at bounding box center [821, 455] width 96 height 39
click at [795, 462] on input "False" at bounding box center [788, 456] width 13 height 11
radio input "true"
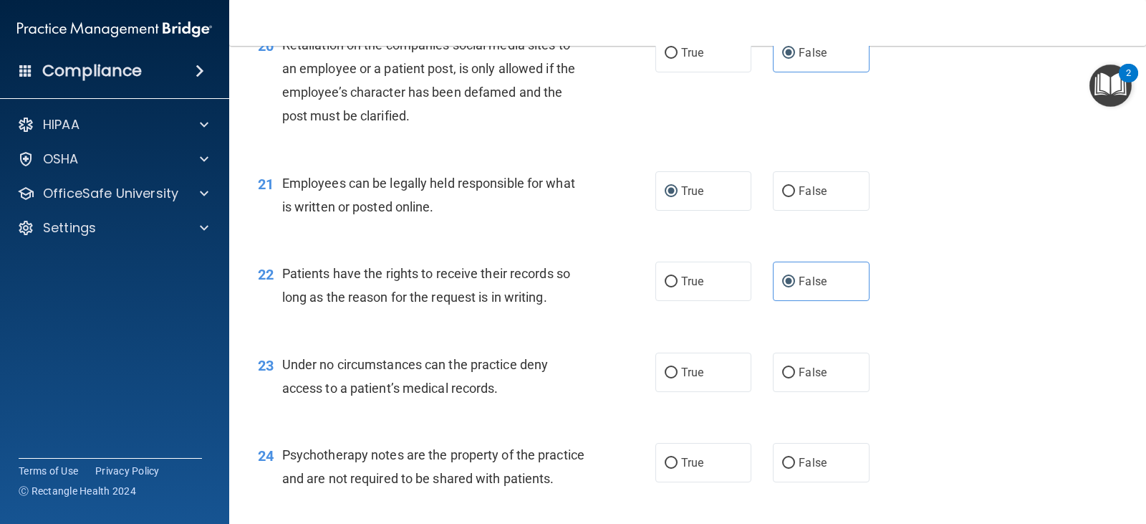
scroll to position [2722, 0]
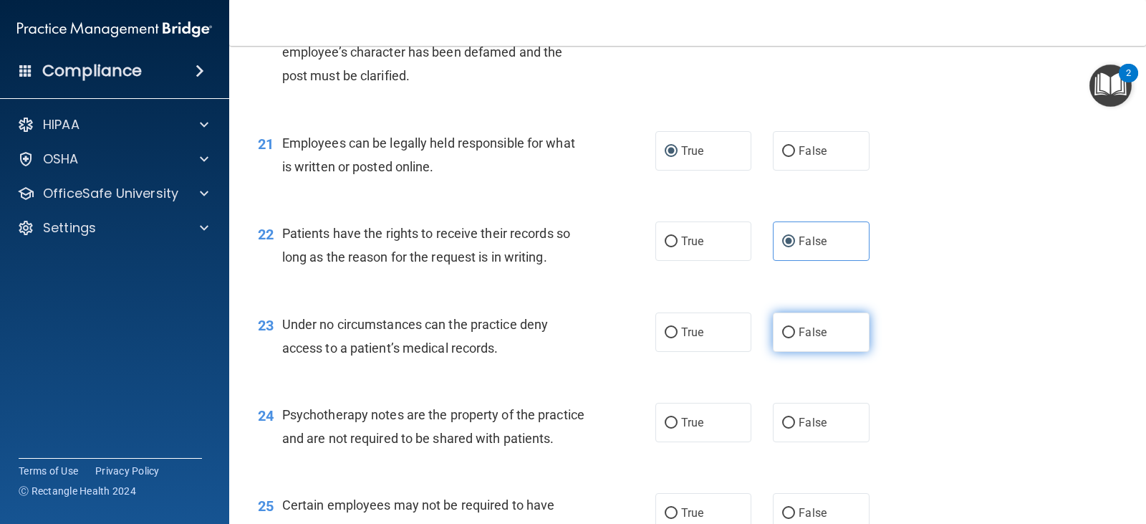
click at [782, 346] on label "False" at bounding box center [821, 331] width 96 height 39
click at [782, 338] on input "False" at bounding box center [788, 332] width 13 height 11
radio input "true"
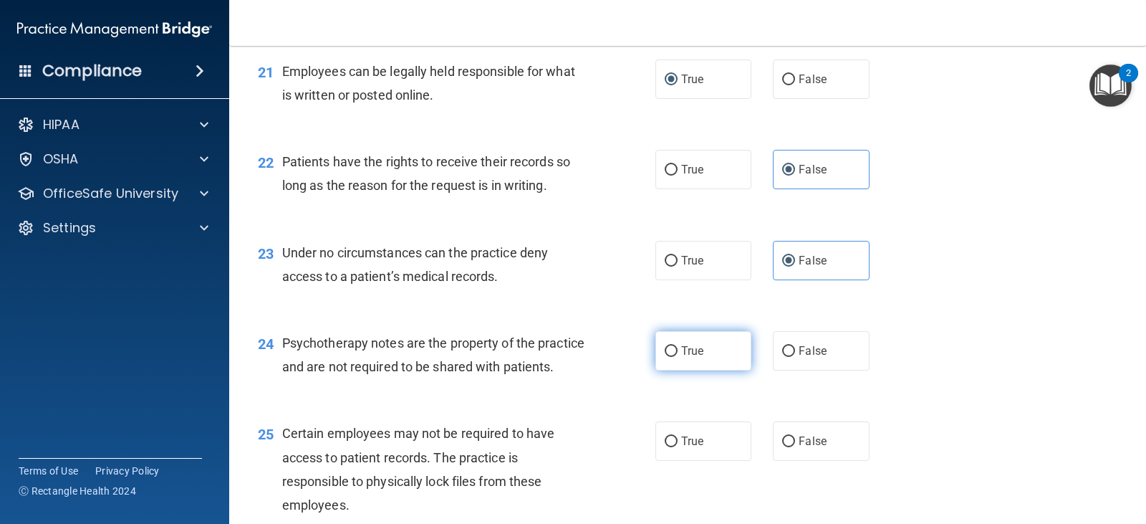
click at [699, 335] on label "True" at bounding box center [704, 350] width 96 height 39
click at [678, 346] on input "True" at bounding box center [671, 351] width 13 height 11
radio input "true"
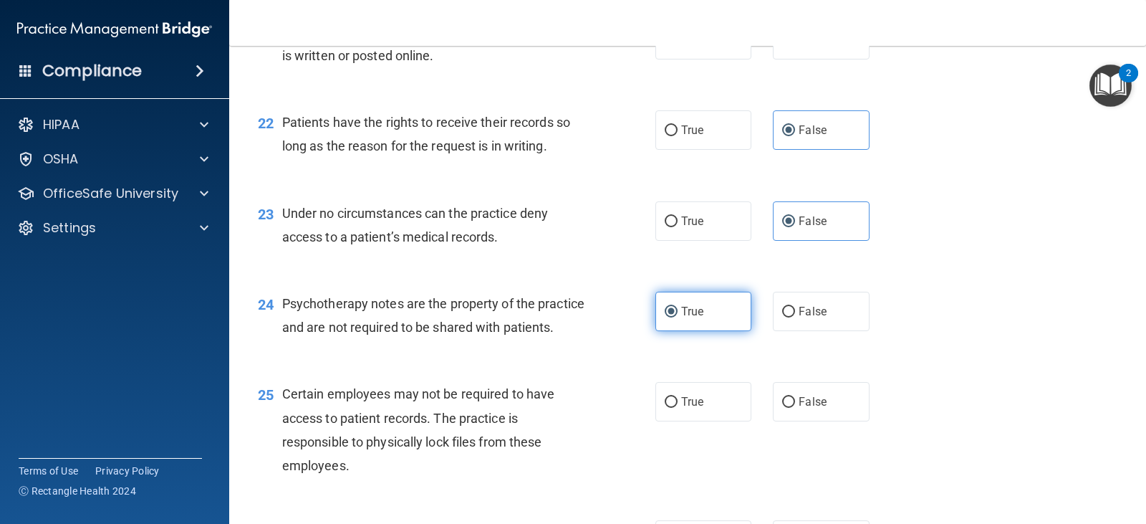
scroll to position [2866, 0]
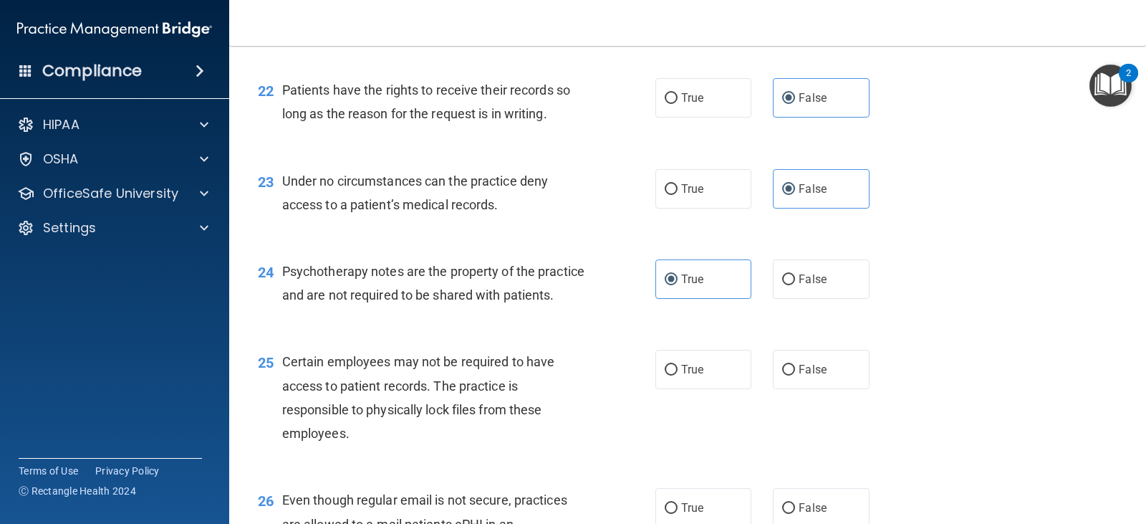
click at [686, 372] on div "25 Certain employees may not be required to have access to patient records. The…" at bounding box center [687, 401] width 881 height 138
click at [683, 383] on label "True" at bounding box center [704, 369] width 96 height 39
click at [678, 375] on input "True" at bounding box center [671, 370] width 13 height 11
radio input "true"
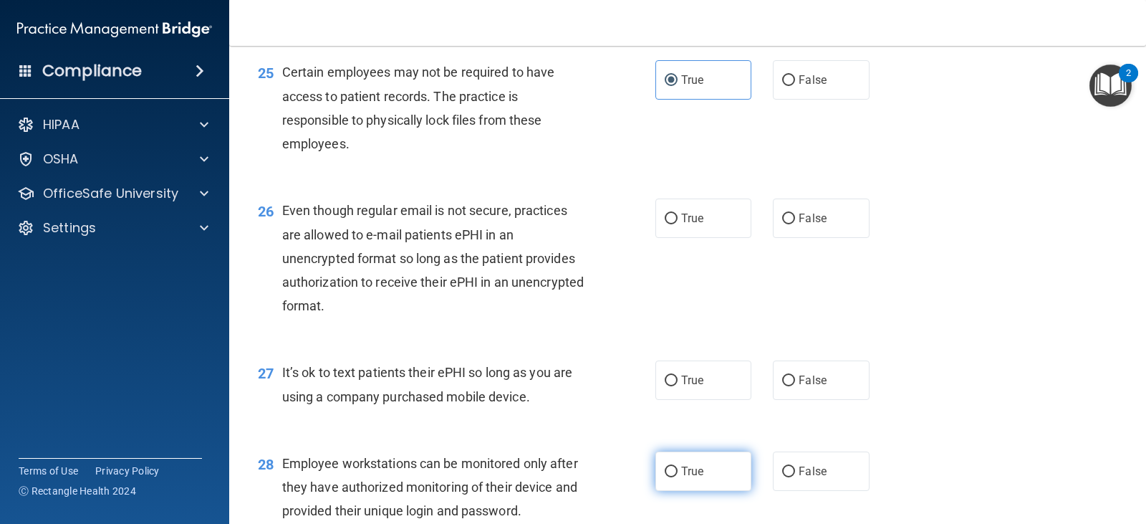
scroll to position [3152, 0]
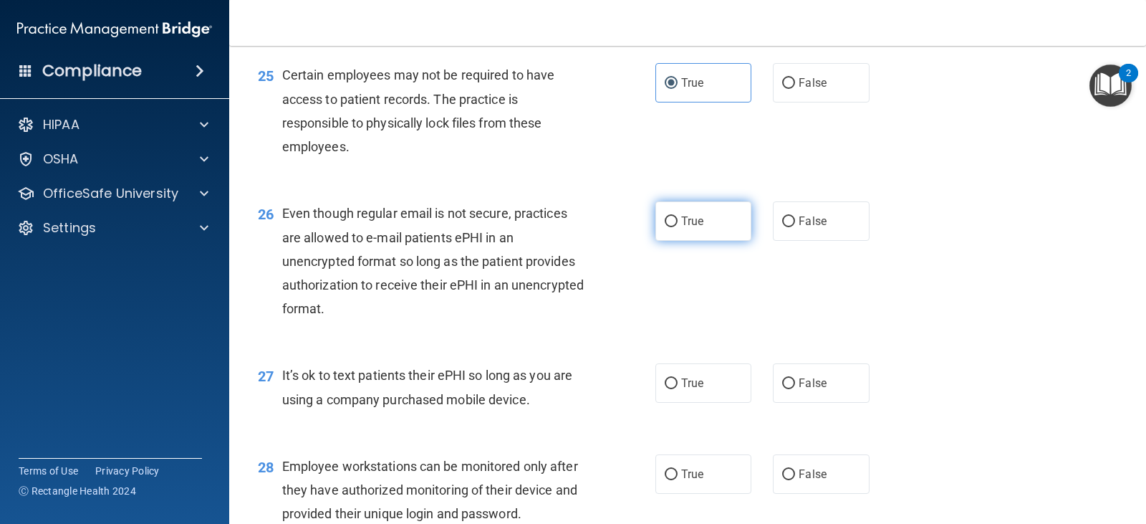
click at [670, 230] on label "True" at bounding box center [704, 220] width 96 height 39
click at [670, 227] on input "True" at bounding box center [671, 221] width 13 height 11
radio input "true"
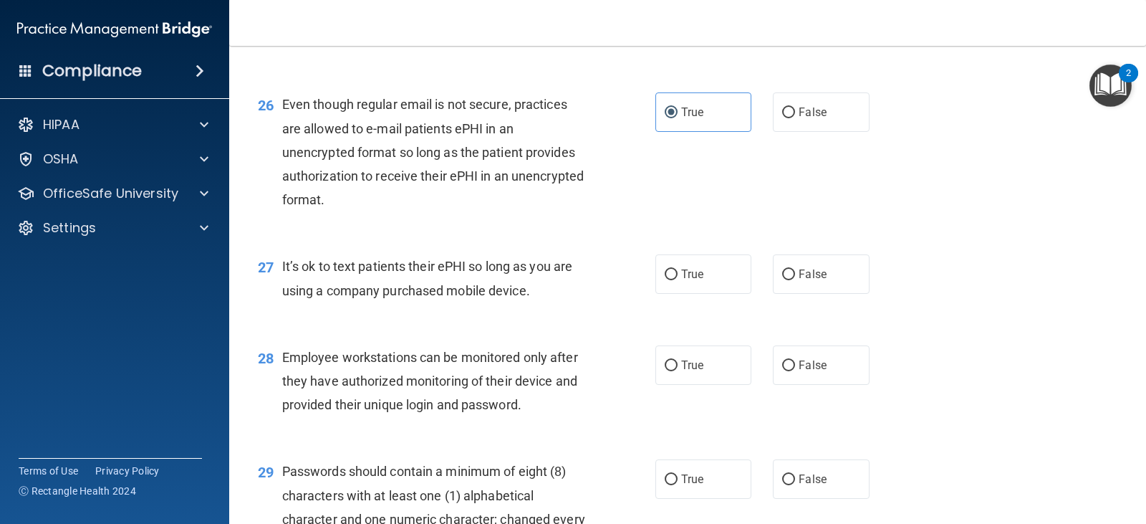
scroll to position [3296, 0]
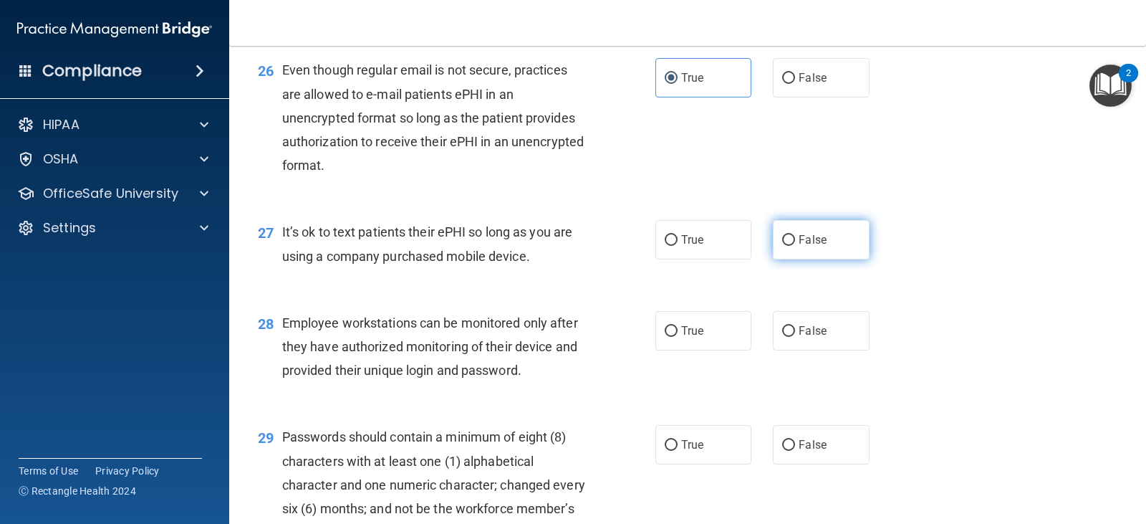
click at [798, 259] on label "False" at bounding box center [821, 239] width 96 height 39
click at [795, 246] on input "False" at bounding box center [788, 240] width 13 height 11
radio input "true"
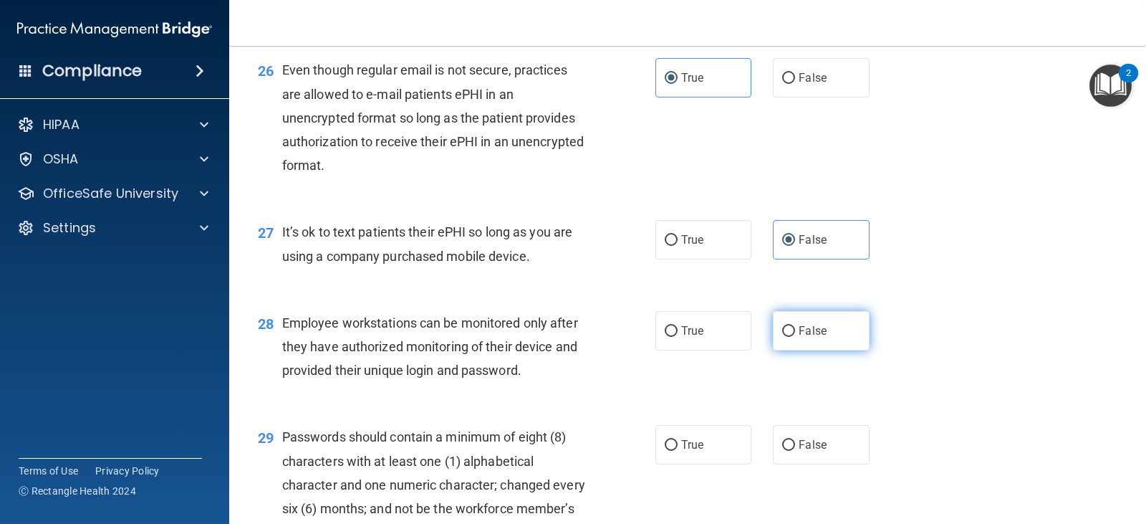
click at [822, 346] on label "False" at bounding box center [821, 330] width 96 height 39
click at [795, 337] on input "False" at bounding box center [788, 331] width 13 height 11
radio input "true"
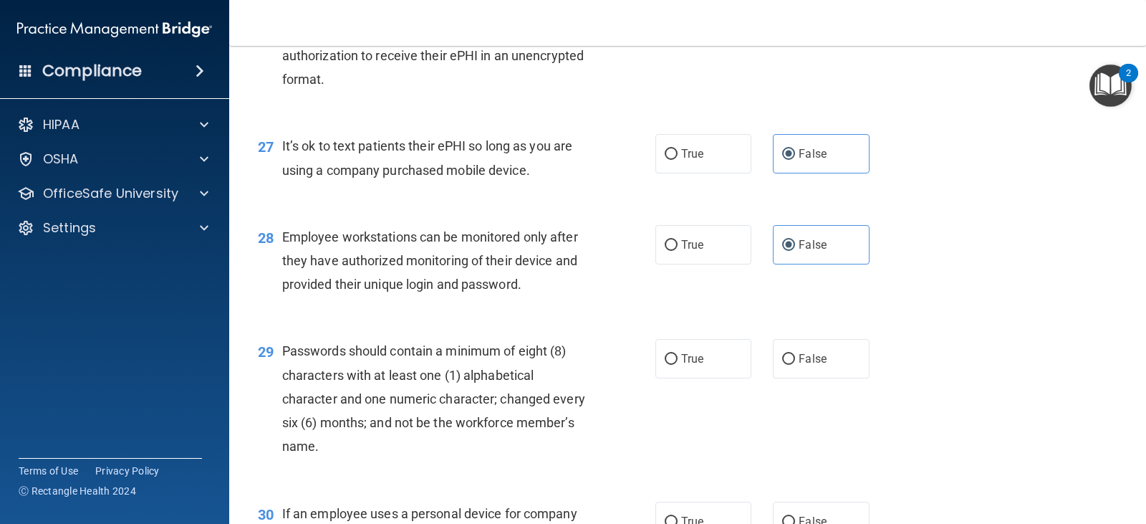
scroll to position [3511, 0]
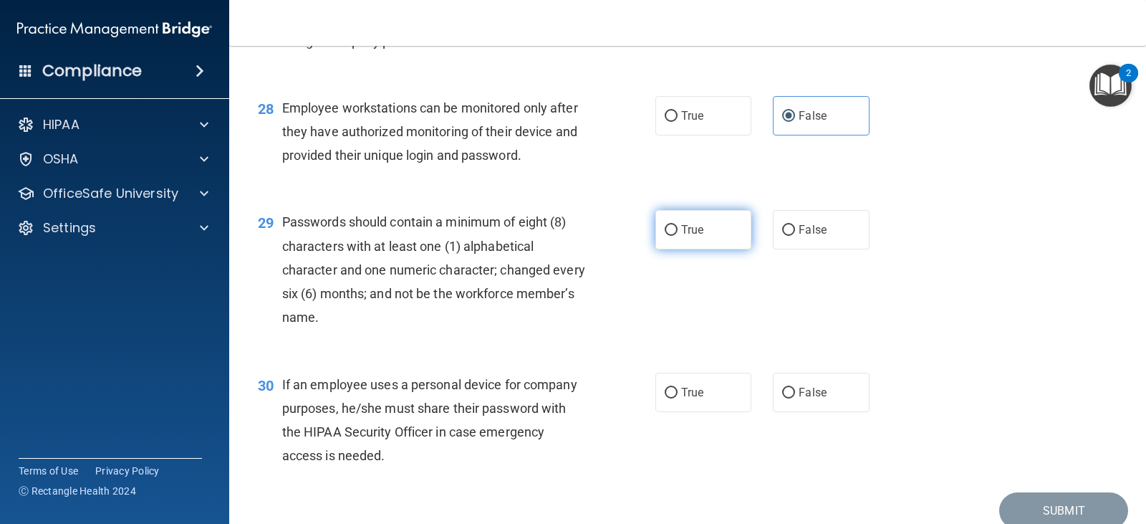
click at [720, 249] on label "True" at bounding box center [704, 229] width 96 height 39
click at [678, 236] on input "True" at bounding box center [671, 230] width 13 height 11
radio input "true"
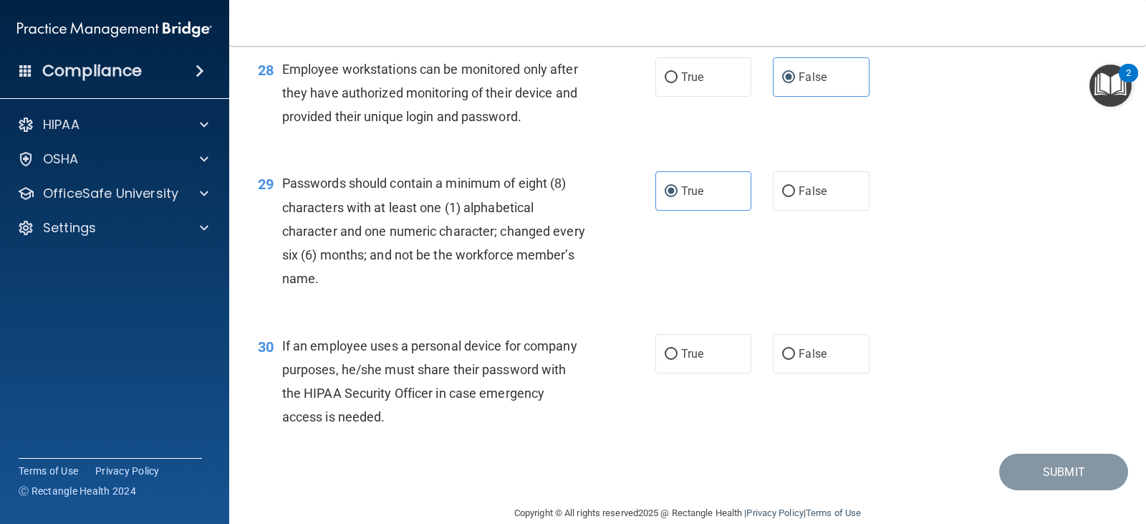
scroll to position [3582, 0]
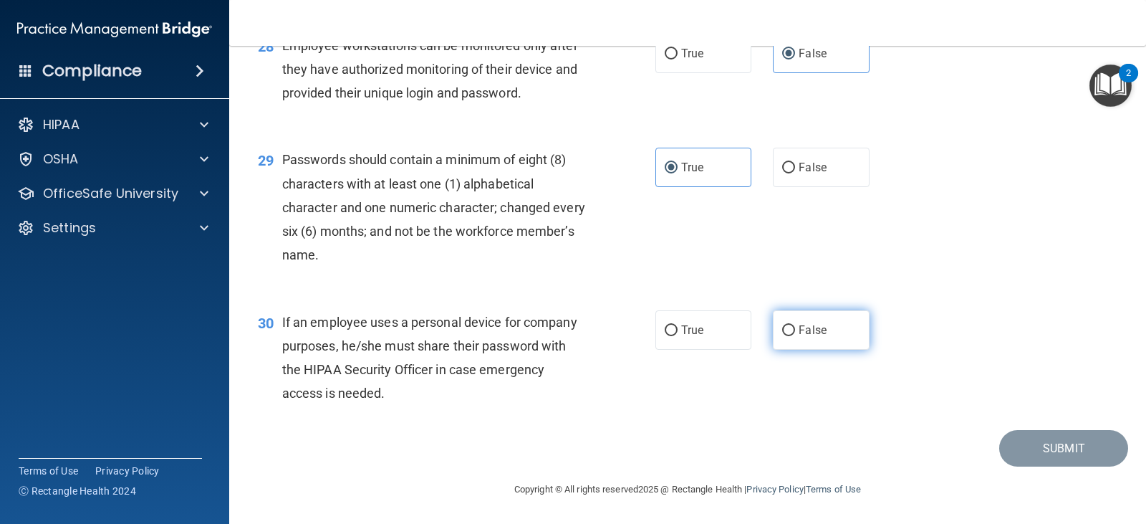
click at [784, 336] on input "False" at bounding box center [788, 330] width 13 height 11
radio input "true"
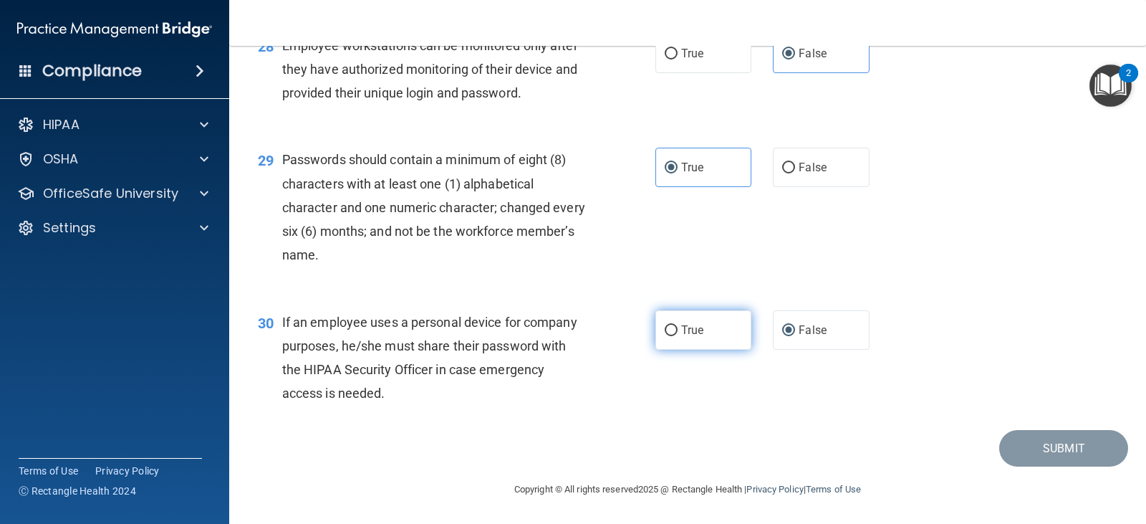
click at [728, 342] on label "True" at bounding box center [704, 329] width 96 height 39
click at [678, 336] on input "True" at bounding box center [671, 330] width 13 height 11
radio input "true"
click at [848, 350] on label "False" at bounding box center [821, 329] width 96 height 39
click at [795, 336] on input "False" at bounding box center [788, 330] width 13 height 11
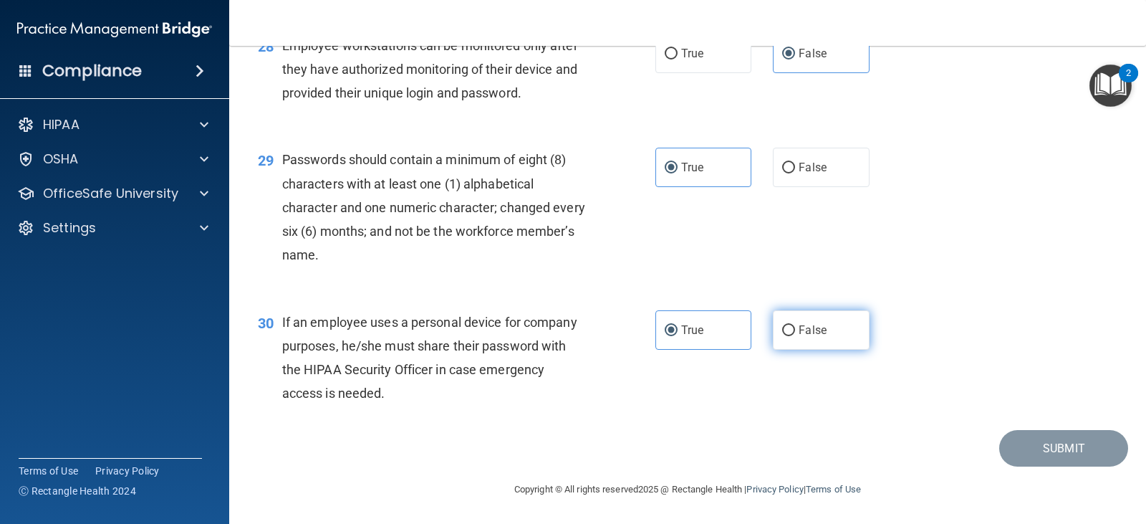
radio input "true"
radio input "false"
click at [966, 370] on div "30 If an employee uses a personal device for company purposes, he/she must shar…" at bounding box center [687, 361] width 881 height 138
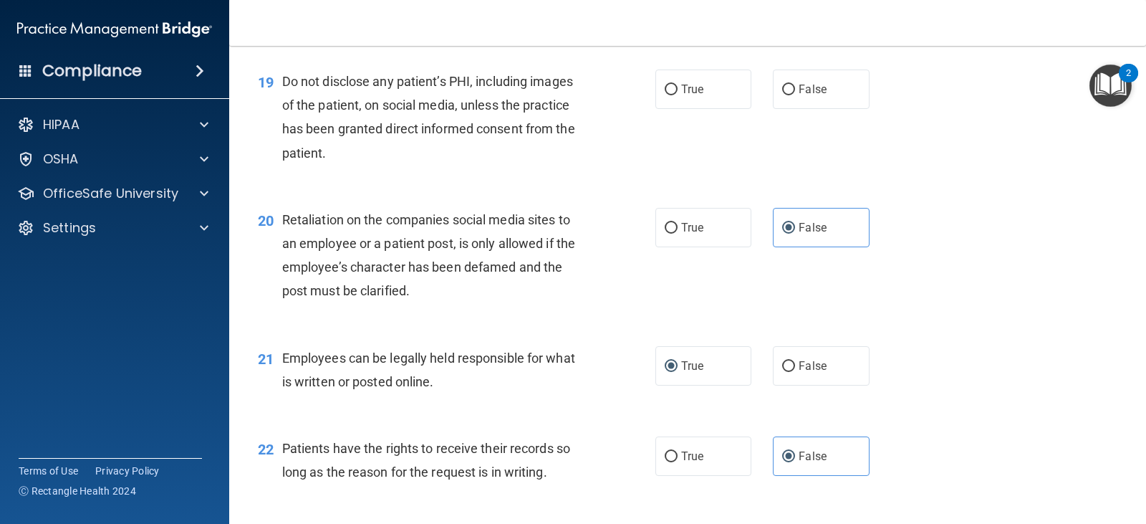
scroll to position [2436, 0]
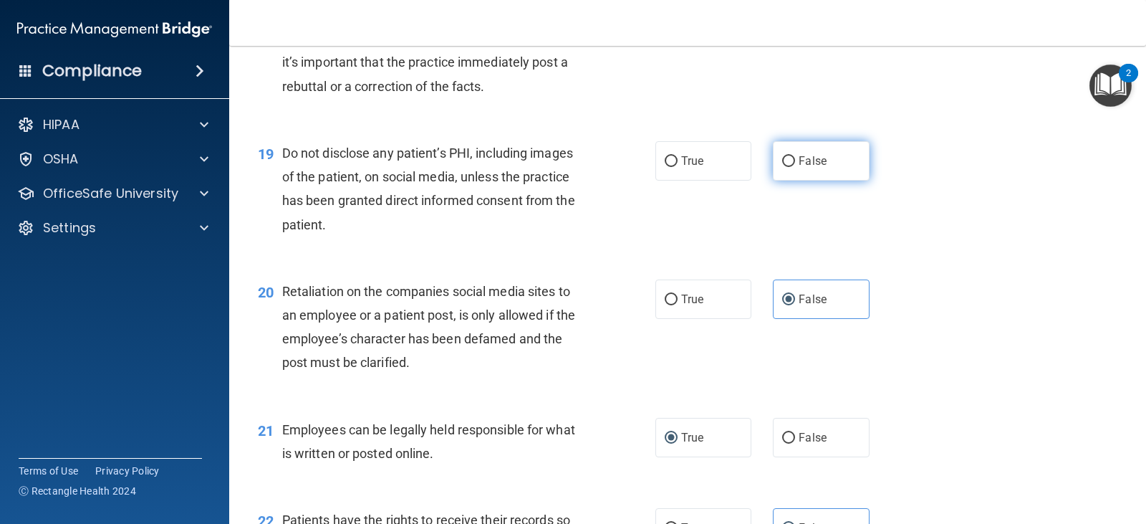
click at [818, 157] on span "False" at bounding box center [813, 161] width 28 height 14
click at [795, 157] on input "False" at bounding box center [788, 161] width 13 height 11
radio input "true"
click at [724, 167] on label "True" at bounding box center [704, 160] width 96 height 39
click at [678, 167] on input "True" at bounding box center [671, 161] width 13 height 11
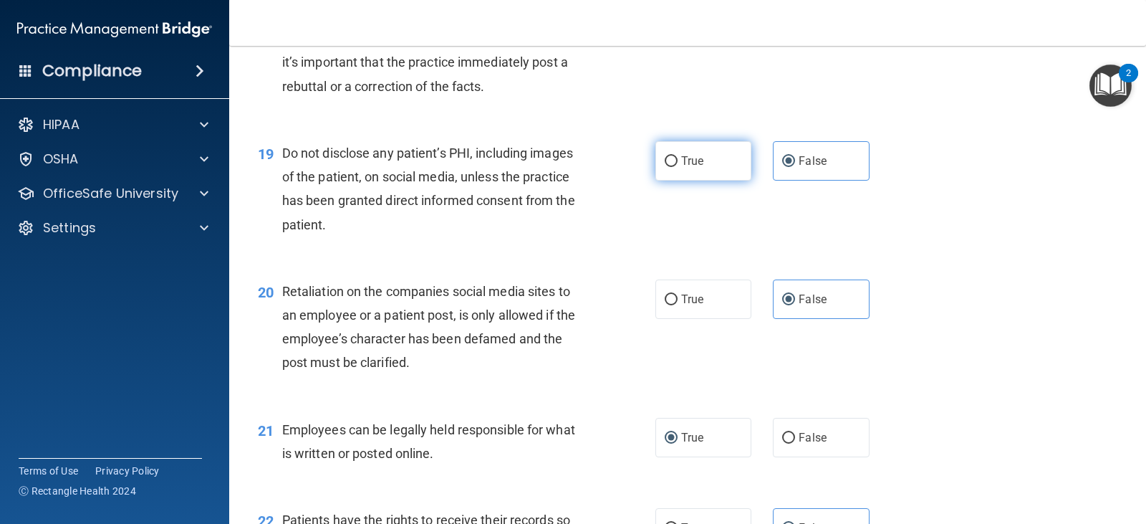
radio input "true"
radio input "false"
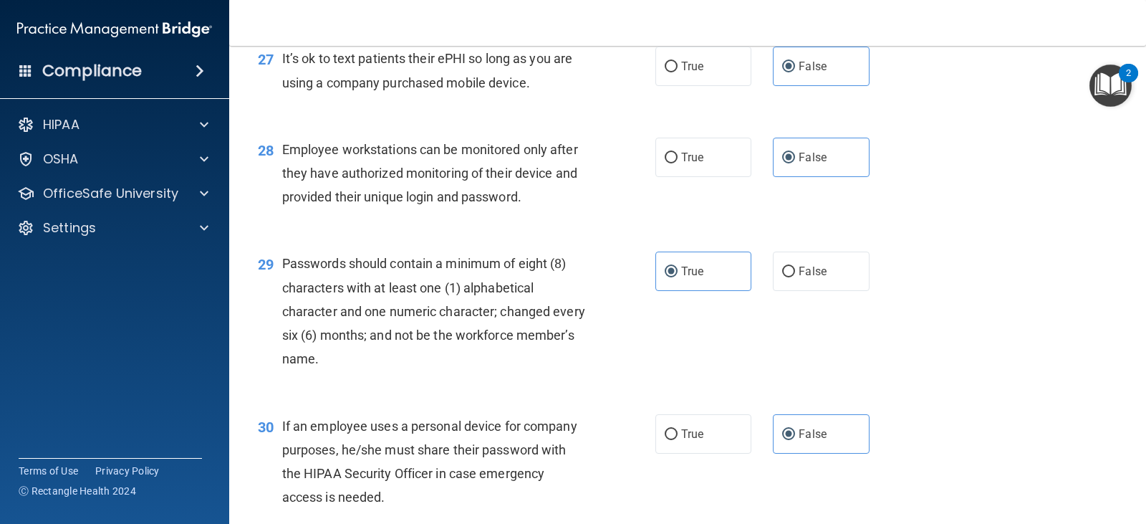
scroll to position [3597, 0]
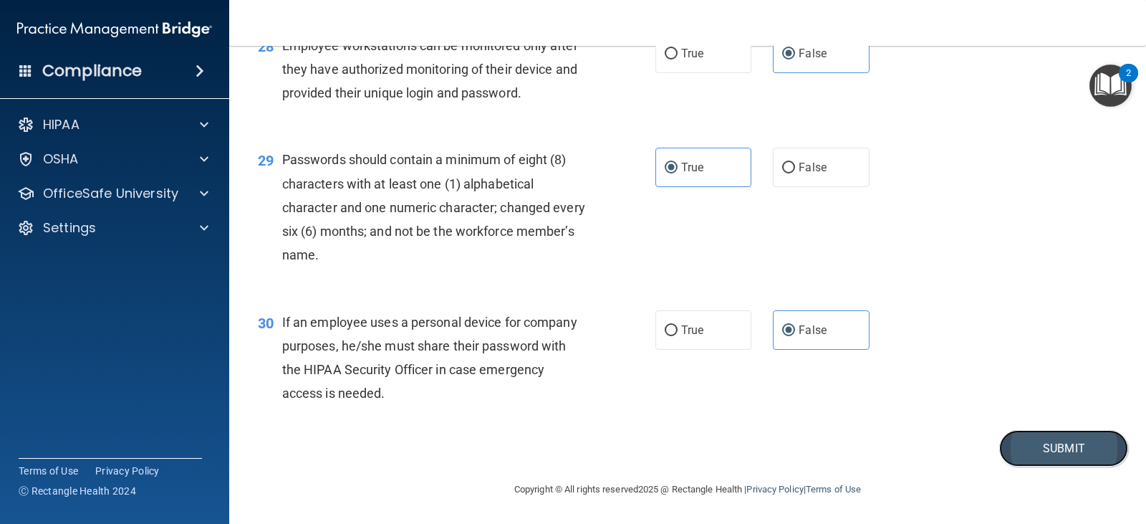
click at [1007, 451] on button "Submit" at bounding box center [1063, 448] width 129 height 37
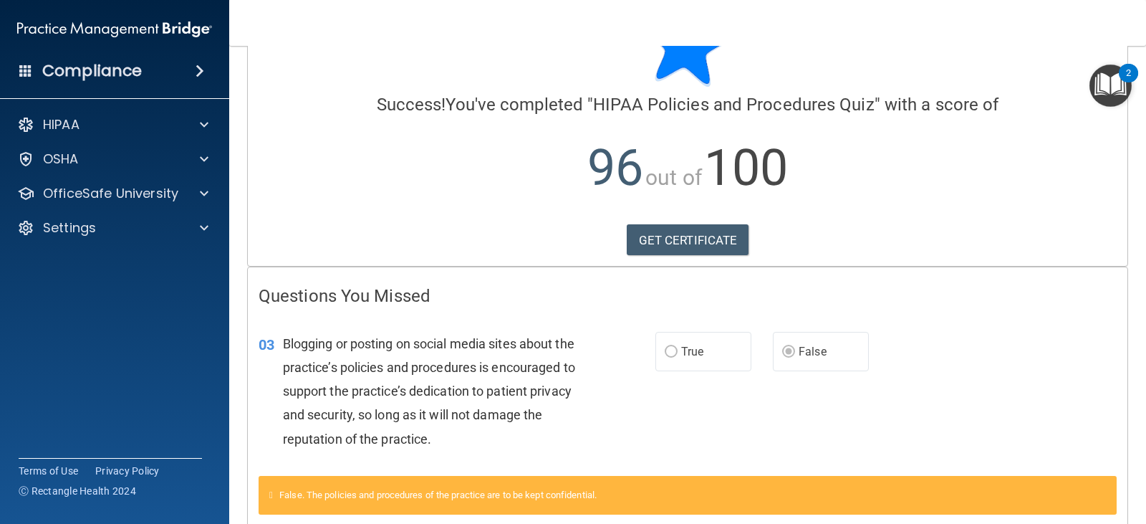
scroll to position [147, 0]
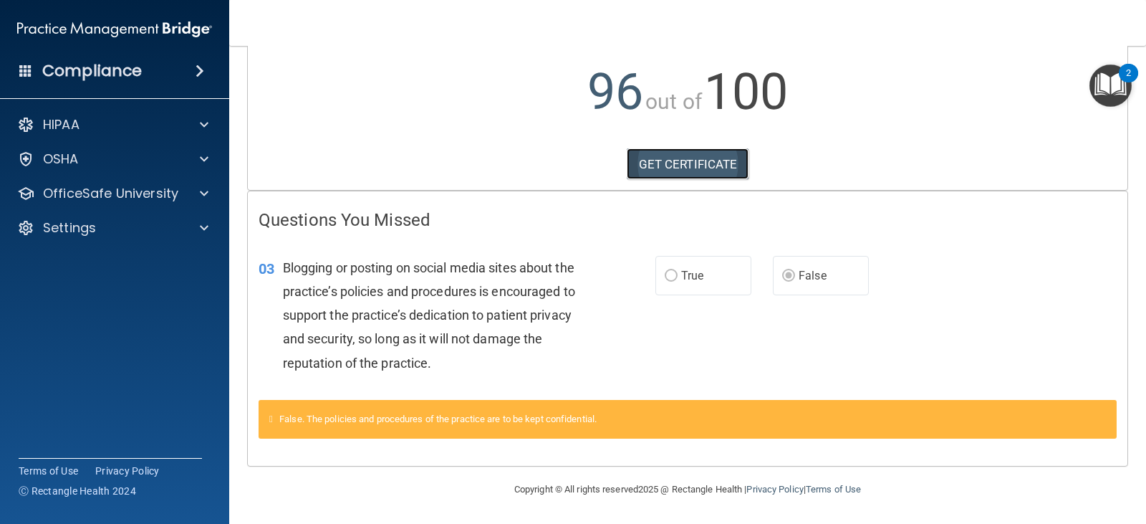
click at [701, 163] on link "GET CERTIFICATE" at bounding box center [688, 164] width 123 height 32
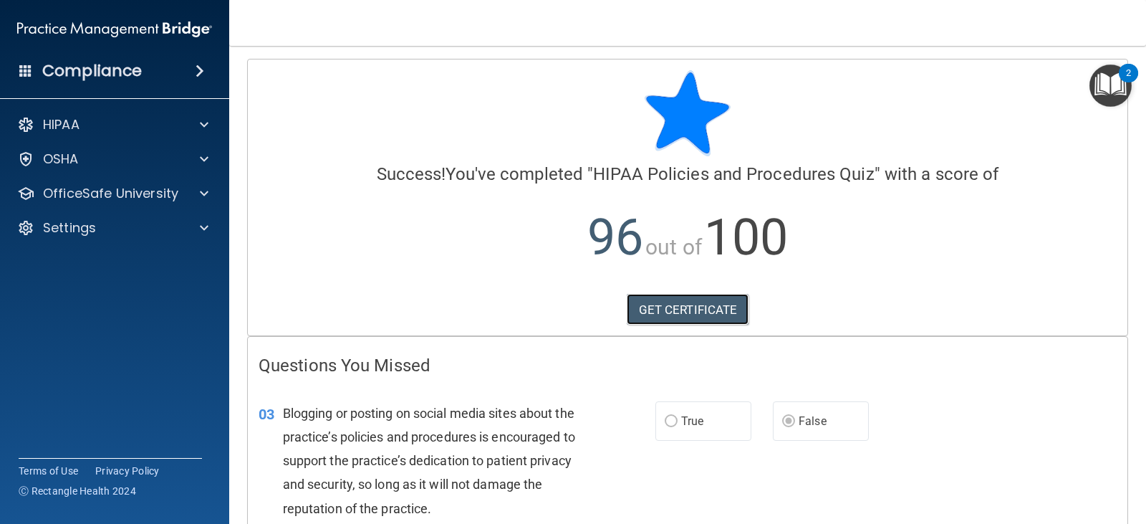
scroll to position [0, 0]
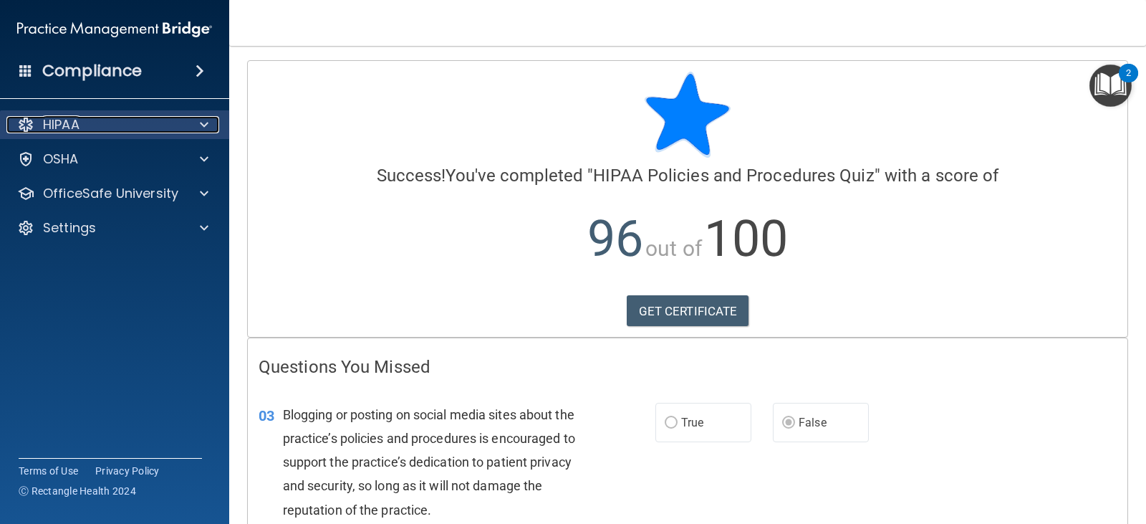
click at [132, 132] on div "HIPAA" at bounding box center [95, 124] width 178 height 17
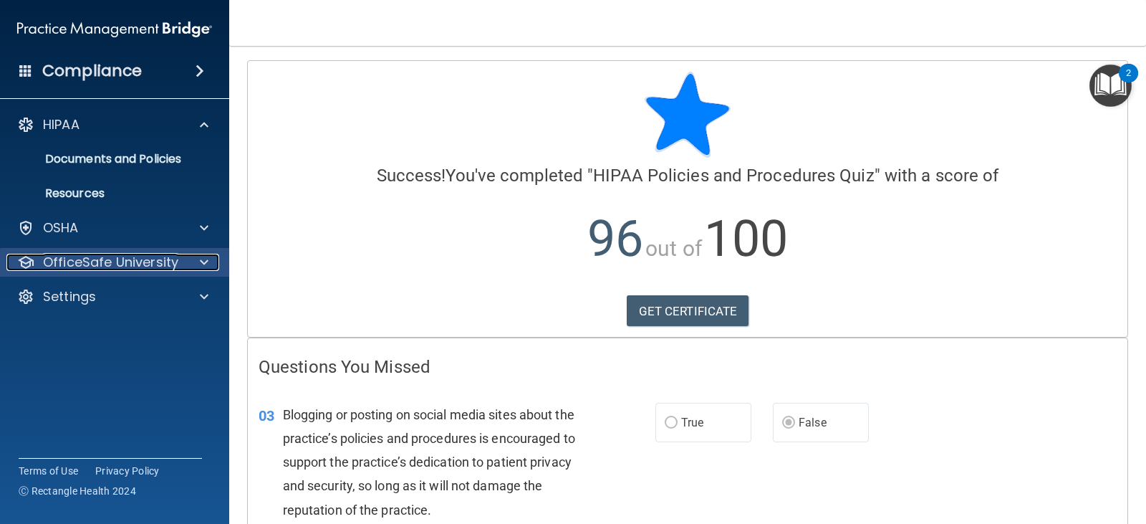
click at [110, 254] on p "OfficeSafe University" at bounding box center [110, 262] width 135 height 17
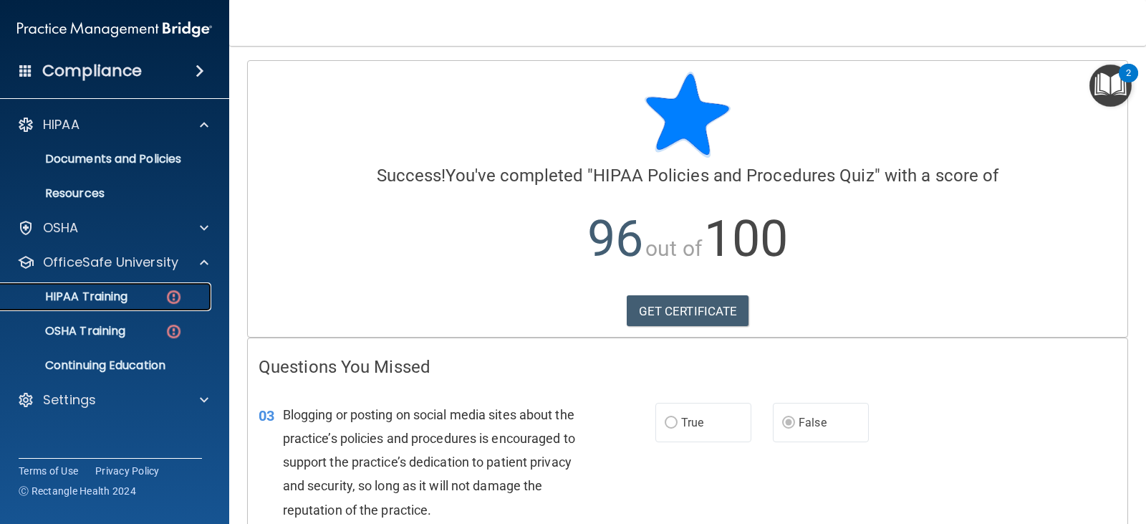
click at [101, 284] on link "HIPAA Training" at bounding box center [99, 296] width 226 height 29
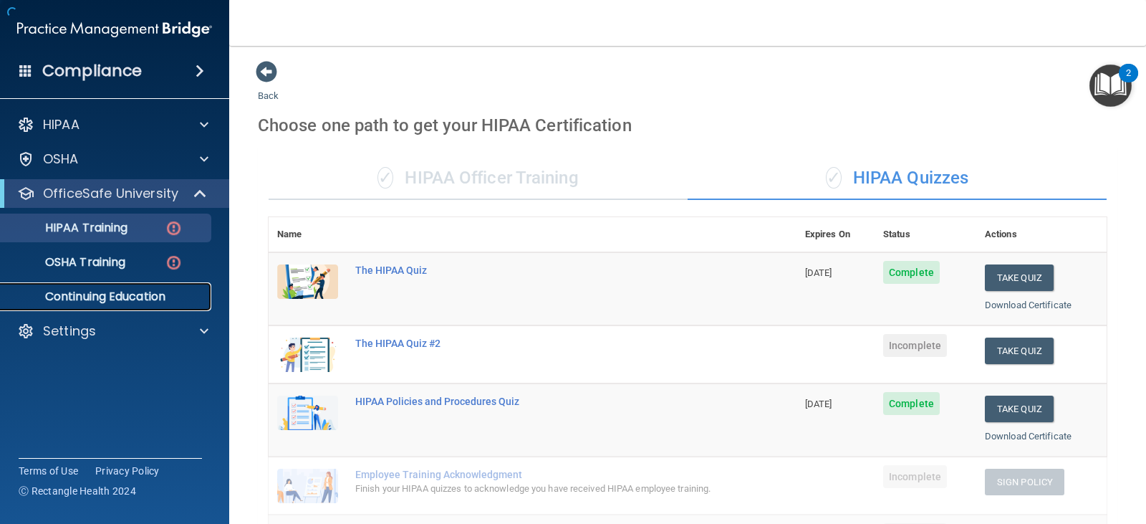
click at [99, 289] on p "Continuing Education" at bounding box center [107, 296] width 196 height 14
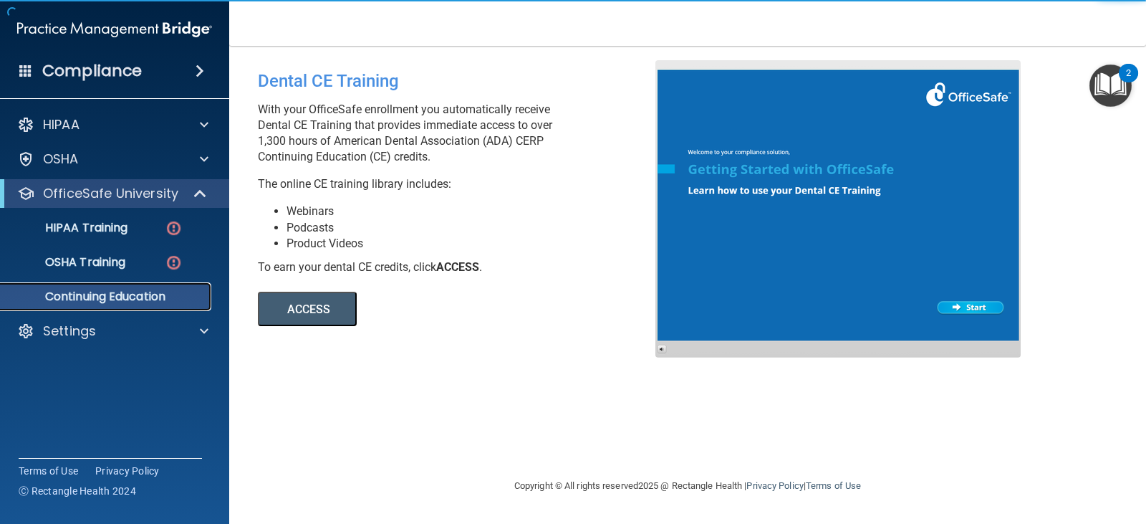
click at [87, 284] on link "Continuing Education" at bounding box center [99, 296] width 226 height 29
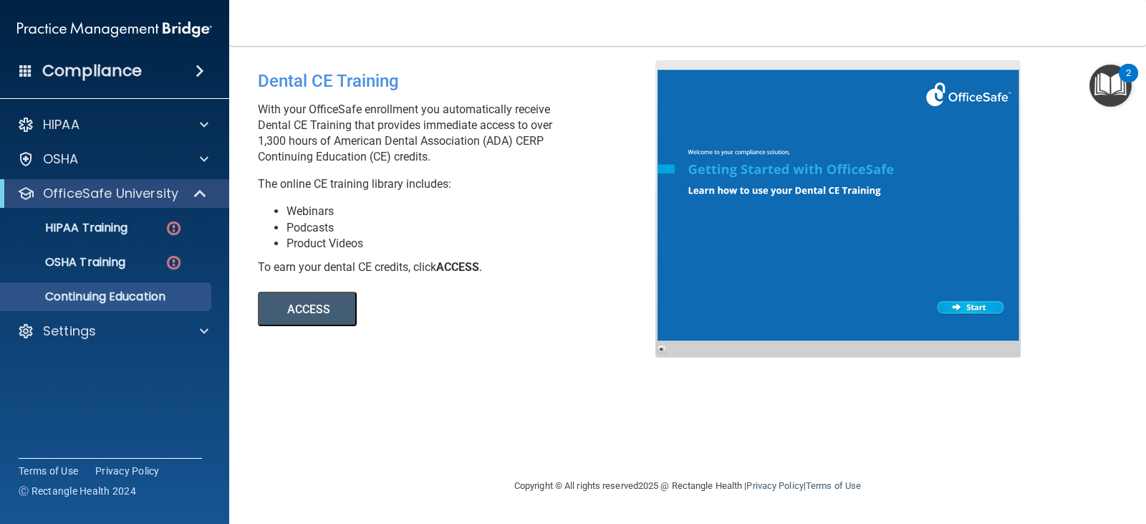
click at [97, 244] on ul "HIPAA Training OSHA Training Continuing Education" at bounding box center [115, 259] width 259 height 103
click at [102, 234] on p "HIPAA Training" at bounding box center [68, 228] width 118 height 14
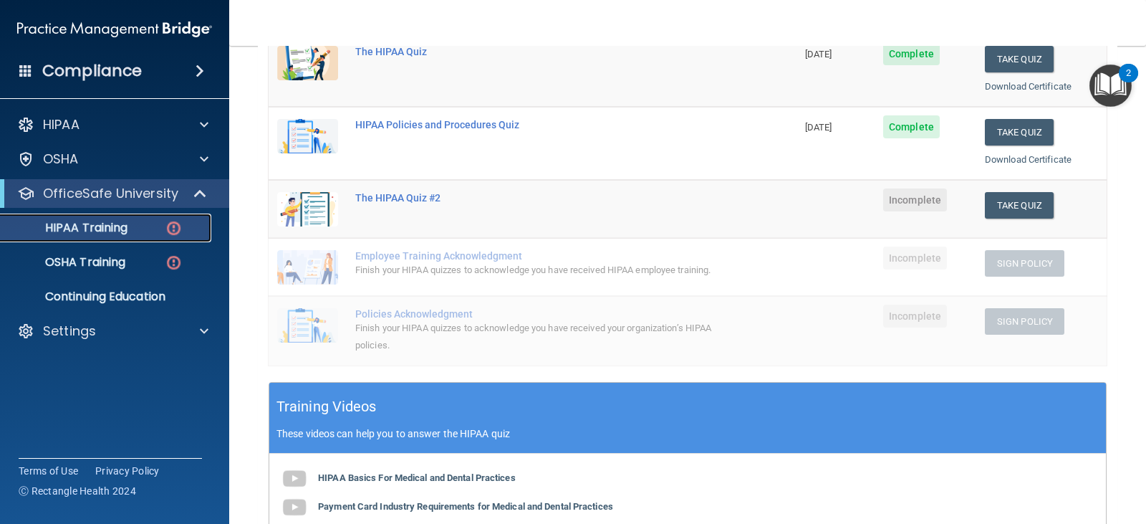
scroll to position [215, 0]
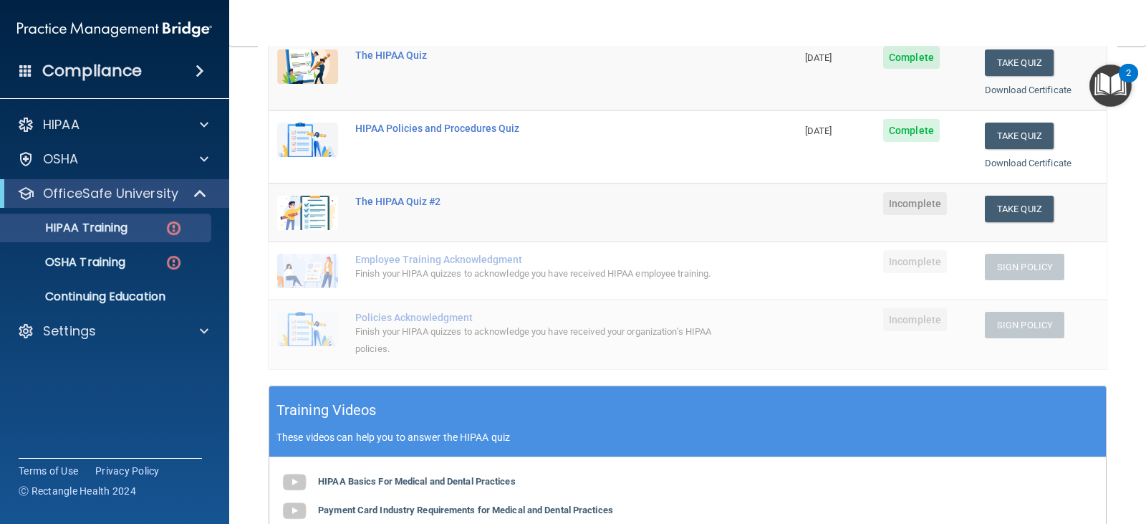
click at [418, 209] on td "The HIPAA Quiz #2" at bounding box center [572, 212] width 450 height 58
click at [418, 203] on div "The HIPAA Quiz #2" at bounding box center [540, 201] width 370 height 11
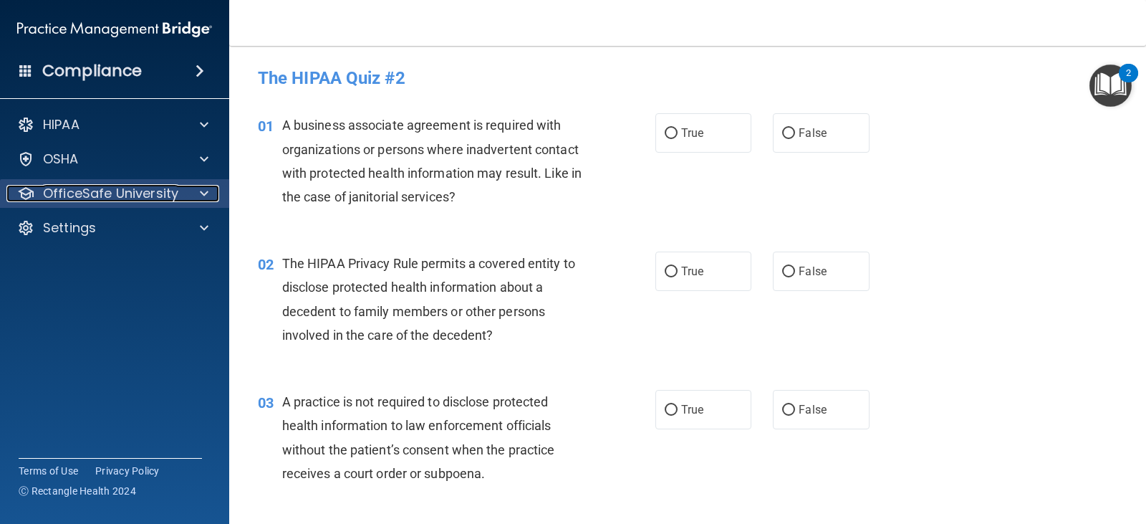
click at [185, 188] on div at bounding box center [202, 193] width 36 height 17
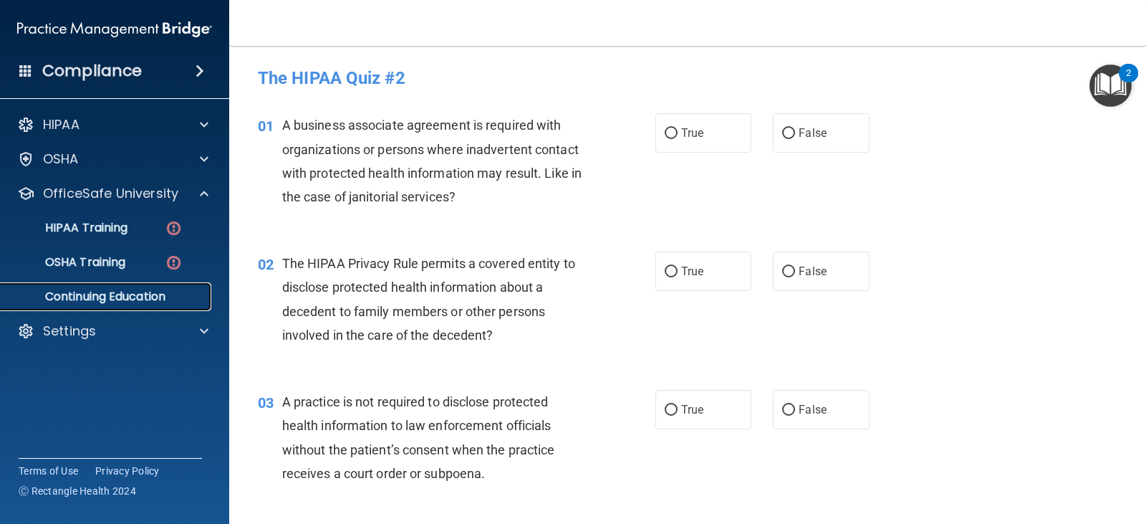
click at [86, 291] on p "Continuing Education" at bounding box center [107, 296] width 196 height 14
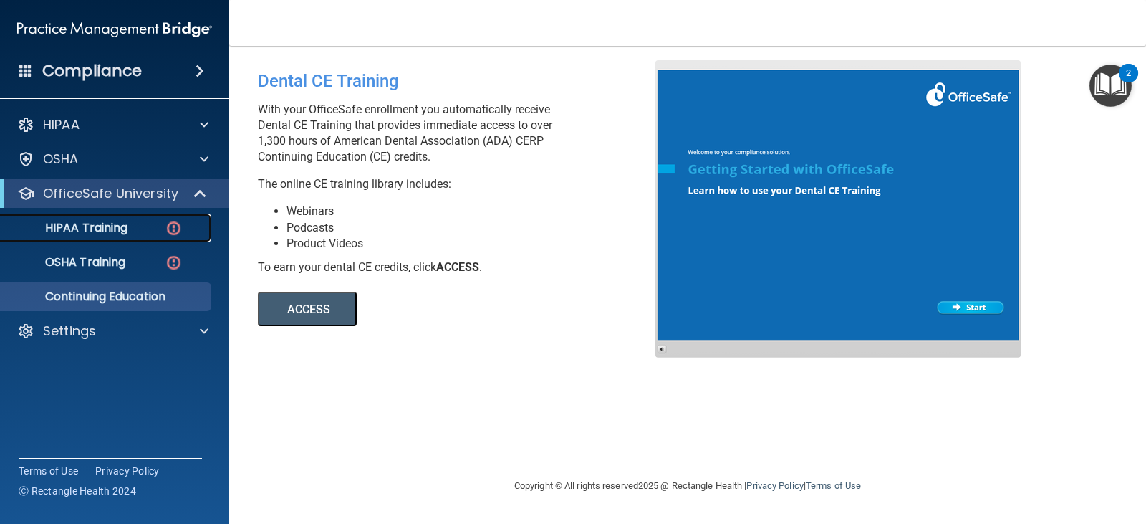
click at [99, 235] on p "HIPAA Training" at bounding box center [68, 228] width 118 height 14
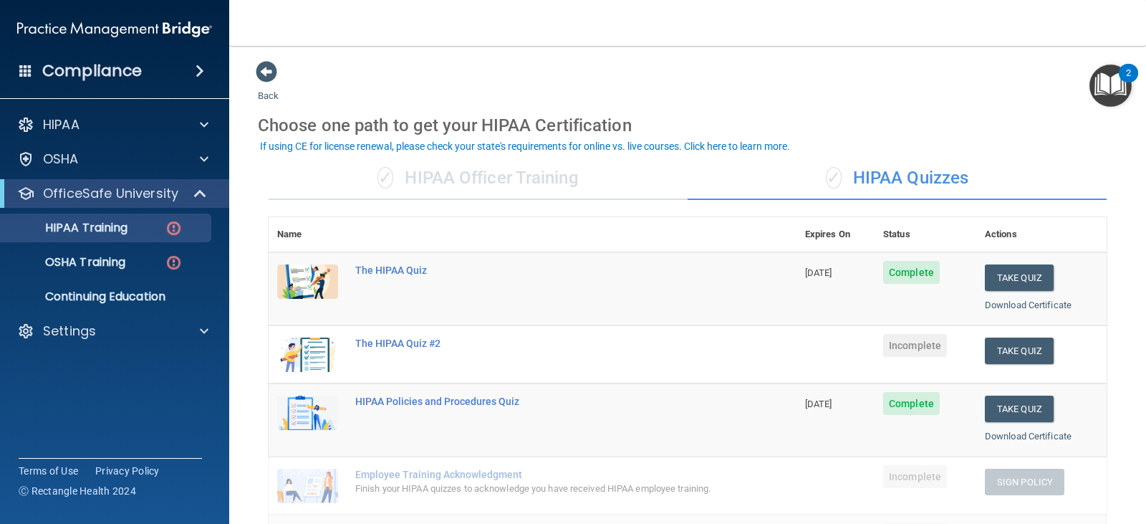
click at [481, 196] on div "✓ HIPAA Officer Training" at bounding box center [478, 178] width 419 height 43
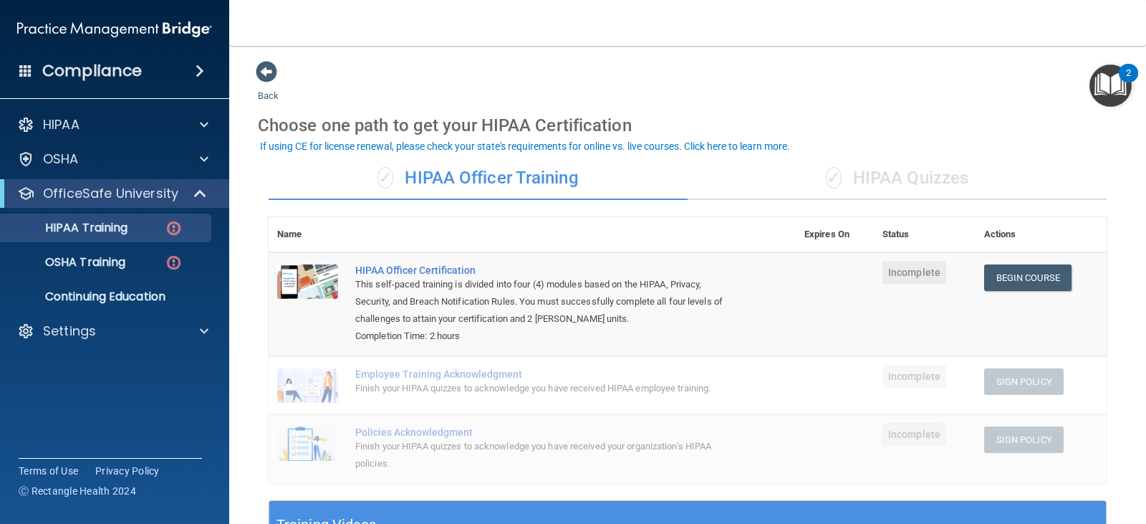
click at [383, 375] on div "Employee Training Acknowledgment" at bounding box center [539, 373] width 369 height 11
click at [830, 185] on span "✓" at bounding box center [834, 177] width 16 height 21
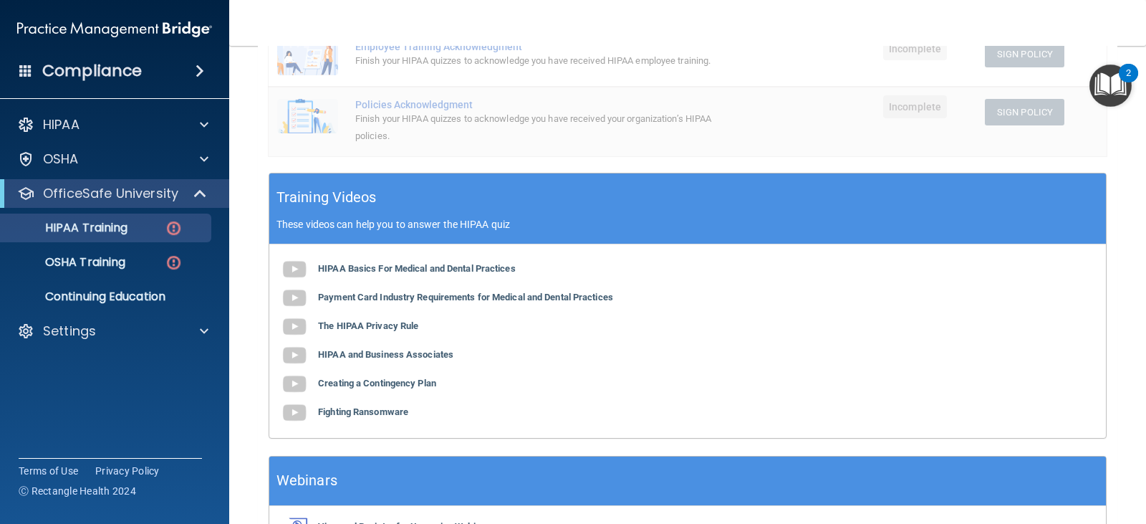
scroll to position [430, 0]
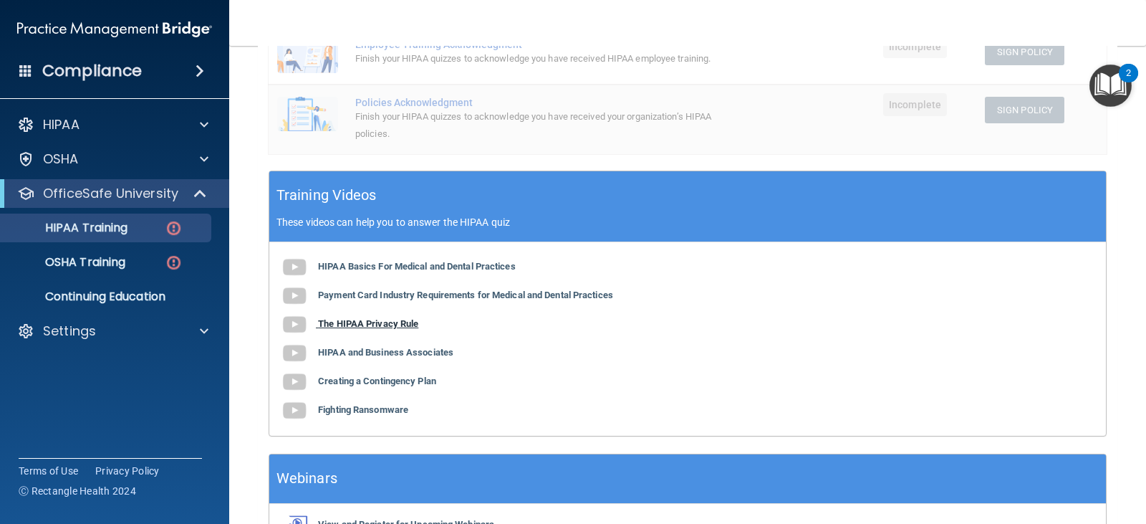
click at [357, 329] on b "The HIPAA Privacy Rule" at bounding box center [368, 323] width 100 height 11
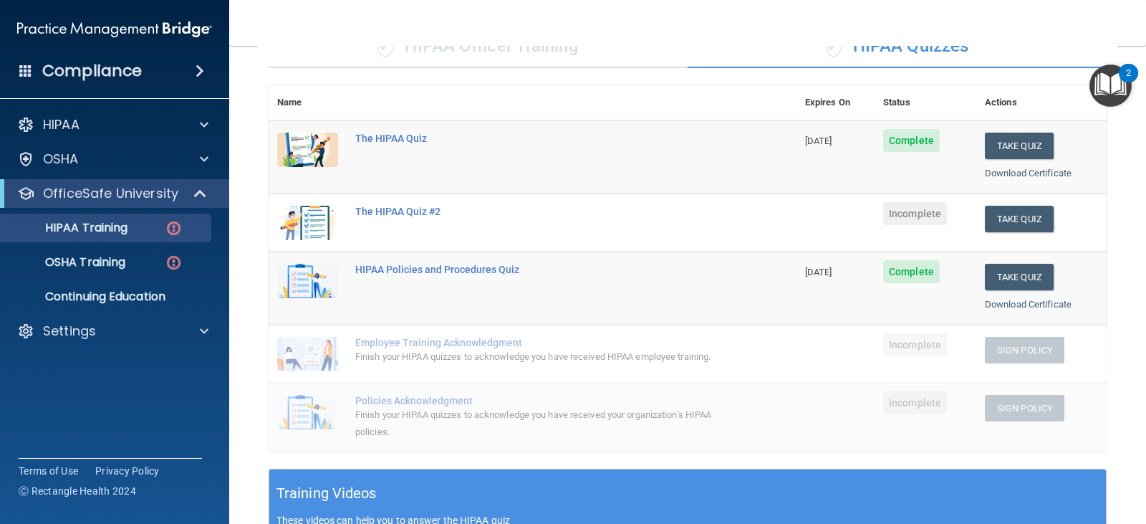
scroll to position [0, 0]
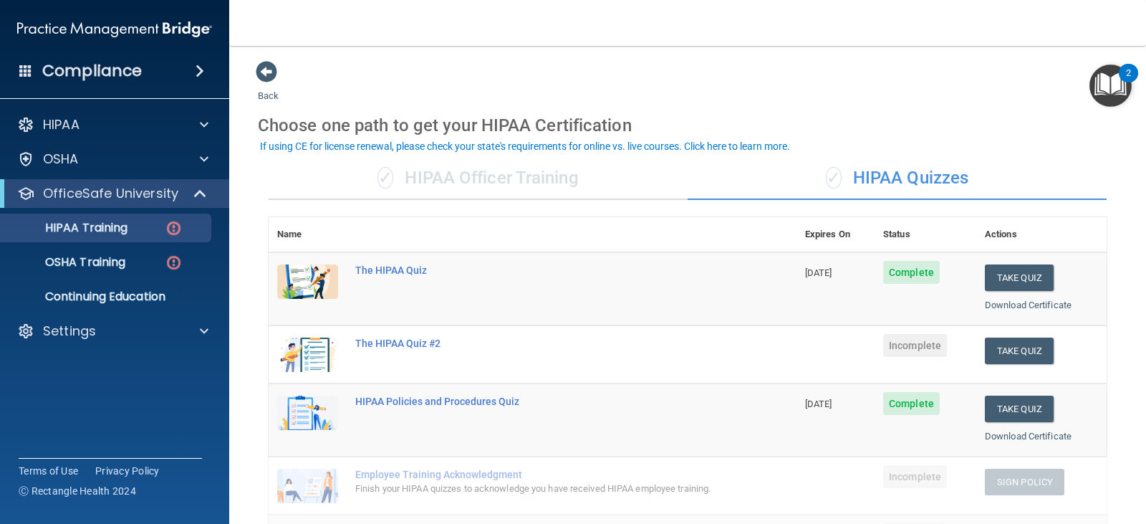
click at [793, 169] on div "✓ HIPAA Quizzes" at bounding box center [897, 178] width 419 height 43
click at [843, 187] on div "✓ HIPAA Quizzes" at bounding box center [897, 178] width 419 height 43
click at [1020, 357] on button "Take Quiz" at bounding box center [1019, 350] width 69 height 27
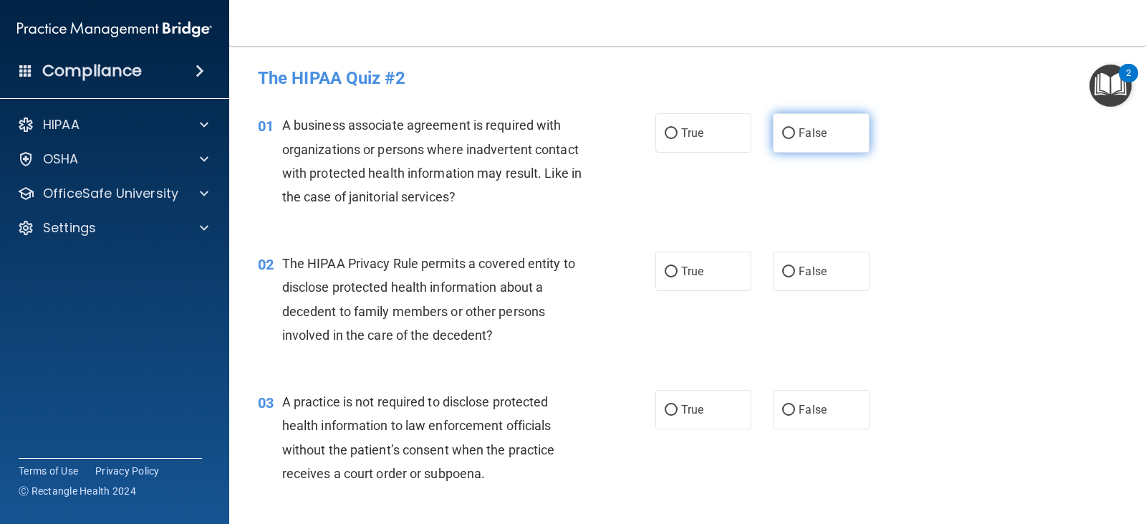
click at [814, 121] on label "False" at bounding box center [821, 132] width 96 height 39
click at [795, 128] on input "False" at bounding box center [788, 133] width 13 height 11
radio input "true"
click at [714, 264] on label "True" at bounding box center [704, 270] width 96 height 39
click at [678, 267] on input "True" at bounding box center [671, 272] width 13 height 11
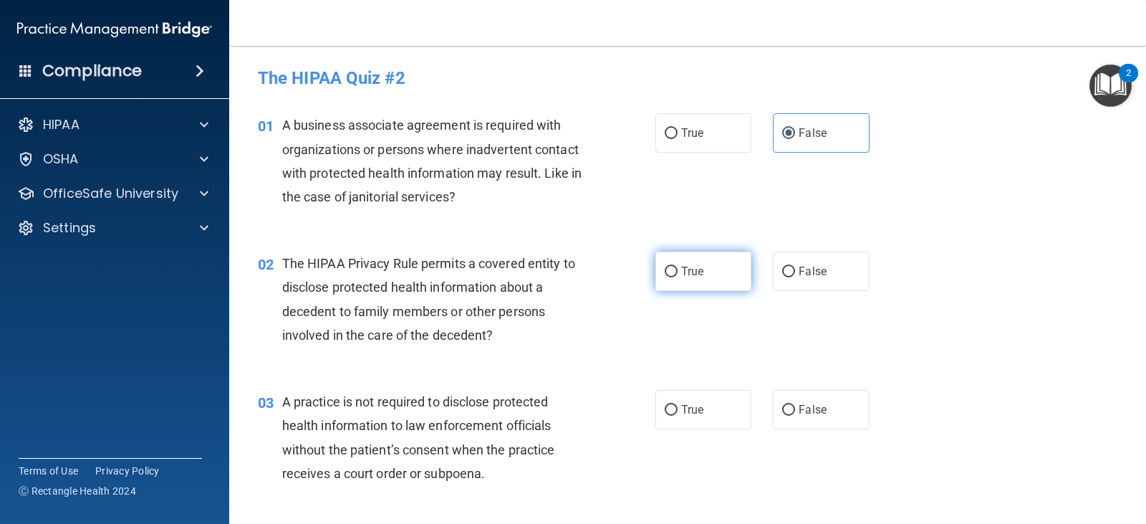
radio input "true"
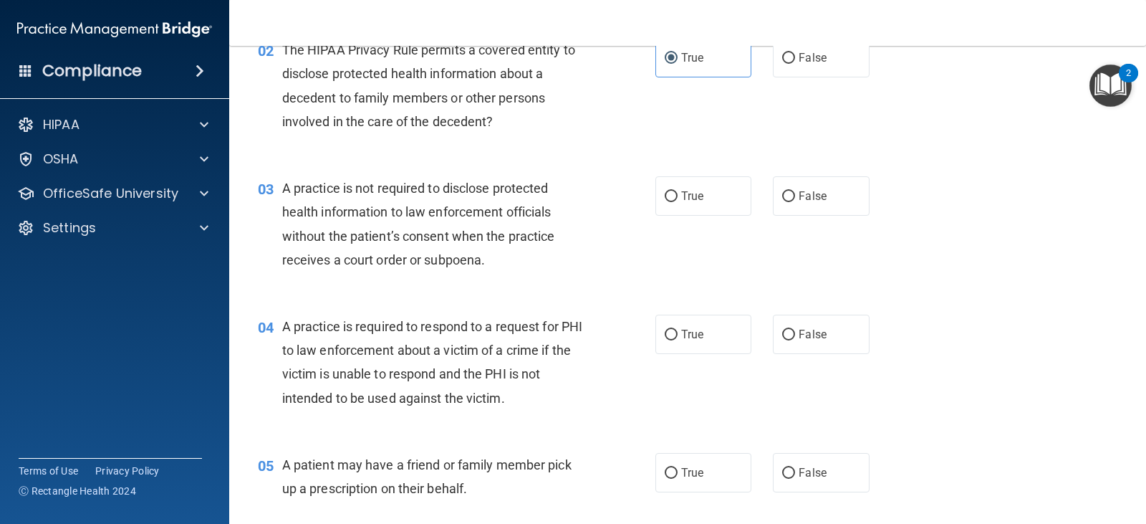
scroll to position [215, 0]
click at [796, 203] on label "False" at bounding box center [821, 194] width 96 height 39
click at [795, 201] on input "False" at bounding box center [788, 195] width 13 height 11
radio input "true"
click at [700, 327] on label "True" at bounding box center [704, 332] width 96 height 39
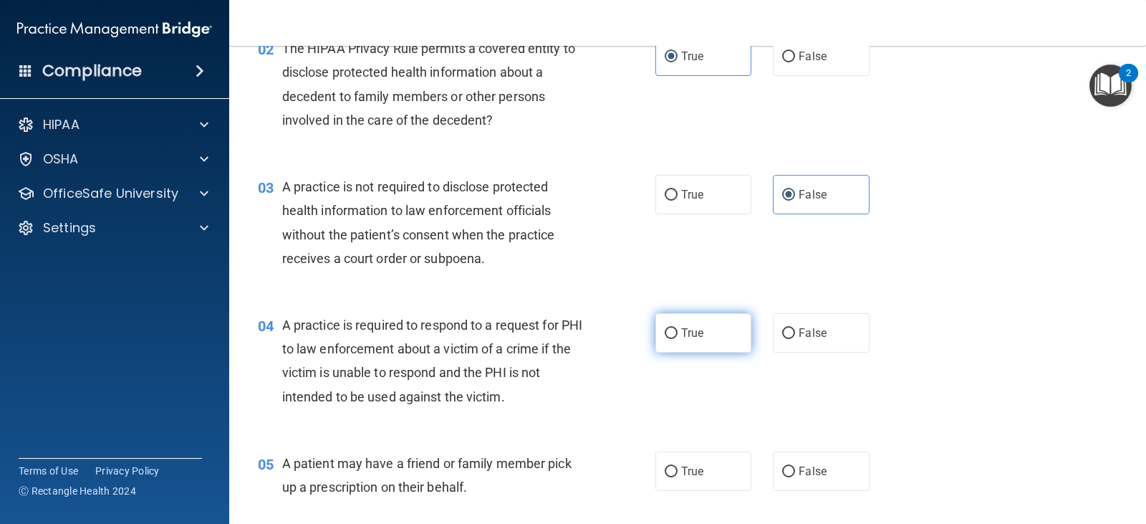
click at [678, 328] on input "True" at bounding box center [671, 333] width 13 height 11
radio input "true"
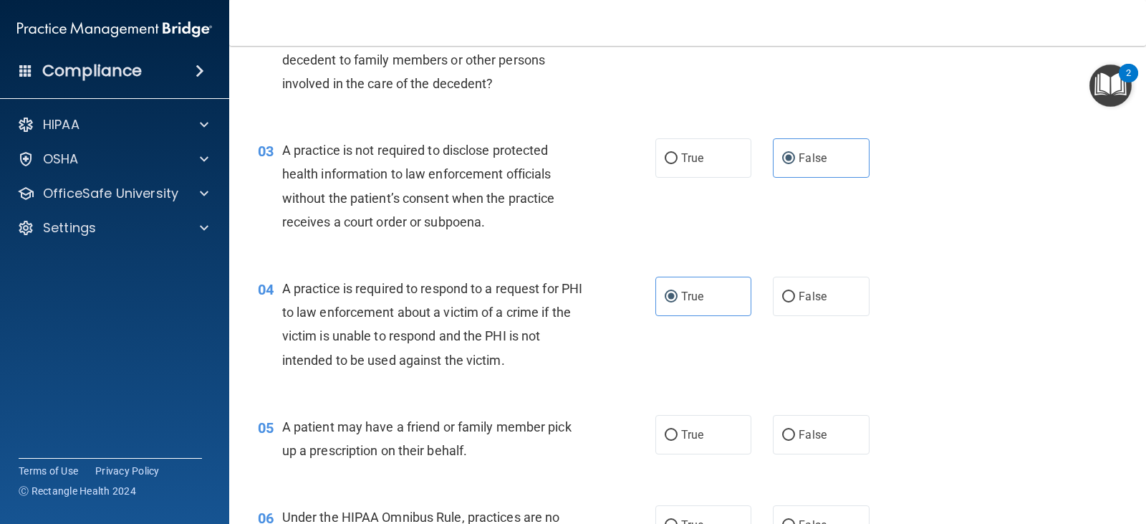
scroll to position [287, 0]
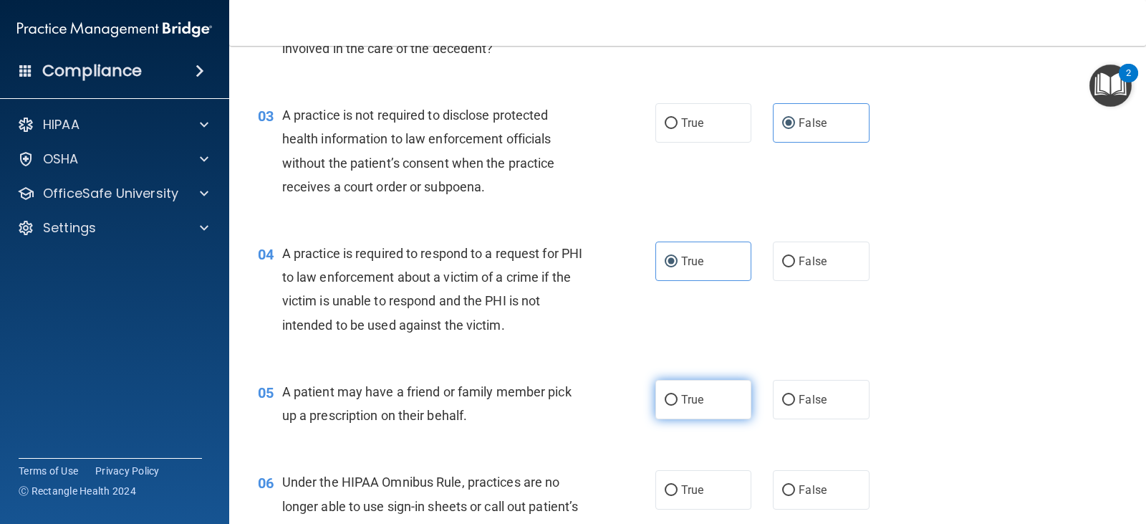
click at [671, 390] on label "True" at bounding box center [704, 399] width 96 height 39
click at [671, 395] on input "True" at bounding box center [671, 400] width 13 height 11
radio input "true"
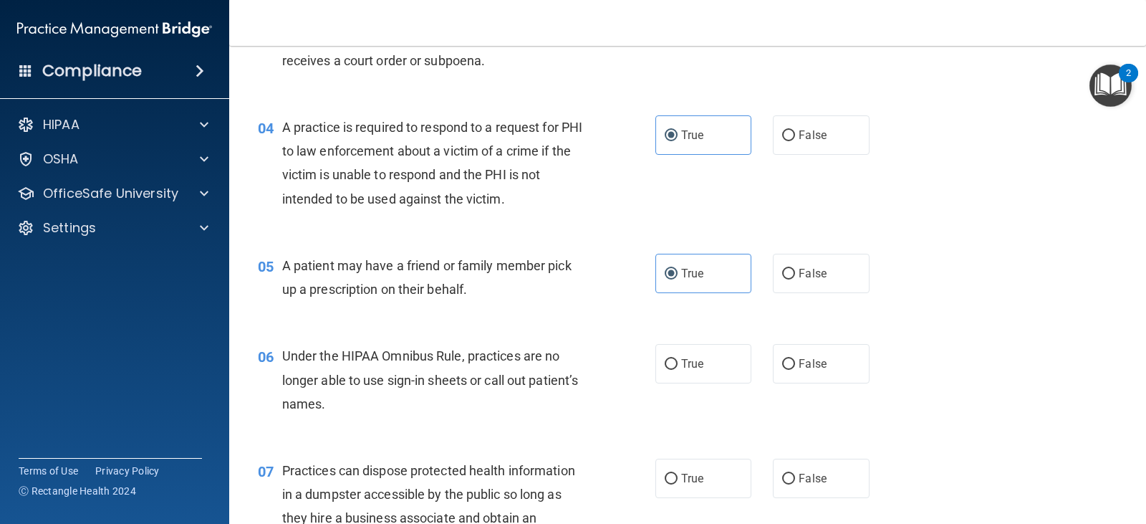
scroll to position [430, 0]
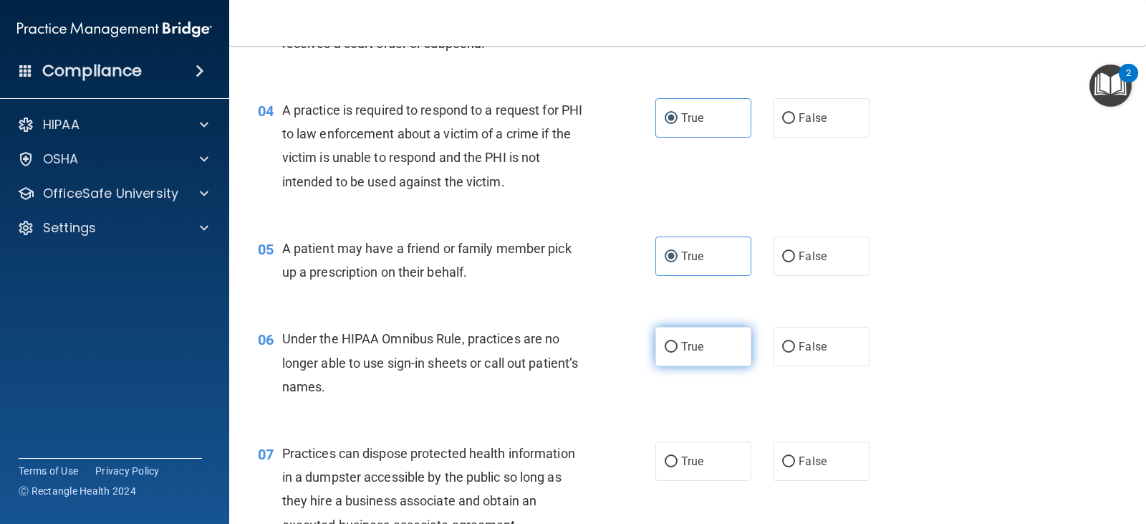
drag, startPoint x: 678, startPoint y: 337, endPoint x: 675, endPoint y: 351, distance: 13.9
click at [675, 351] on label "True" at bounding box center [704, 346] width 96 height 39
click at [675, 351] on input "True" at bounding box center [671, 347] width 13 height 11
radio input "true"
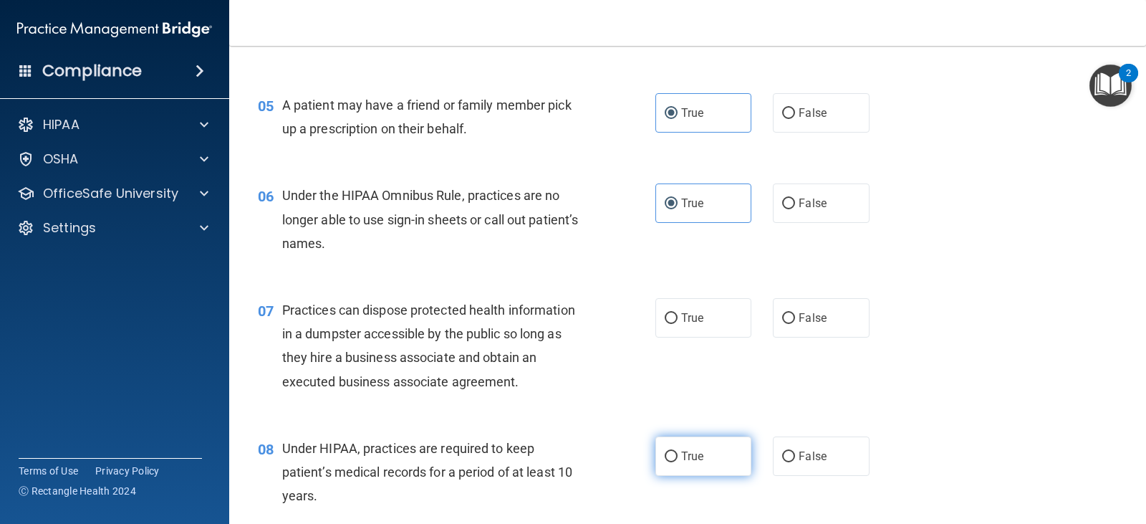
scroll to position [645, 0]
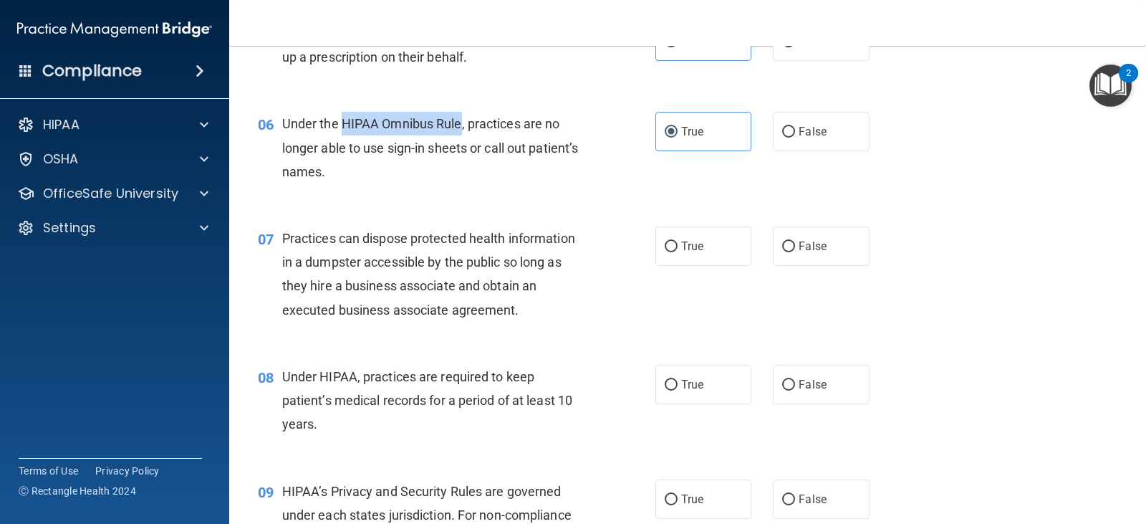
drag, startPoint x: 344, startPoint y: 119, endPoint x: 462, endPoint y: 123, distance: 118.3
click at [462, 123] on span "Under the HIPAA Omnibus Rule, practices are no longer able to use sign-in sheet…" at bounding box center [430, 147] width 297 height 62
copy span "HIPAA Omnibus Rule"
click at [763, 235] on div "True False" at bounding box center [771, 245] width 231 height 39
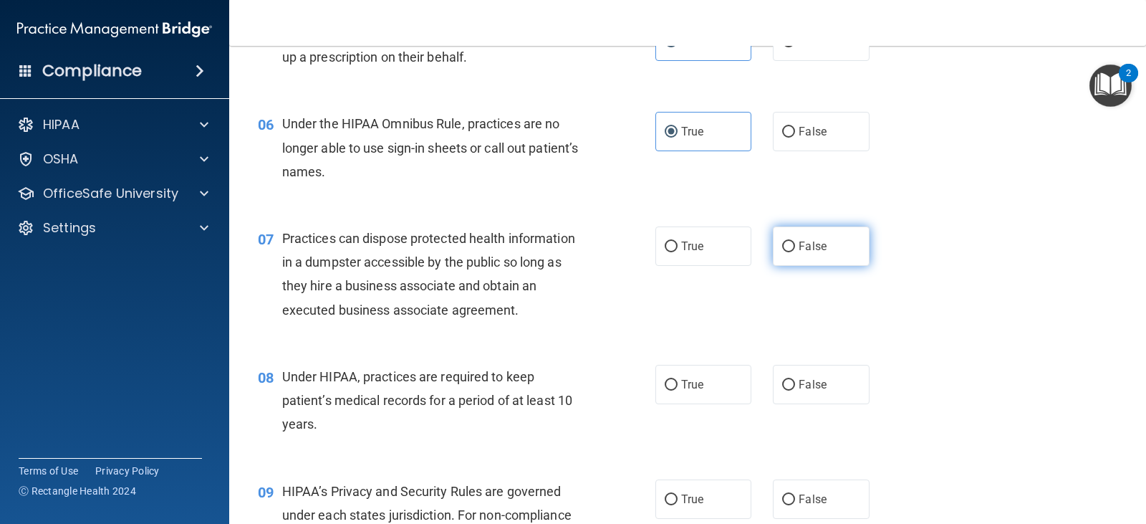
click at [785, 241] on input "False" at bounding box center [788, 246] width 13 height 11
radio input "true"
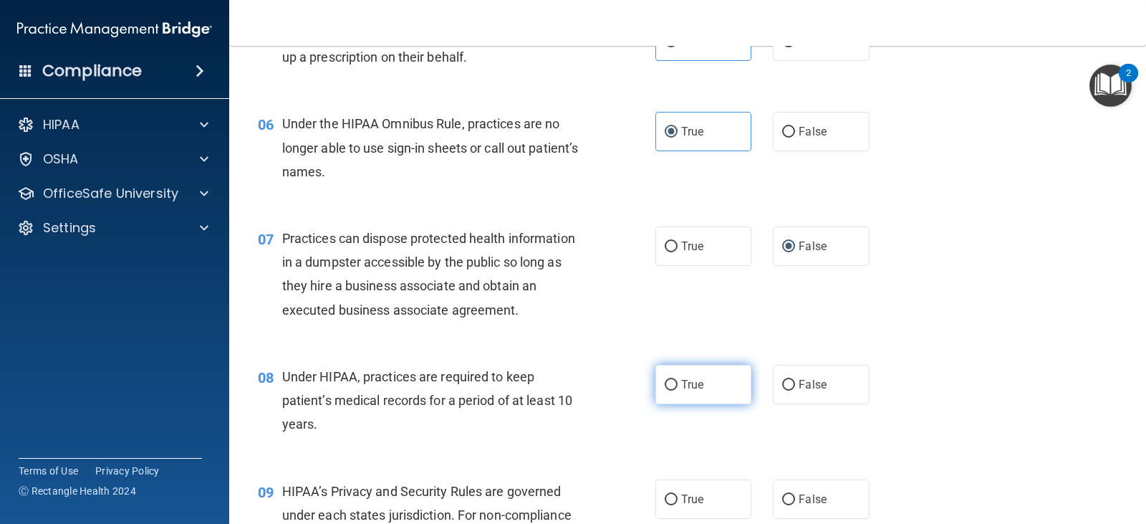
click at [657, 369] on label "True" at bounding box center [704, 384] width 96 height 39
click at [665, 380] on input "True" at bounding box center [671, 385] width 13 height 11
radio input "true"
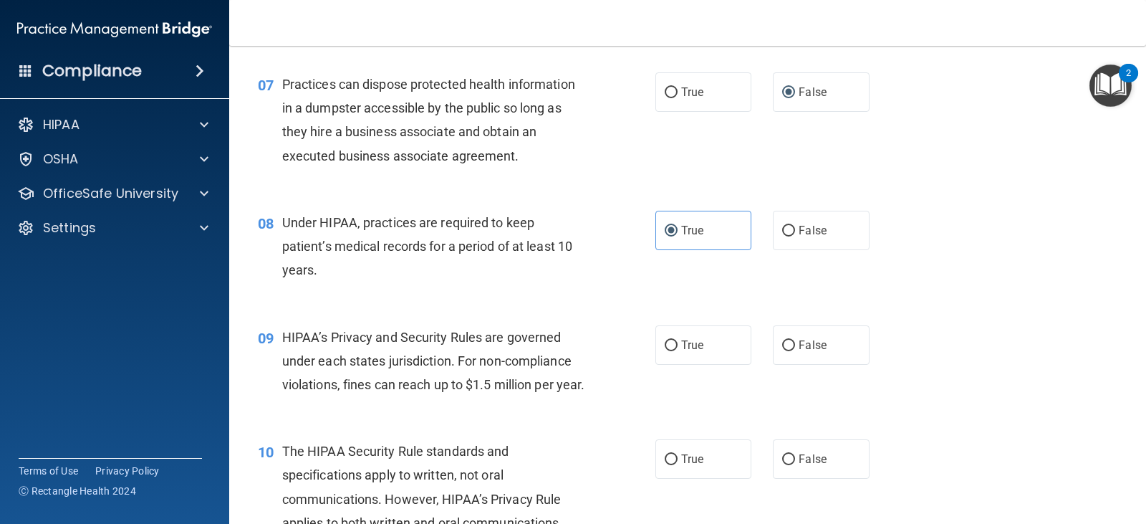
scroll to position [860, 0]
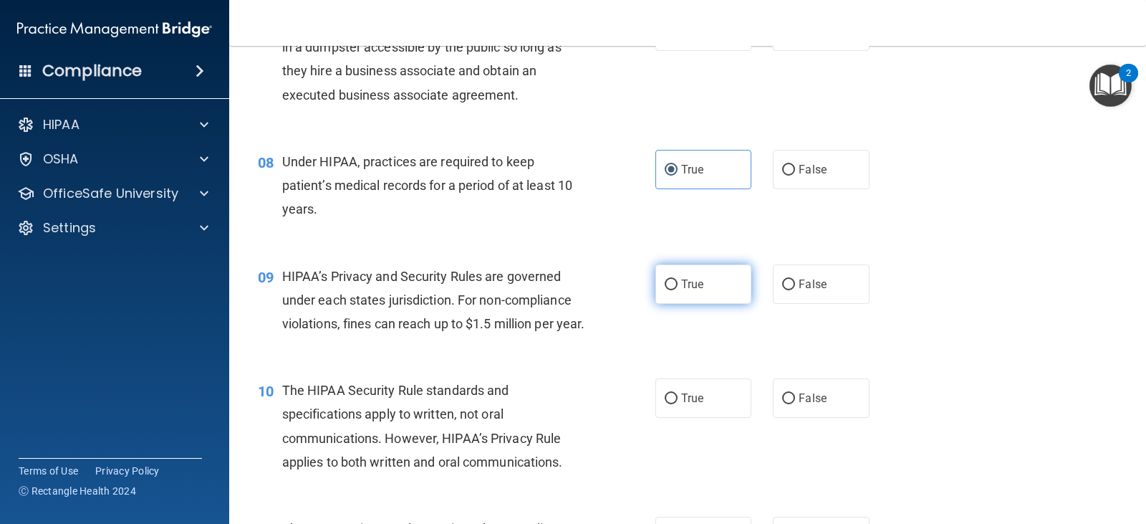
click at [681, 278] on span "True" at bounding box center [692, 284] width 22 height 14
click at [678, 279] on input "True" at bounding box center [671, 284] width 13 height 11
radio input "true"
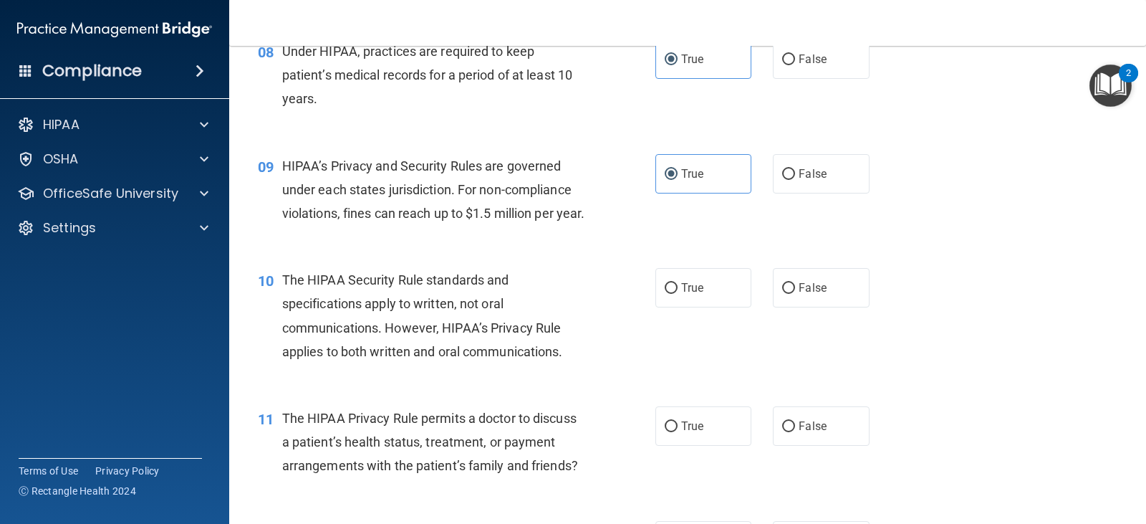
scroll to position [1003, 0]
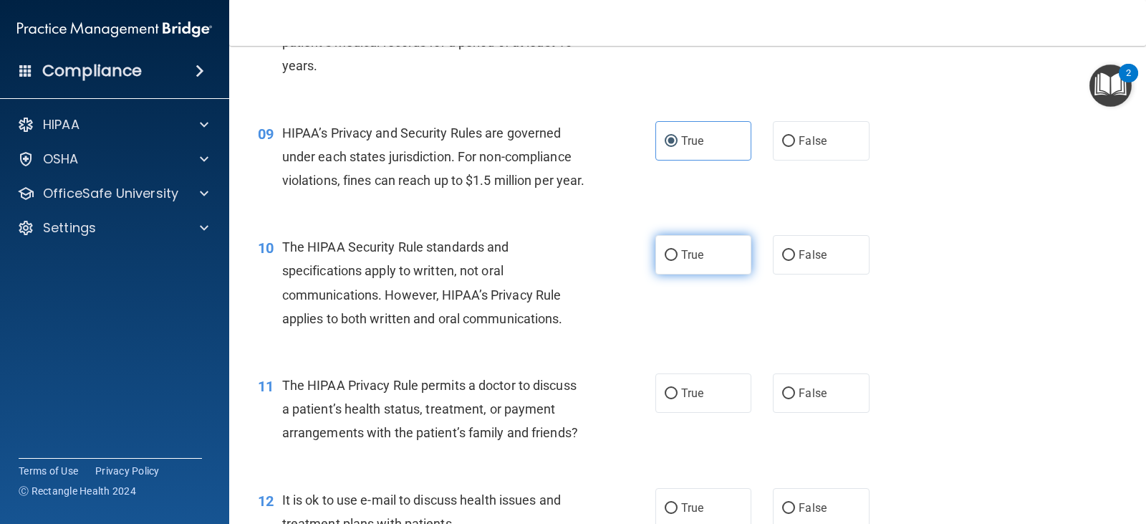
click at [713, 274] on label "True" at bounding box center [704, 254] width 96 height 39
click at [678, 261] on input "True" at bounding box center [671, 255] width 13 height 11
radio input "true"
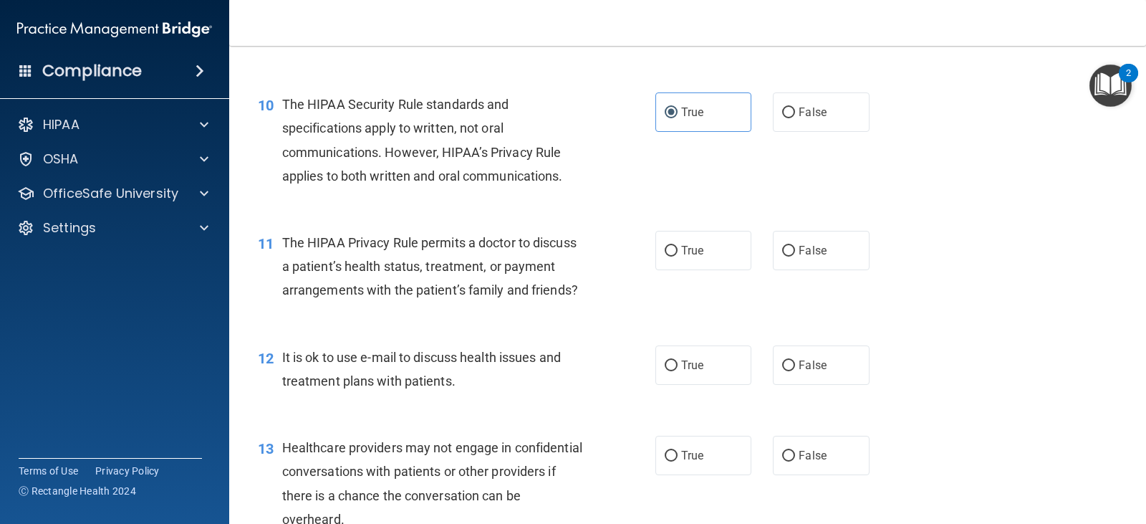
scroll to position [1146, 0]
click at [821, 269] on label "False" at bounding box center [821, 249] width 96 height 39
click at [795, 256] on input "False" at bounding box center [788, 250] width 13 height 11
radio input "true"
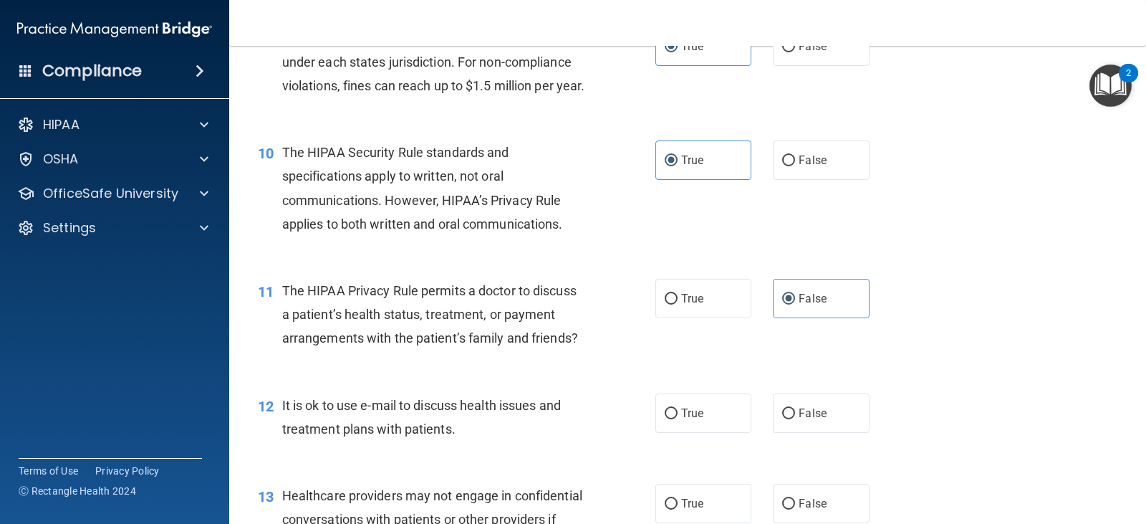
scroll to position [1075, 0]
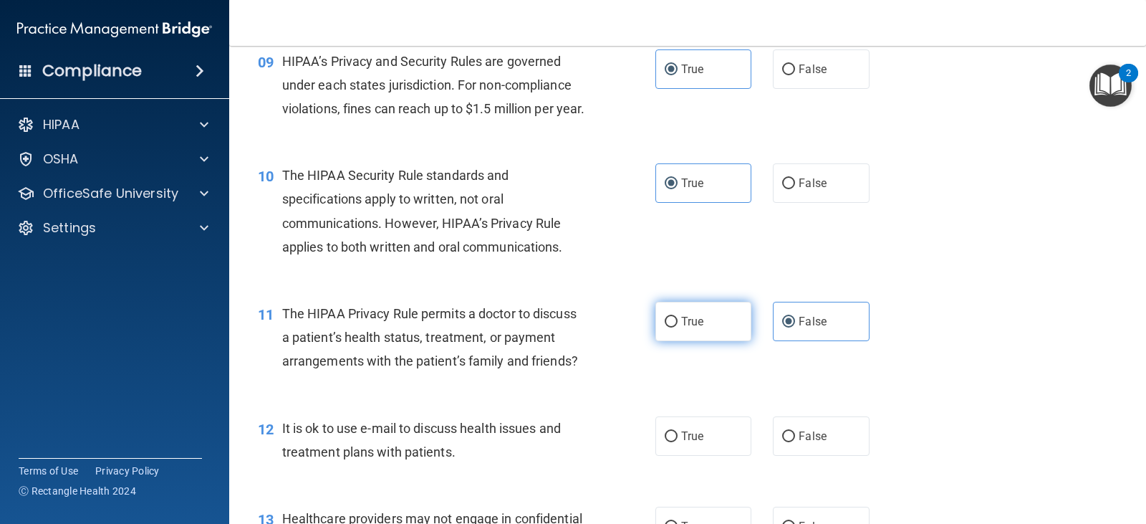
click at [664, 337] on label "True" at bounding box center [704, 321] width 96 height 39
click at [665, 327] on input "True" at bounding box center [671, 322] width 13 height 11
radio input "true"
radio input "false"
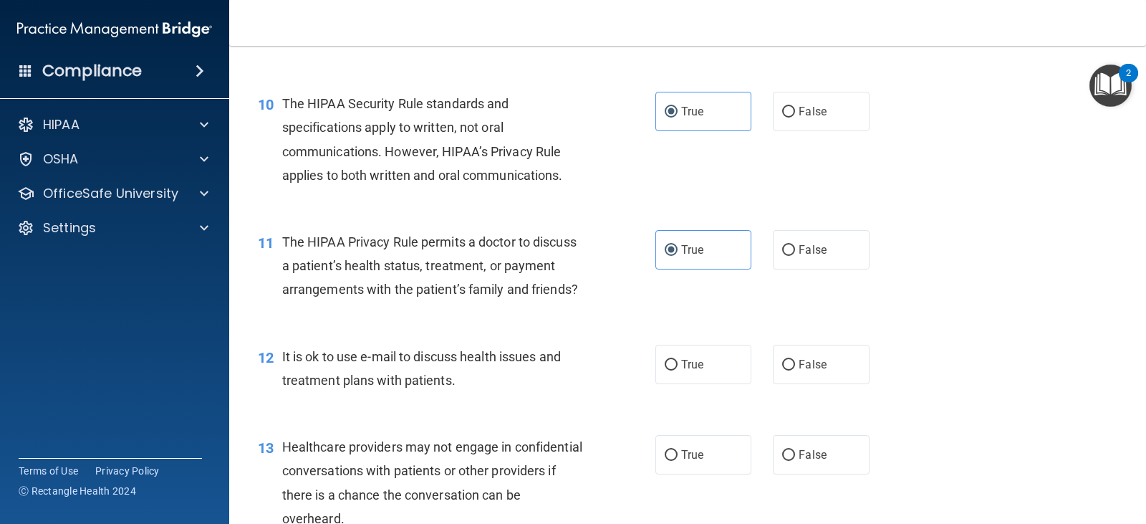
scroll to position [1218, 0]
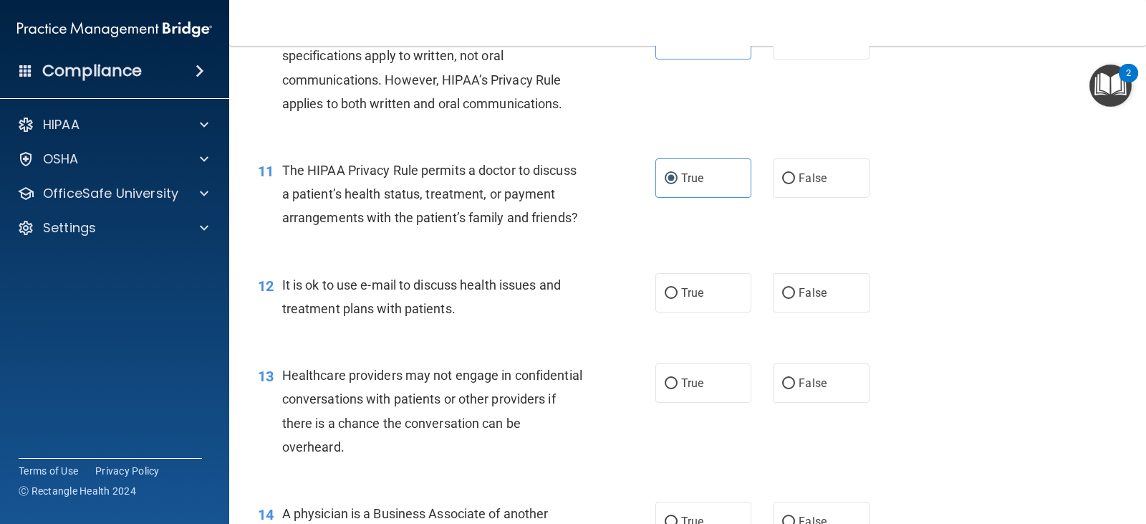
click at [292, 312] on span "It is ok to use e-mail to discuss health issues and treatment plans with patien…" at bounding box center [421, 296] width 279 height 39
click at [789, 310] on label "False" at bounding box center [821, 292] width 96 height 39
click at [789, 299] on input "False" at bounding box center [788, 293] width 13 height 11
radio input "true"
click at [395, 401] on span "Healthcare providers may not engage in confidential conversations with patients…" at bounding box center [432, 411] width 300 height 87
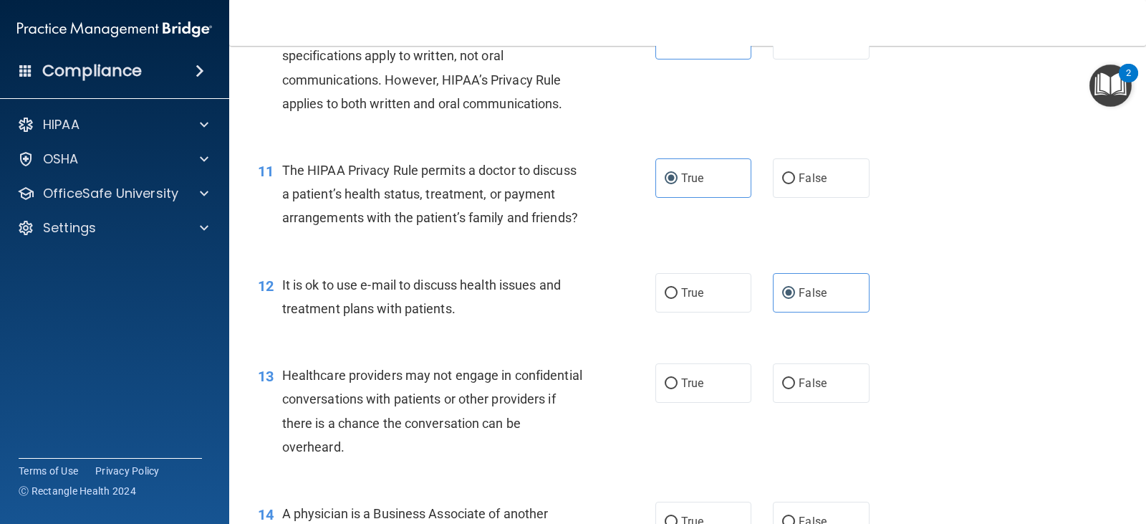
click at [378, 379] on div "13 Healthcare providers may not engage in confidential conversations with patie…" at bounding box center [687, 414] width 881 height 138
click at [370, 399] on span "Healthcare providers may not engage in confidential conversations with patients…" at bounding box center [432, 411] width 300 height 87
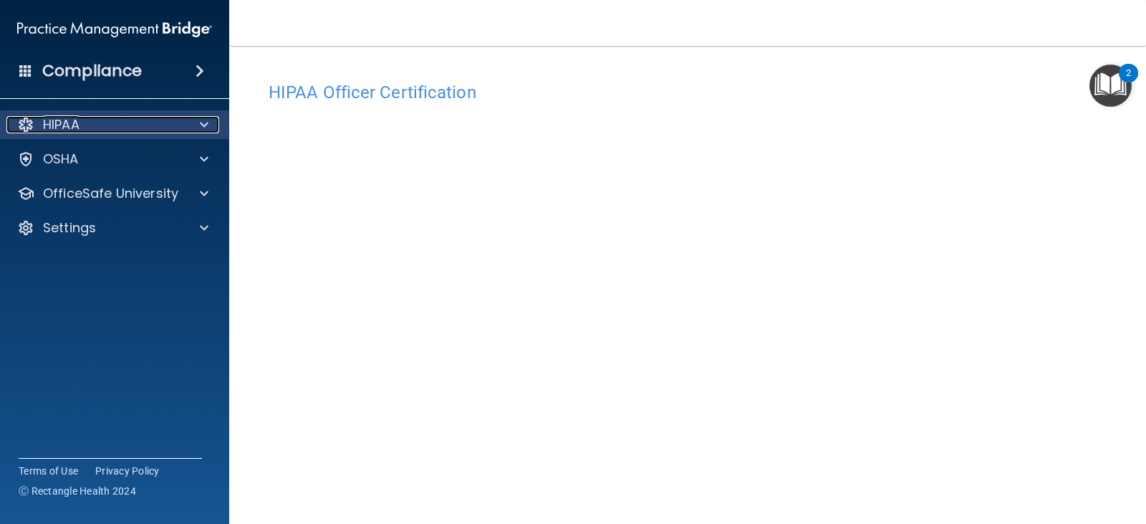
click at [70, 134] on div "HIPAA" at bounding box center [115, 124] width 230 height 29
click at [211, 126] on div at bounding box center [202, 124] width 36 height 17
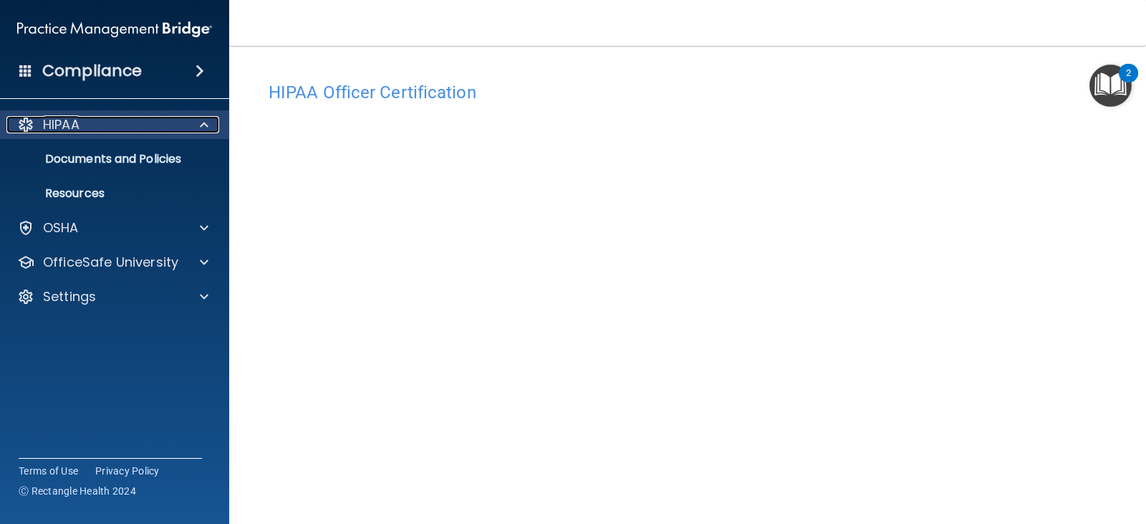
click at [75, 133] on p "HIPAA" at bounding box center [61, 124] width 37 height 17
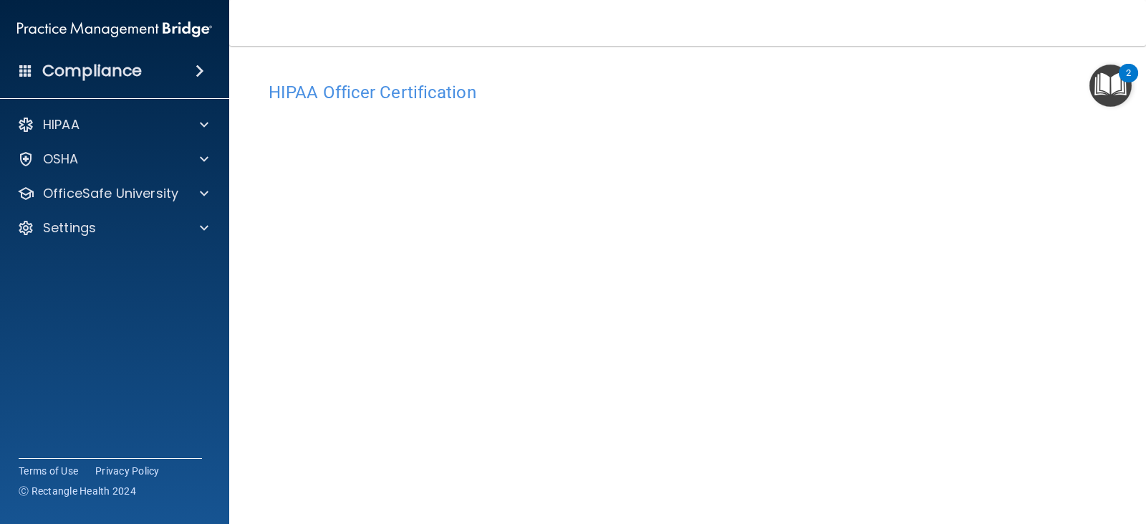
click at [120, 85] on div "Compliance" at bounding box center [114, 71] width 229 height 32
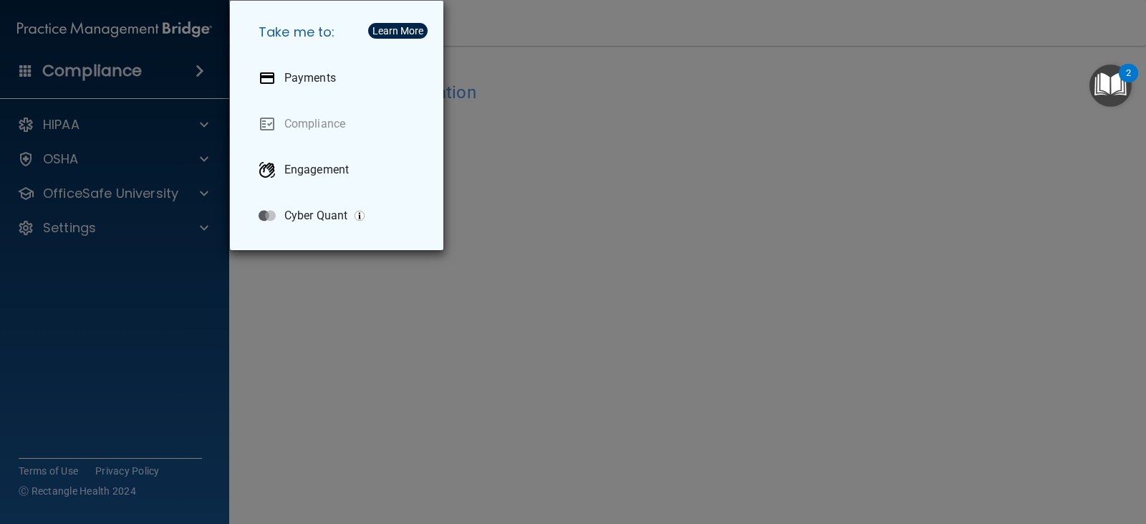
click at [263, 269] on div "Take me to: Payments Compliance Engagement Cyber Quant" at bounding box center [573, 262] width 1146 height 524
